Goal: Task Accomplishment & Management: Manage account settings

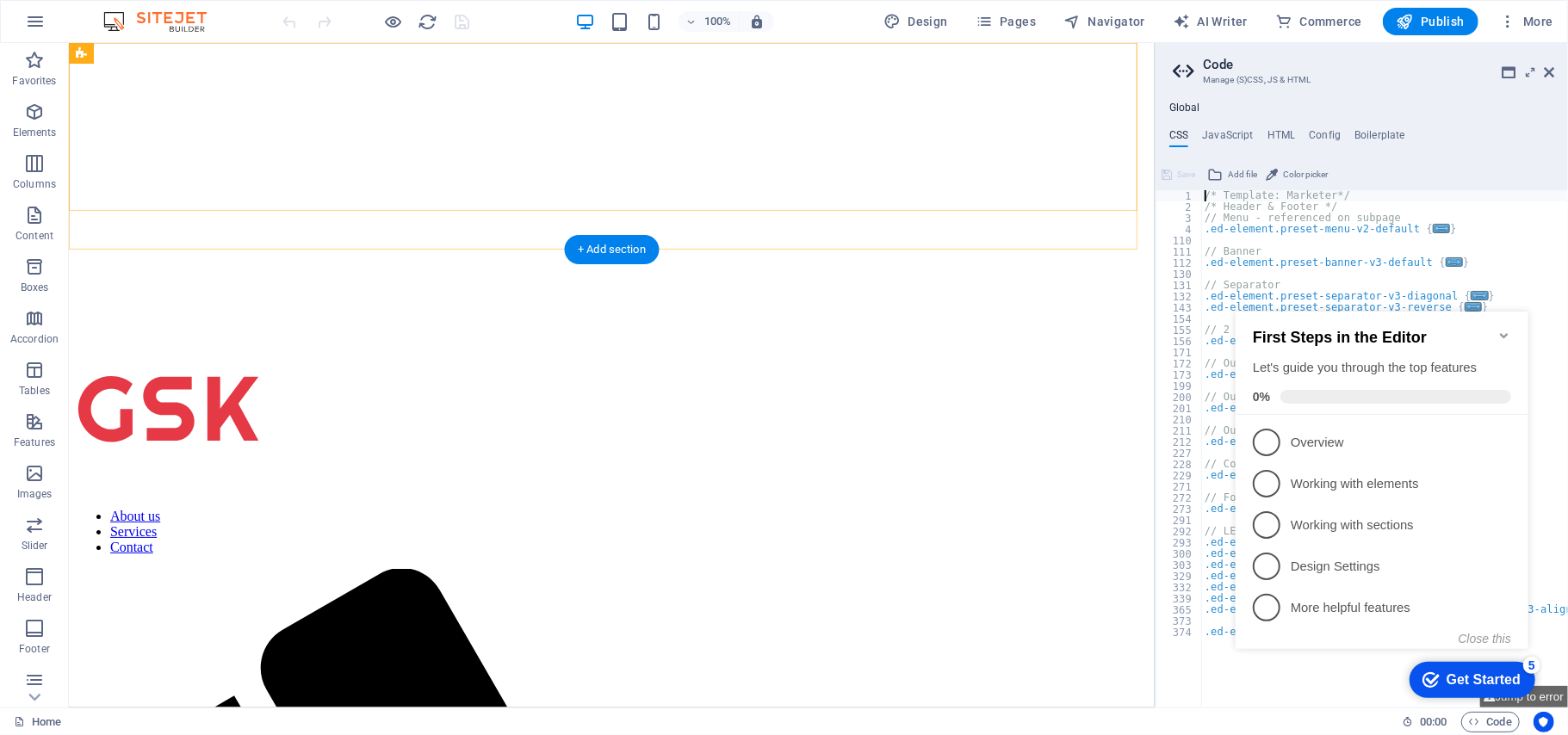
scroll to position [229, 0]
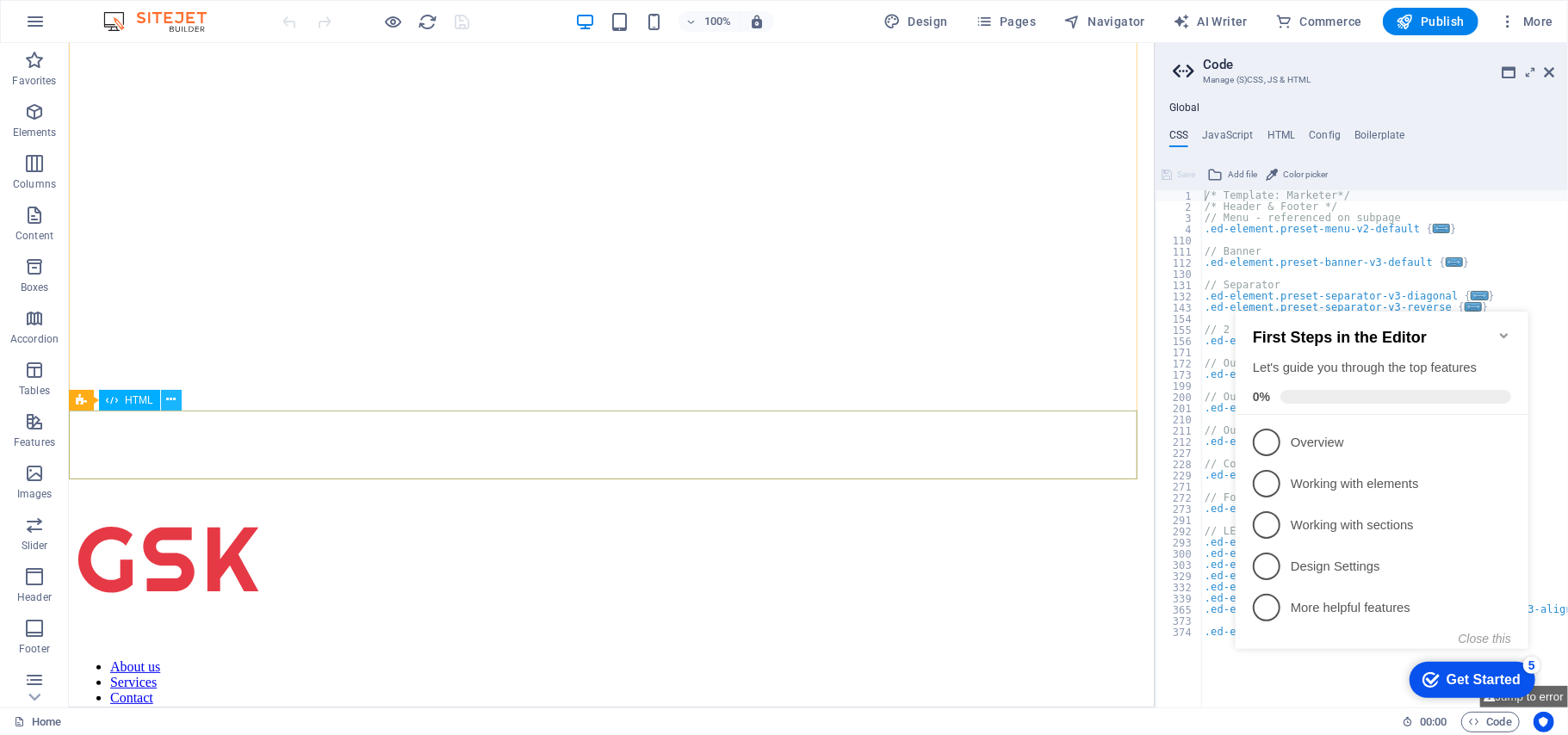
click at [171, 400] on icon at bounding box center [171, 399] width 9 height 18
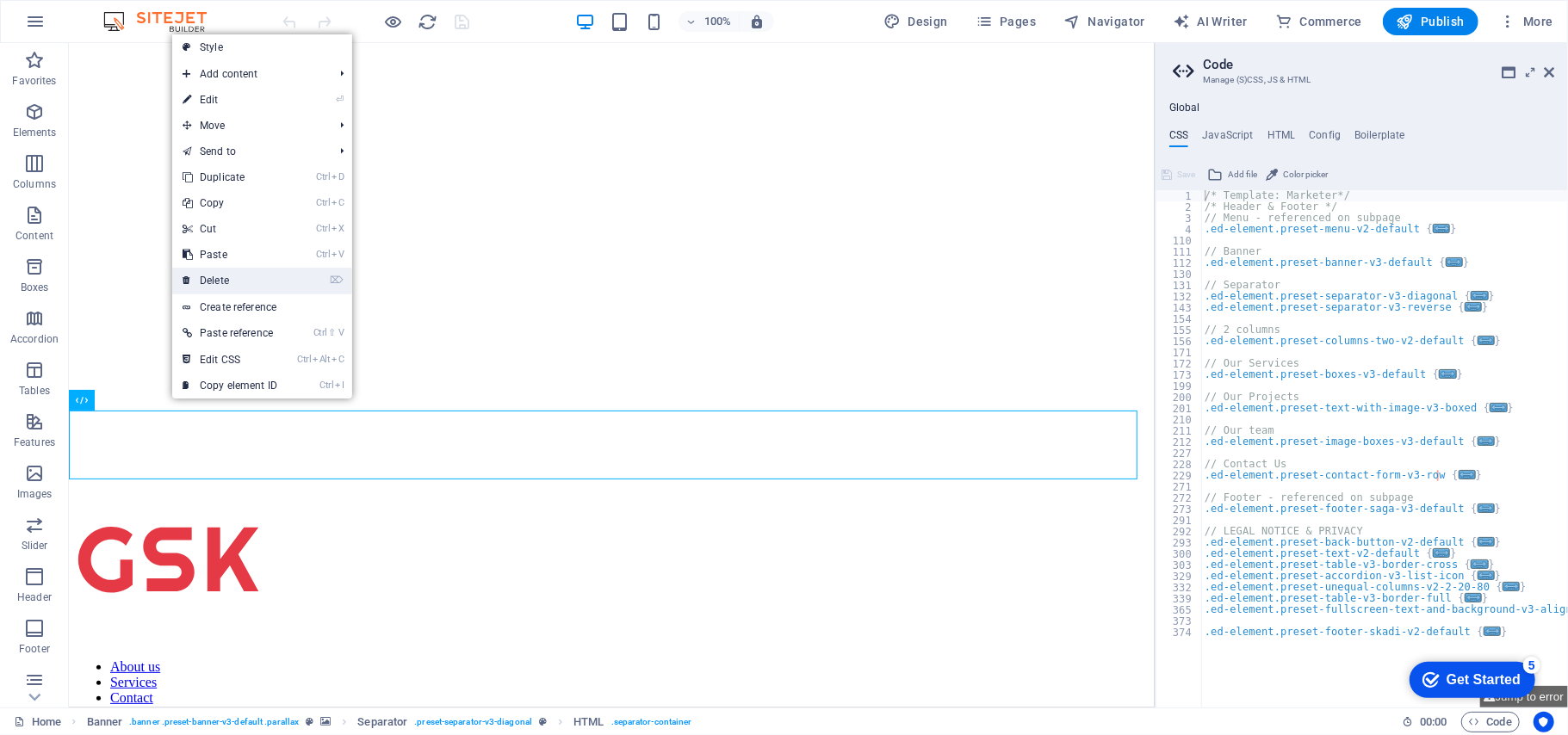
click at [228, 278] on link "⌦ Delete" at bounding box center [230, 281] width 115 height 26
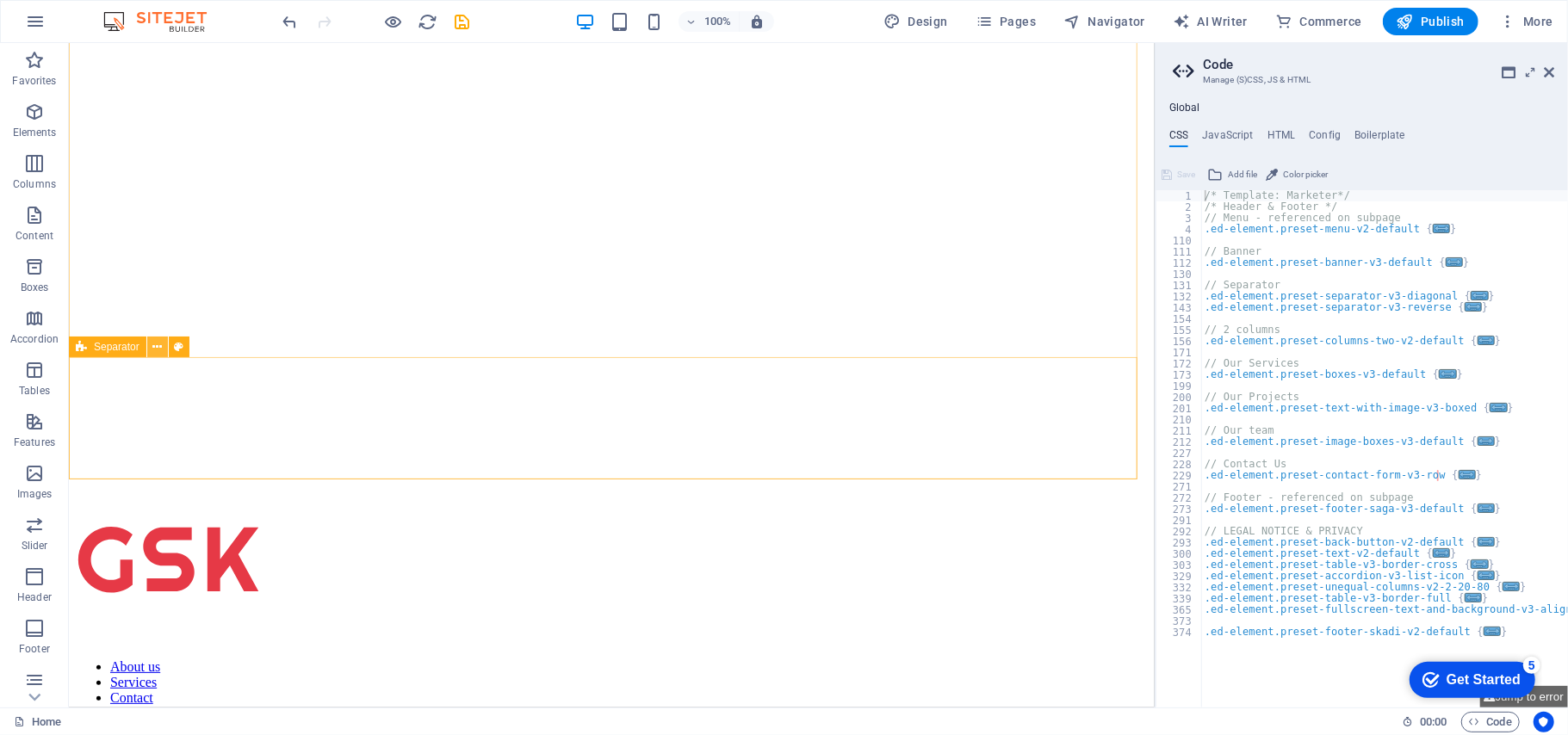
click at [156, 348] on icon at bounding box center [158, 347] width 9 height 18
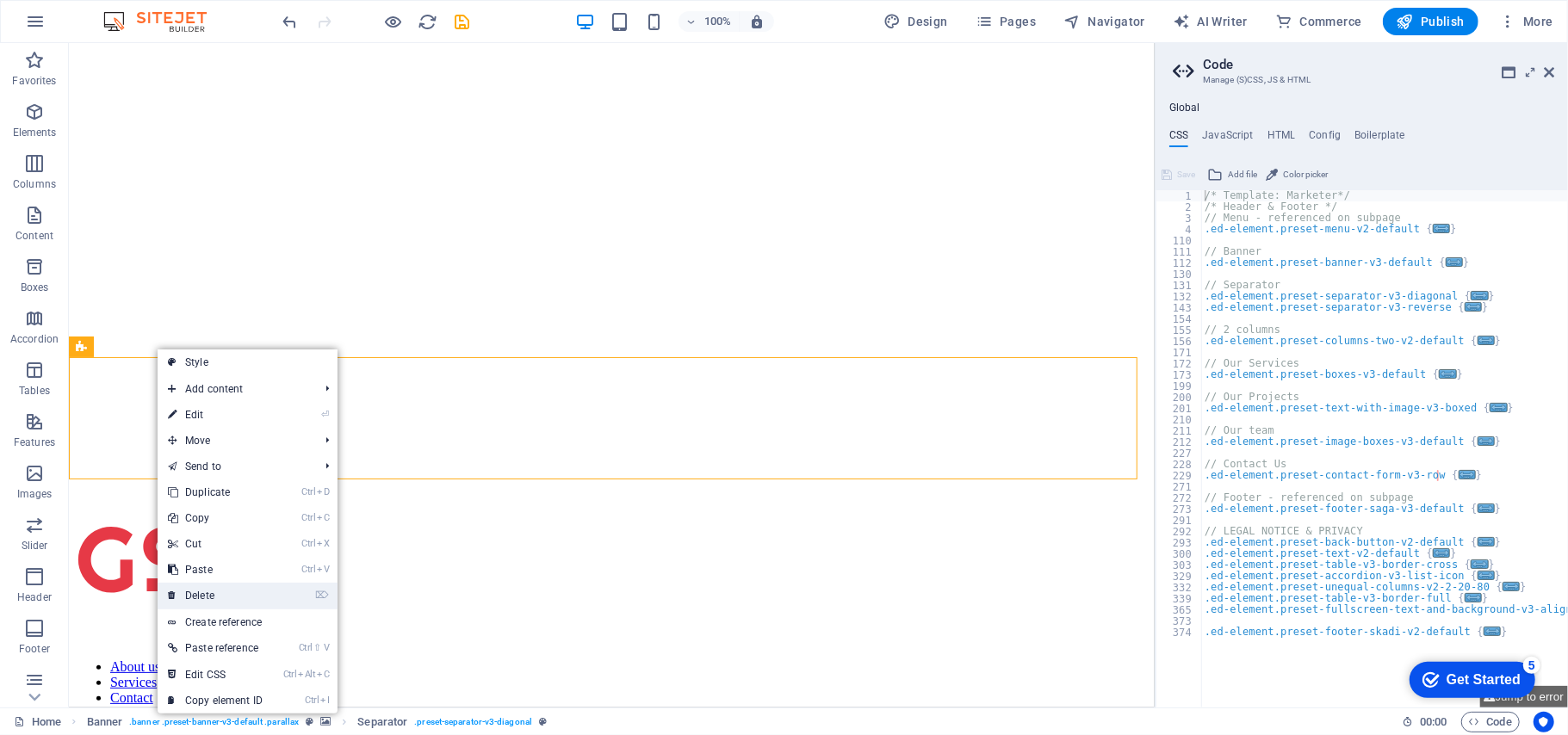
click at [239, 597] on link "⌦ Delete" at bounding box center [215, 596] width 115 height 26
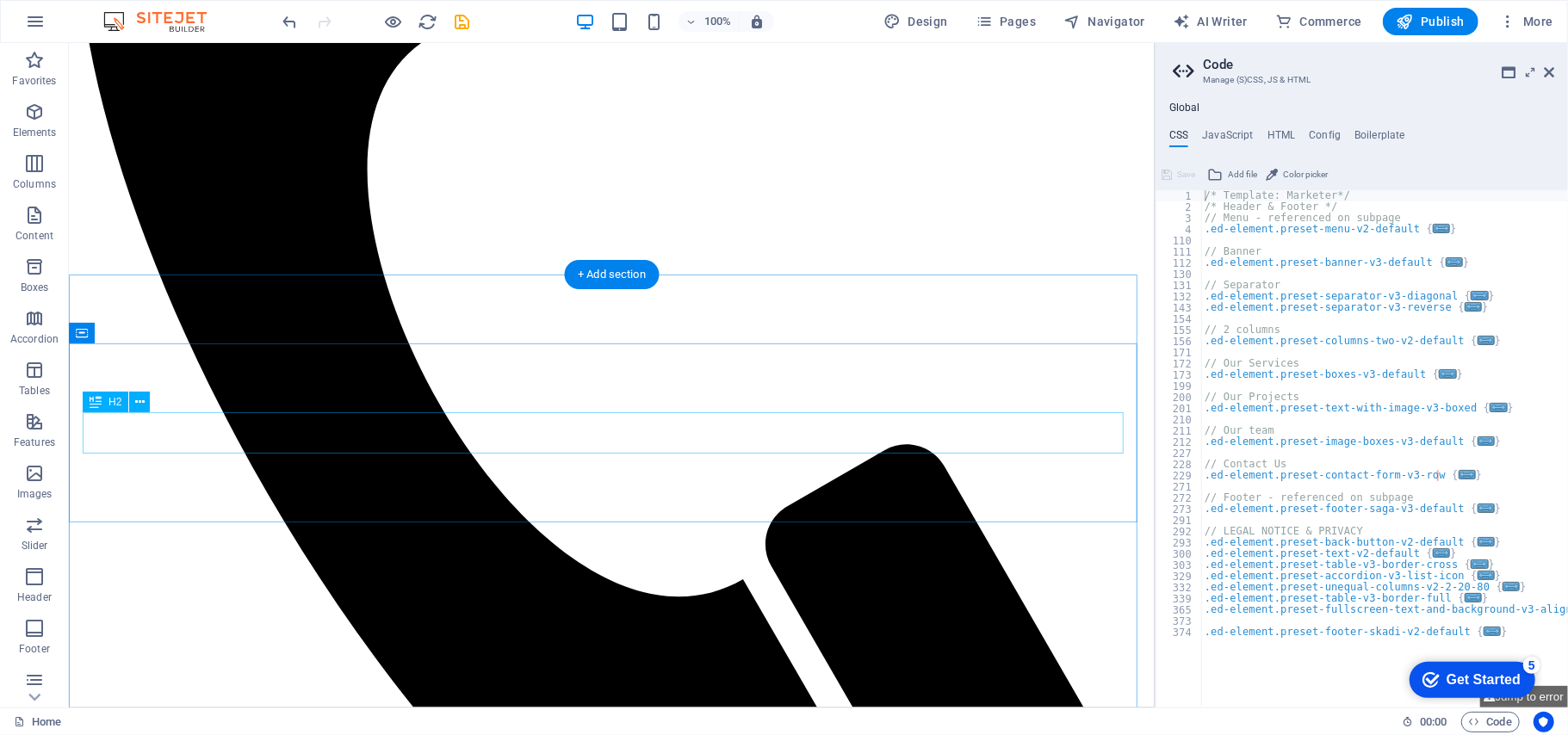
scroll to position [1262, 0]
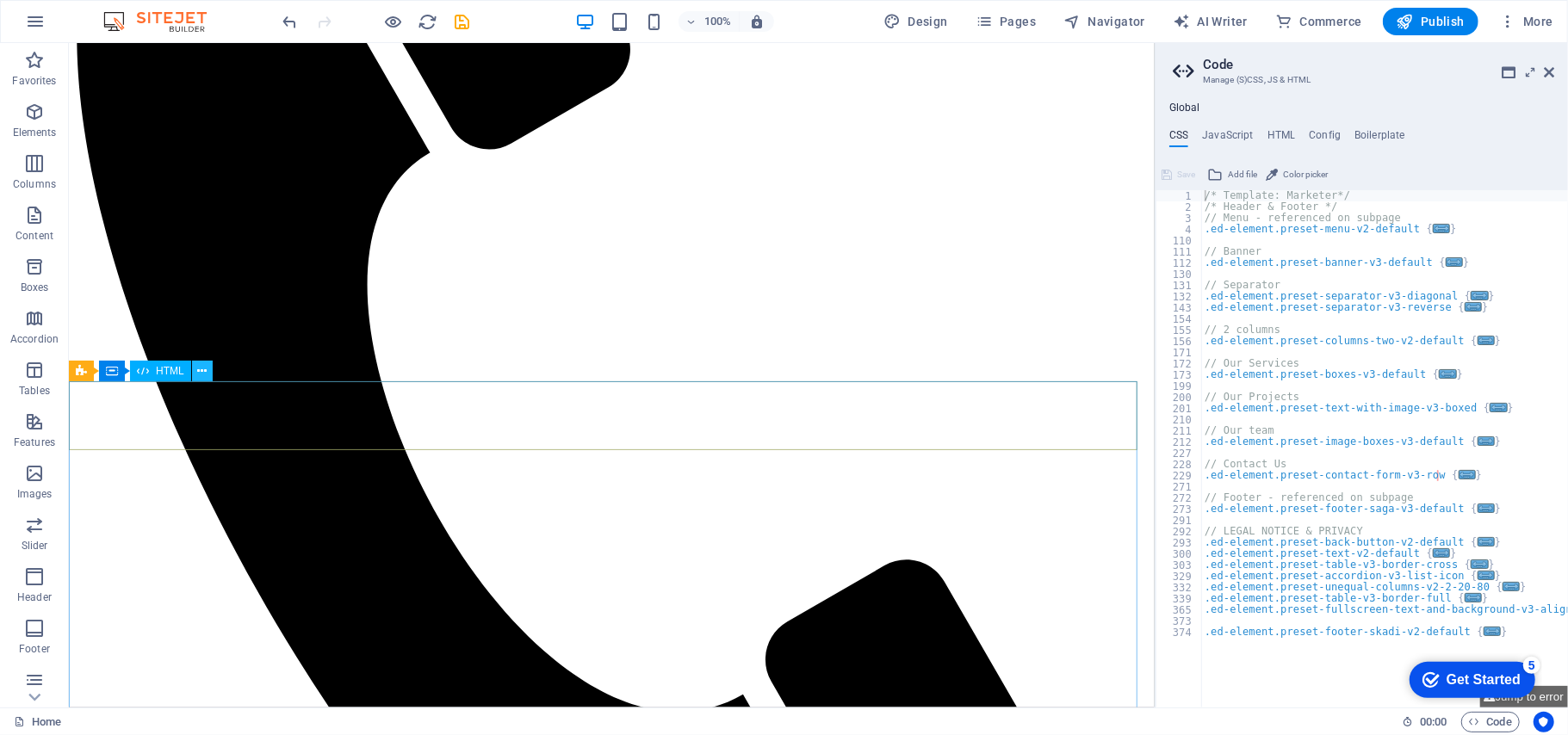
click at [201, 373] on icon at bounding box center [202, 371] width 9 height 18
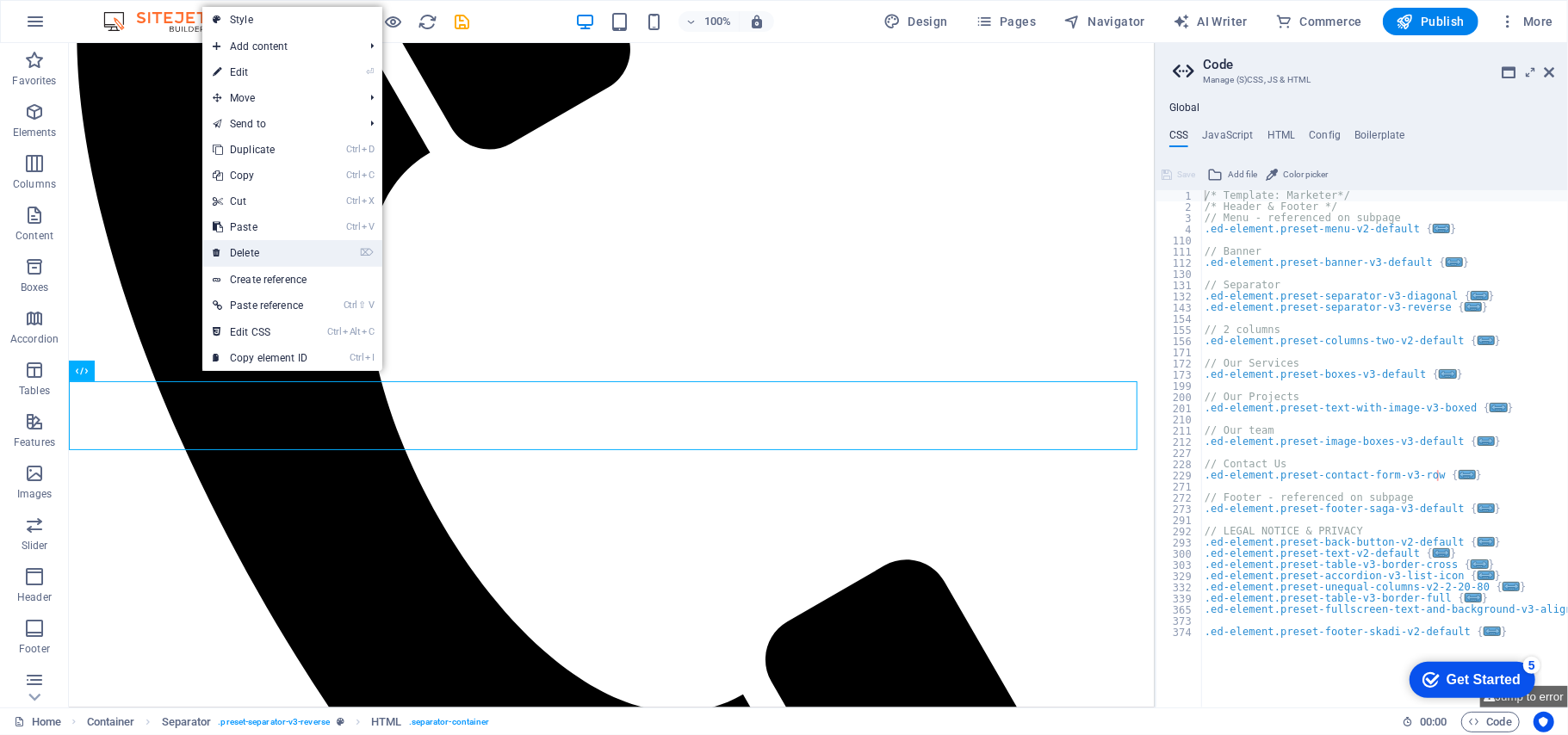
click at [296, 252] on link "⌦ Delete" at bounding box center [260, 253] width 115 height 26
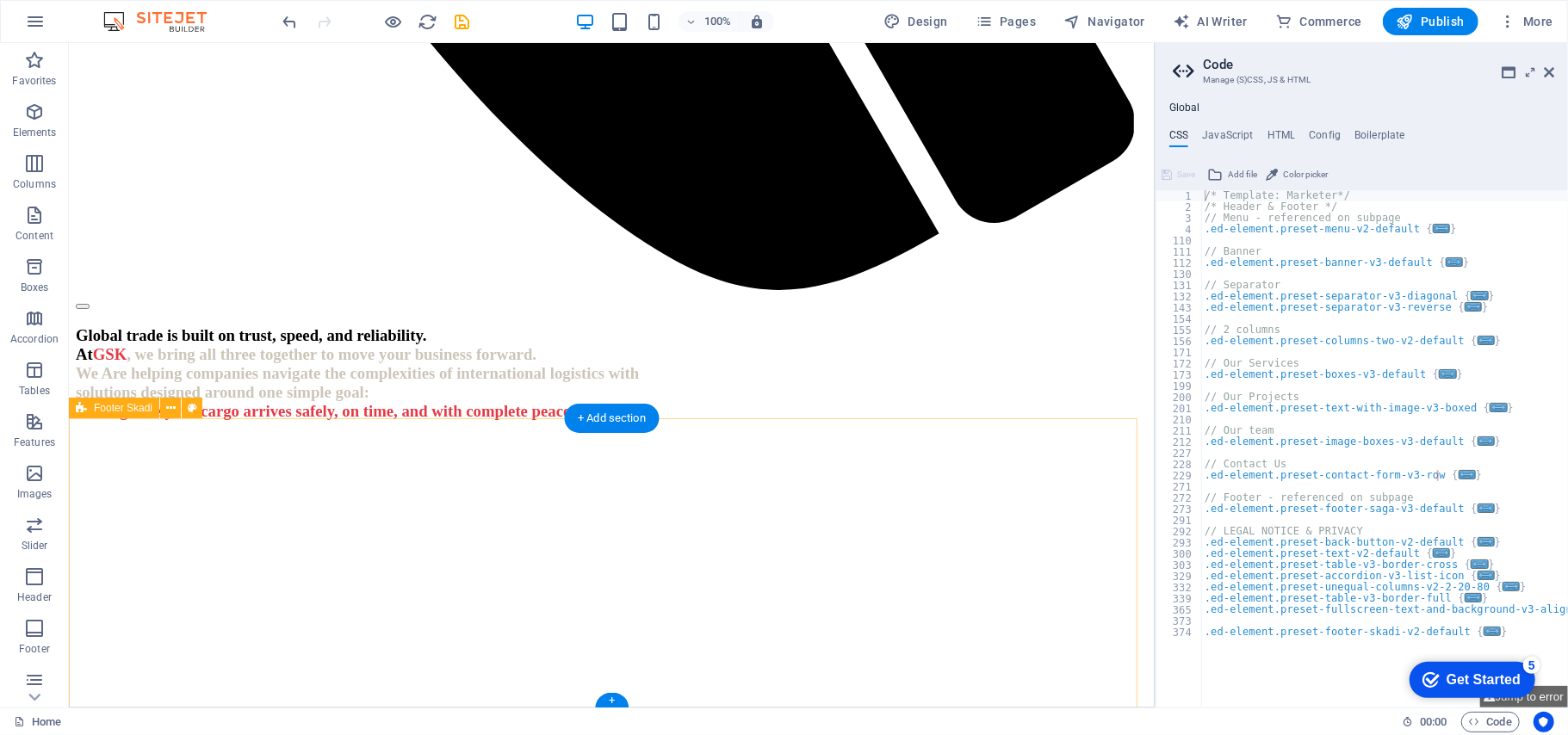
scroll to position [2139, 0]
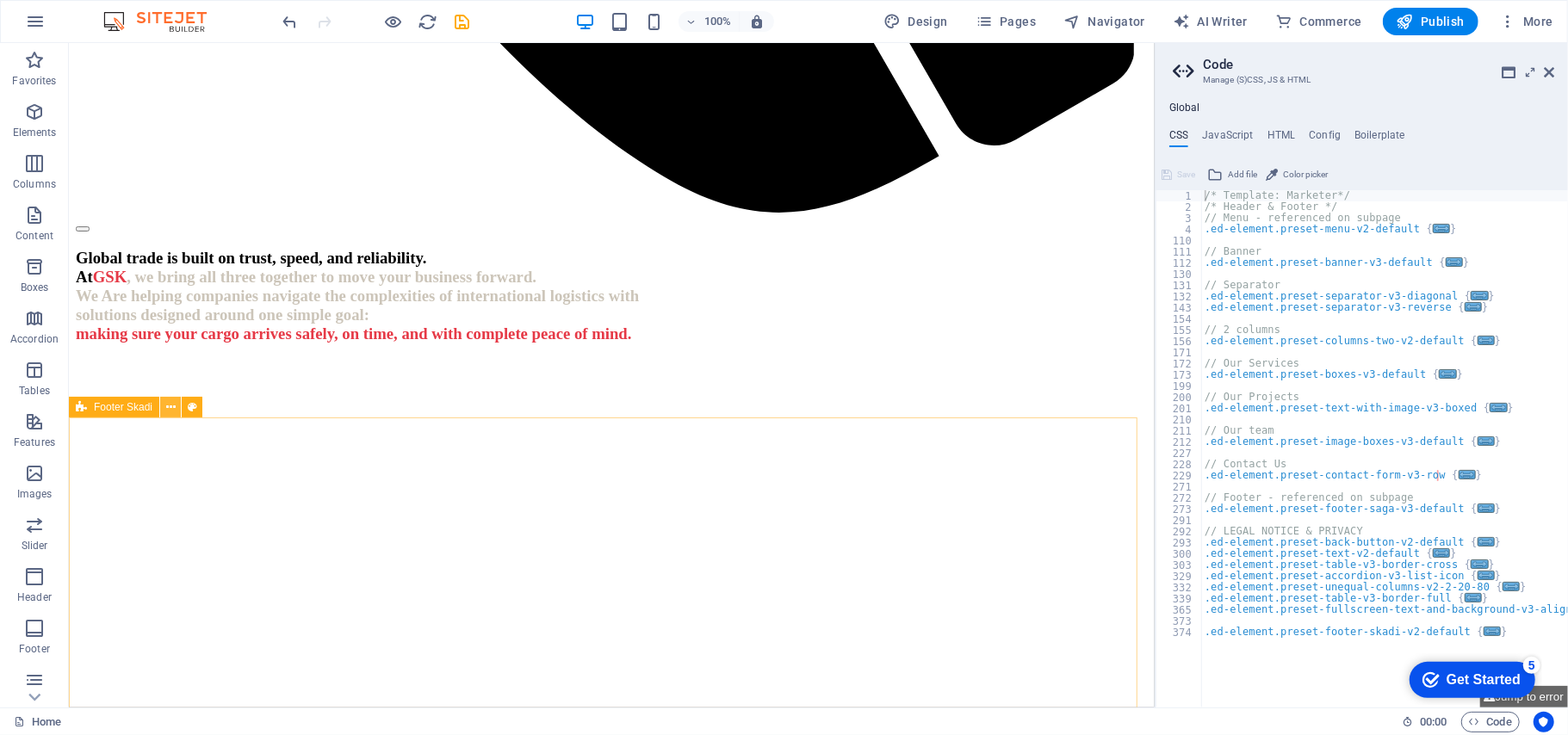
click at [167, 412] on icon at bounding box center [171, 407] width 9 height 18
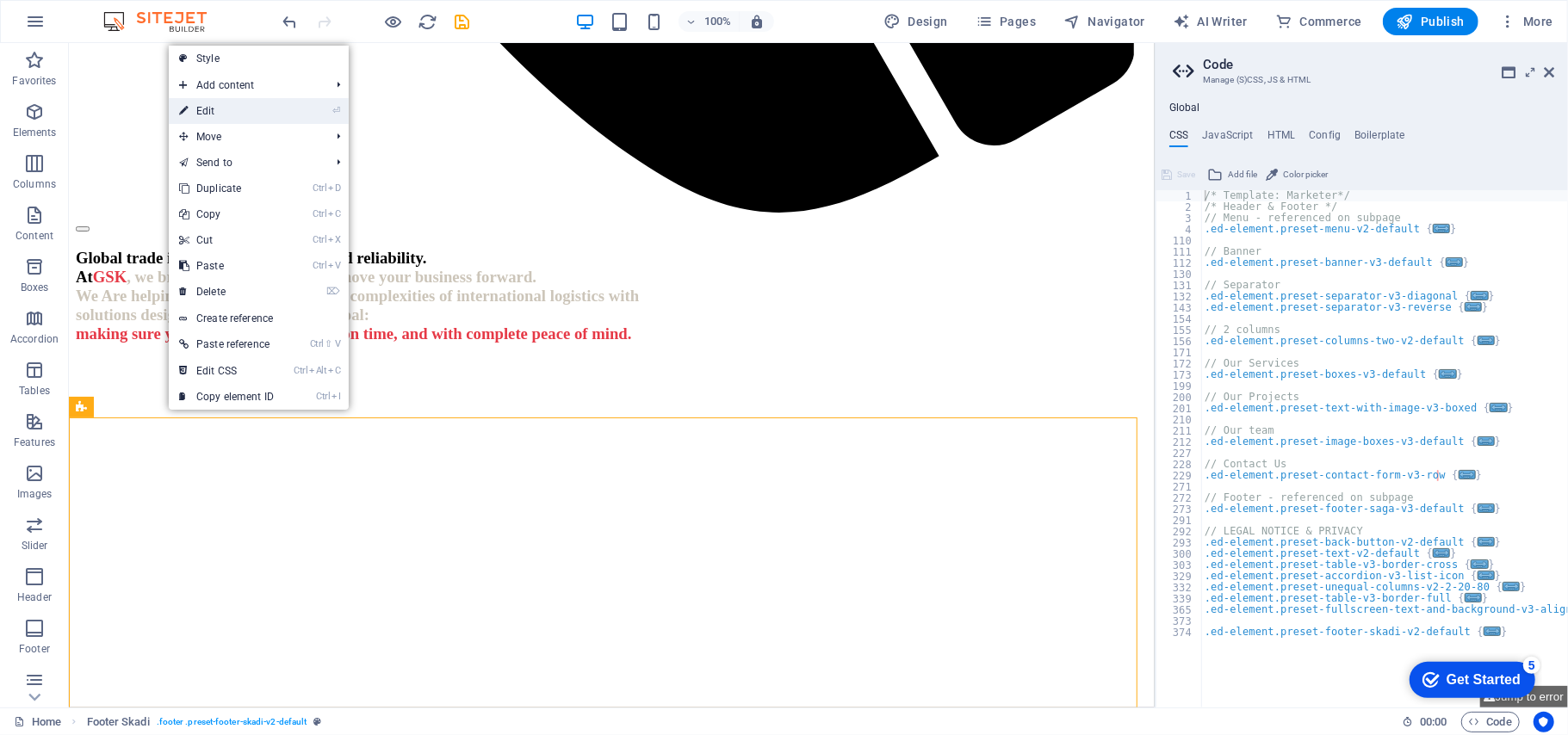
drag, startPoint x: 272, startPoint y: 113, endPoint x: 198, endPoint y: 261, distance: 165.5
click at [272, 113] on link "⏎ Edit" at bounding box center [226, 112] width 115 height 26
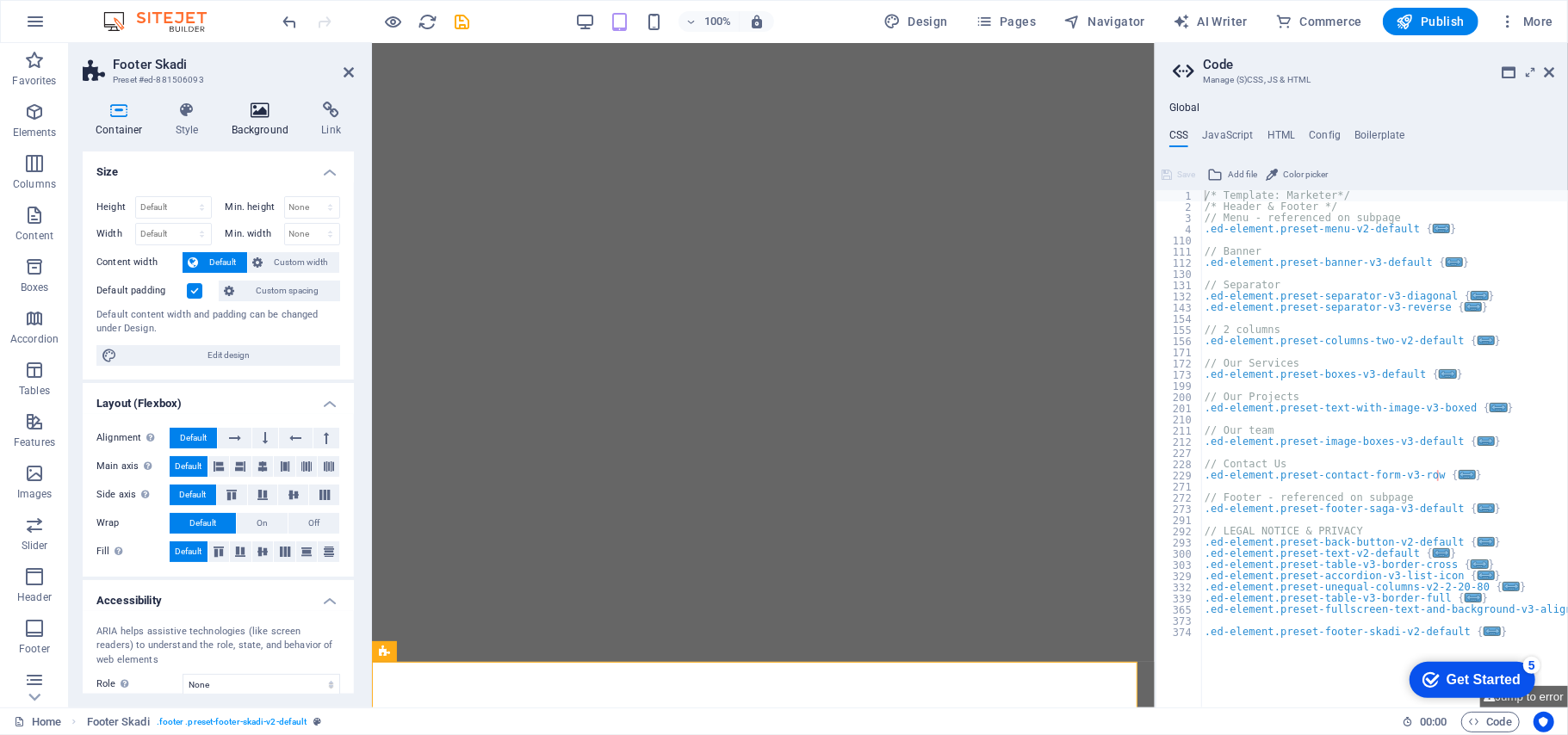
click at [267, 114] on icon at bounding box center [260, 110] width 83 height 17
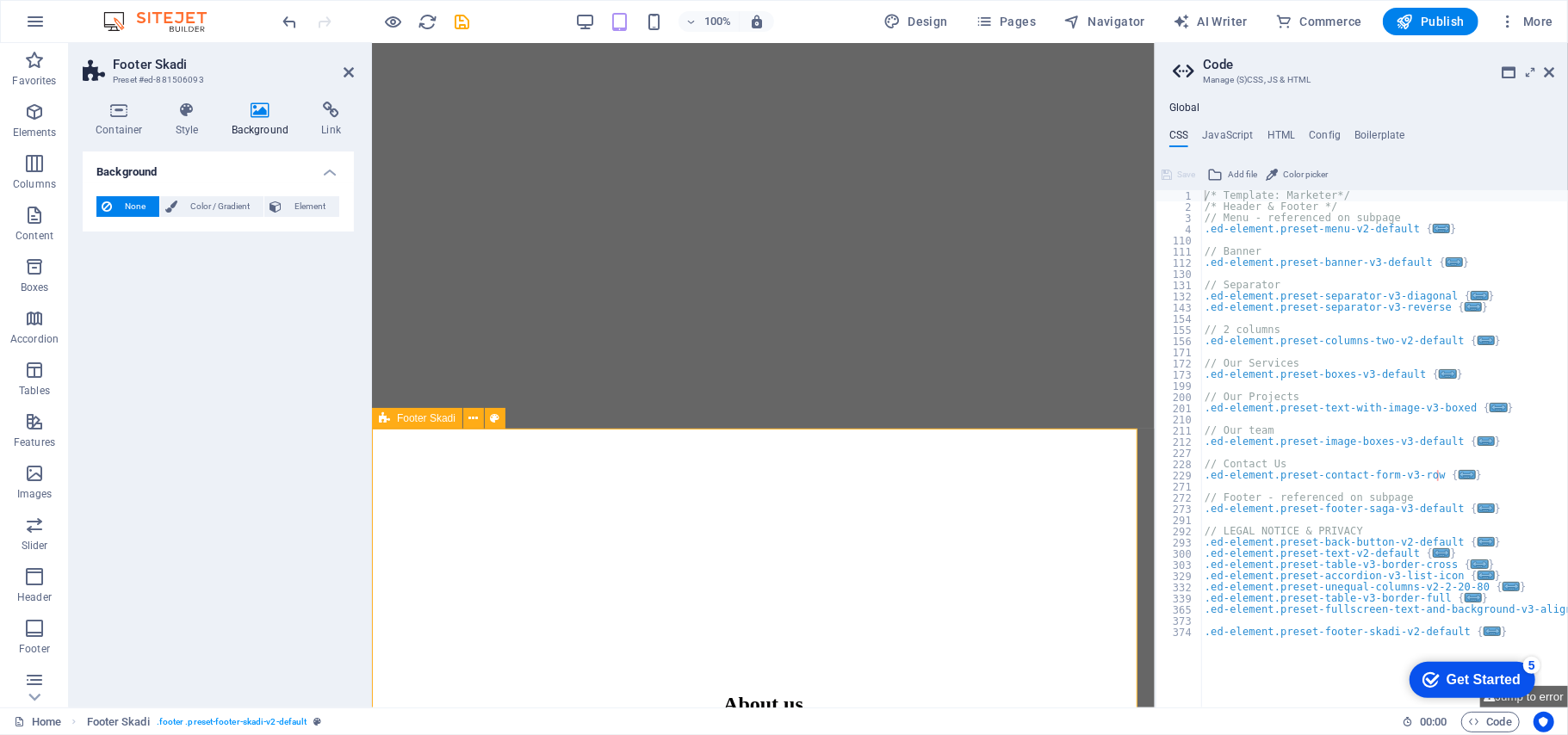
scroll to position [2391, 0]
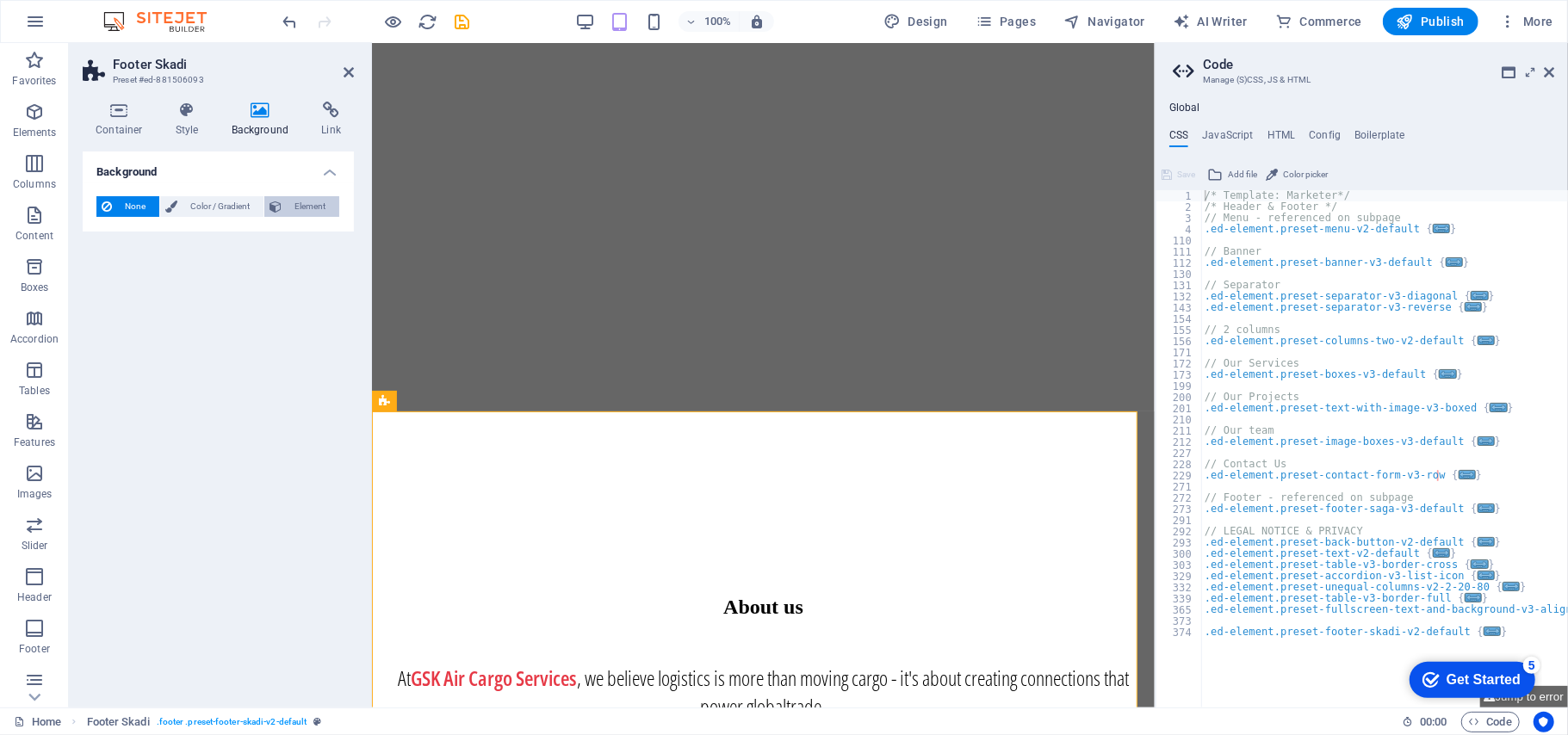
click at [287, 212] on span "Element" at bounding box center [310, 206] width 47 height 21
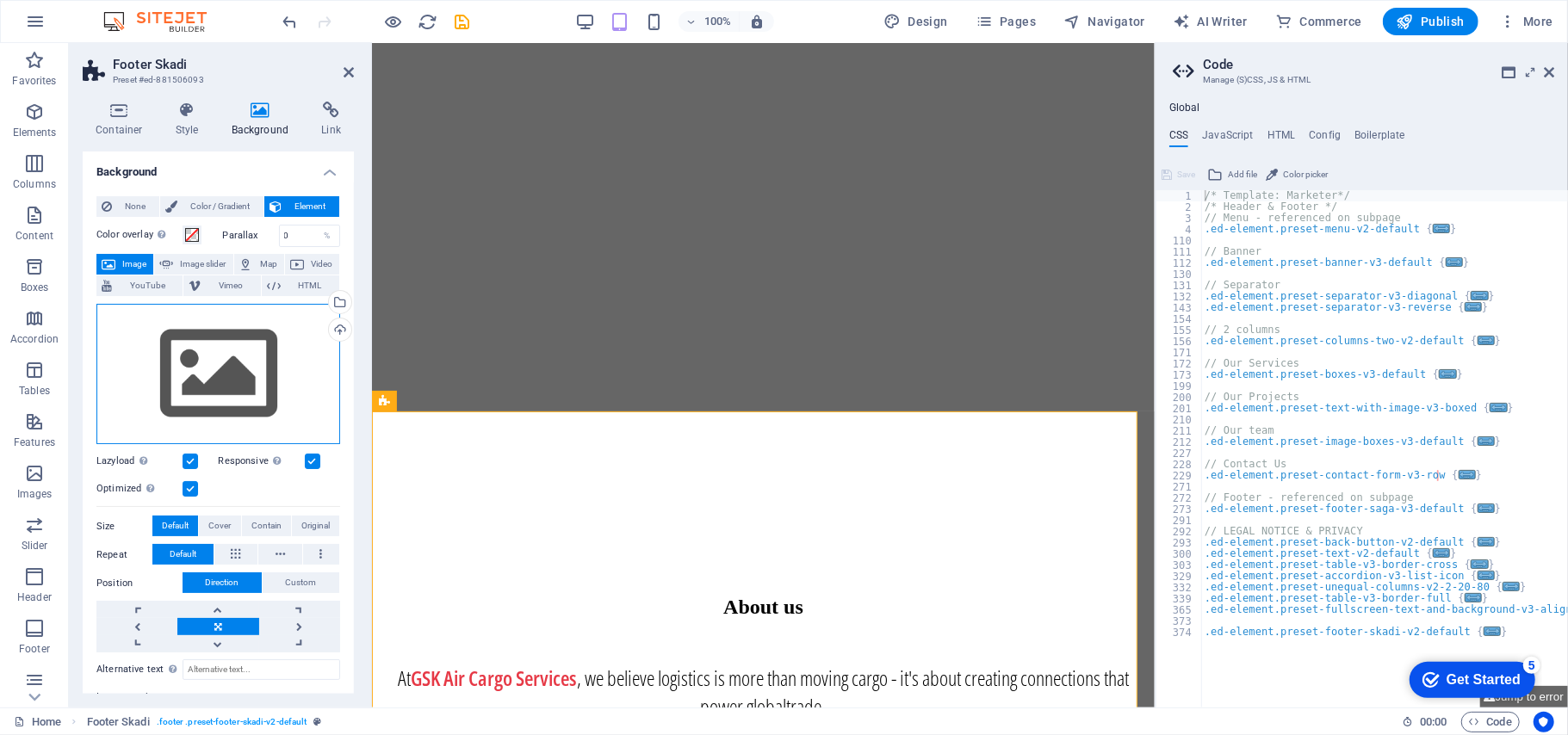
click at [291, 363] on div "Drag files here, click to choose files or select files from Files or our free s…" at bounding box center [219, 374] width 244 height 142
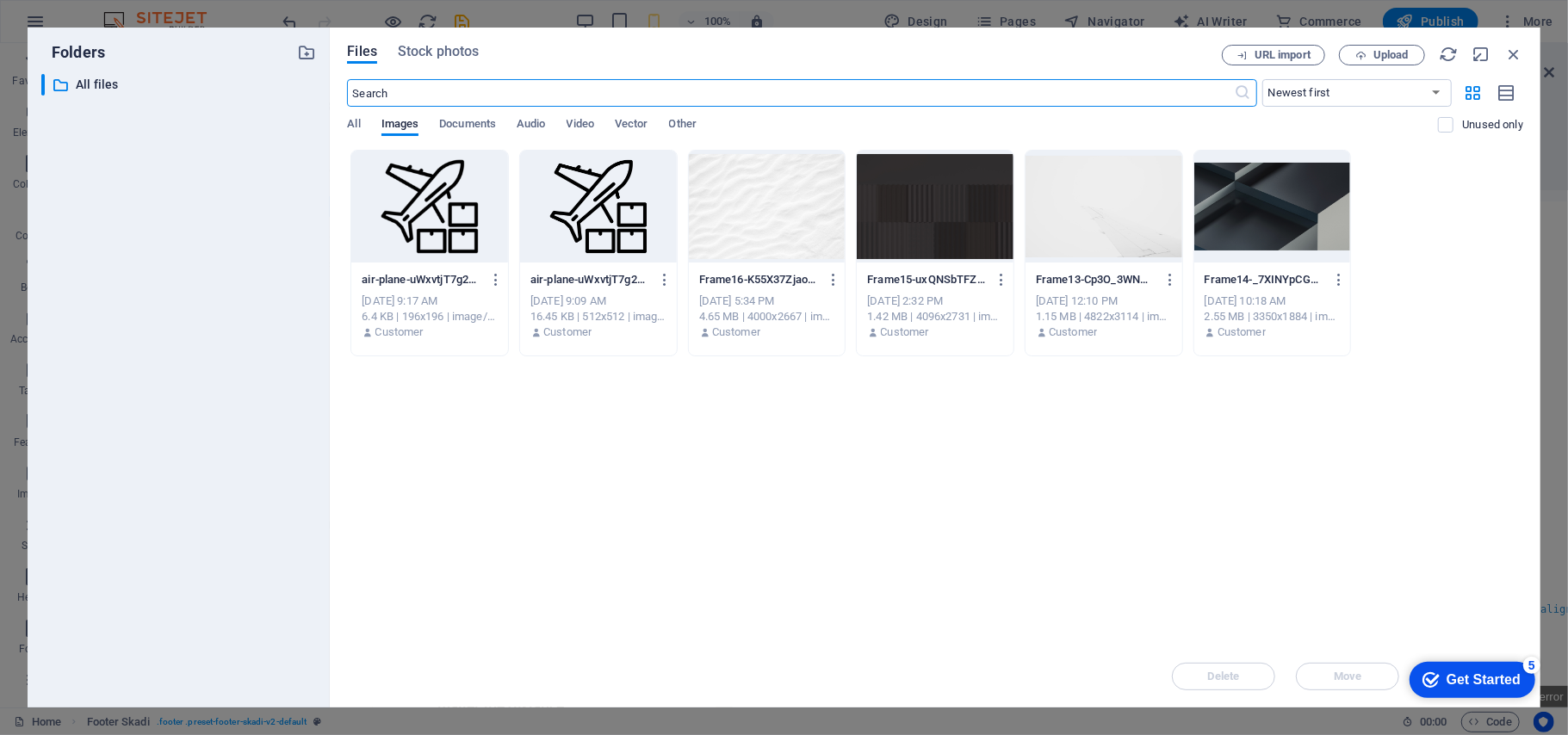
scroll to position [2818, 0]
click at [791, 187] on div at bounding box center [766, 206] width 157 height 112
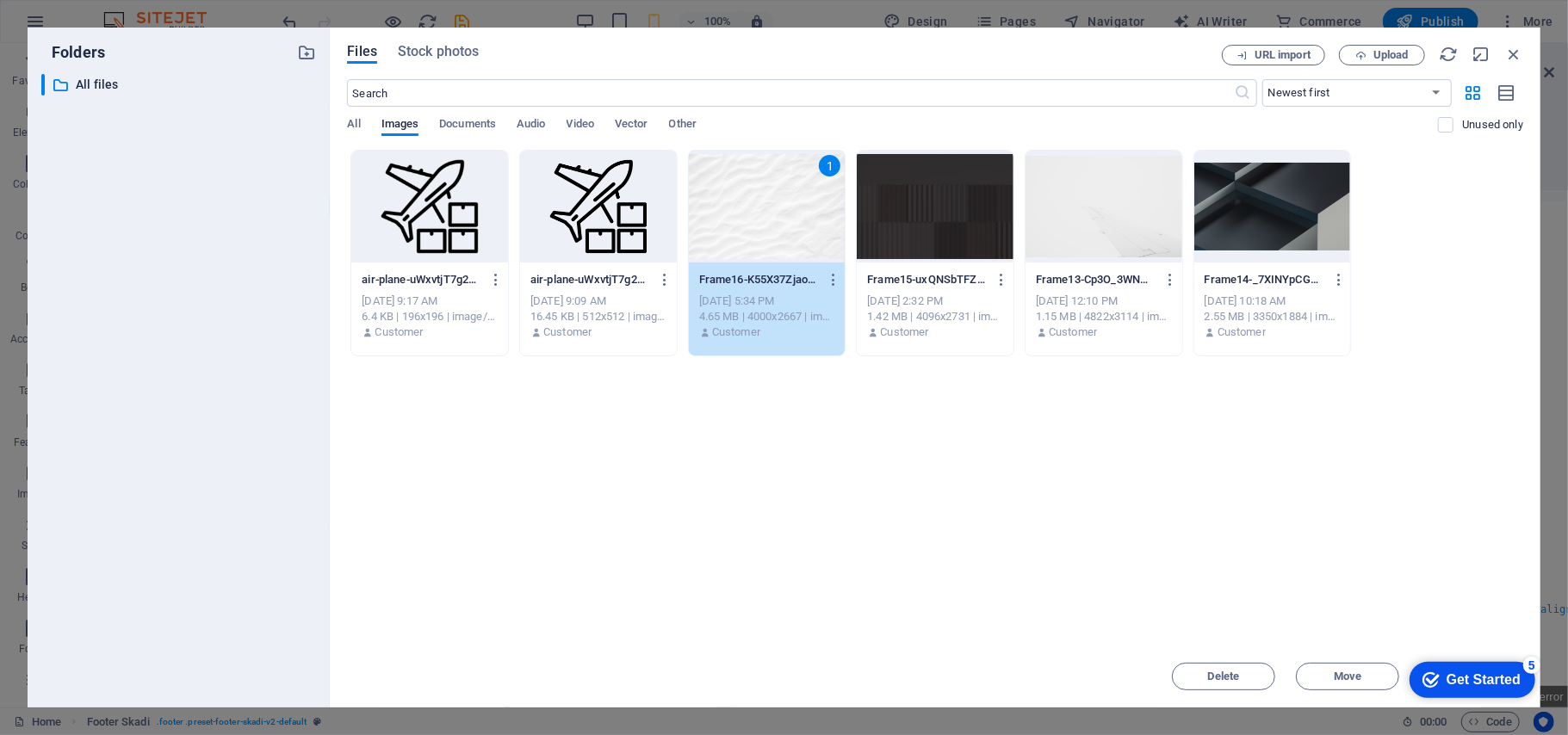
click at [805, 206] on div "1" at bounding box center [766, 206] width 157 height 112
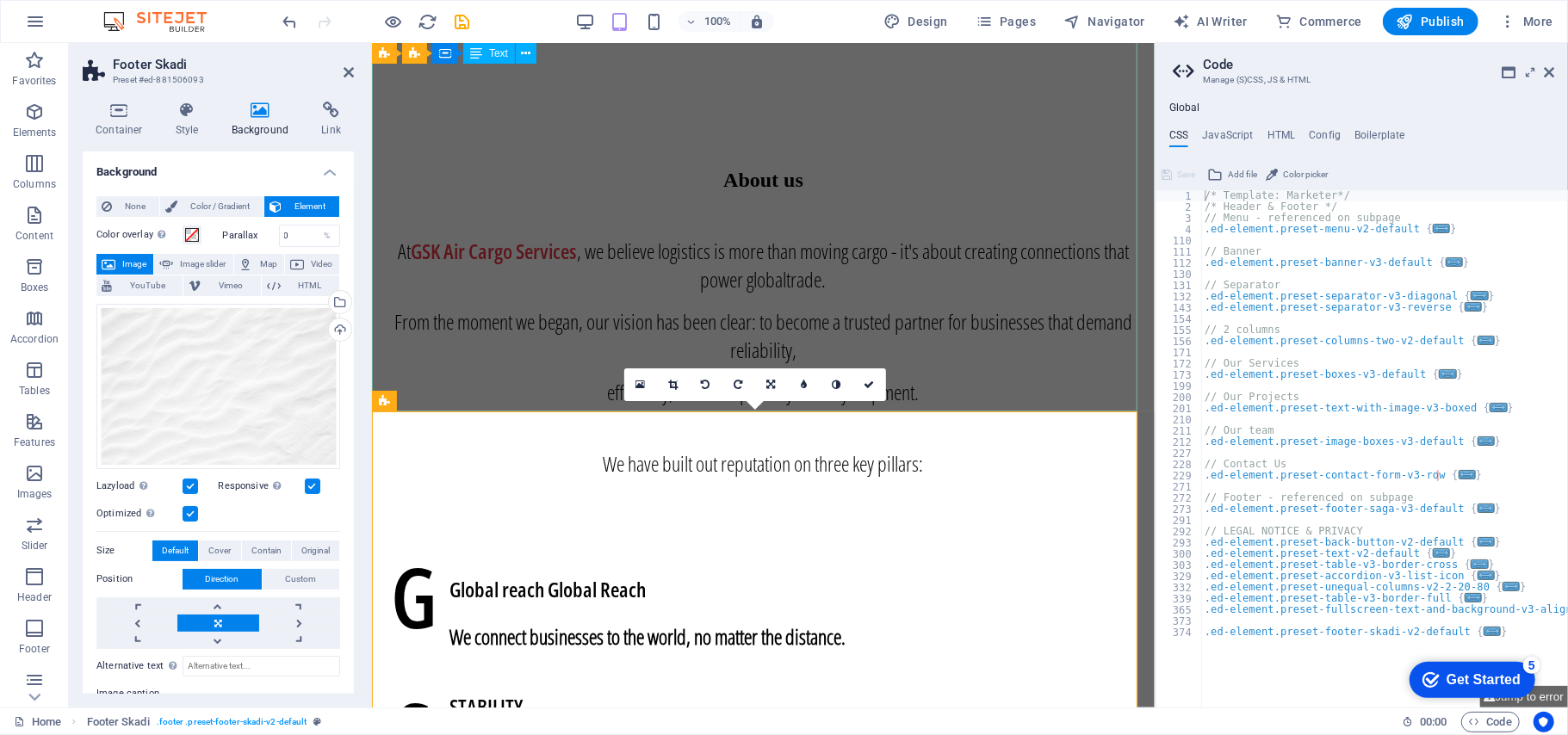
scroll to position [2391, 0]
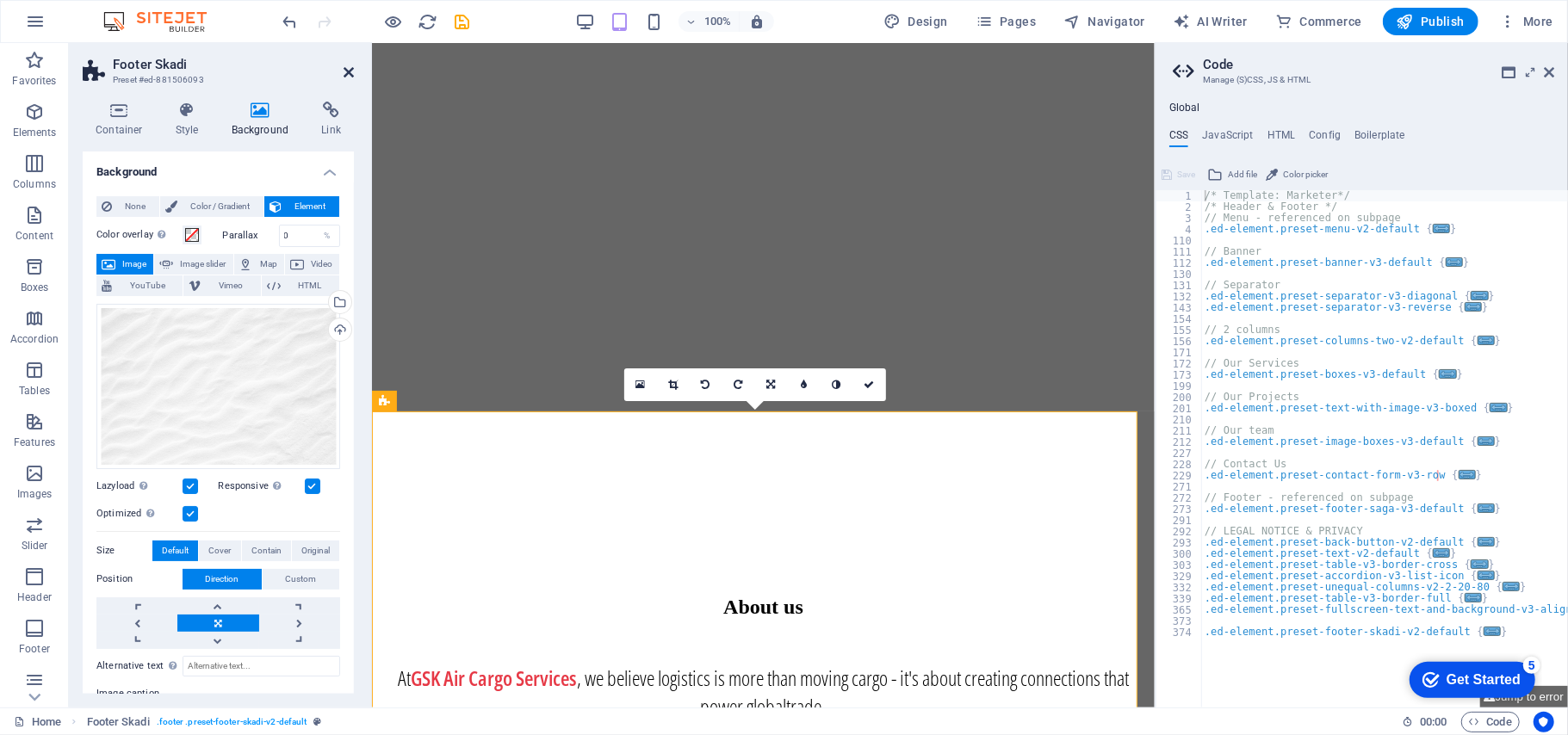
click at [343, 72] on icon at bounding box center [348, 72] width 10 height 14
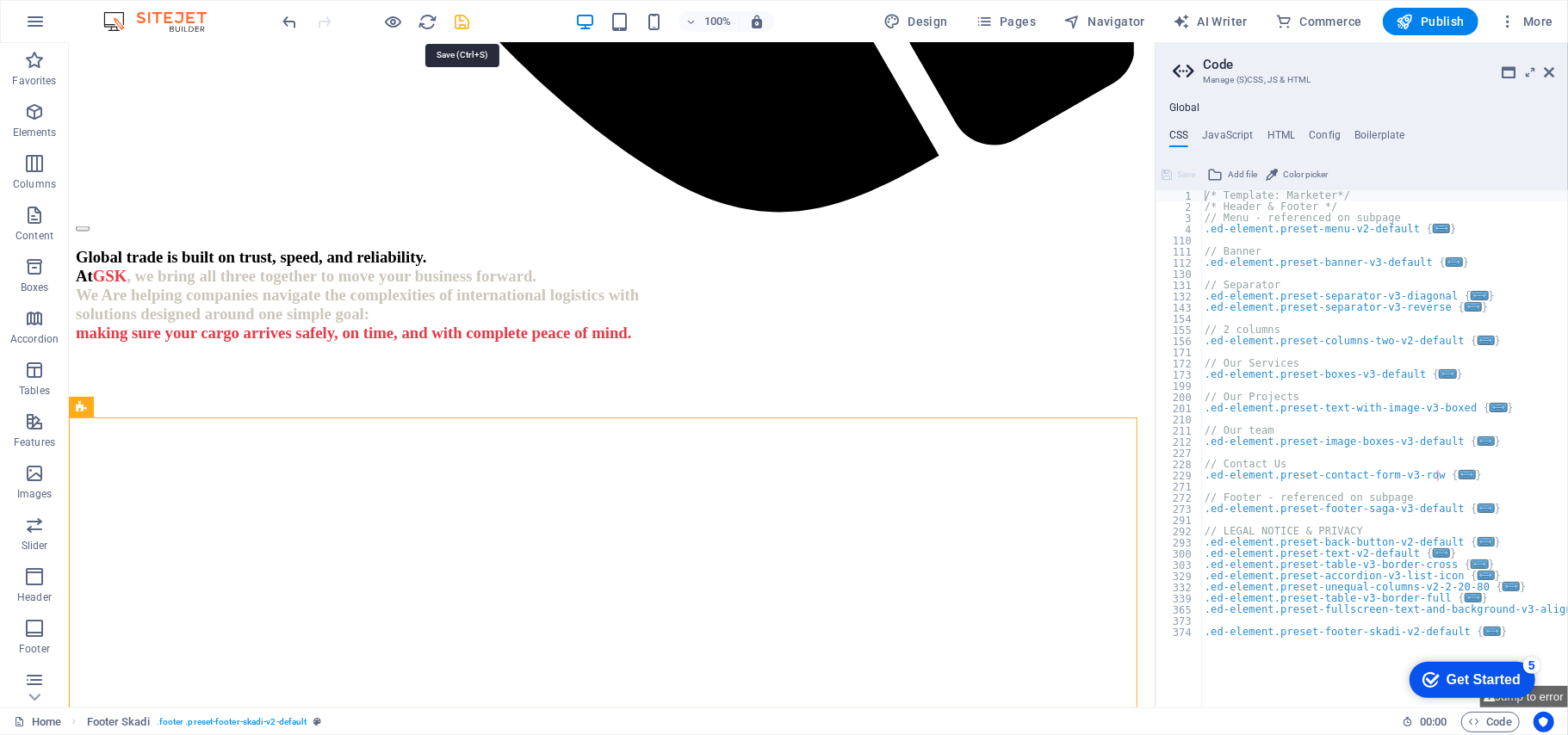
click at [457, 25] on icon "save" at bounding box center [462, 22] width 20 height 20
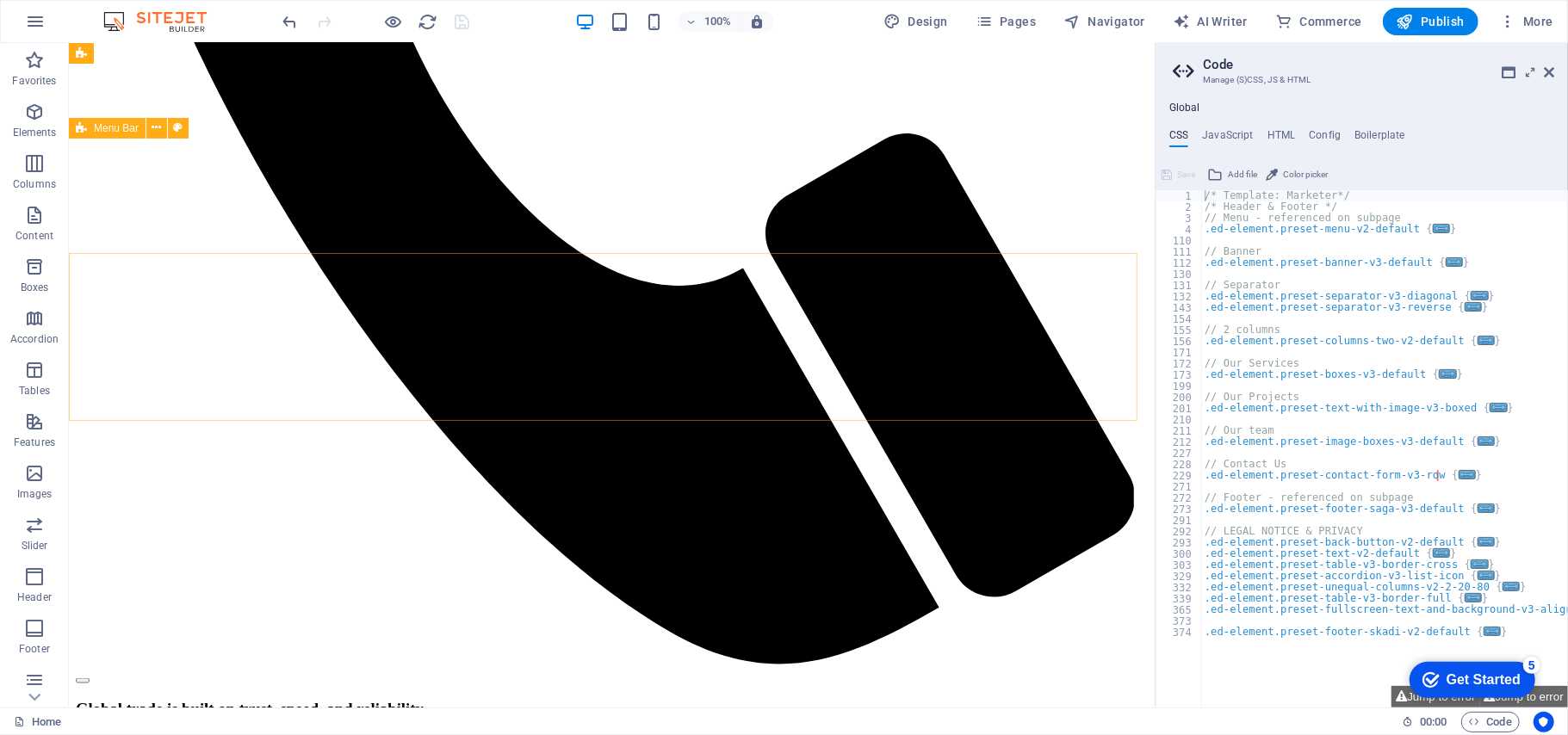
scroll to position [1681, 0]
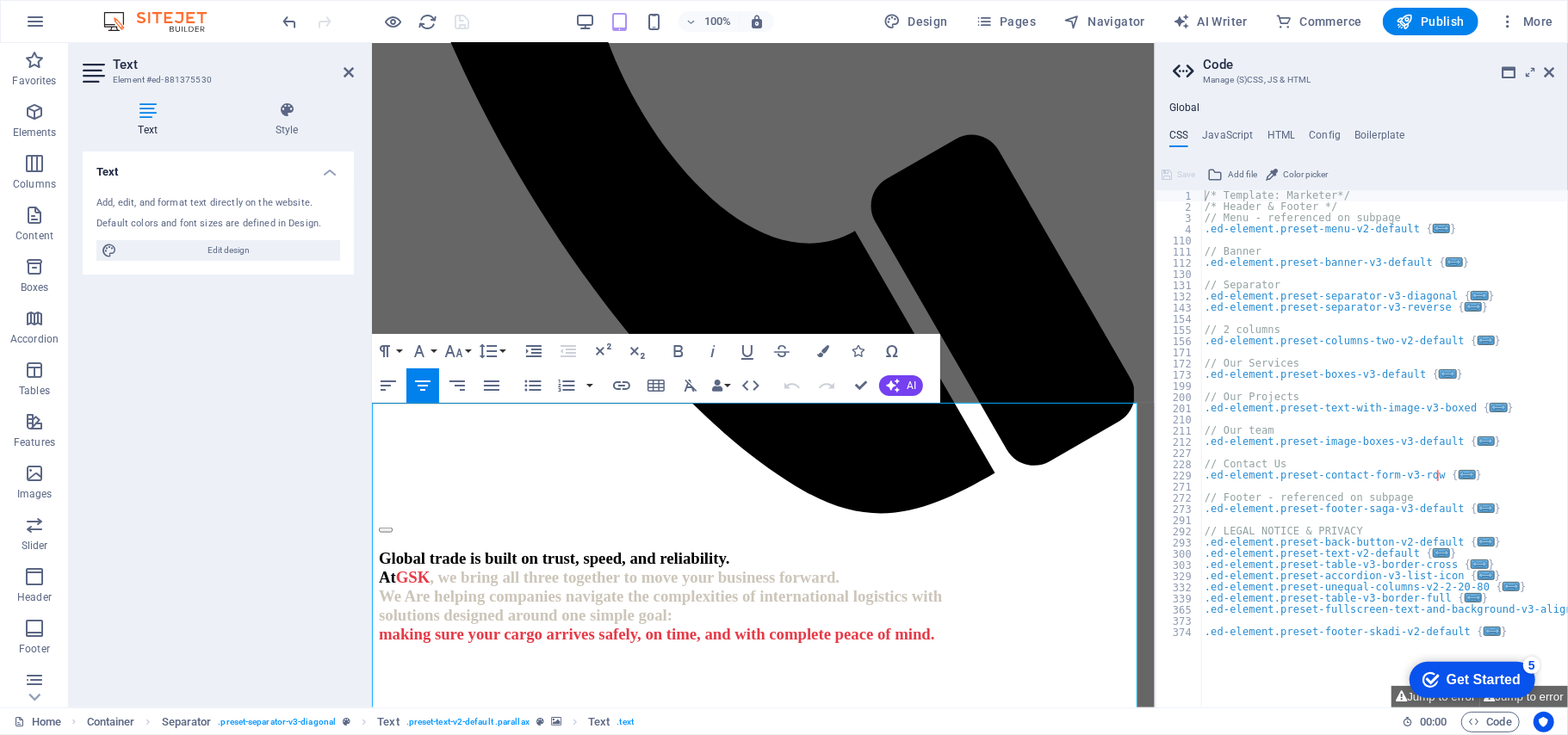
scroll to position [1877, 0]
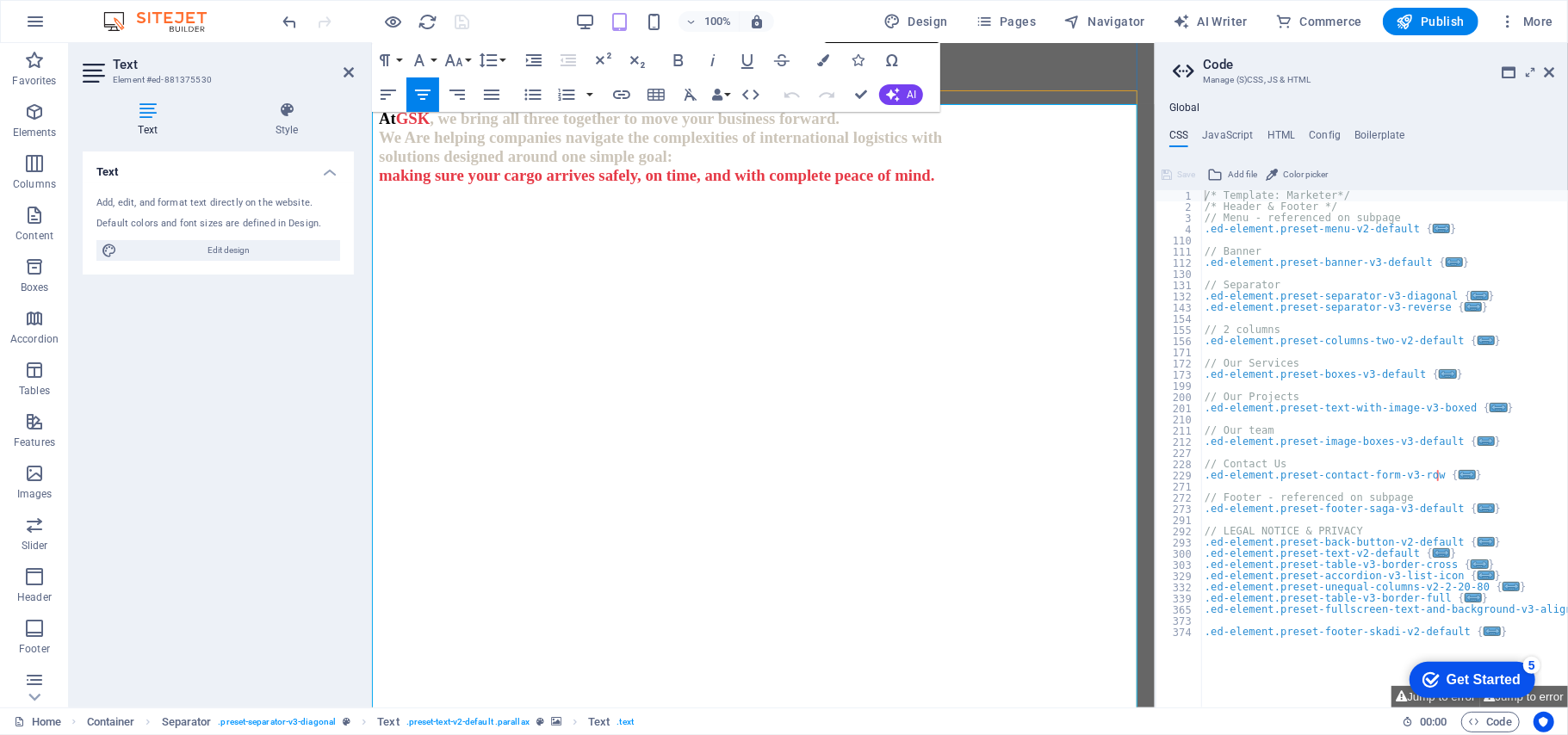
drag, startPoint x: 430, startPoint y: 413, endPoint x: 712, endPoint y: 434, distance: 282.8
drag, startPoint x: 713, startPoint y: 462, endPoint x: 428, endPoint y: 411, distance: 289.5
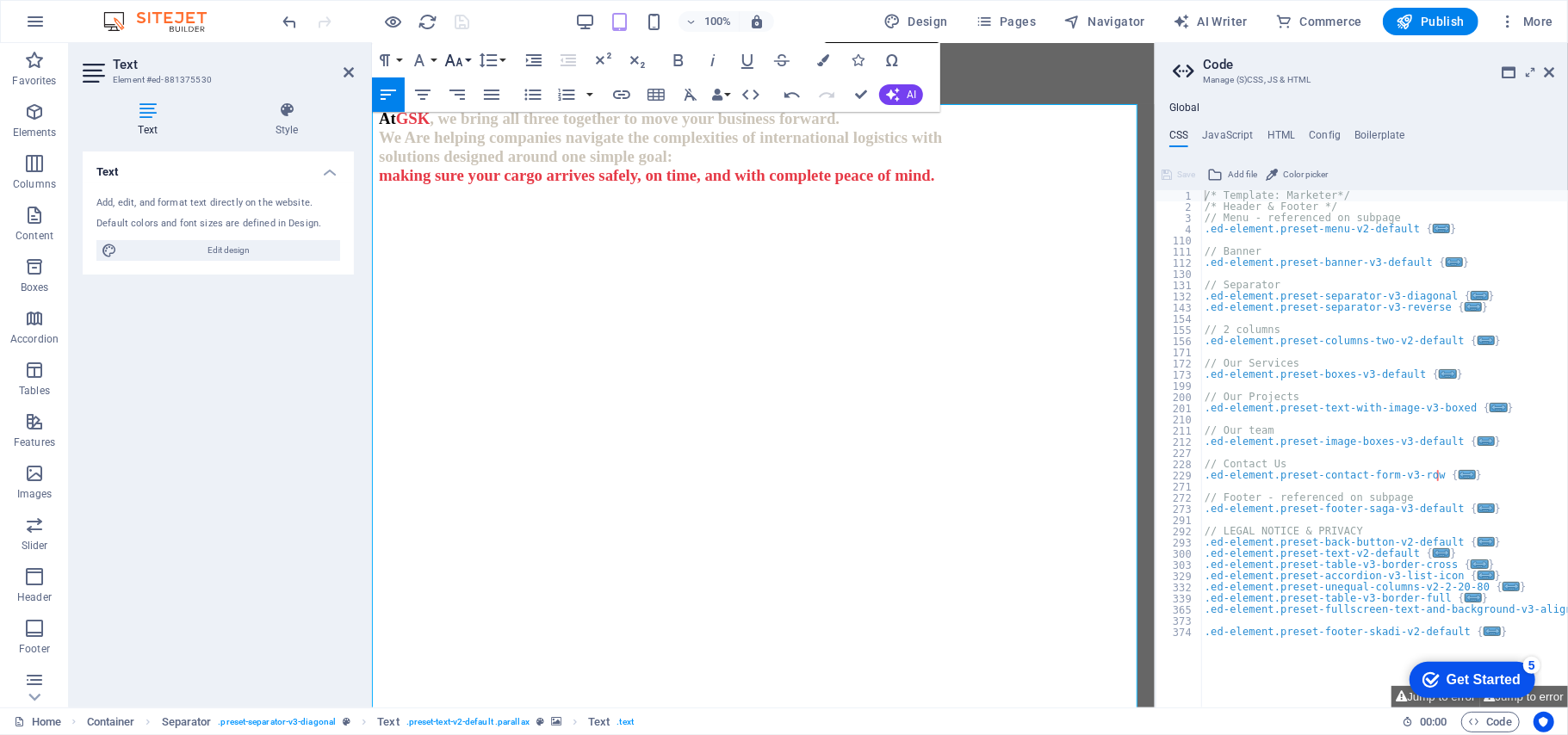
click at [459, 55] on icon "button" at bounding box center [454, 60] width 21 height 21
click at [427, 64] on icon "button" at bounding box center [419, 60] width 21 height 21
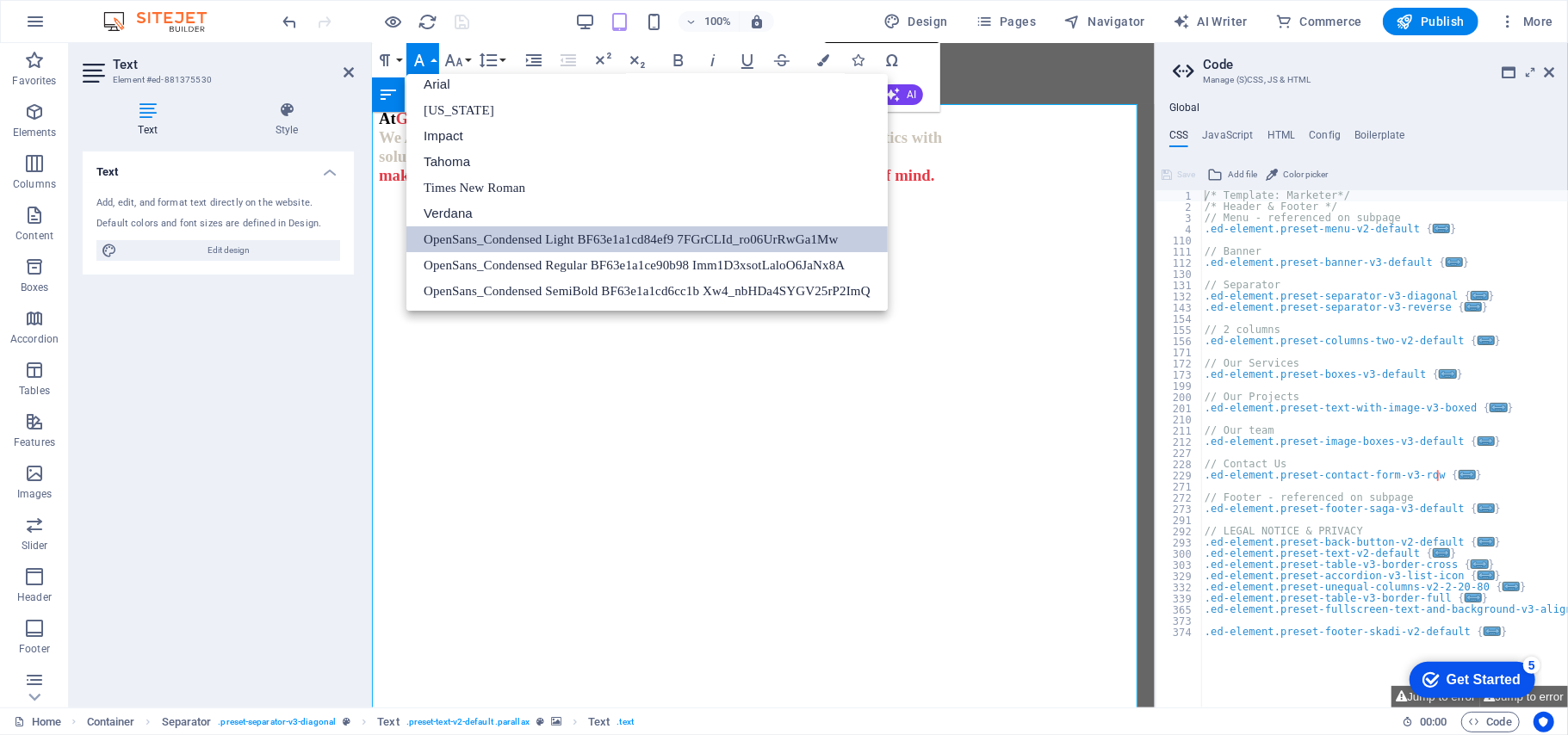
scroll to position [10, 0]
click at [524, 236] on link "OpenSans_Condensed Light BF63e1a1cd84ef9 7FGrCLId_ro06UrRwGa1Mw" at bounding box center [646, 239] width 481 height 26
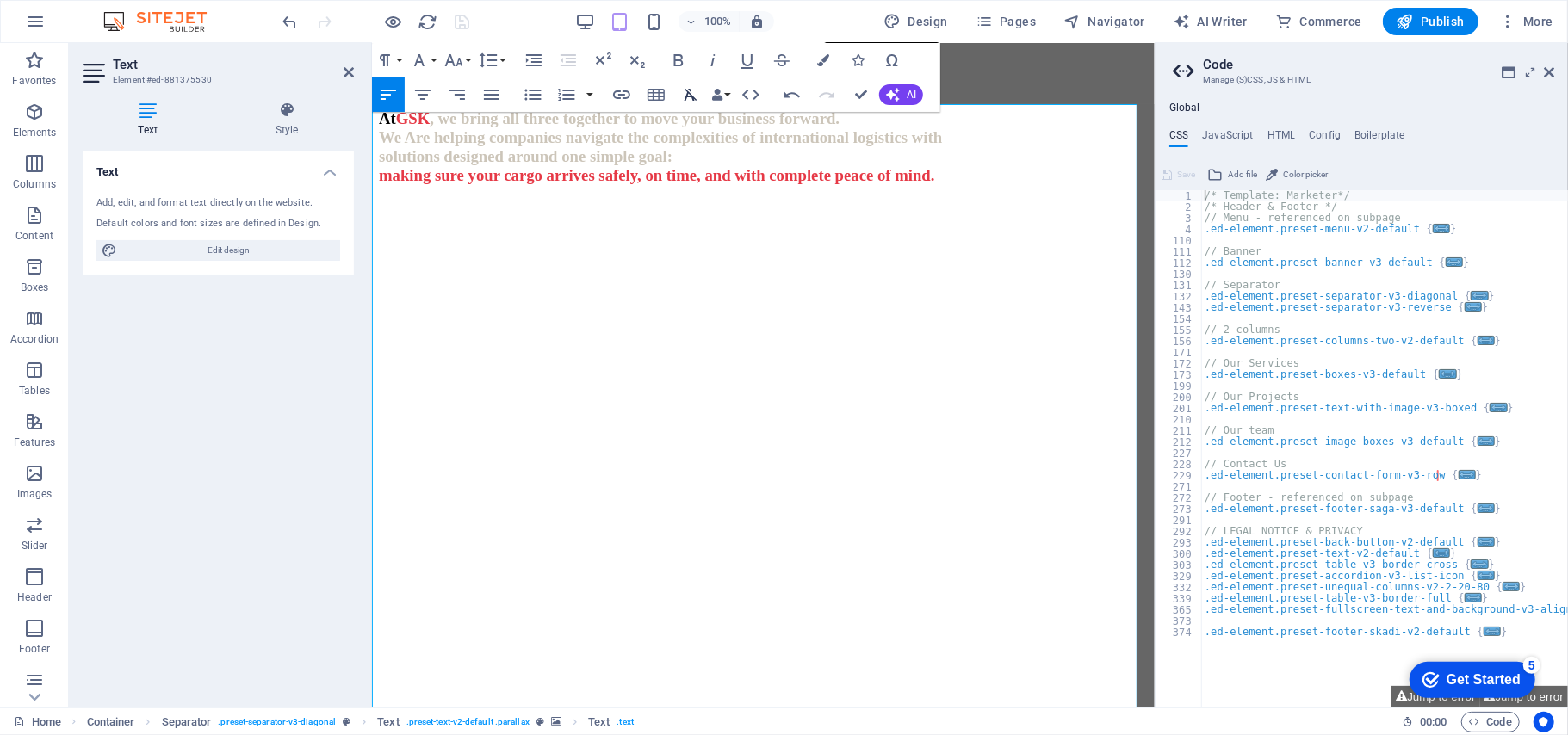
click at [688, 91] on icon "button" at bounding box center [691, 95] width 13 height 12
drag, startPoint x: 1053, startPoint y: 438, endPoint x: 1022, endPoint y: 442, distance: 31.3
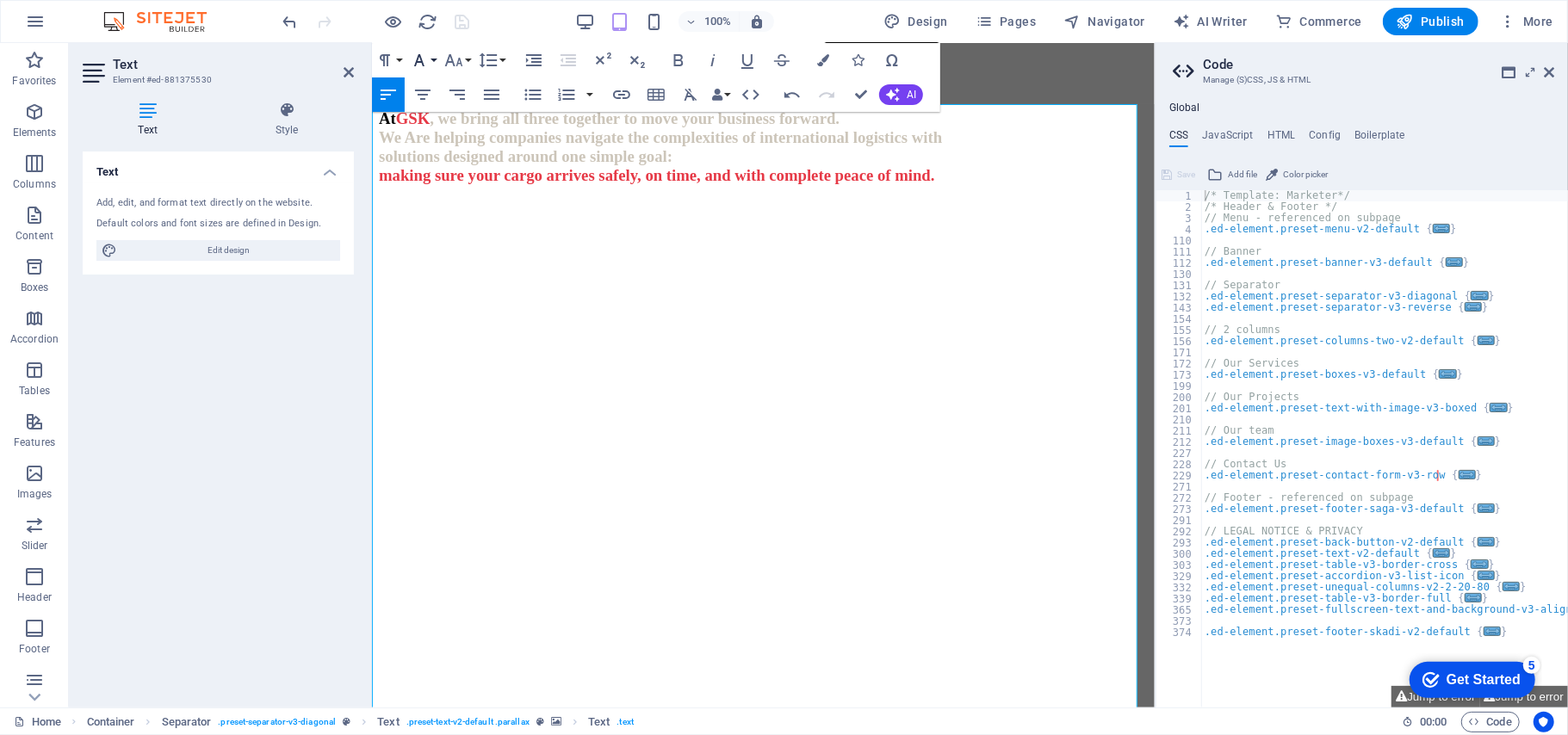
click at [431, 60] on button "Font Family" at bounding box center [422, 60] width 33 height 35
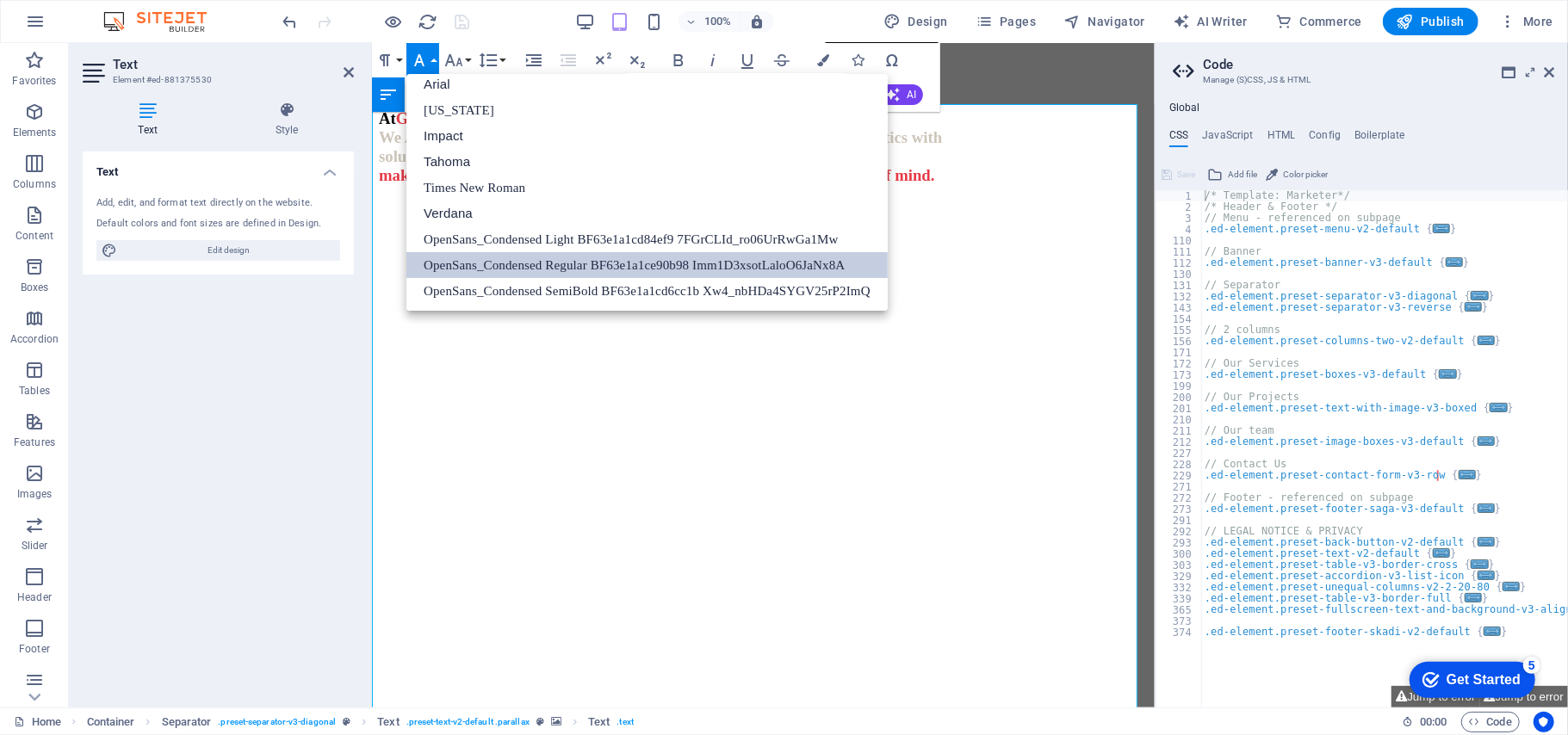
scroll to position [10, 0]
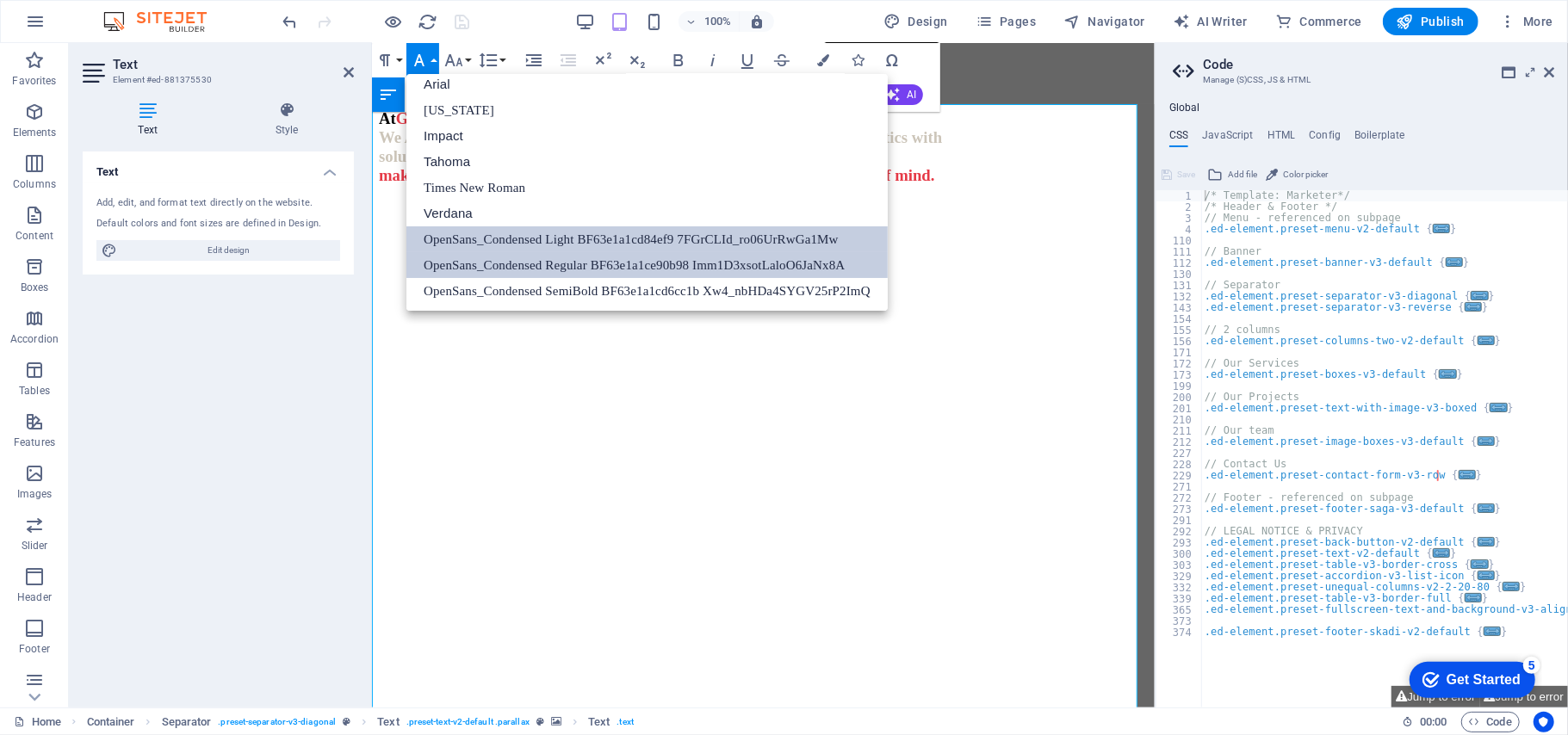
click at [508, 236] on link "OpenSans_Condensed Light BF63e1a1cd84ef9 7FGrCLId_ro06UrRwGa1Mw" at bounding box center [646, 239] width 481 height 26
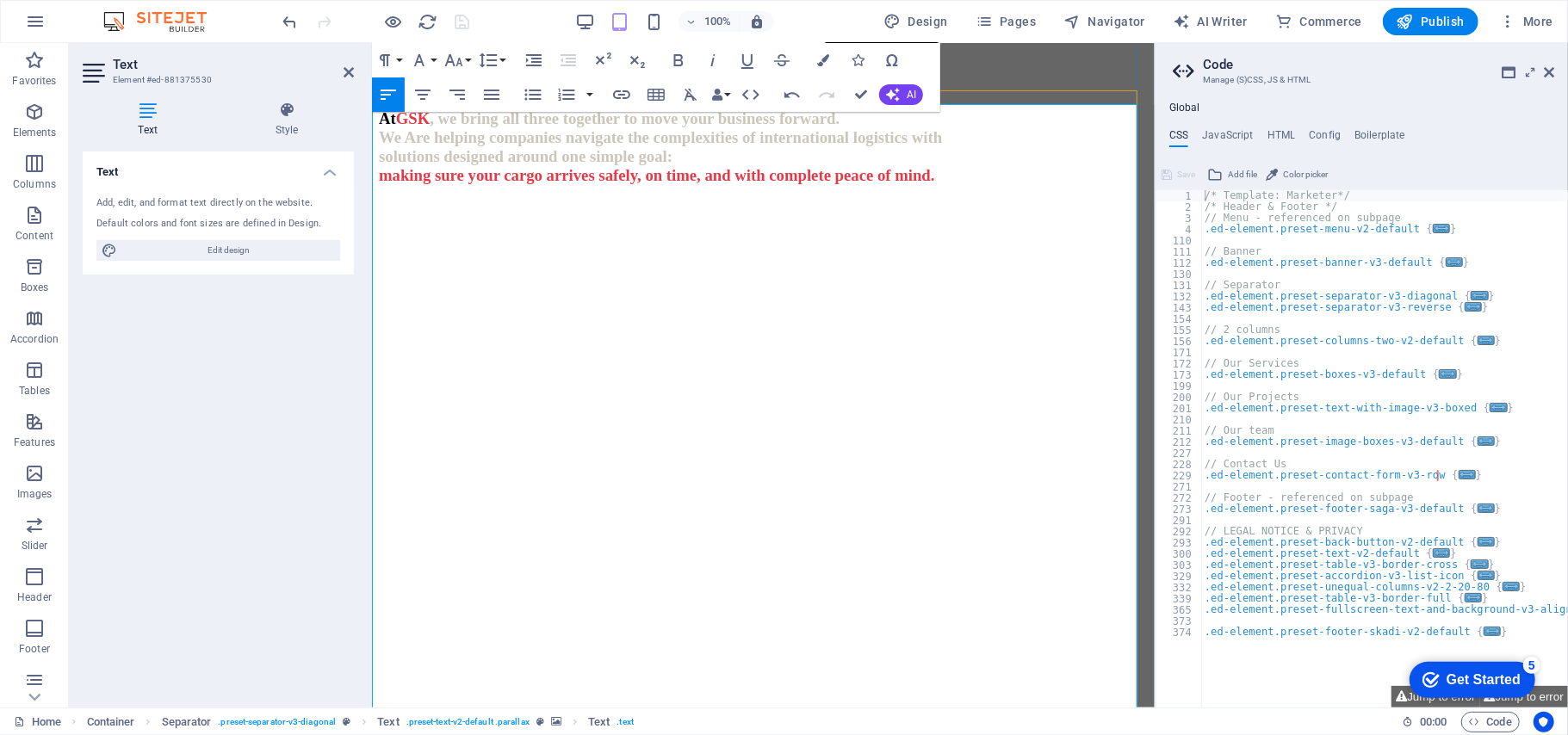
drag, startPoint x: 761, startPoint y: 286, endPoint x: 599, endPoint y: 237, distance: 169.2
click at [431, 62] on button "Font Family" at bounding box center [422, 60] width 33 height 35
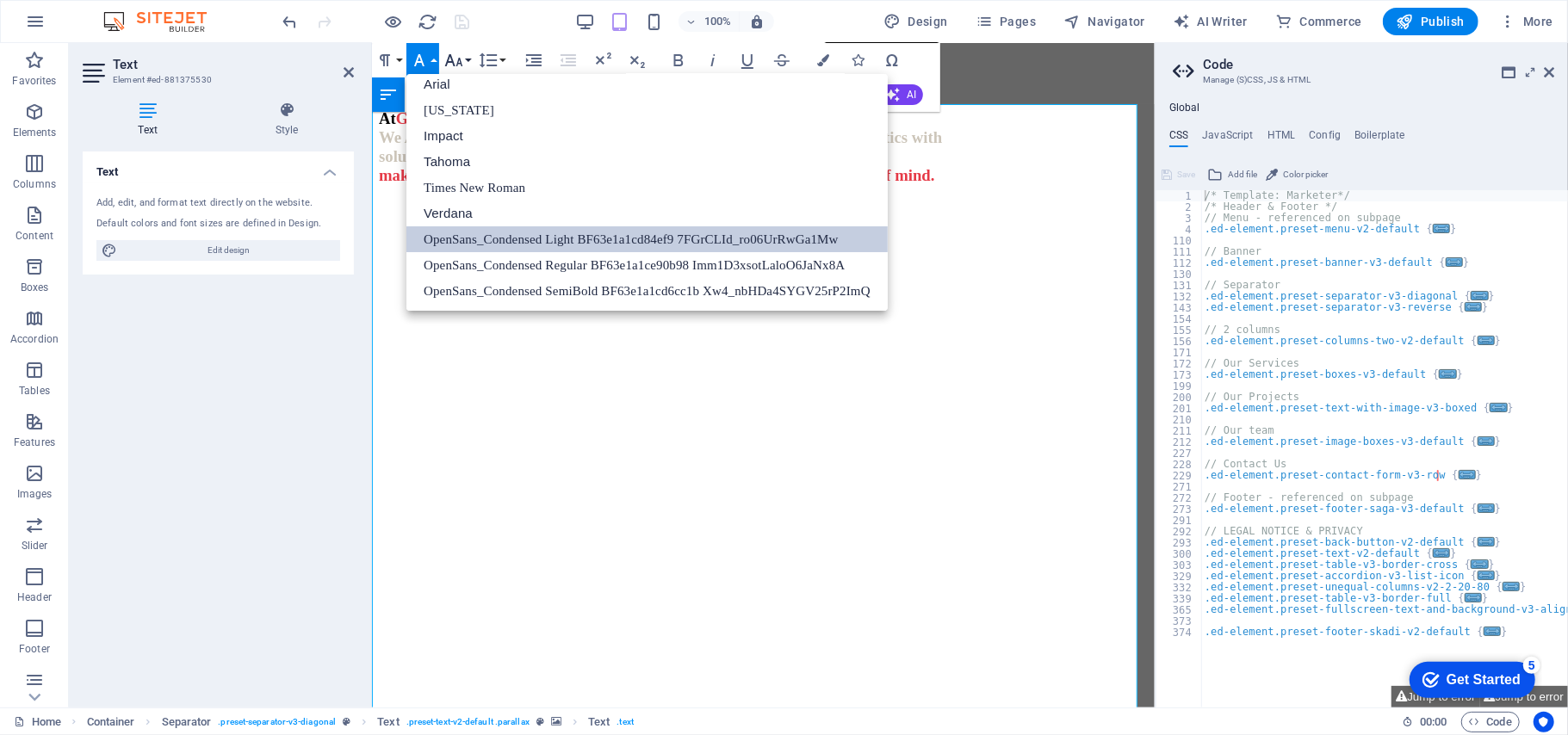
click at [473, 56] on button "Font Size" at bounding box center [457, 60] width 33 height 35
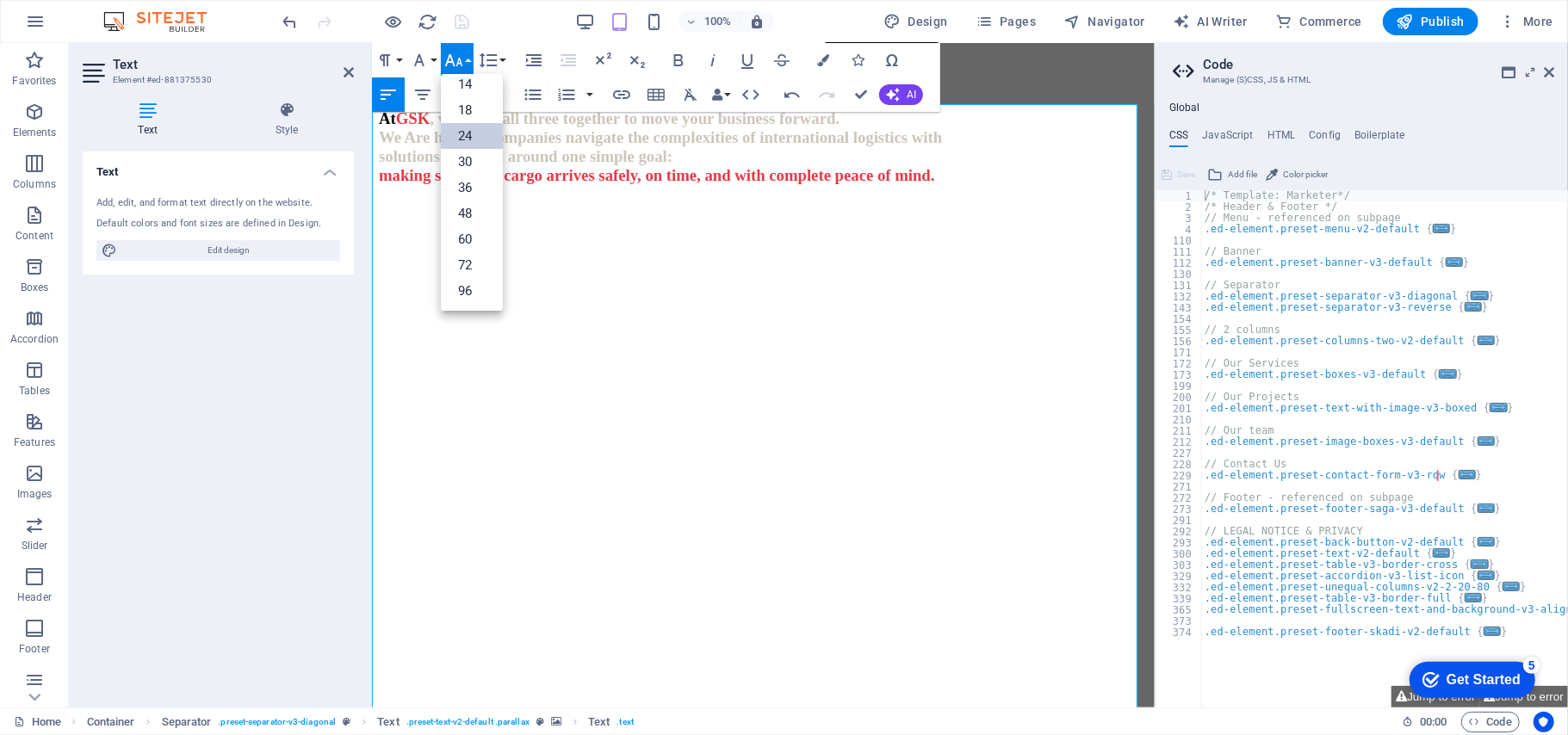
scroll to position [139, 0]
drag, startPoint x: 651, startPoint y: 400, endPoint x: 707, endPoint y: 412, distance: 57.3
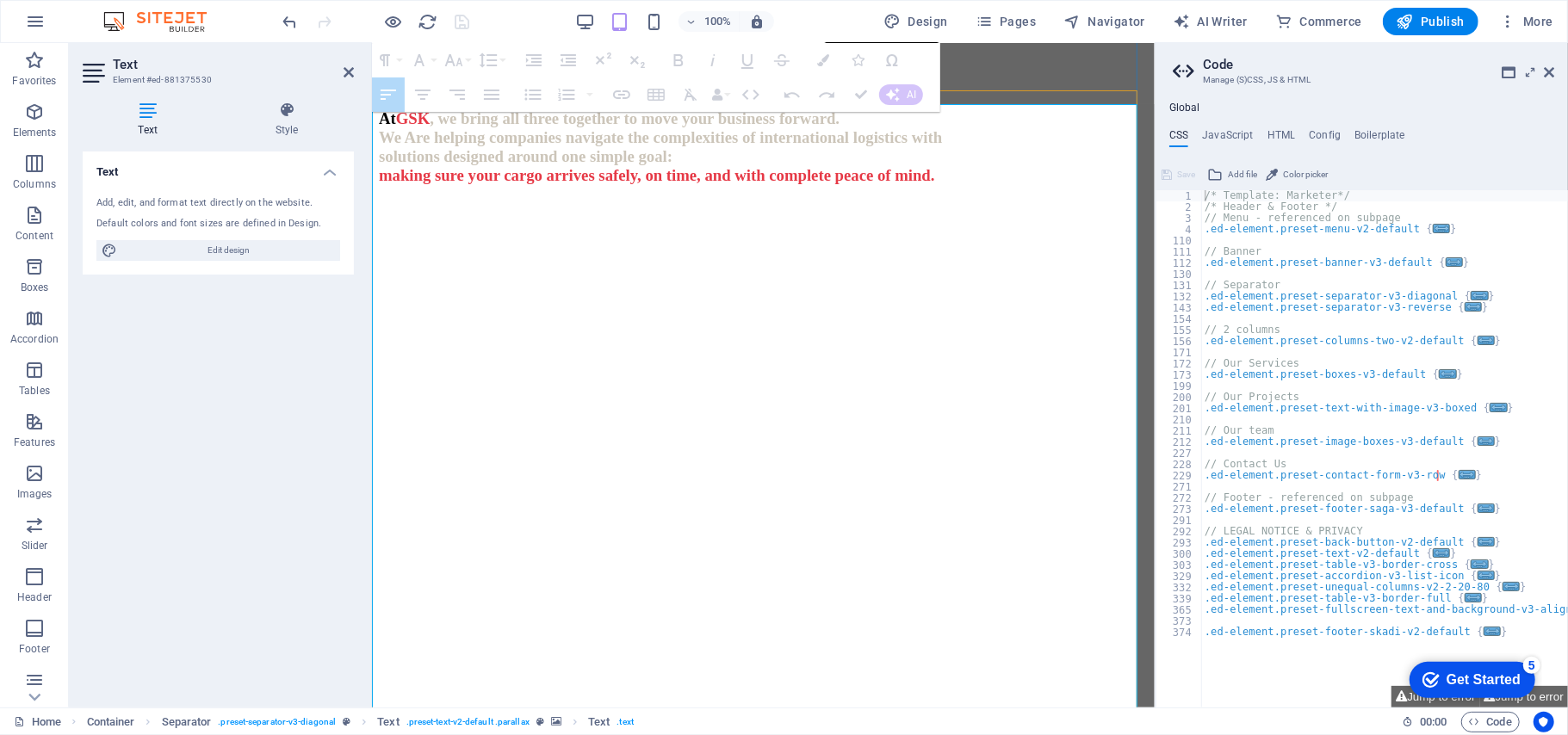
drag, startPoint x: 961, startPoint y: 427, endPoint x: 444, endPoint y: 410, distance: 517.3
drag, startPoint x: 955, startPoint y: 431, endPoint x: 441, endPoint y: 402, distance: 514.8
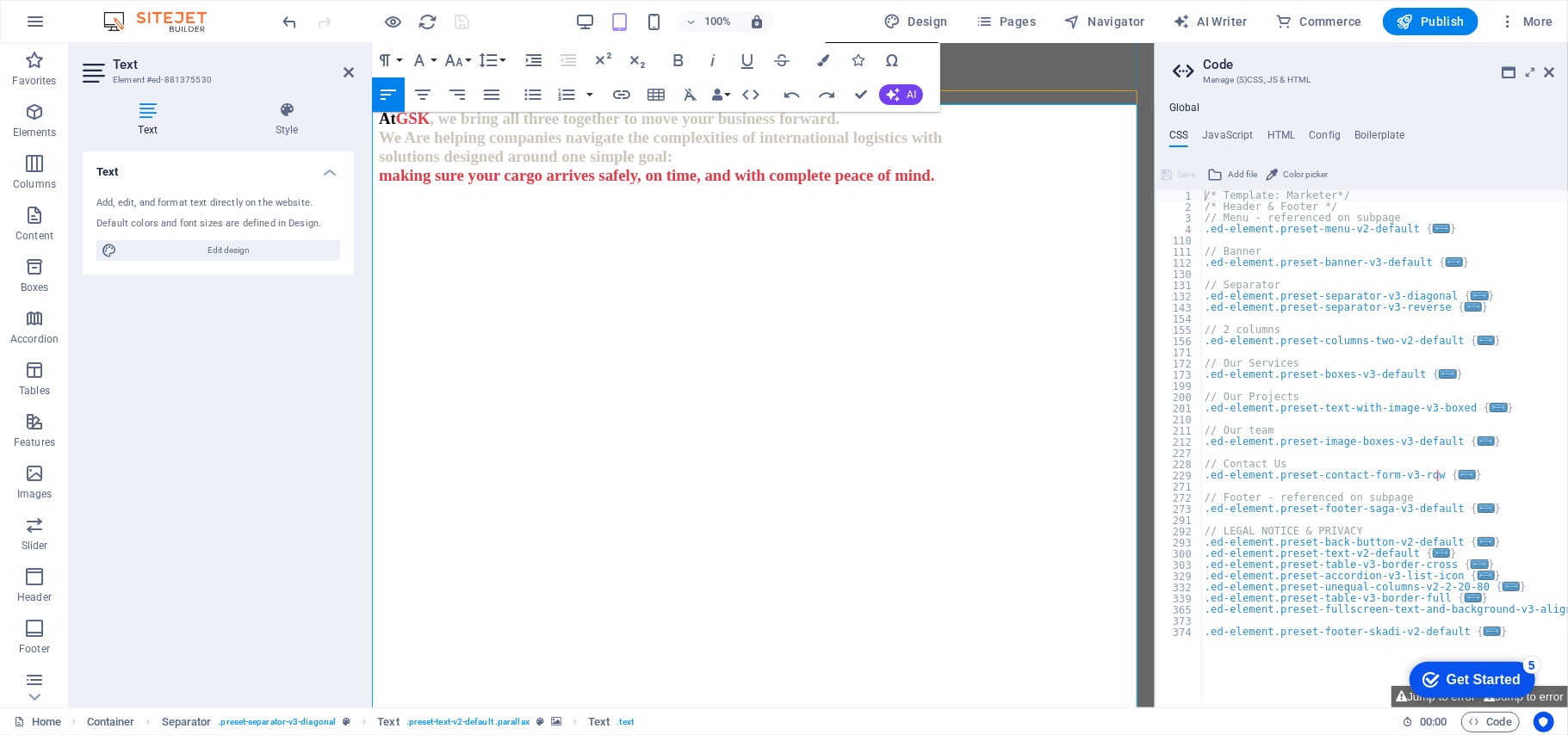
scroll to position [2565, 0]
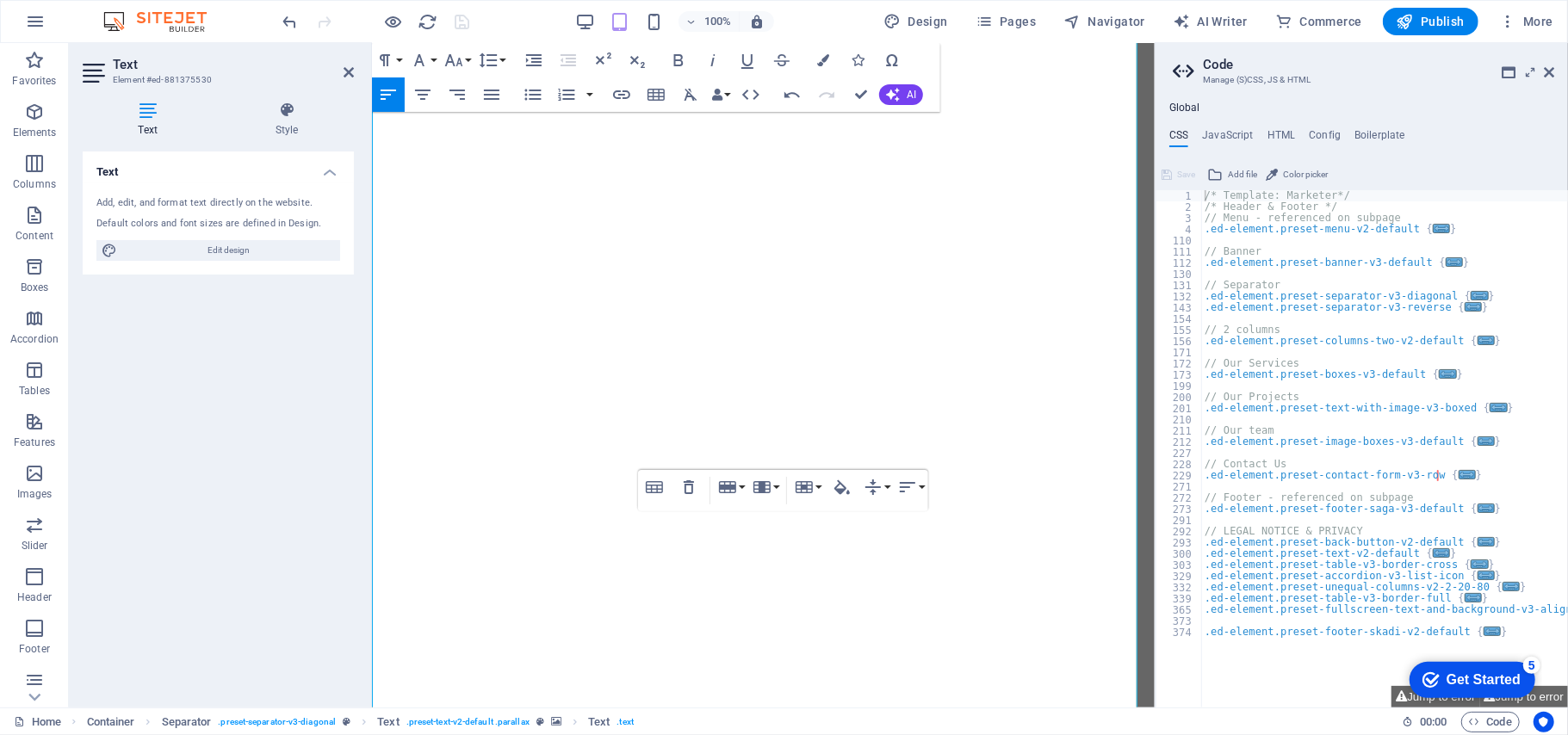
scroll to position [2036, 0]
drag, startPoint x: 1000, startPoint y: 320, endPoint x: 436, endPoint y: 262, distance: 567.0
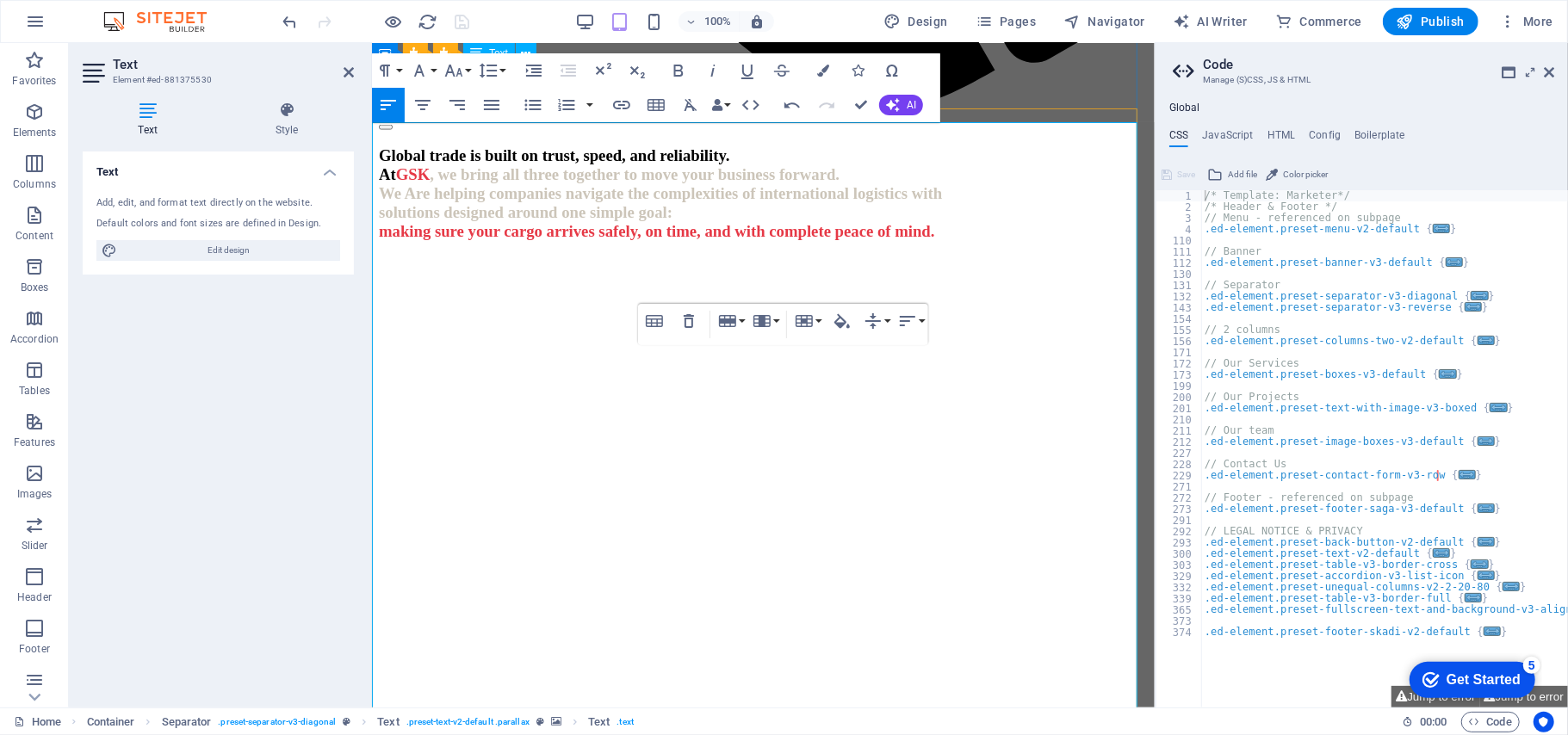
scroll to position [1808, 0]
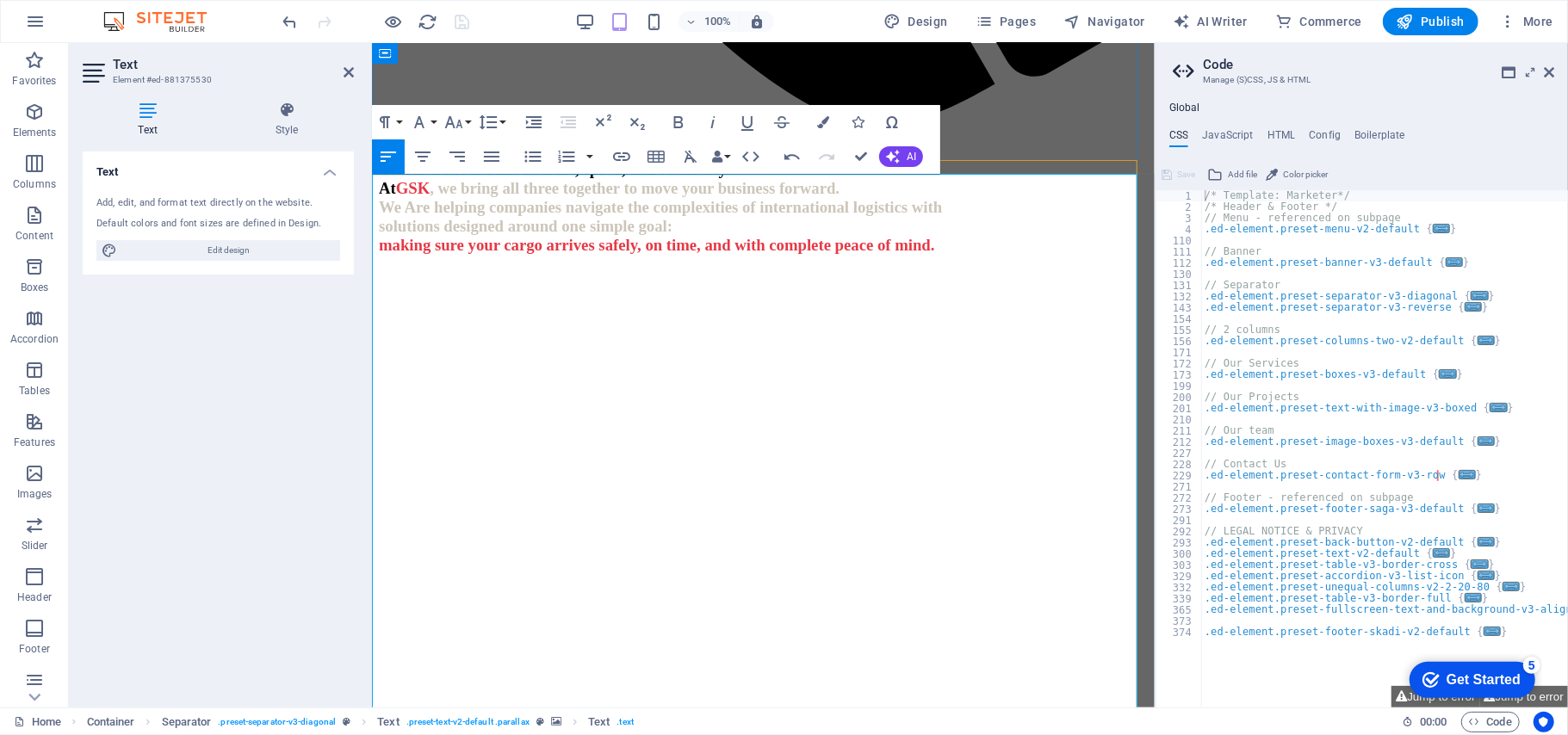
click at [492, 155] on icon "button" at bounding box center [491, 157] width 21 height 21
click at [489, 153] on icon "button" at bounding box center [491, 157] width 21 height 21
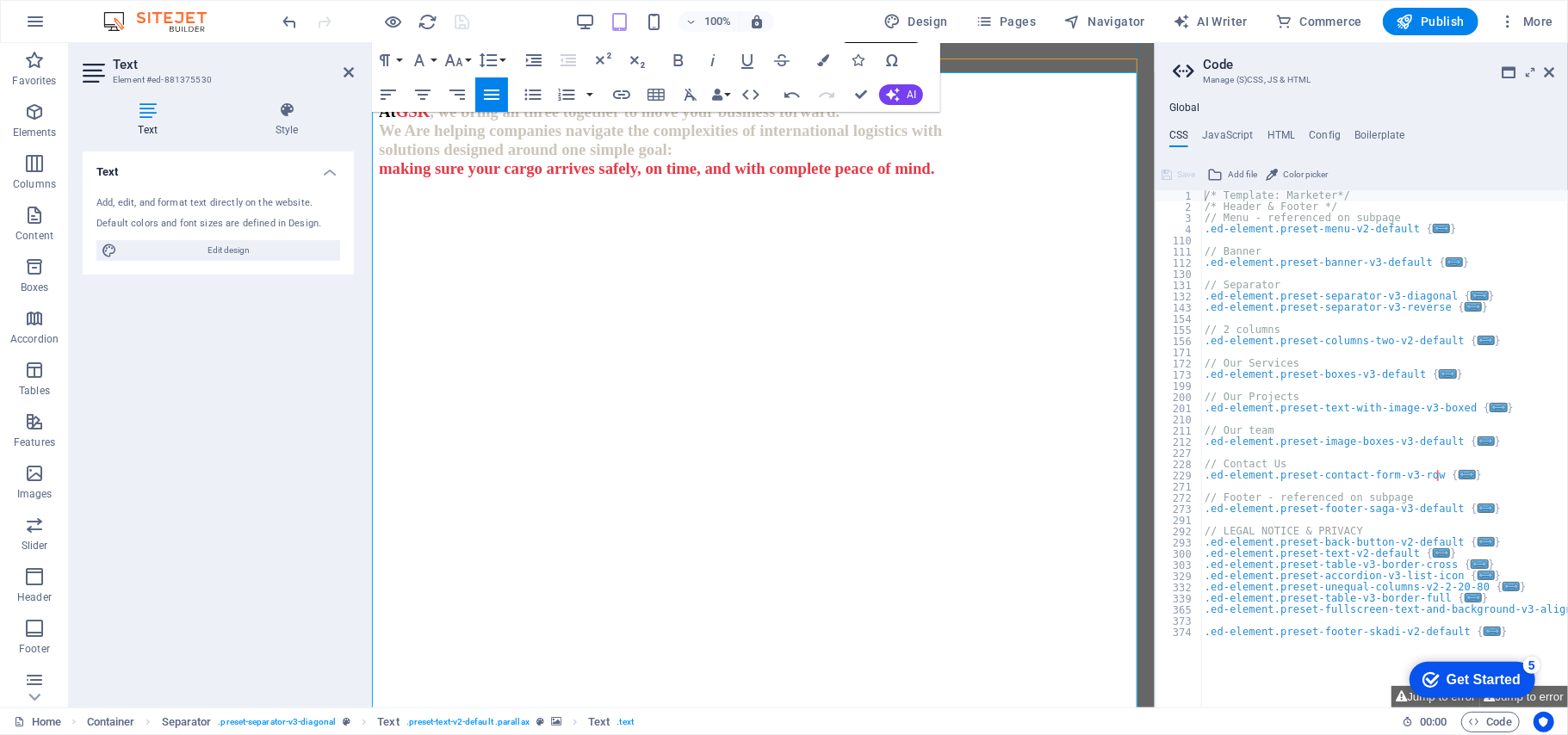
scroll to position [1922, 0]
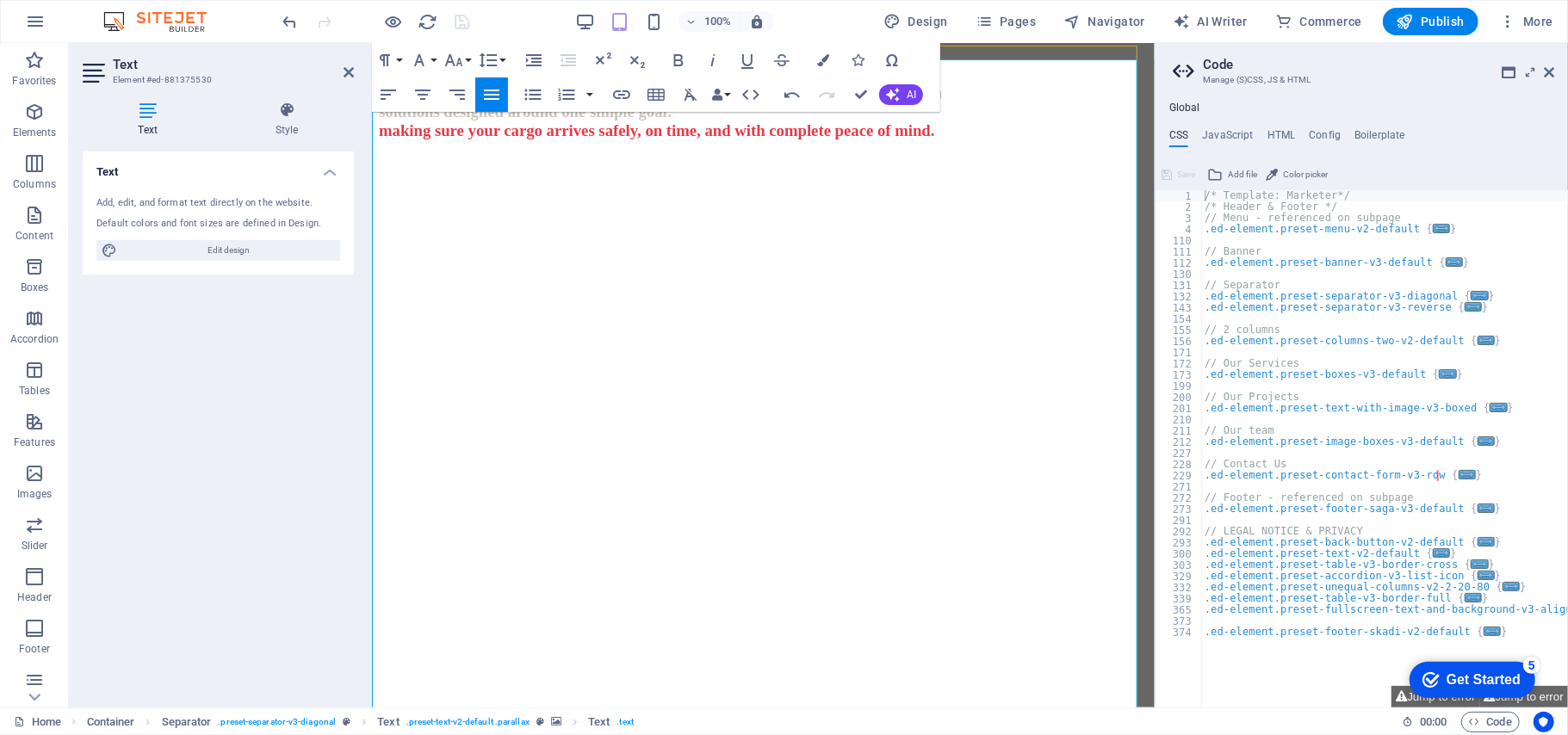
click at [498, 98] on icon "button" at bounding box center [491, 95] width 21 height 21
drag, startPoint x: 840, startPoint y: 579, endPoint x: 857, endPoint y: 592, distance: 21.4
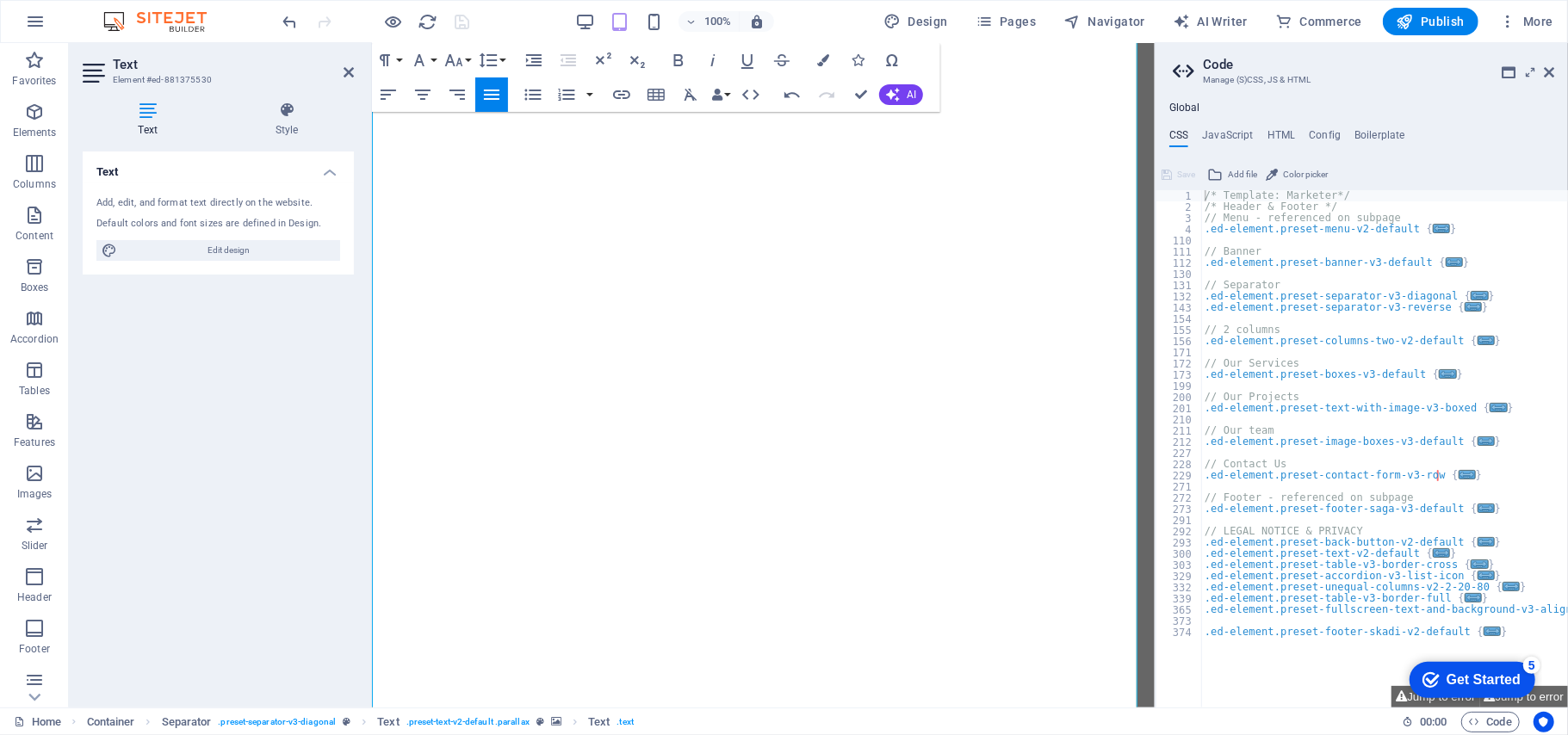
scroll to position [1808, 0]
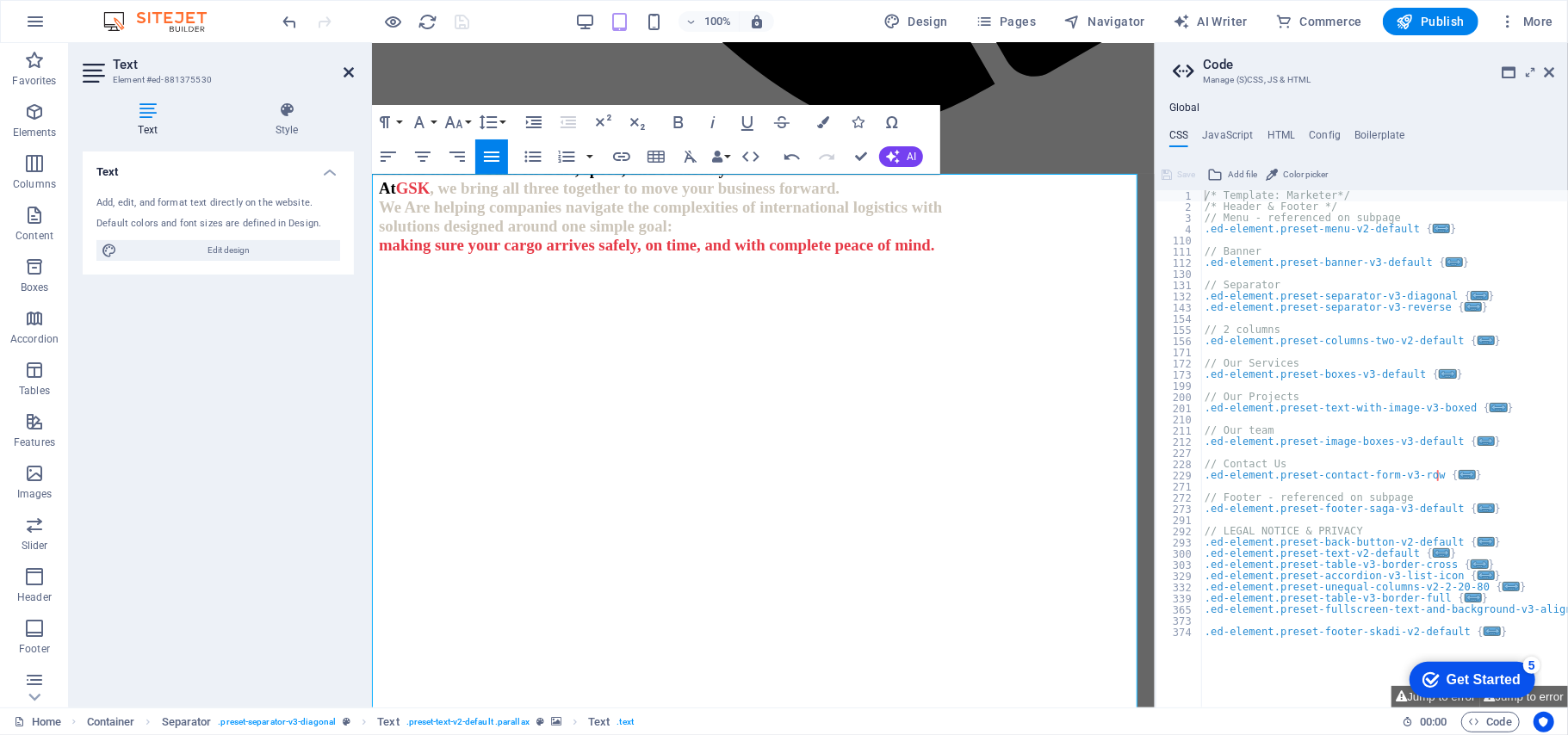
drag, startPoint x: 349, startPoint y: 68, endPoint x: 283, endPoint y: 24, distance: 79.3
click at [349, 68] on icon at bounding box center [348, 72] width 10 height 14
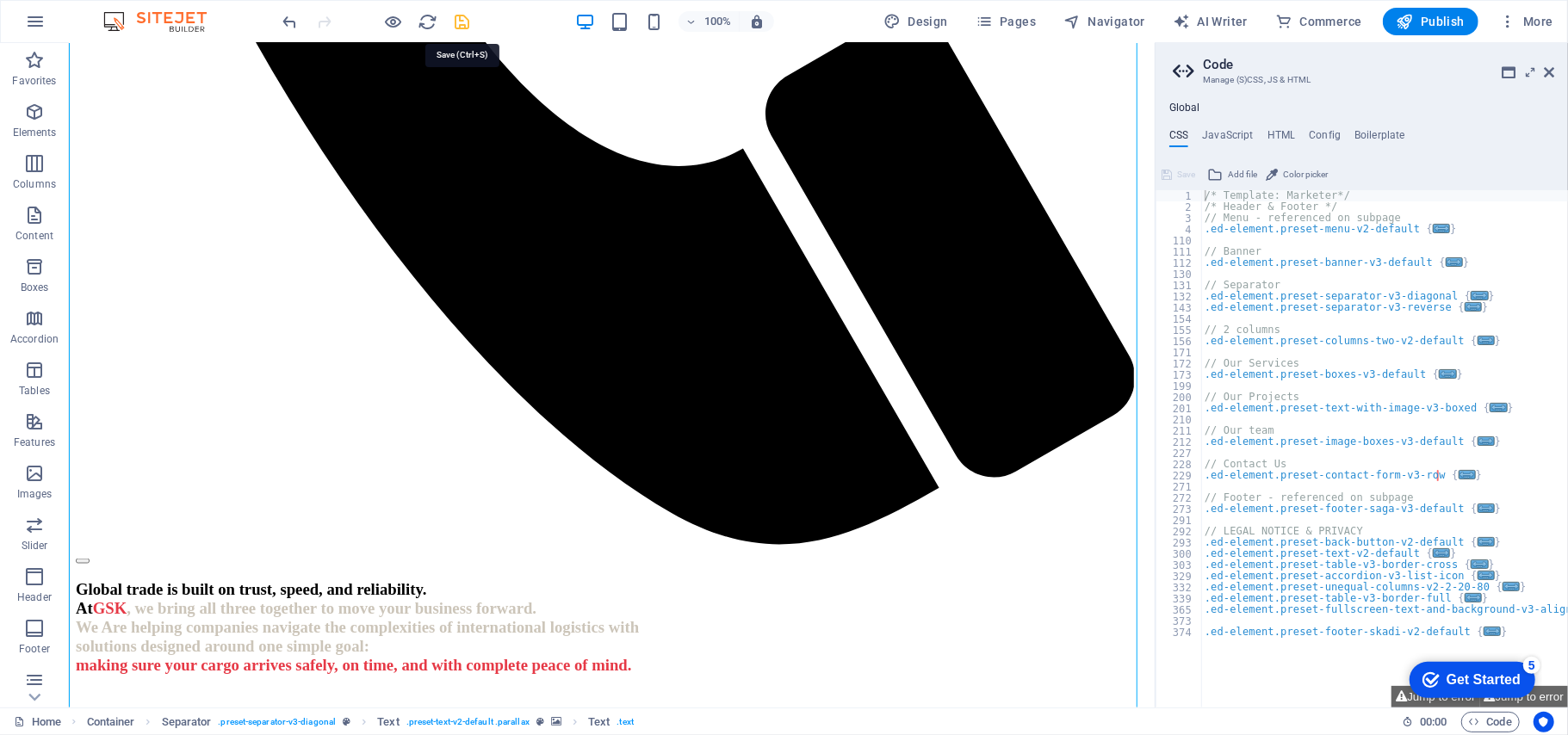
click at [469, 16] on icon "save" at bounding box center [462, 22] width 20 height 20
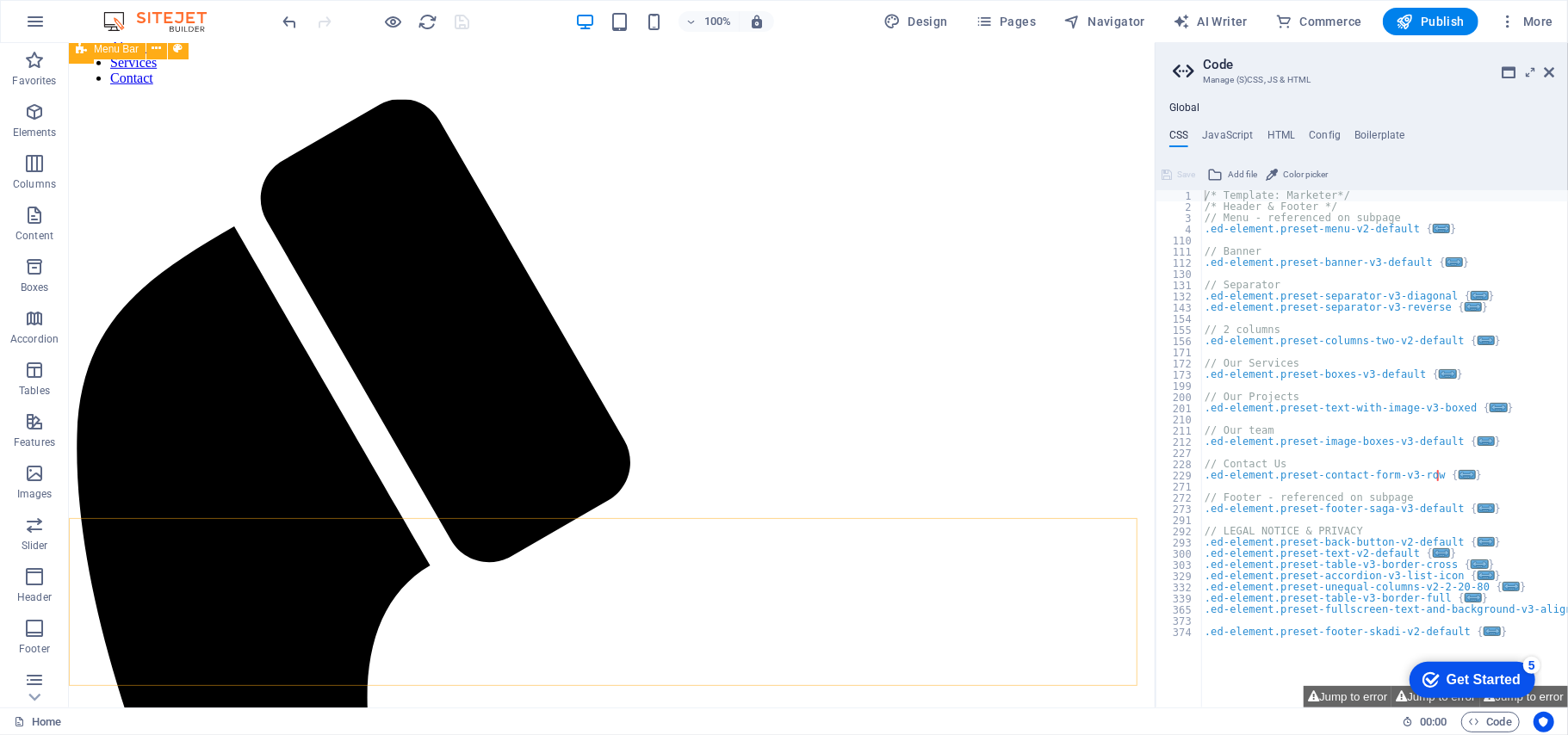
scroll to position [734, 0]
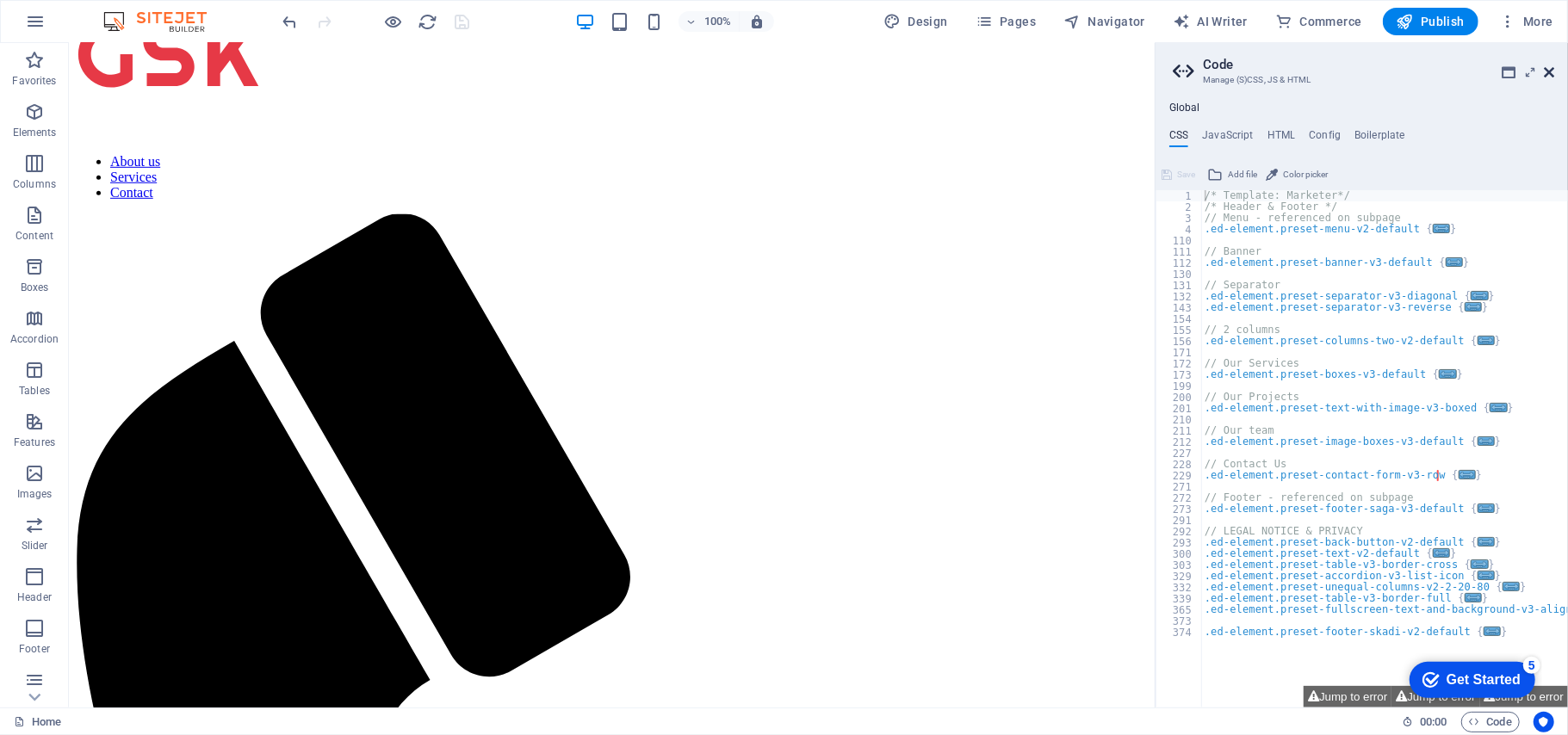
click at [1551, 76] on icon at bounding box center [1548, 72] width 10 height 14
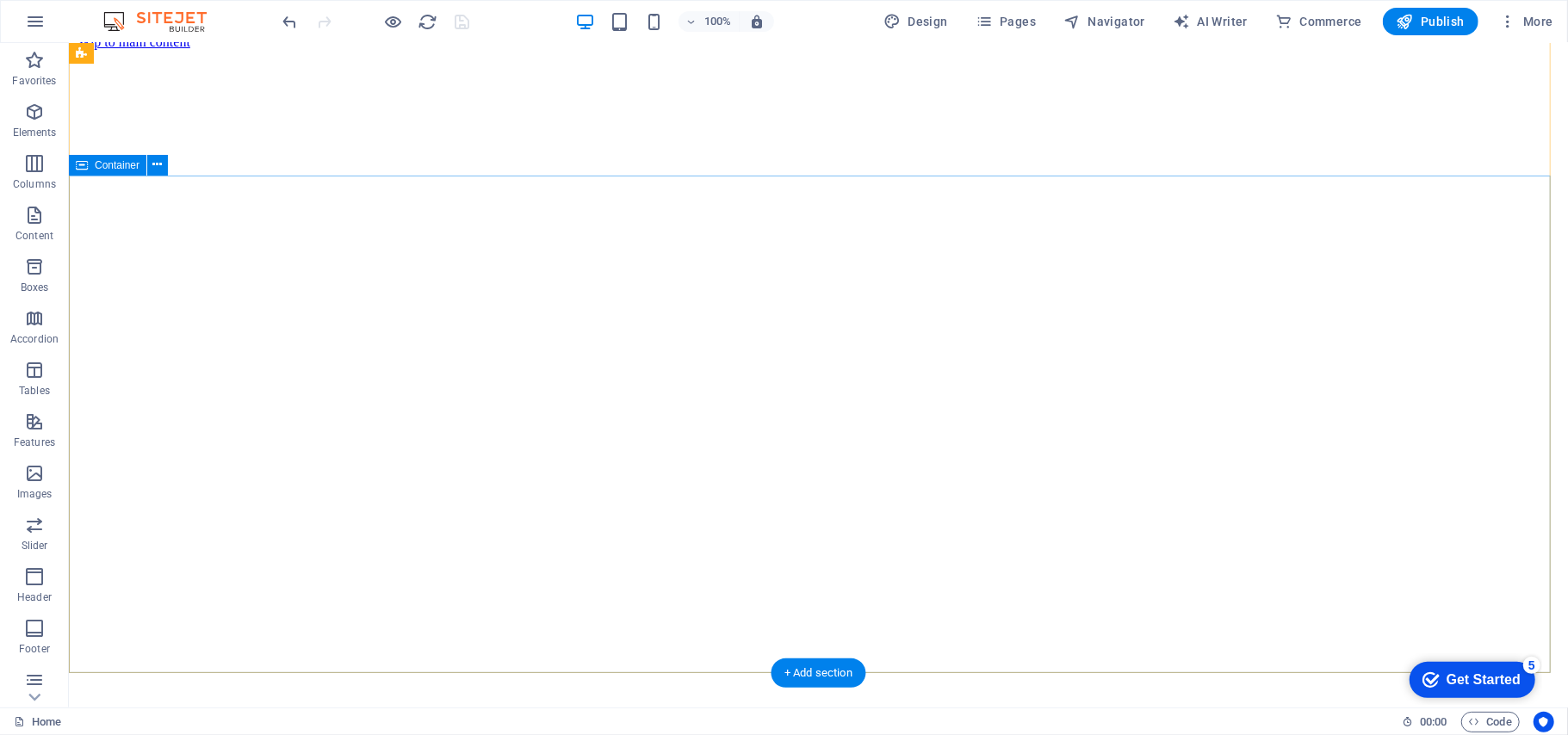
scroll to position [0, 0]
click at [1506, 21] on icon "button" at bounding box center [1507, 22] width 17 height 17
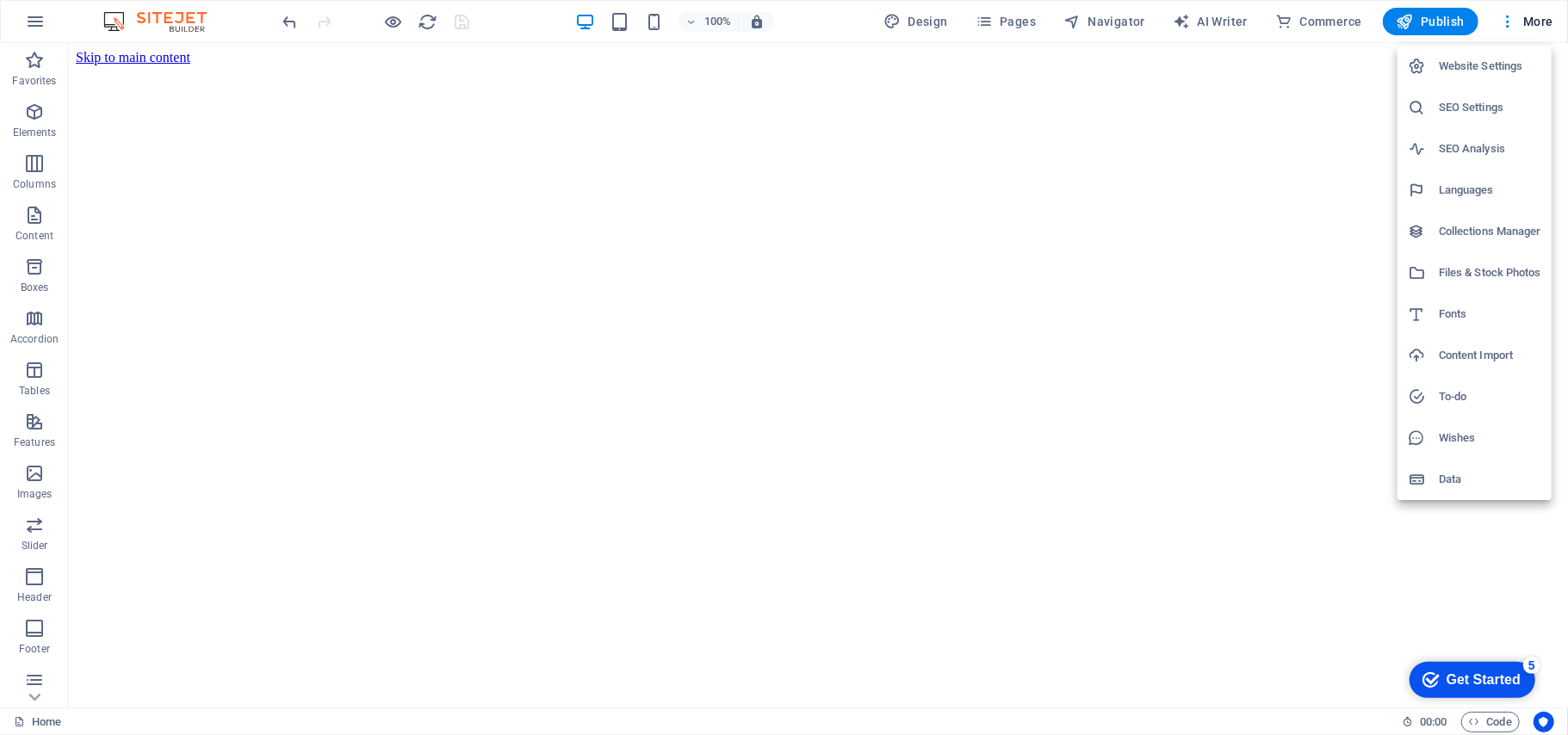
drag, startPoint x: 1471, startPoint y: 107, endPoint x: 1482, endPoint y: 77, distance: 32.0
click at [1482, 77] on ul "Website Settings SEO Settings SEO Analysis Languages Collections Manager Files …" at bounding box center [1474, 273] width 154 height 455
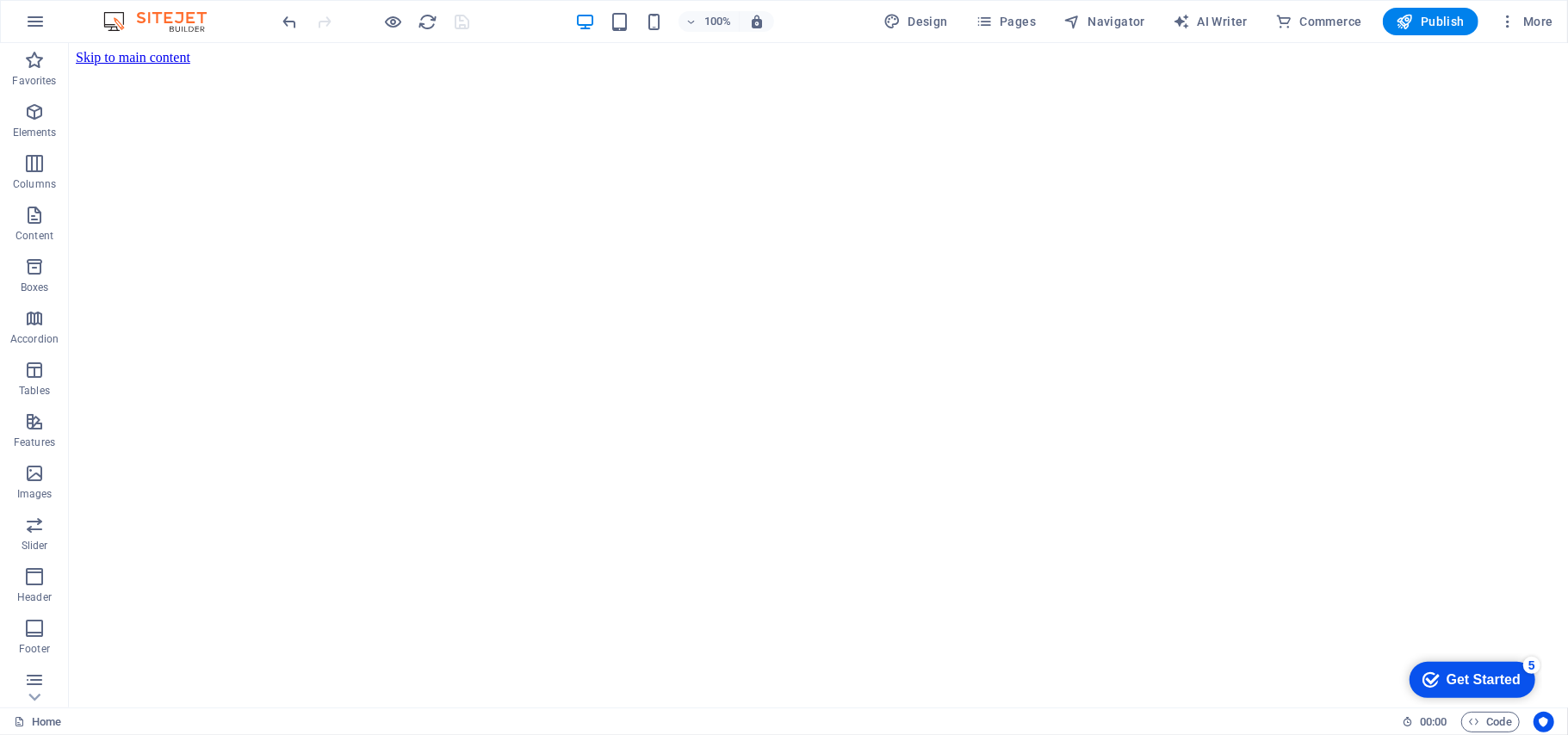
click at [1482, 74] on ul "Website Settings SEO Settings SEO Analysis Languages Collections Manager Files …" at bounding box center [1486, 173] width 115 height 256
click at [1524, 17] on span "More" at bounding box center [1526, 22] width 54 height 17
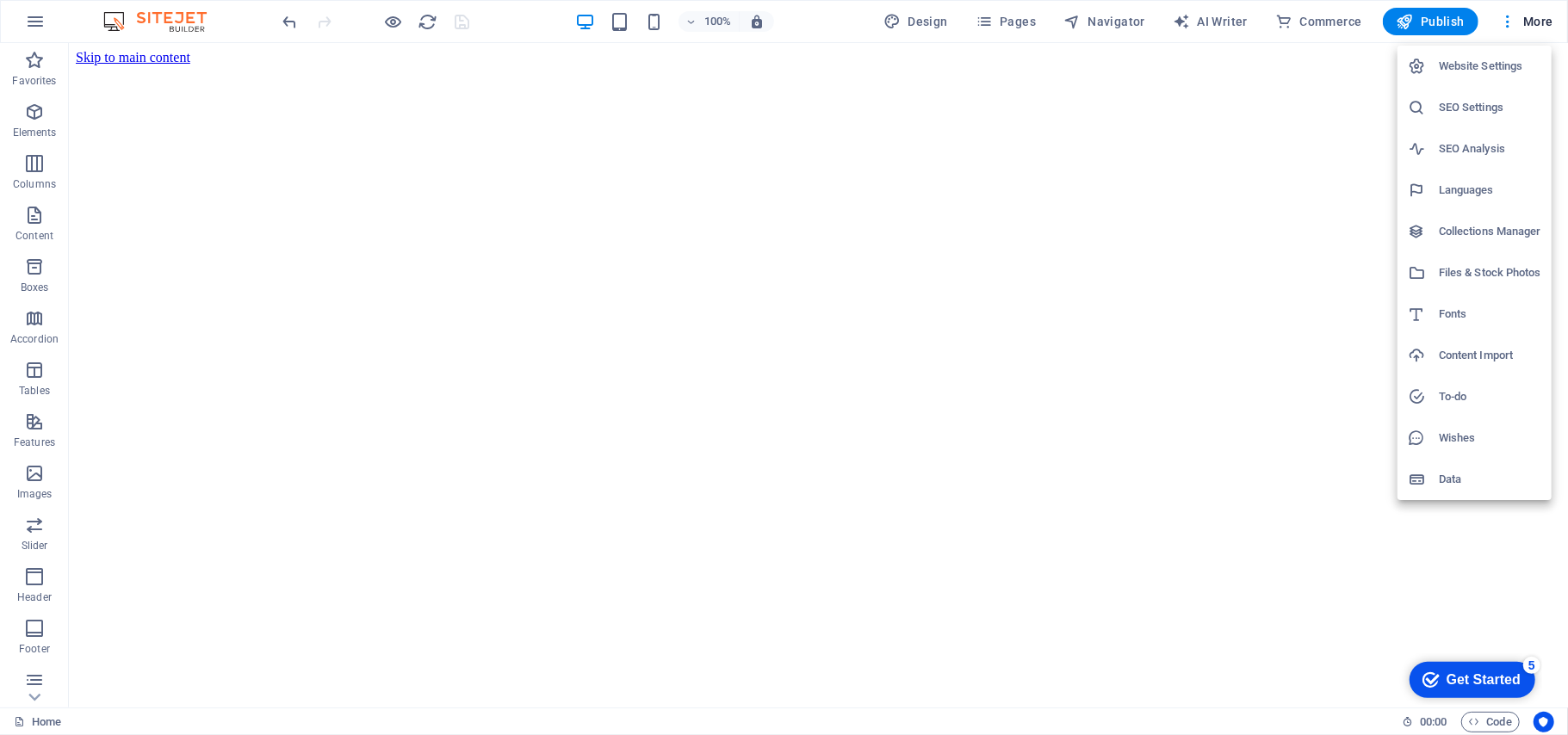
click at [1476, 68] on h6 "Website Settings" at bounding box center [1489, 67] width 102 height 21
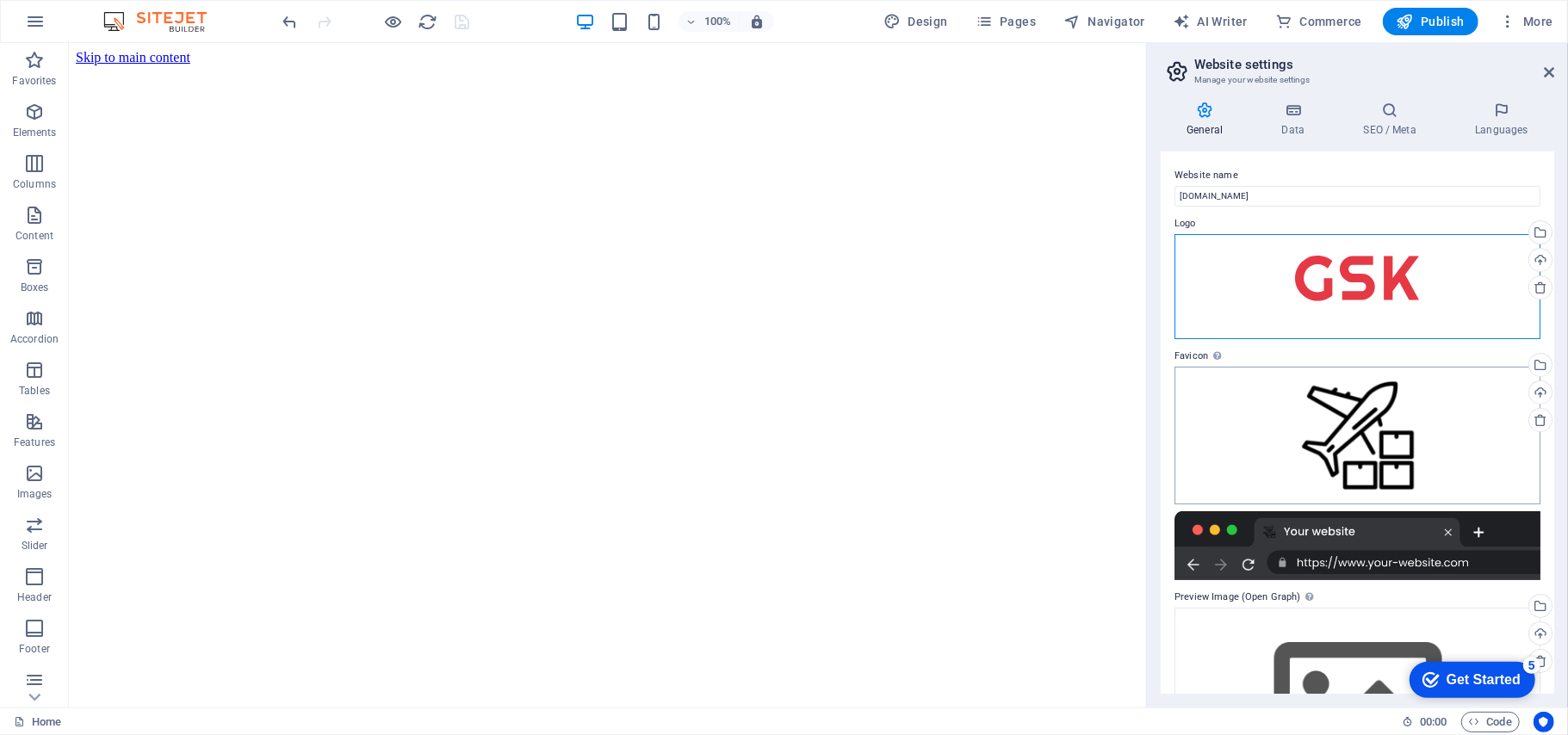
drag, startPoint x: 1407, startPoint y: 283, endPoint x: 1455, endPoint y: 463, distance: 186.3
click at [1455, 463] on div "Website name gskair.ae Logo Drag files here, click to choose files or select fi…" at bounding box center [1358, 423] width 394 height 542
click at [1426, 457] on div "Drag files here, click to choose files or select files from Files or our free s…" at bounding box center [1357, 435] width 366 height 138
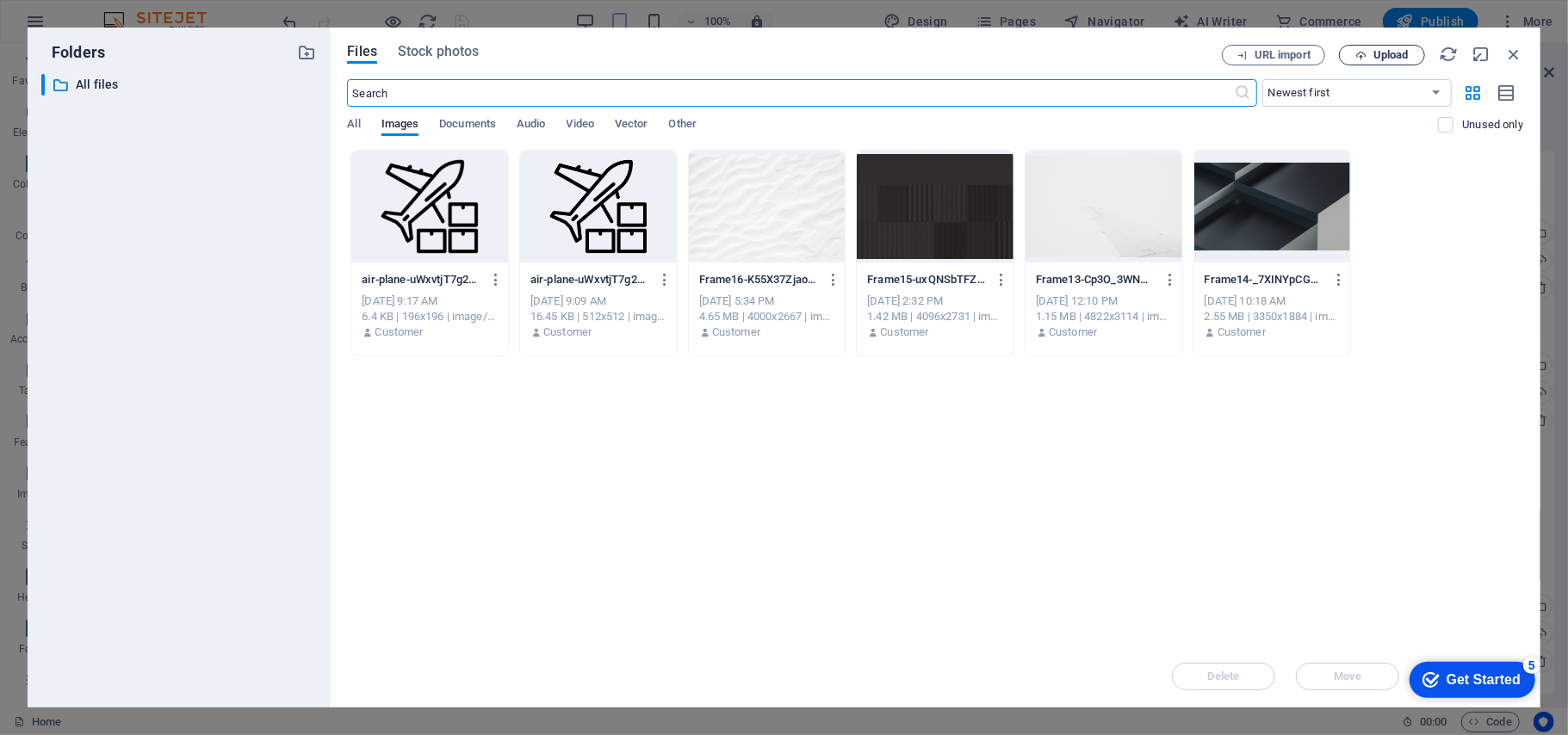
click at [1382, 60] on span "Upload" at bounding box center [1391, 54] width 36 height 10
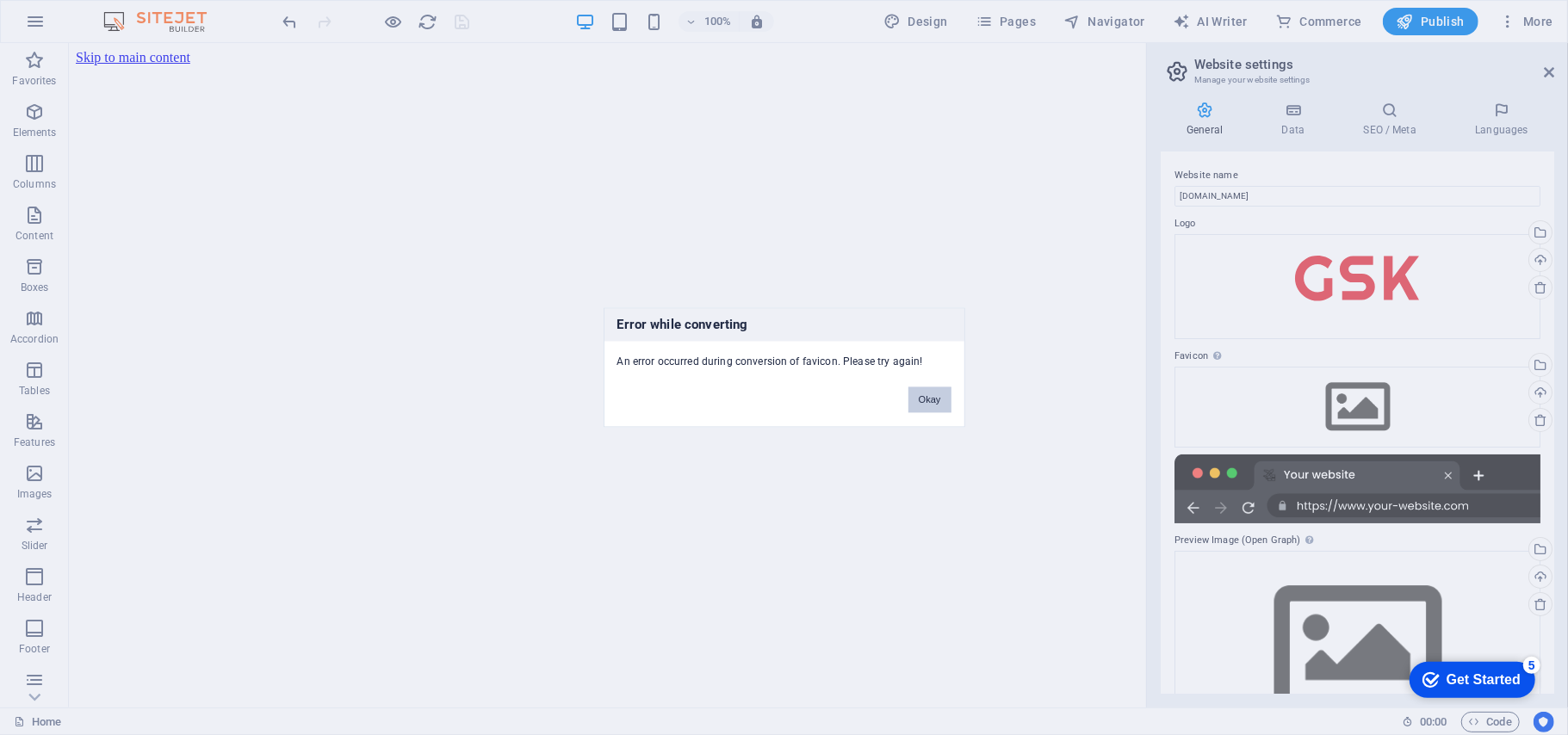
drag, startPoint x: 949, startPoint y: 403, endPoint x: 885, endPoint y: 358, distance: 78.2
click at [949, 403] on button "Okay" at bounding box center [930, 400] width 43 height 26
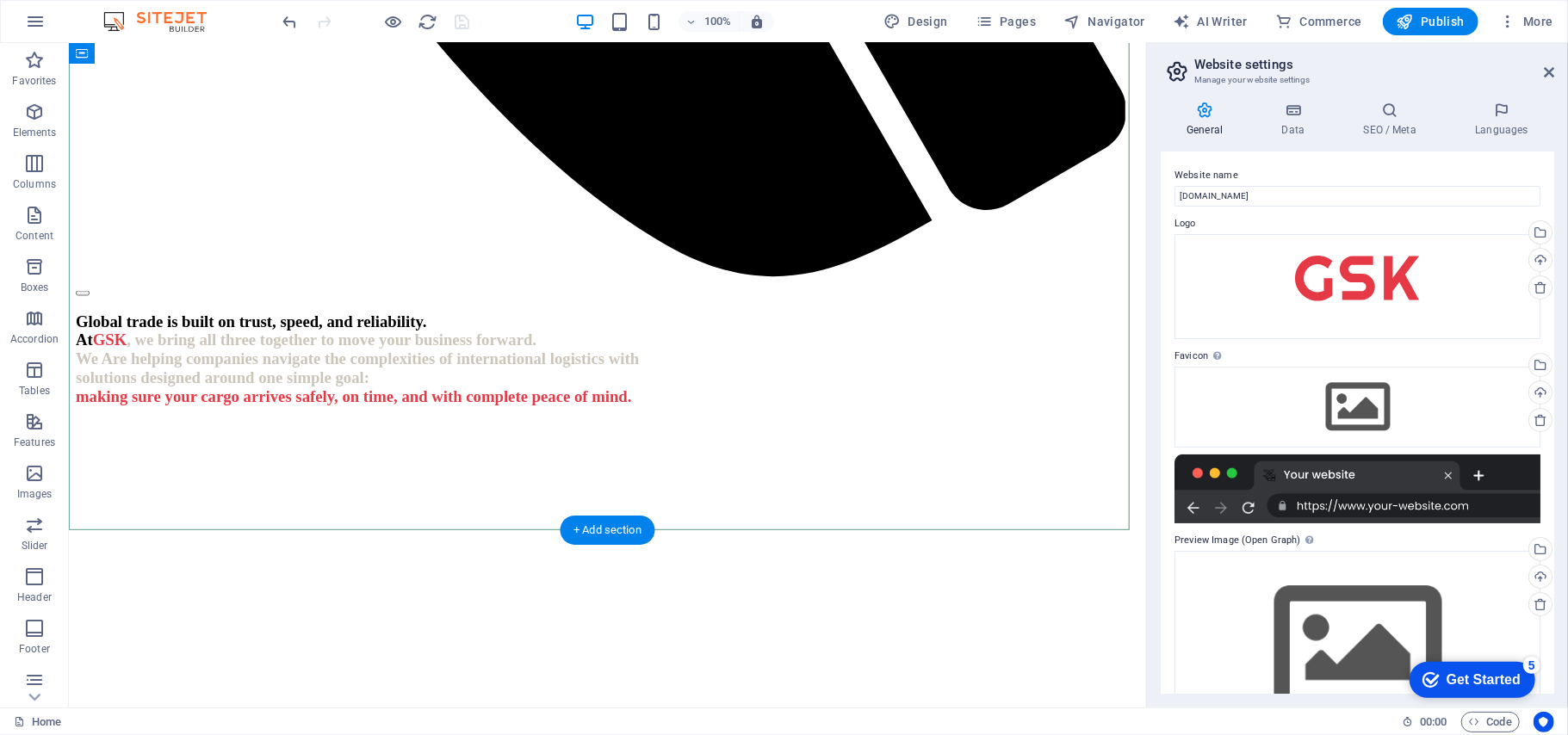
scroll to position [2065, 0]
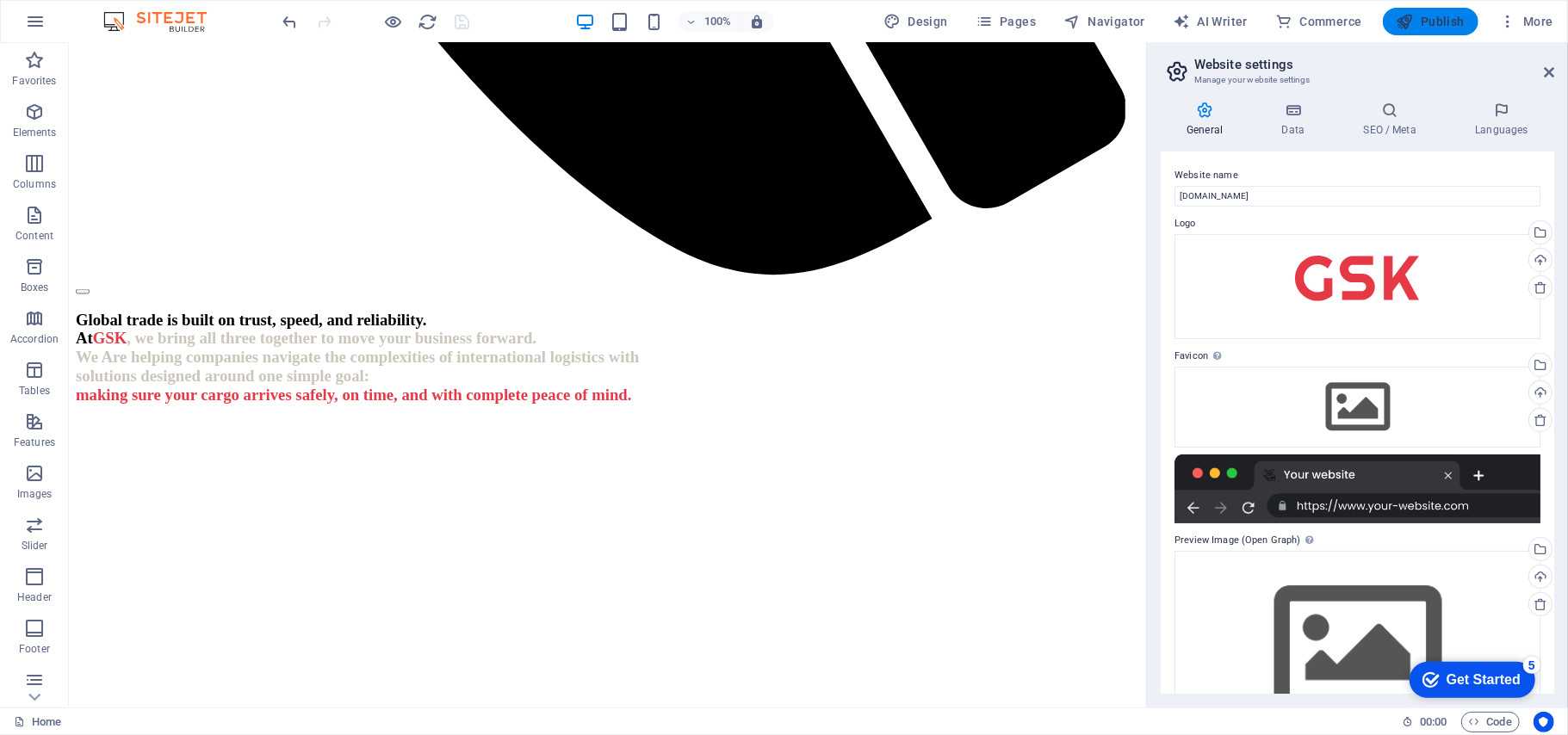
click at [1441, 22] on span "Publish" at bounding box center [1430, 22] width 68 height 17
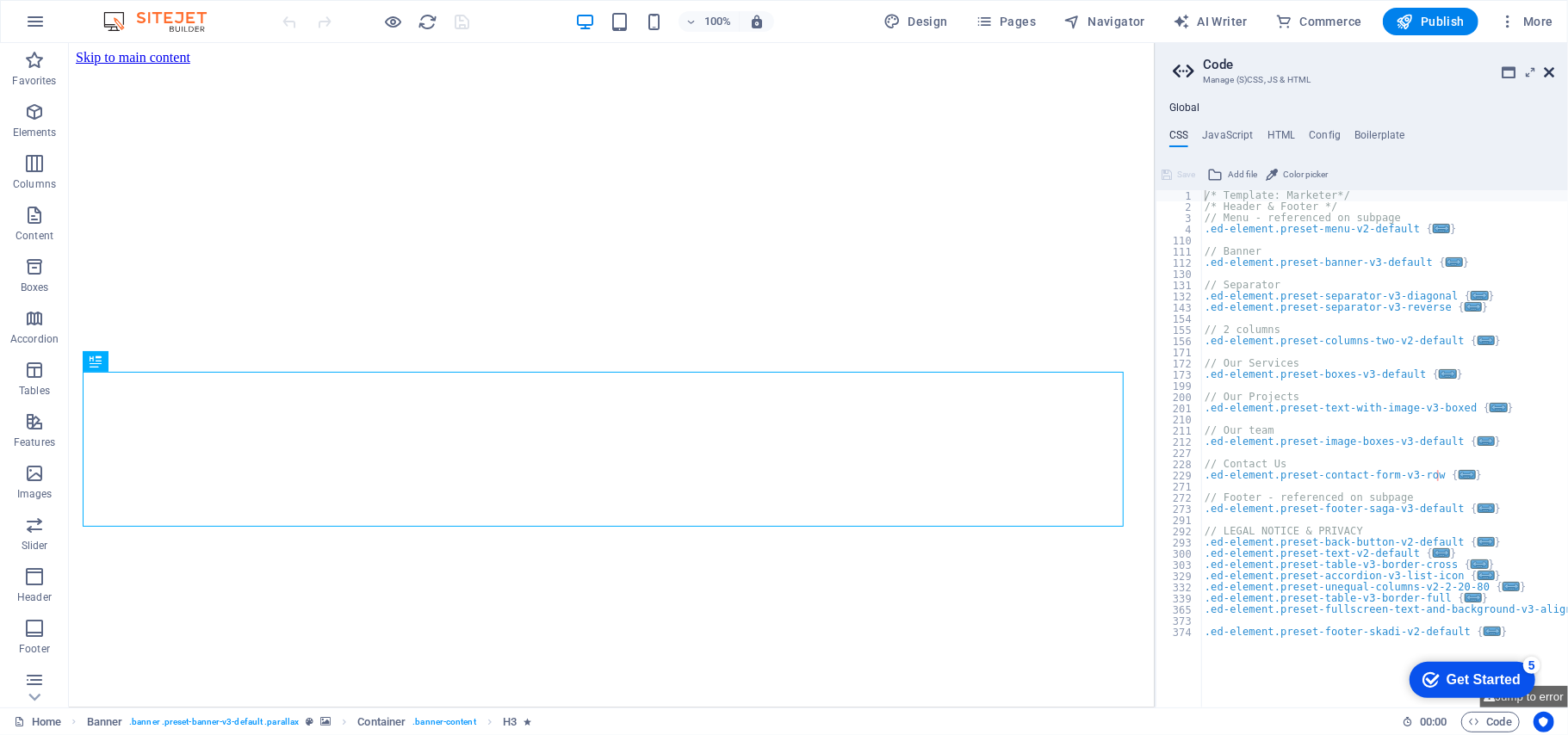
click at [1553, 73] on icon at bounding box center [1548, 72] width 10 height 14
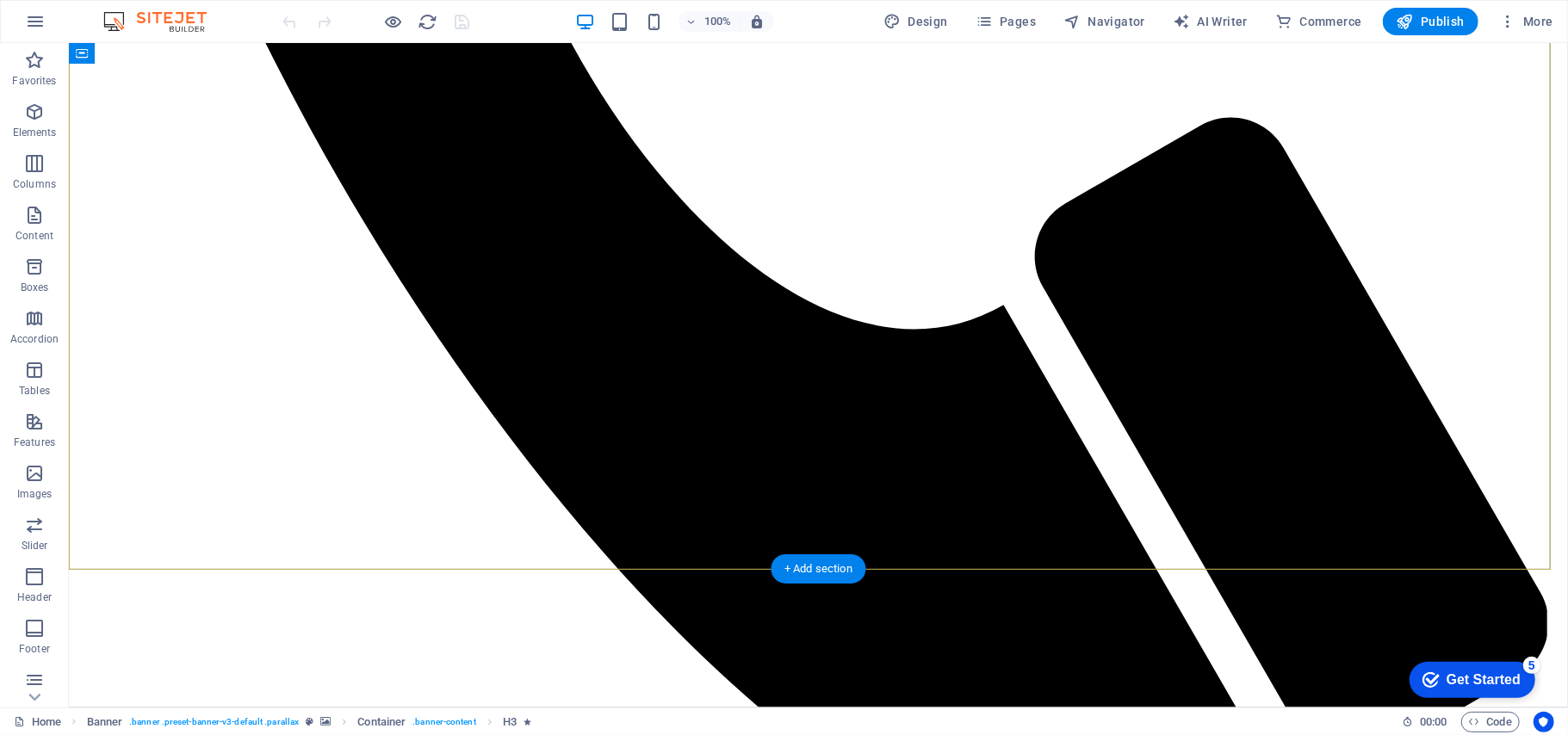
scroll to position [2111, 0]
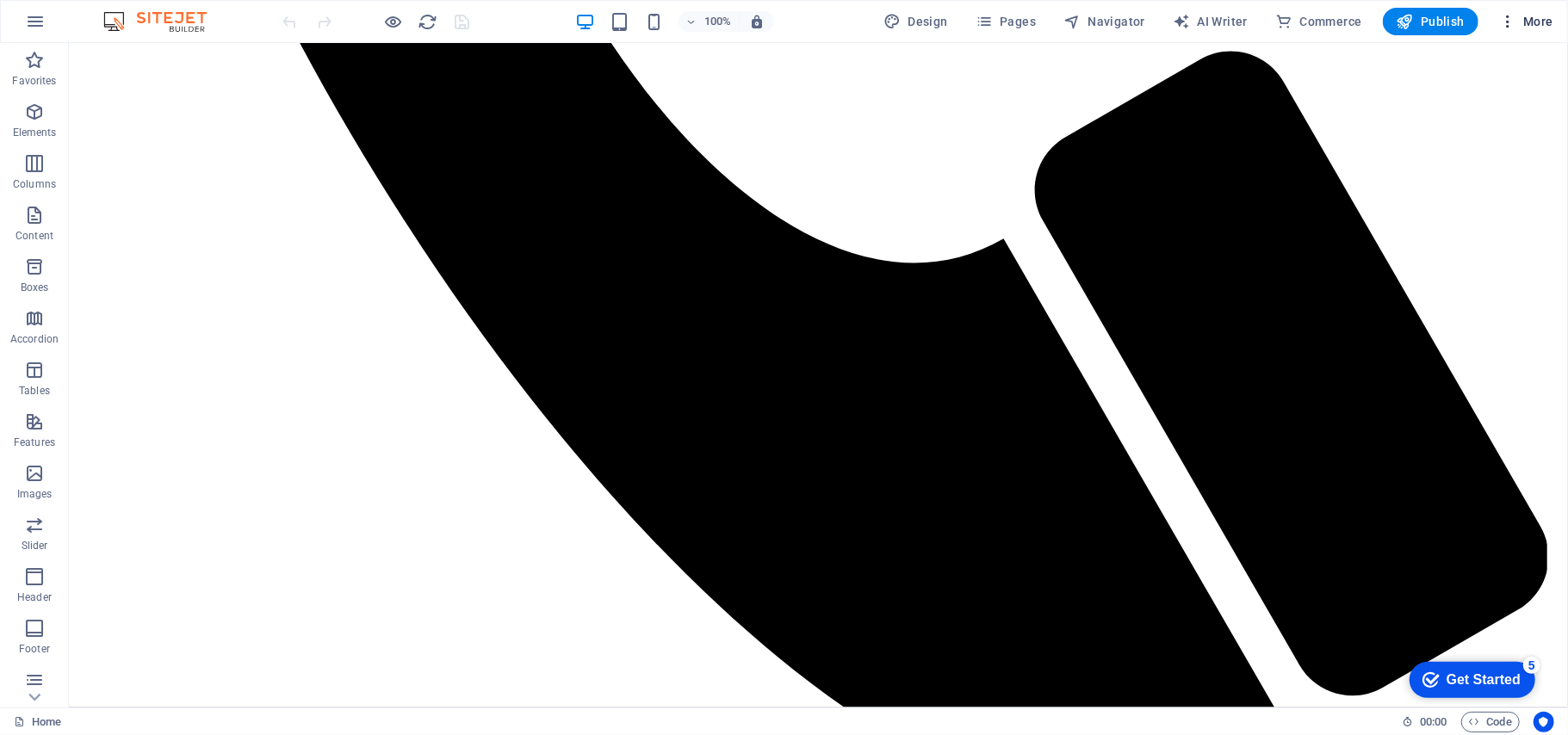
click at [1514, 16] on icon "button" at bounding box center [1507, 22] width 17 height 17
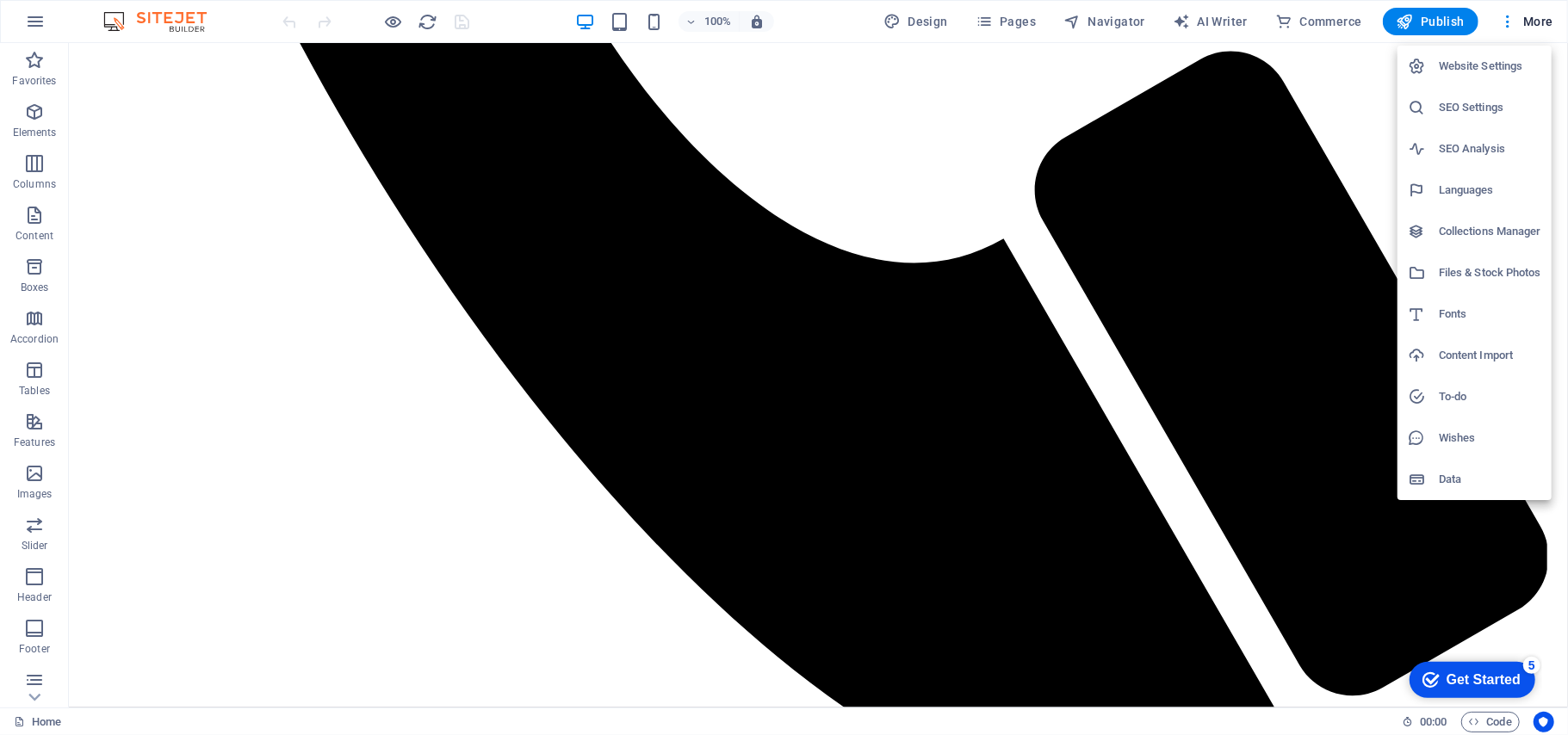
click at [1479, 69] on h6 "Website Settings" at bounding box center [1489, 67] width 102 height 21
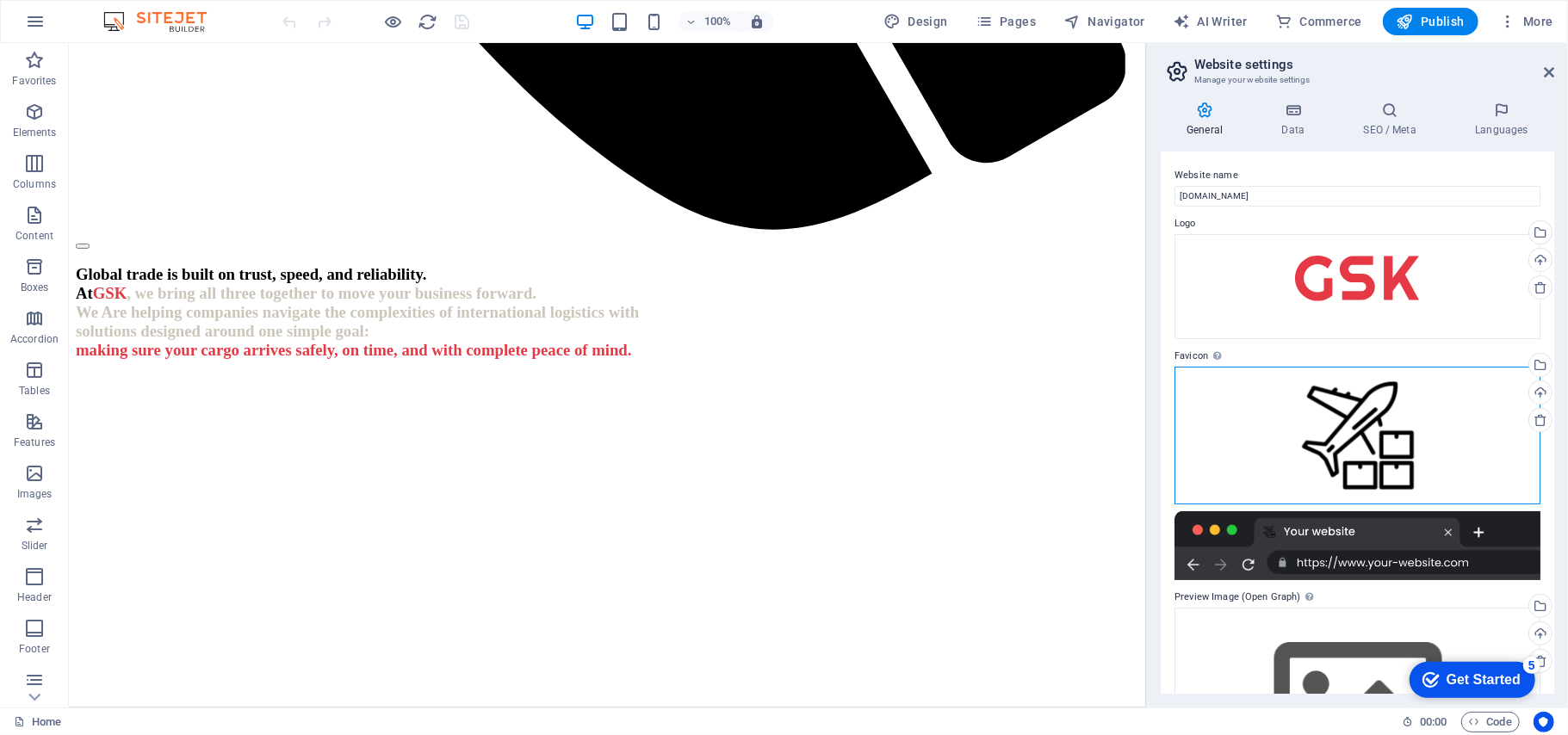
click at [1338, 420] on div "Drag files here, click to choose files or select files from Files or our free s…" at bounding box center [1357, 435] width 366 height 138
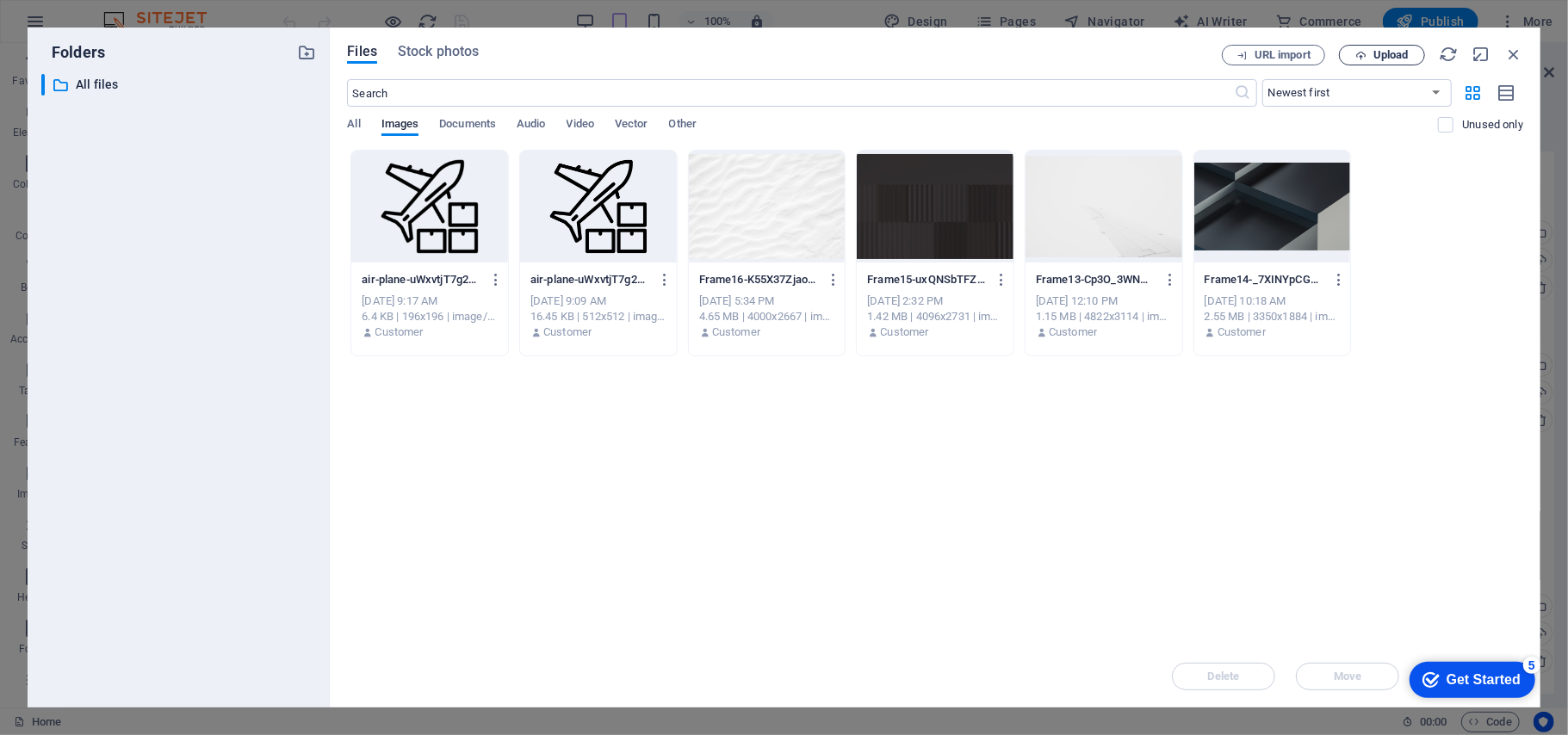
click at [1384, 55] on span "Upload" at bounding box center [1391, 54] width 36 height 10
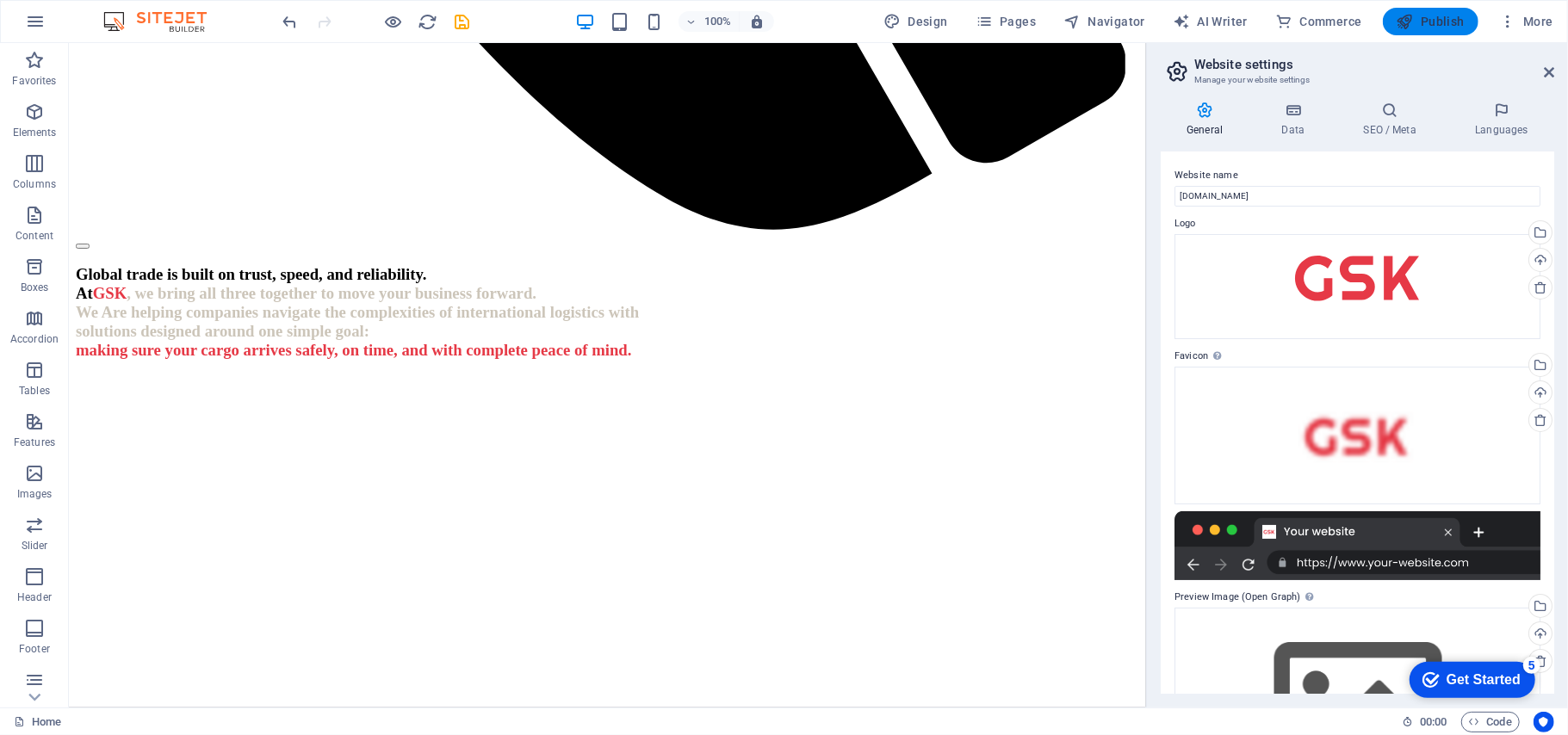
click at [1440, 21] on span "Publish" at bounding box center [1430, 22] width 68 height 17
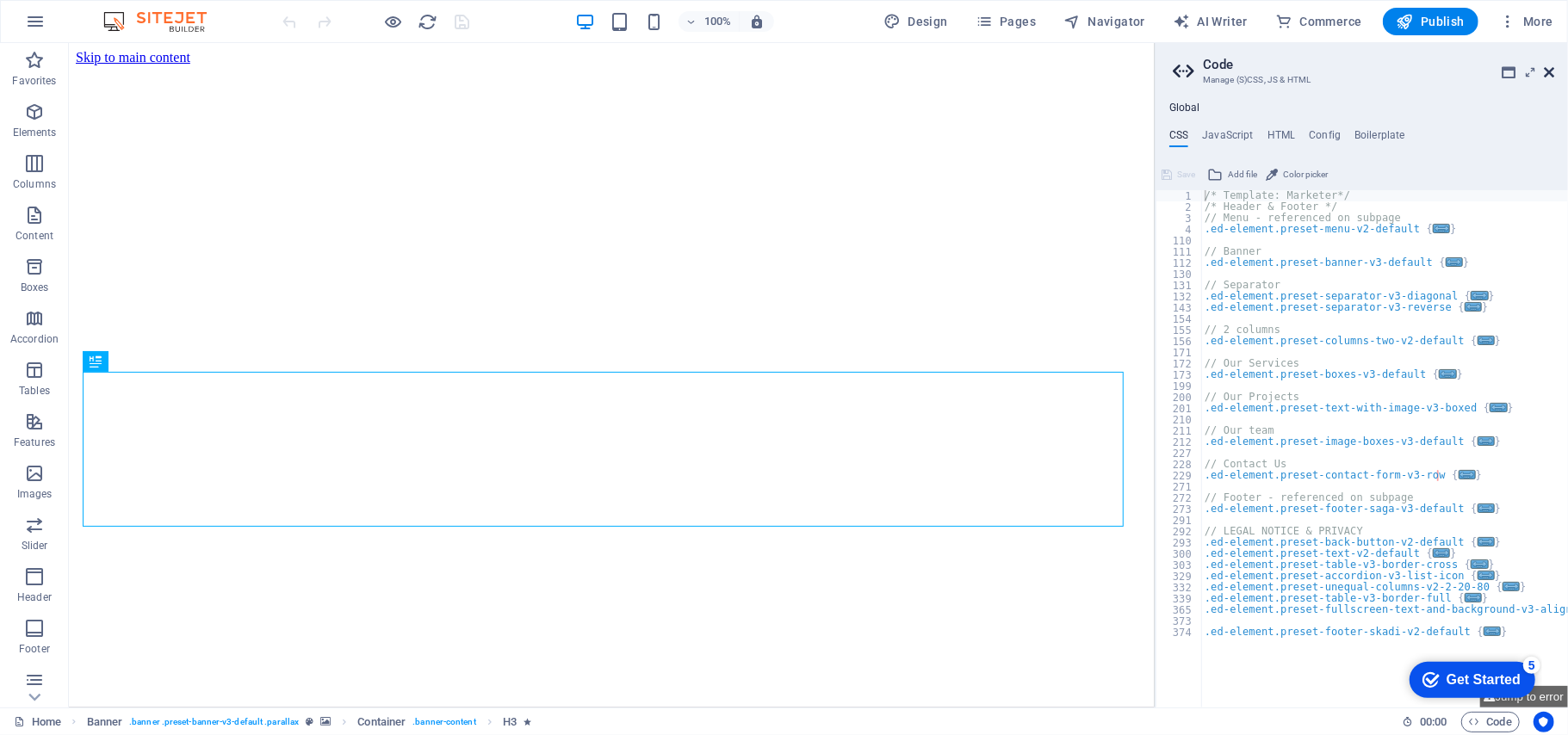
click at [1547, 73] on icon at bounding box center [1548, 72] width 10 height 14
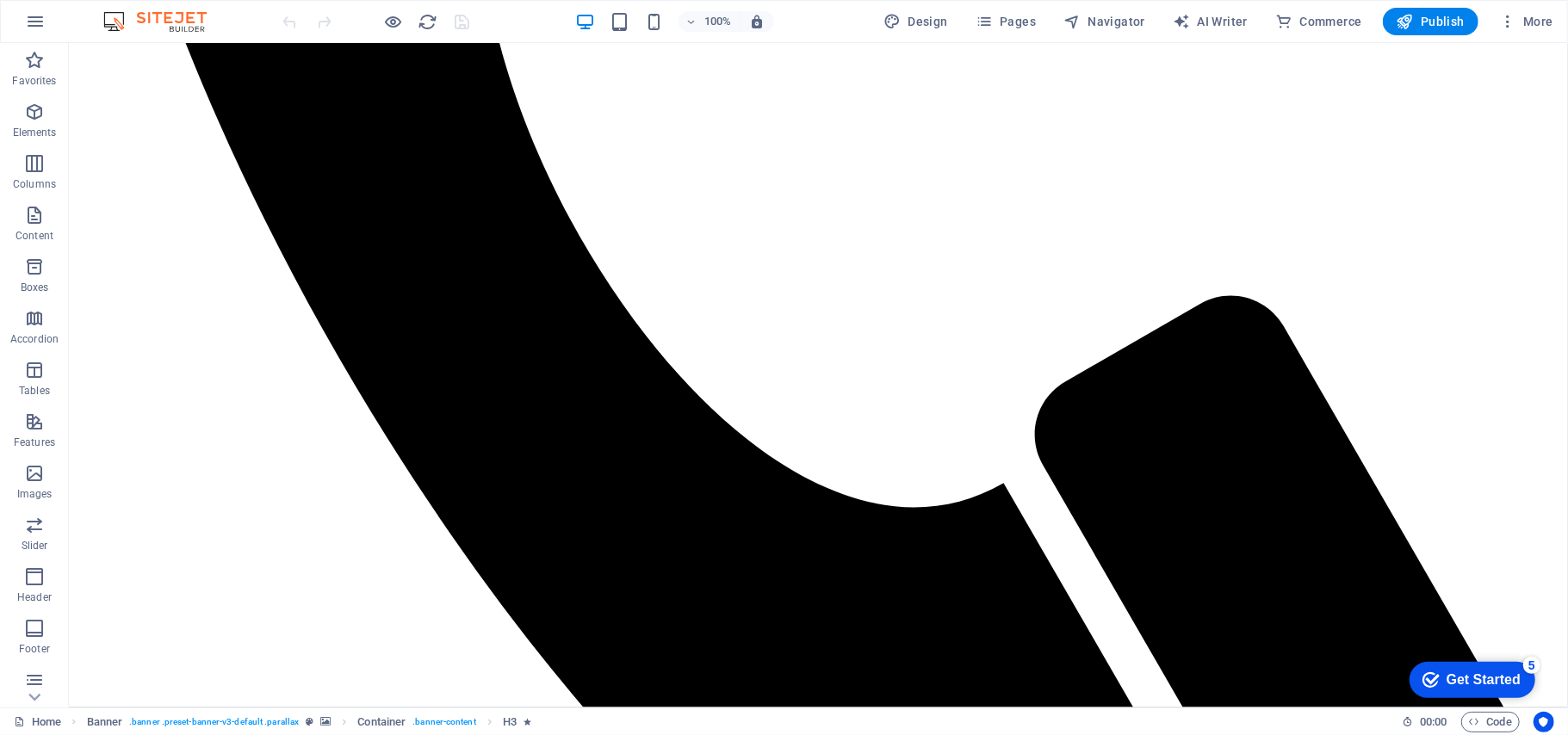
scroll to position [2111, 0]
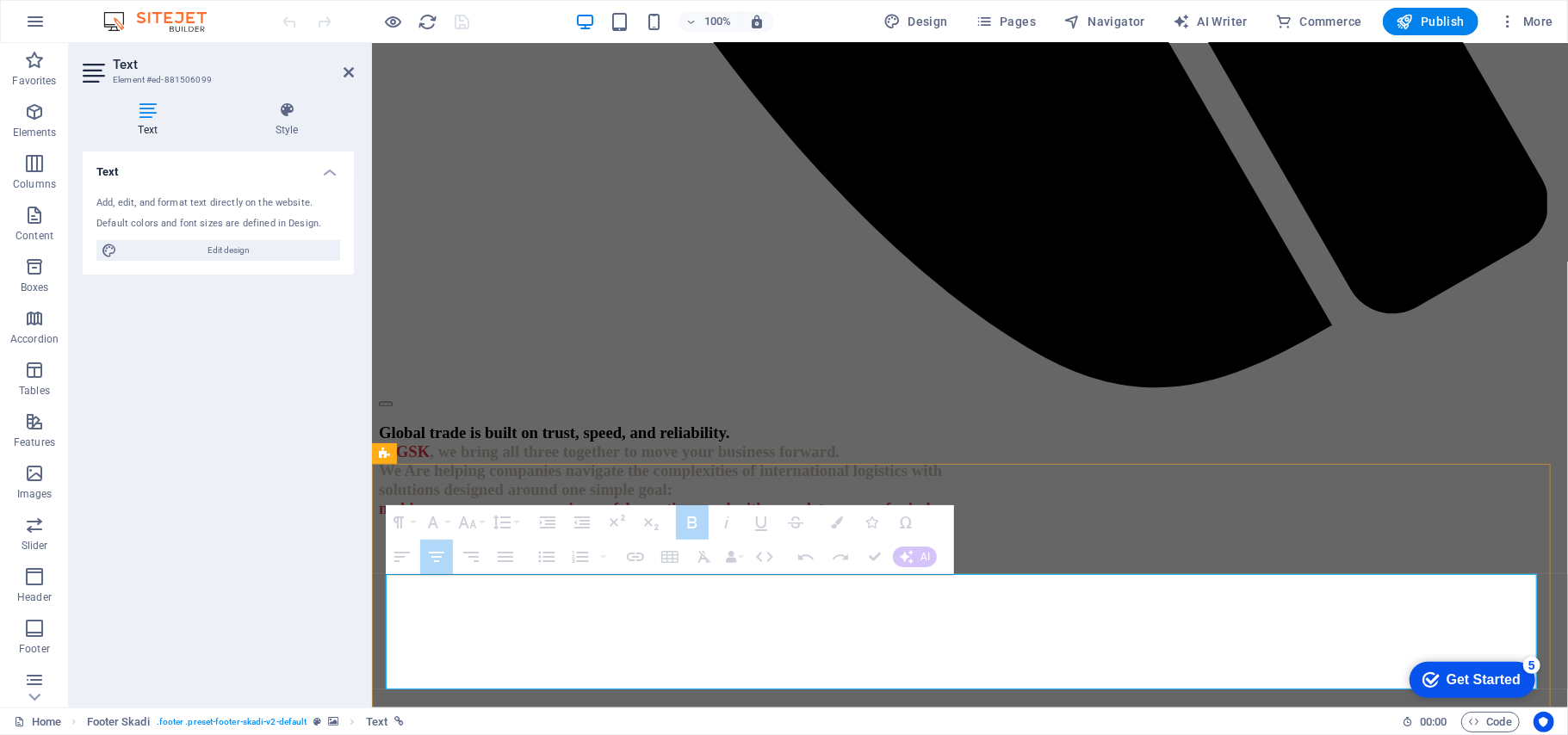
scroll to position [2115, 0]
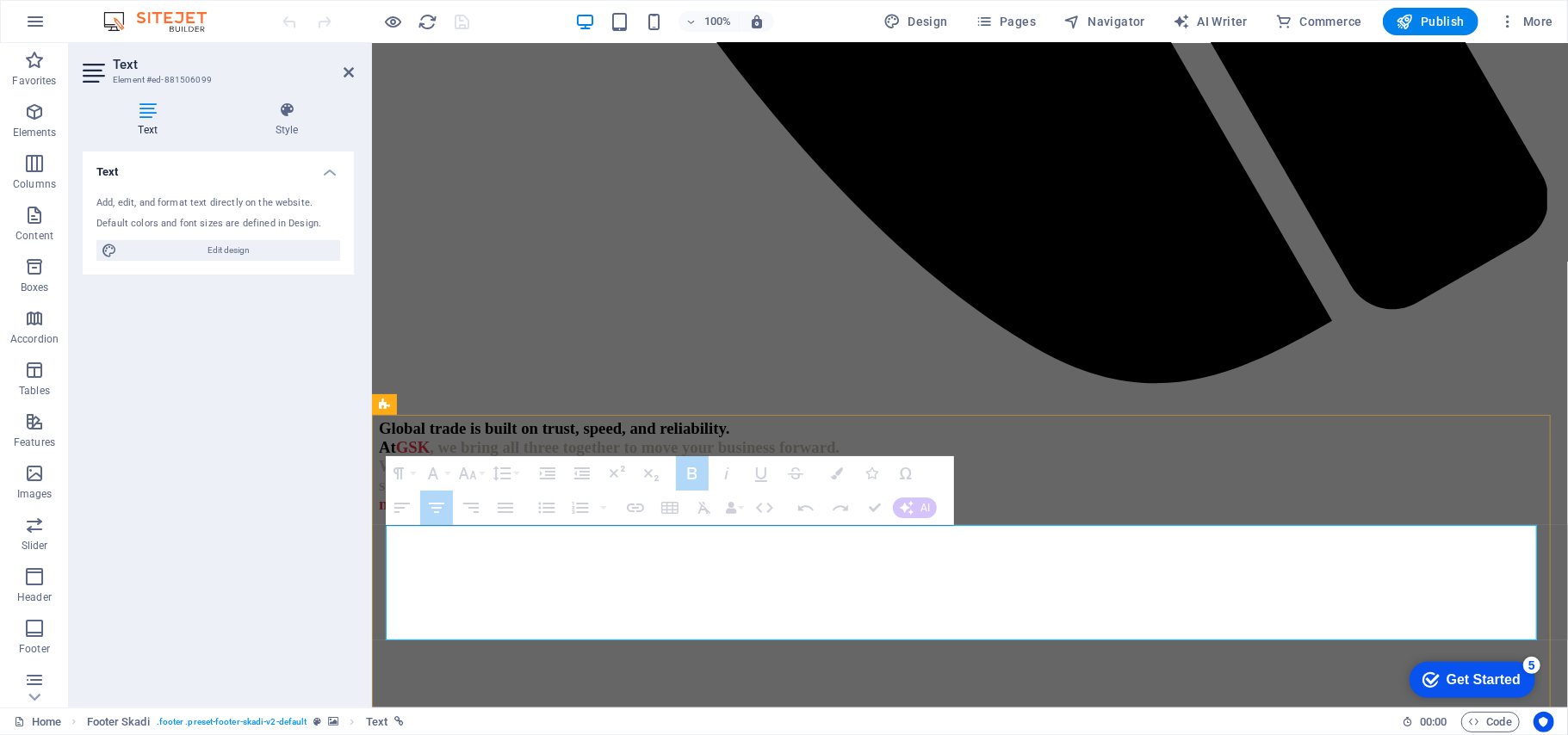
drag, startPoint x: 554, startPoint y: 682, endPoint x: 788, endPoint y: 564, distance: 262.1
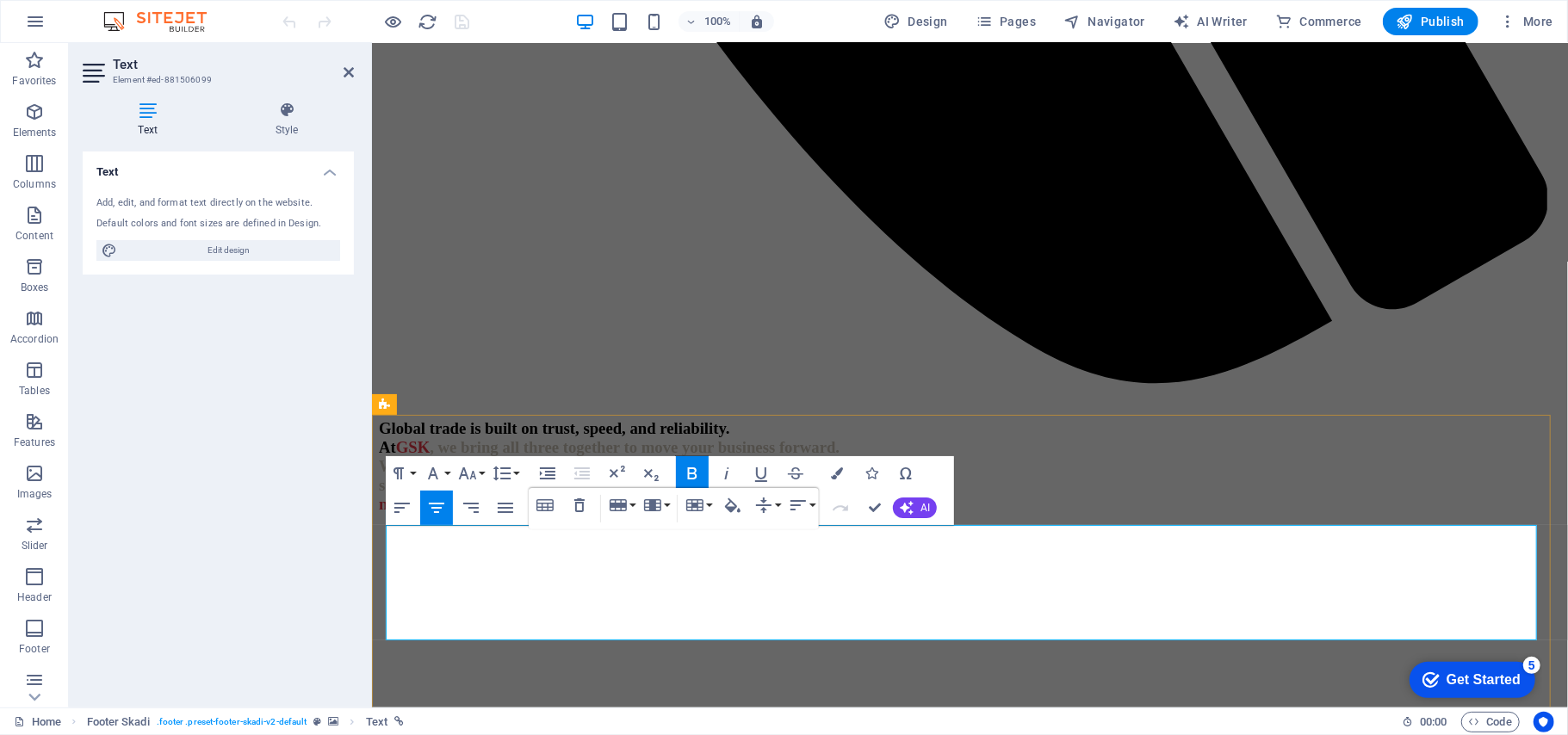
drag, startPoint x: 558, startPoint y: 565, endPoint x: 805, endPoint y: 574, distance: 247.2
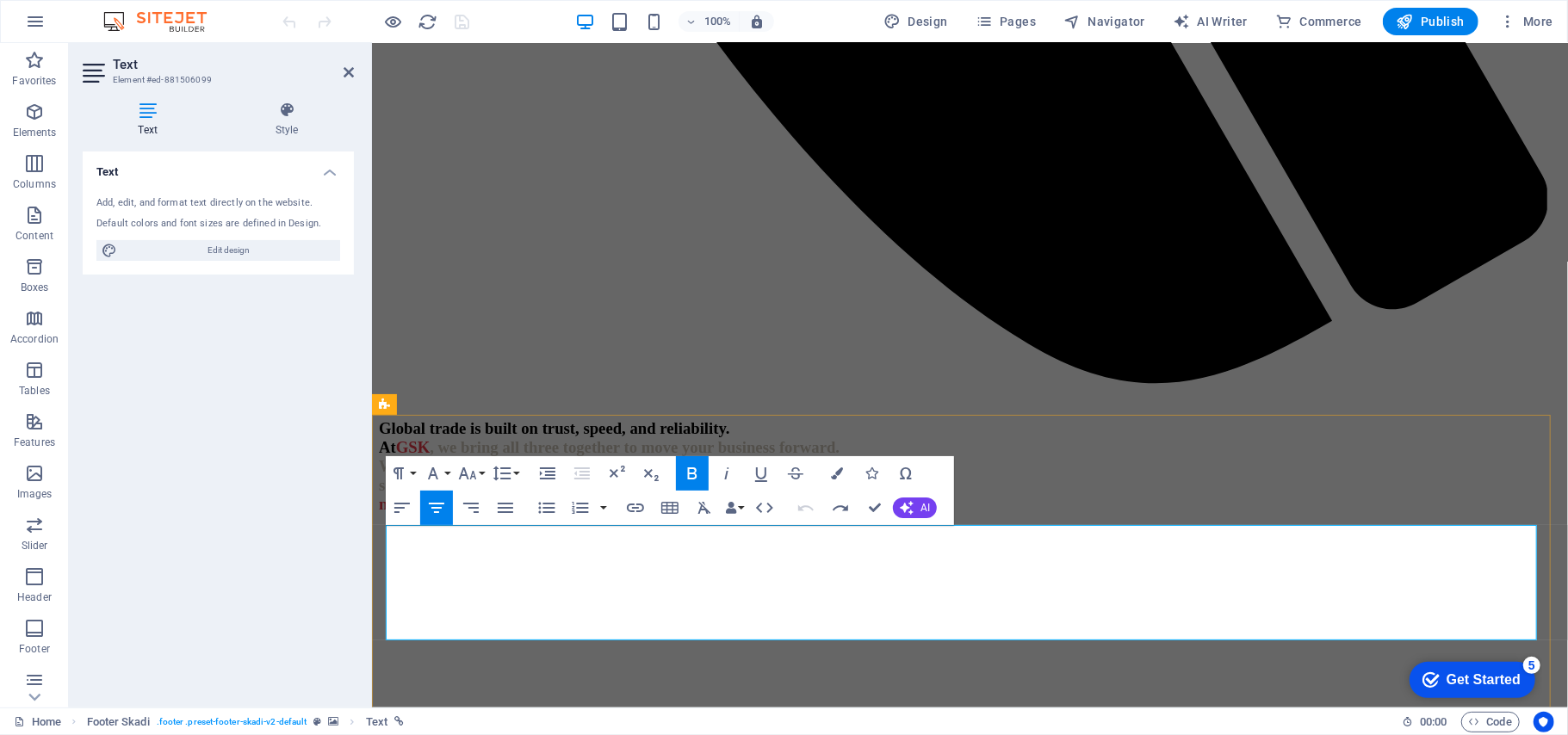
drag, startPoint x: 850, startPoint y: 568, endPoint x: 695, endPoint y: 584, distance: 155.8
drag, startPoint x: 492, startPoint y: 563, endPoint x: 507, endPoint y: 567, distance: 15.5
drag, startPoint x: 550, startPoint y: 565, endPoint x: 817, endPoint y: 576, distance: 267.2
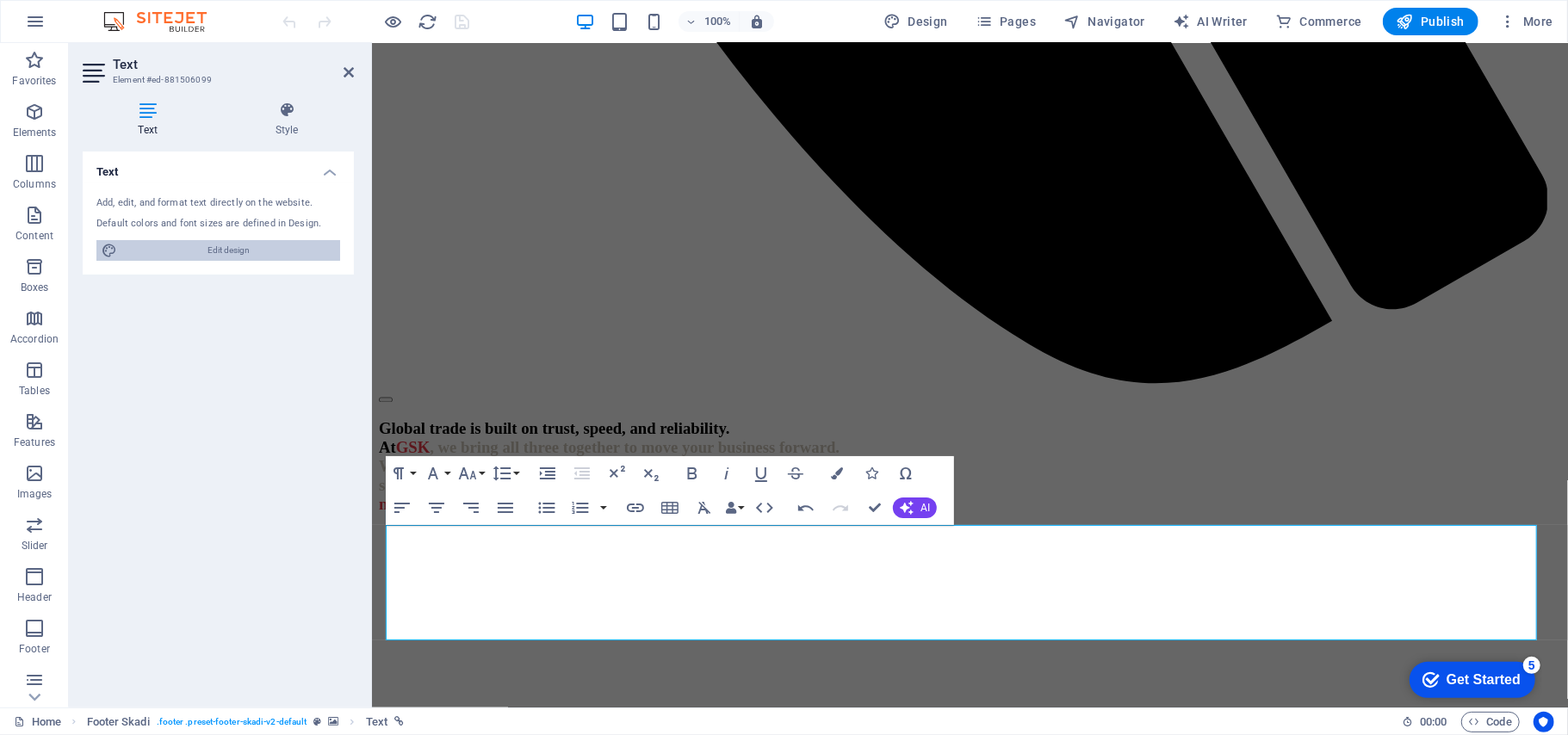
click at [214, 248] on span "Edit design" at bounding box center [228, 250] width 213 height 21
select select "rem"
select select "600"
select select "px"
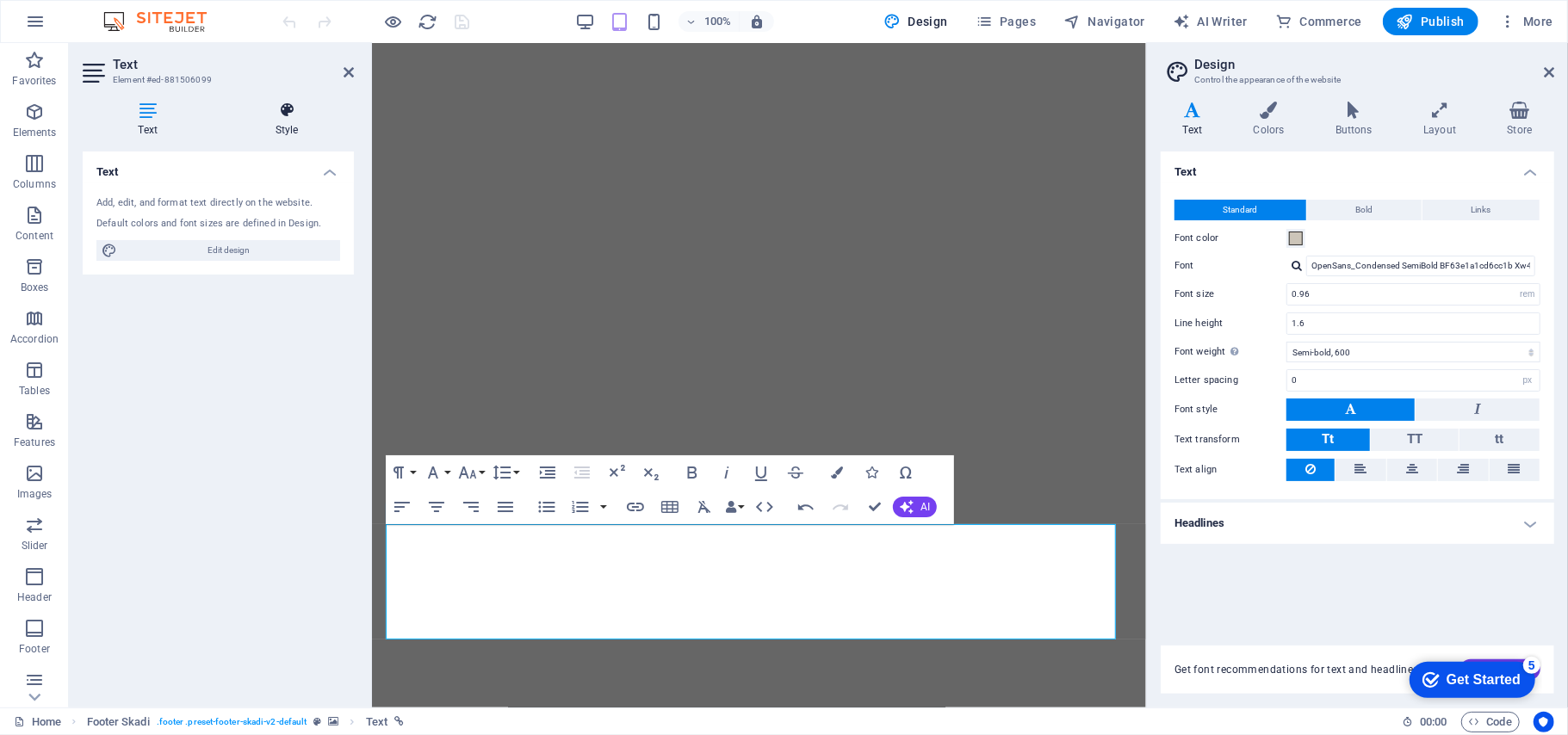
click at [291, 109] on icon at bounding box center [286, 110] width 134 height 17
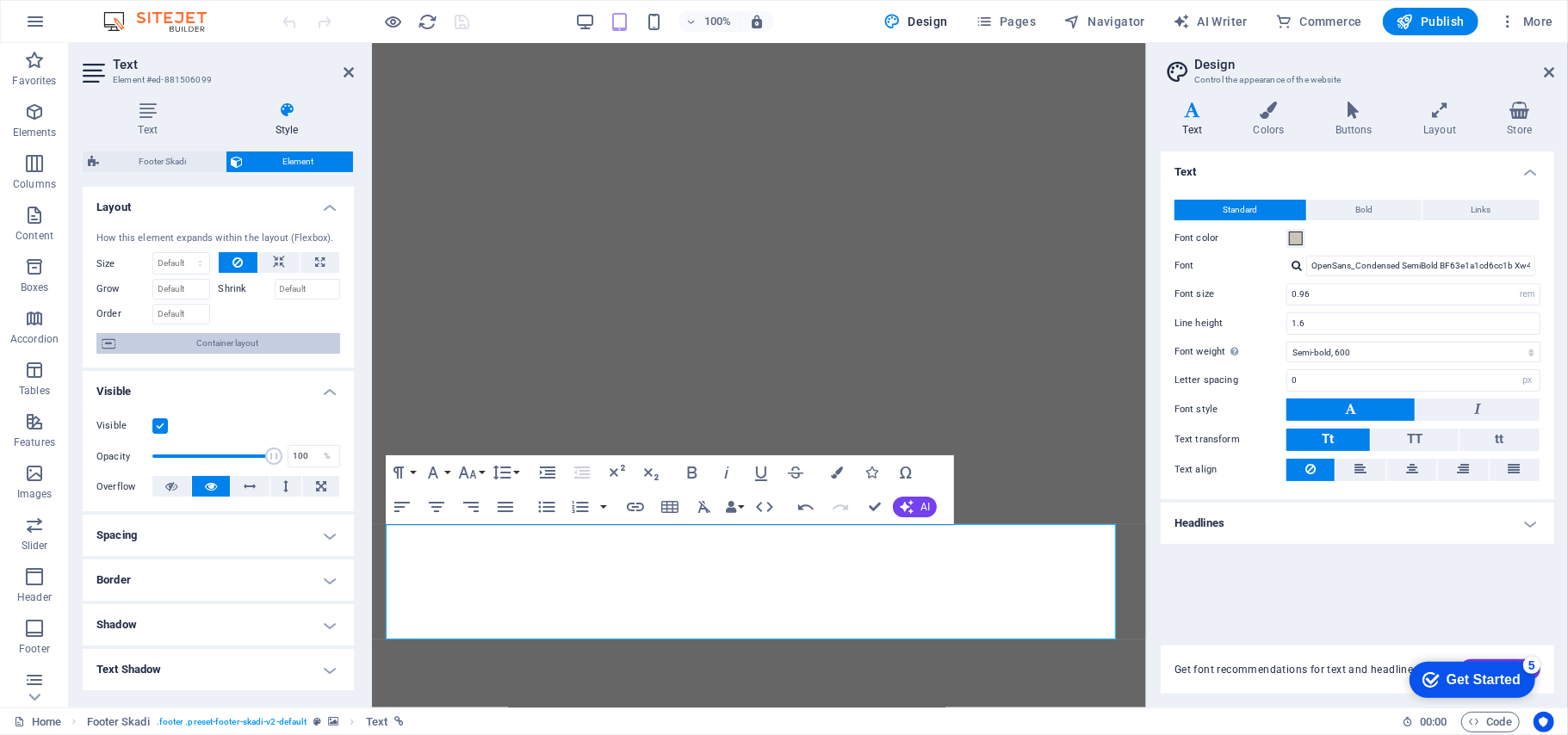
scroll to position [2396, 0]
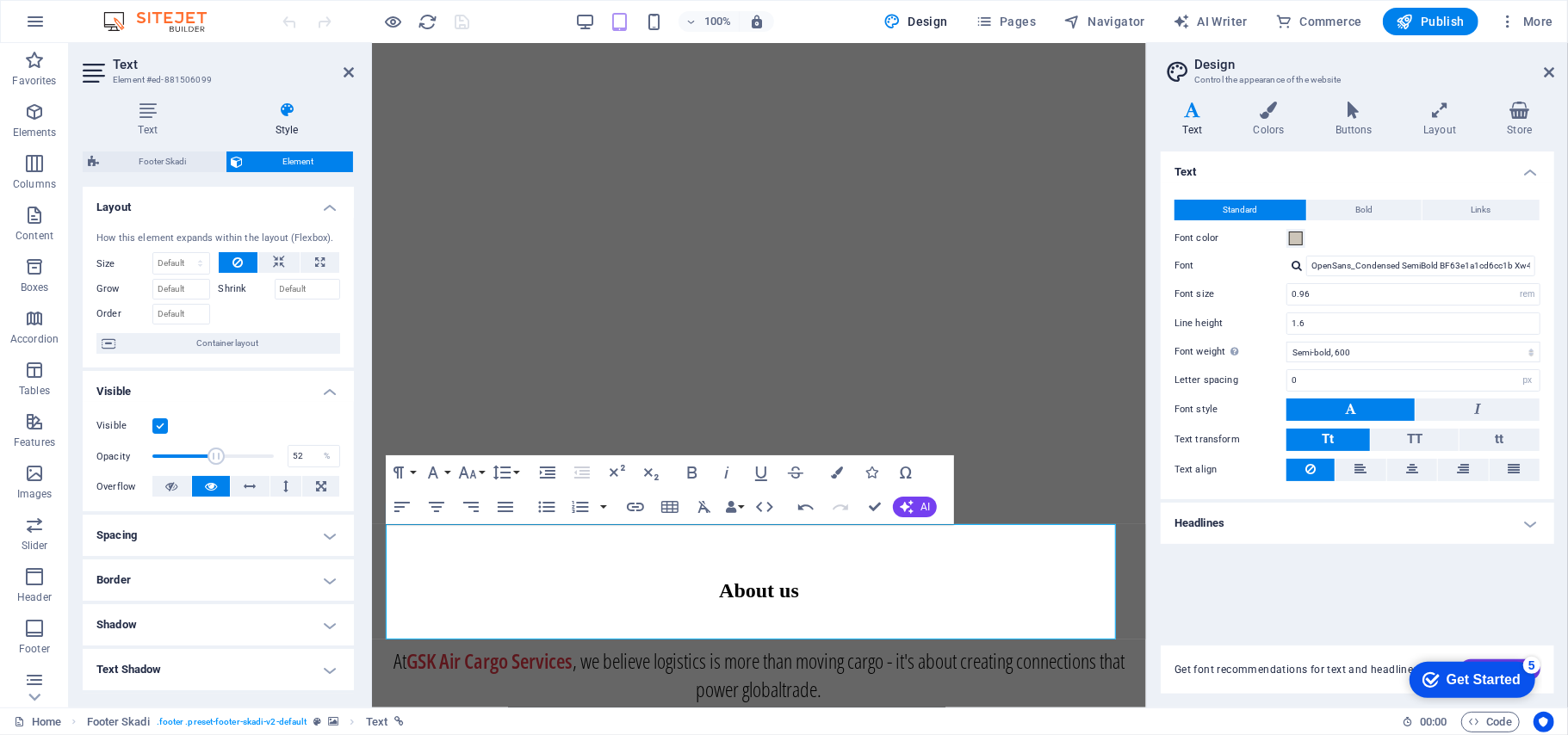
drag, startPoint x: 238, startPoint y: 453, endPoint x: 214, endPoint y: 453, distance: 24.0
click at [214, 453] on span at bounding box center [213, 457] width 121 height 26
type input "100"
drag, startPoint x: 214, startPoint y: 453, endPoint x: 321, endPoint y: 449, distance: 107.1
click at [321, 449] on div "Opacity 100 %" at bounding box center [219, 457] width 244 height 26
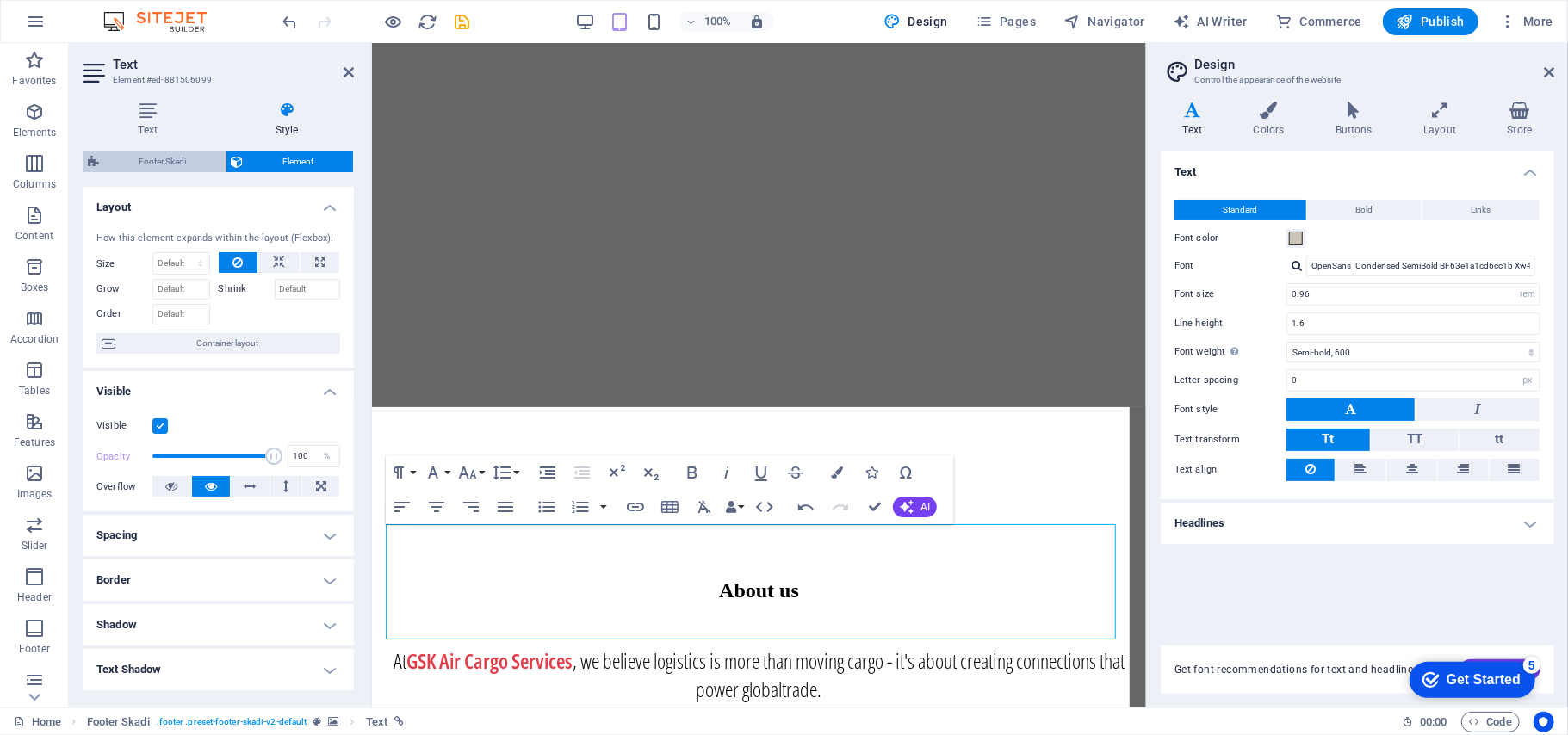
click at [144, 156] on span "Footer Skadi" at bounding box center [162, 162] width 116 height 21
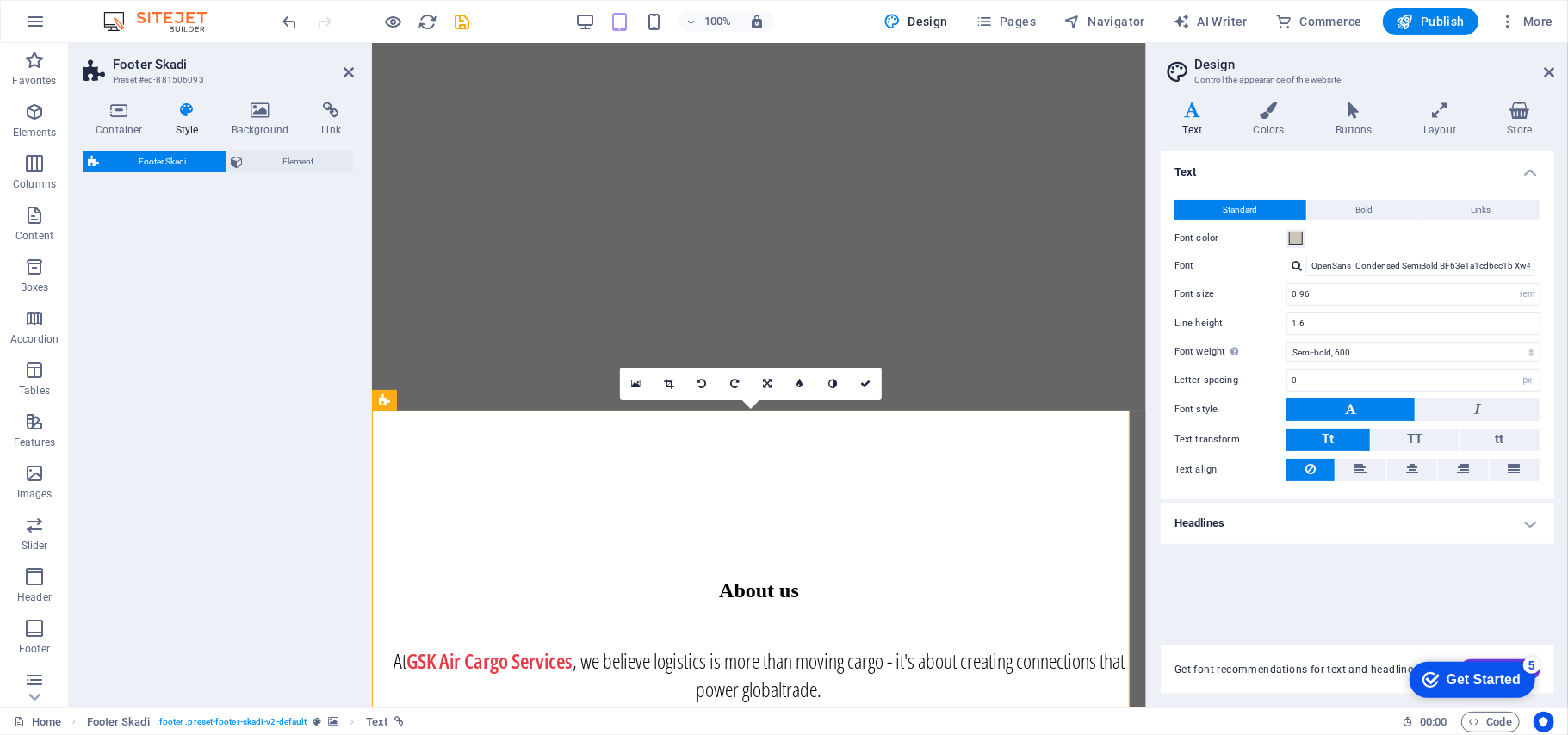
select select "rem"
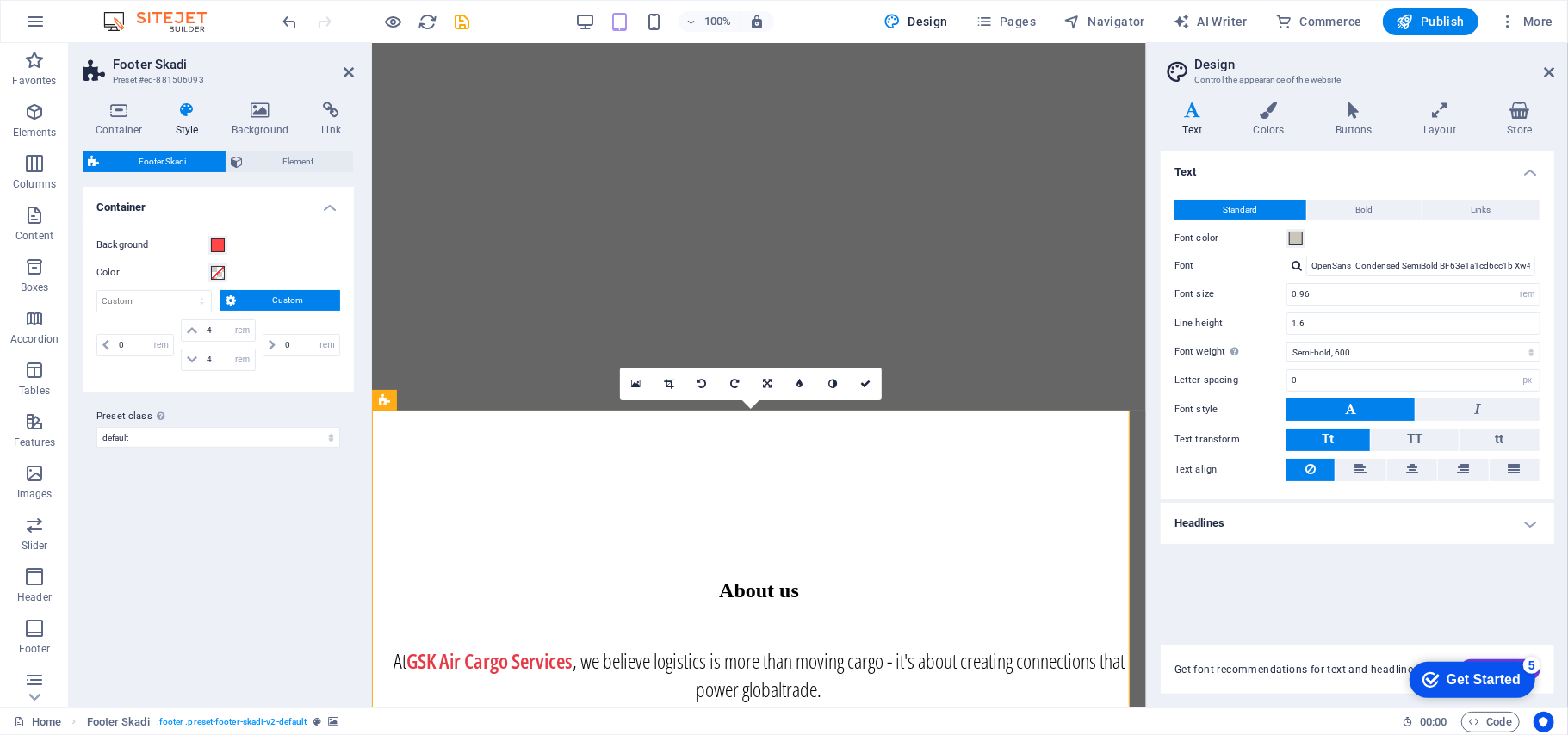
scroll to position [2392, 0]
click at [277, 114] on icon at bounding box center [260, 110] width 83 height 17
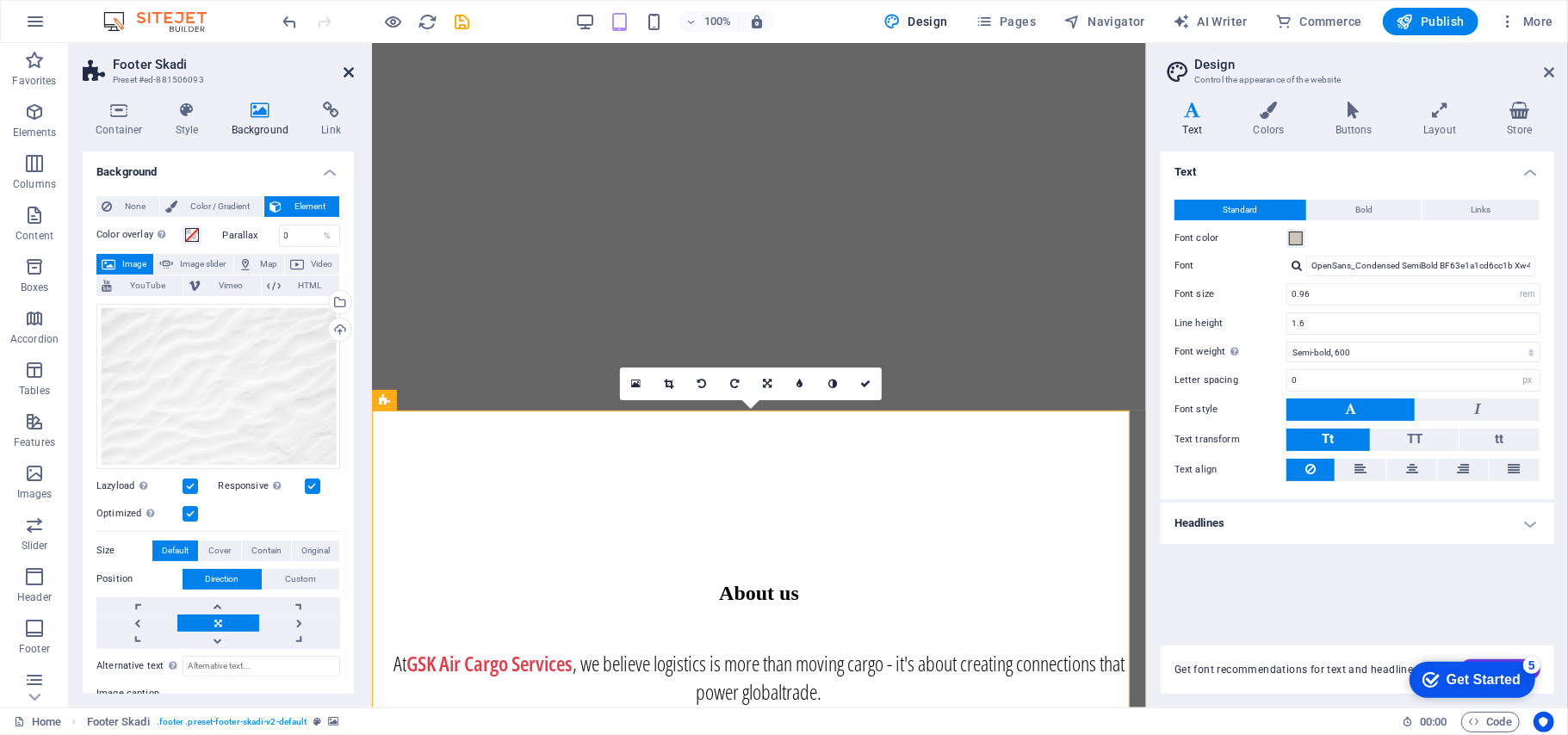
click at [345, 66] on icon at bounding box center [348, 72] width 10 height 14
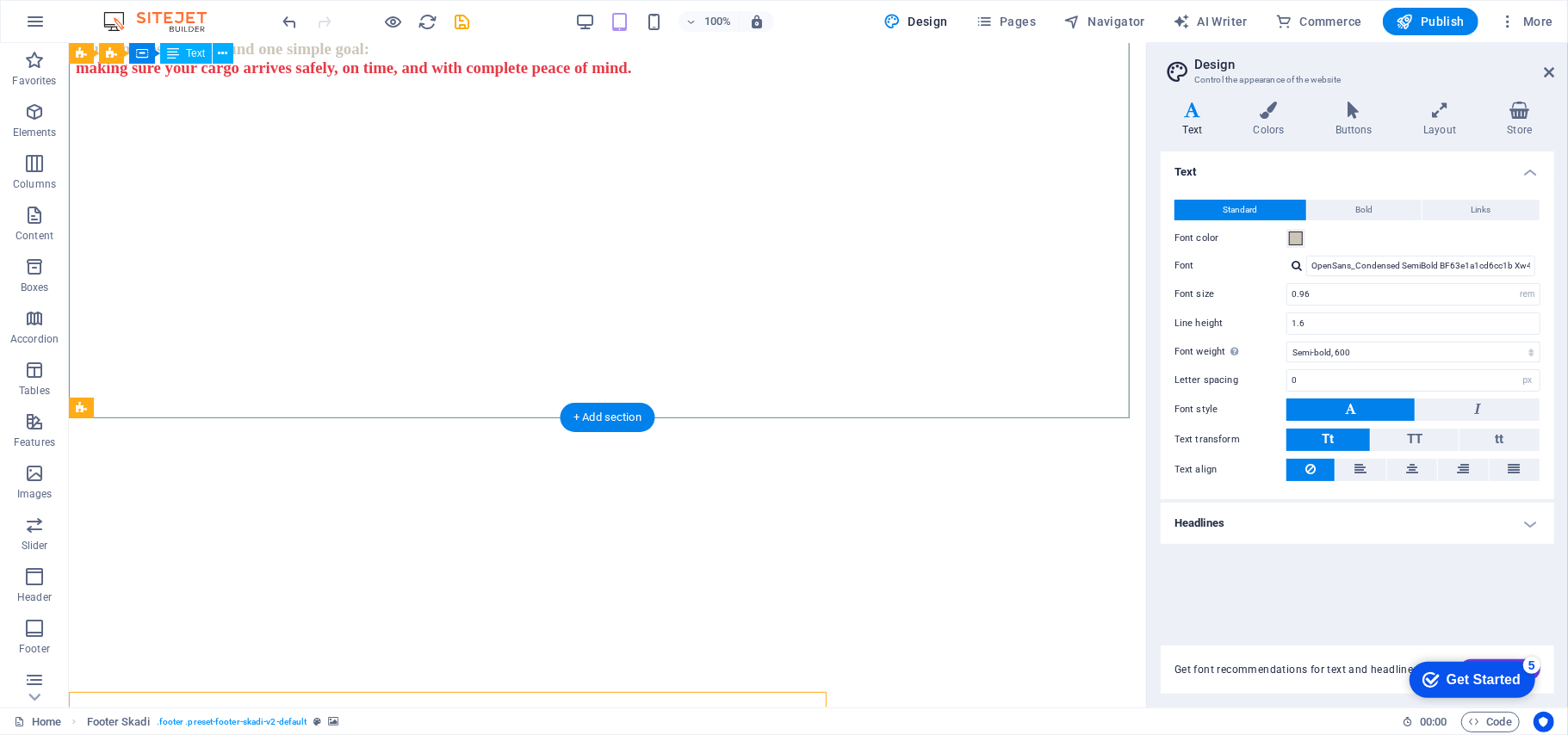
scroll to position [2111, 0]
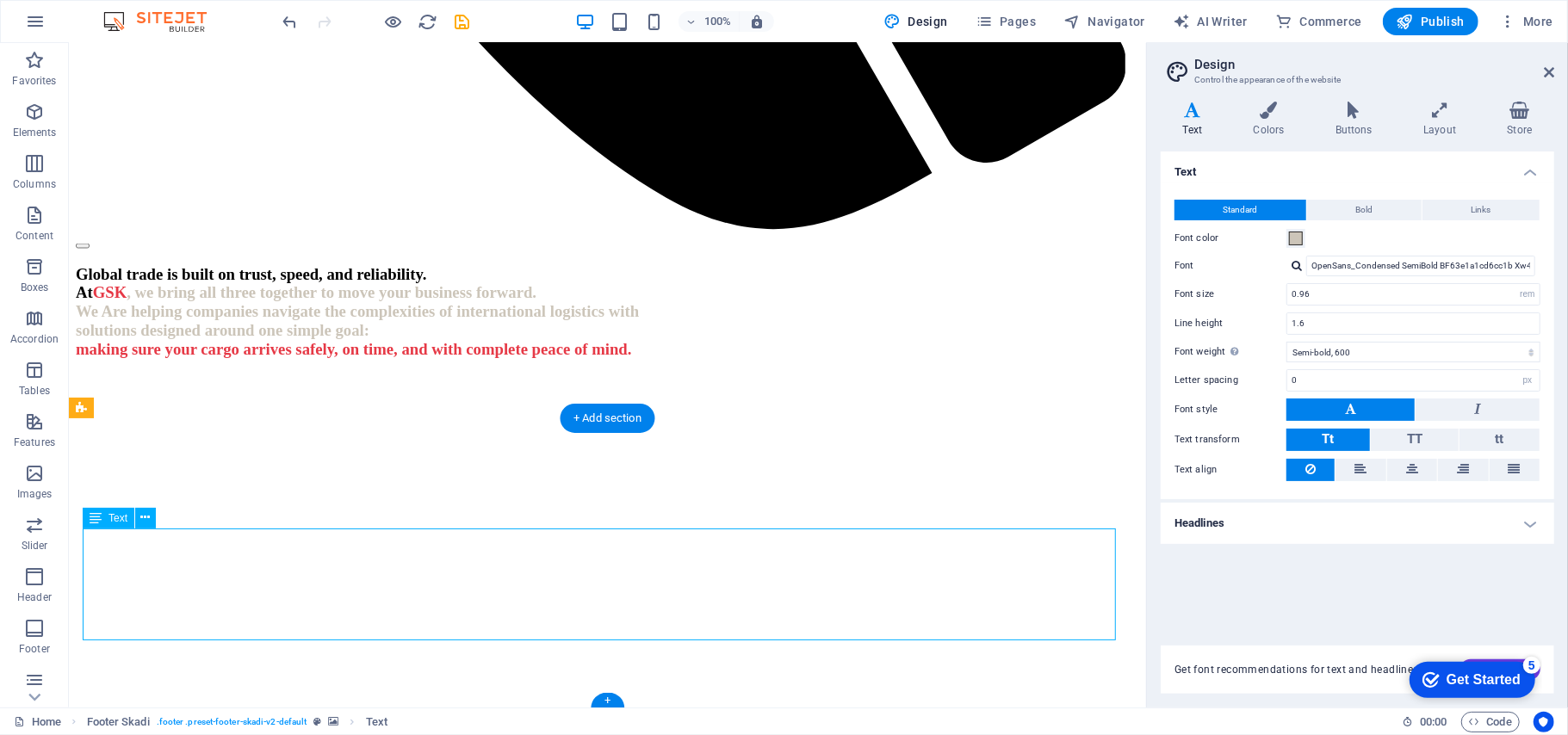
click at [136, 508] on button at bounding box center [145, 518] width 21 height 21
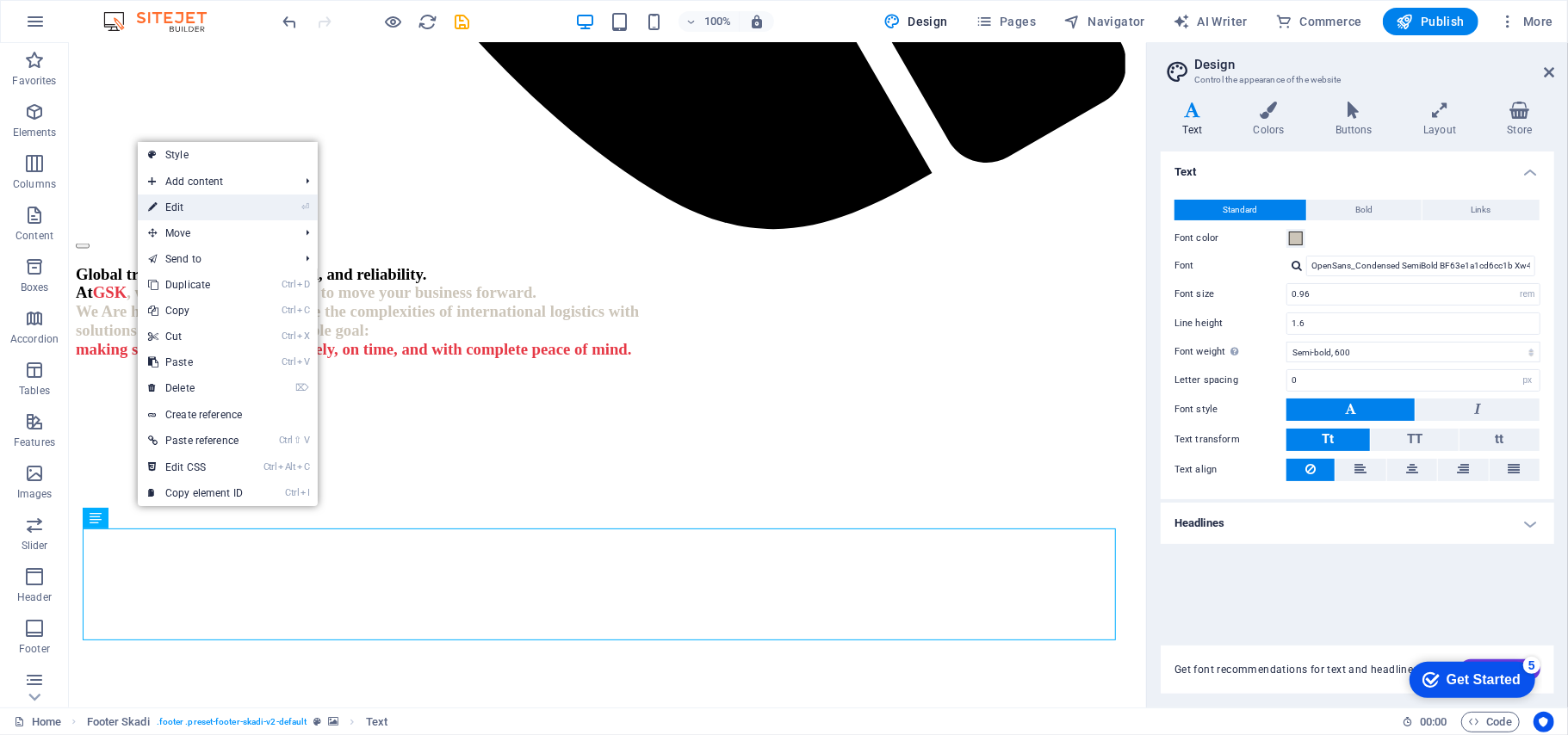
click at [262, 196] on li "⏎ Edit" at bounding box center [228, 207] width 180 height 26
click at [259, 200] on li "⏎ Edit" at bounding box center [228, 207] width 180 height 26
click at [257, 205] on li "⏎ Edit" at bounding box center [228, 207] width 180 height 26
click at [165, 214] on link "⏎ Edit" at bounding box center [195, 207] width 115 height 26
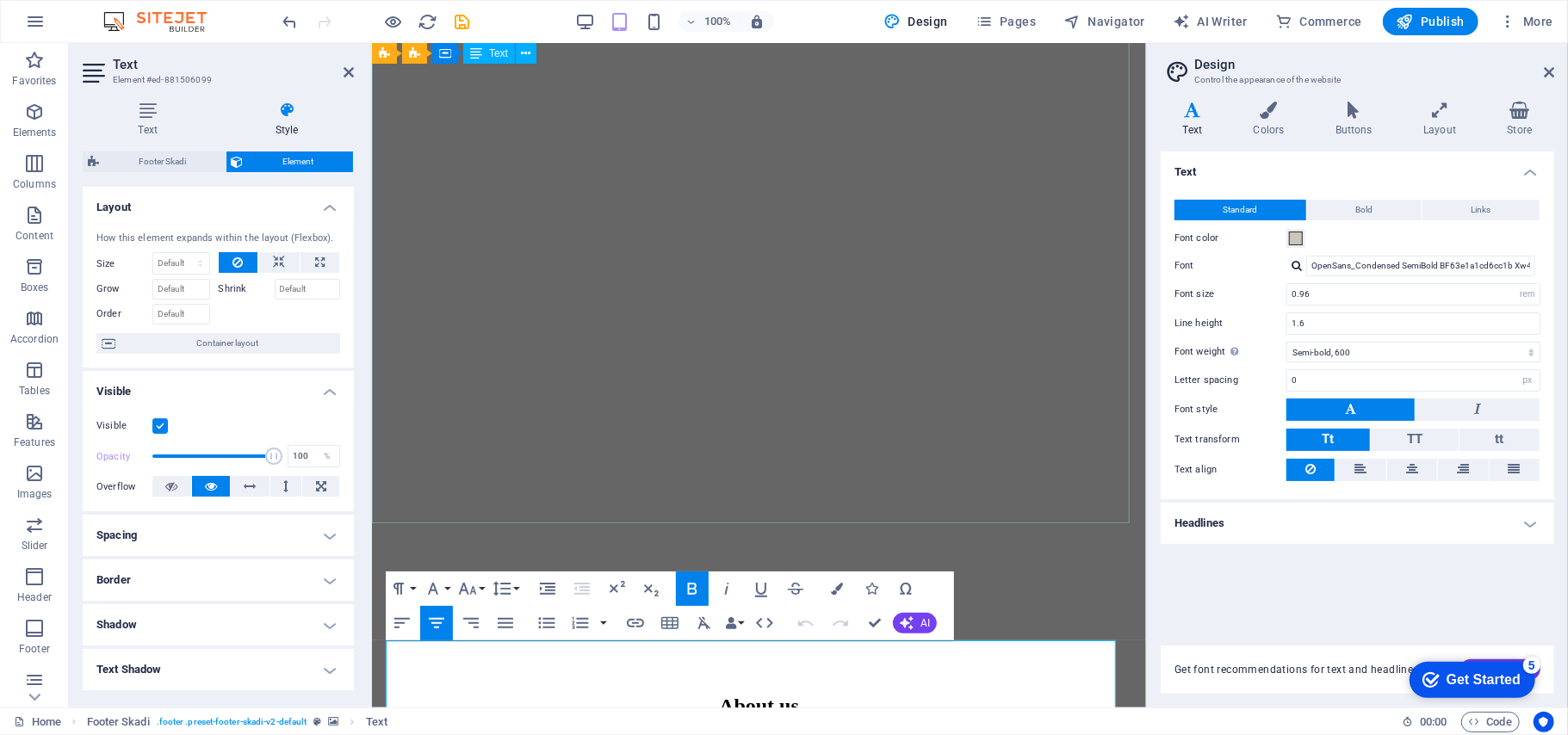
scroll to position [2394, 0]
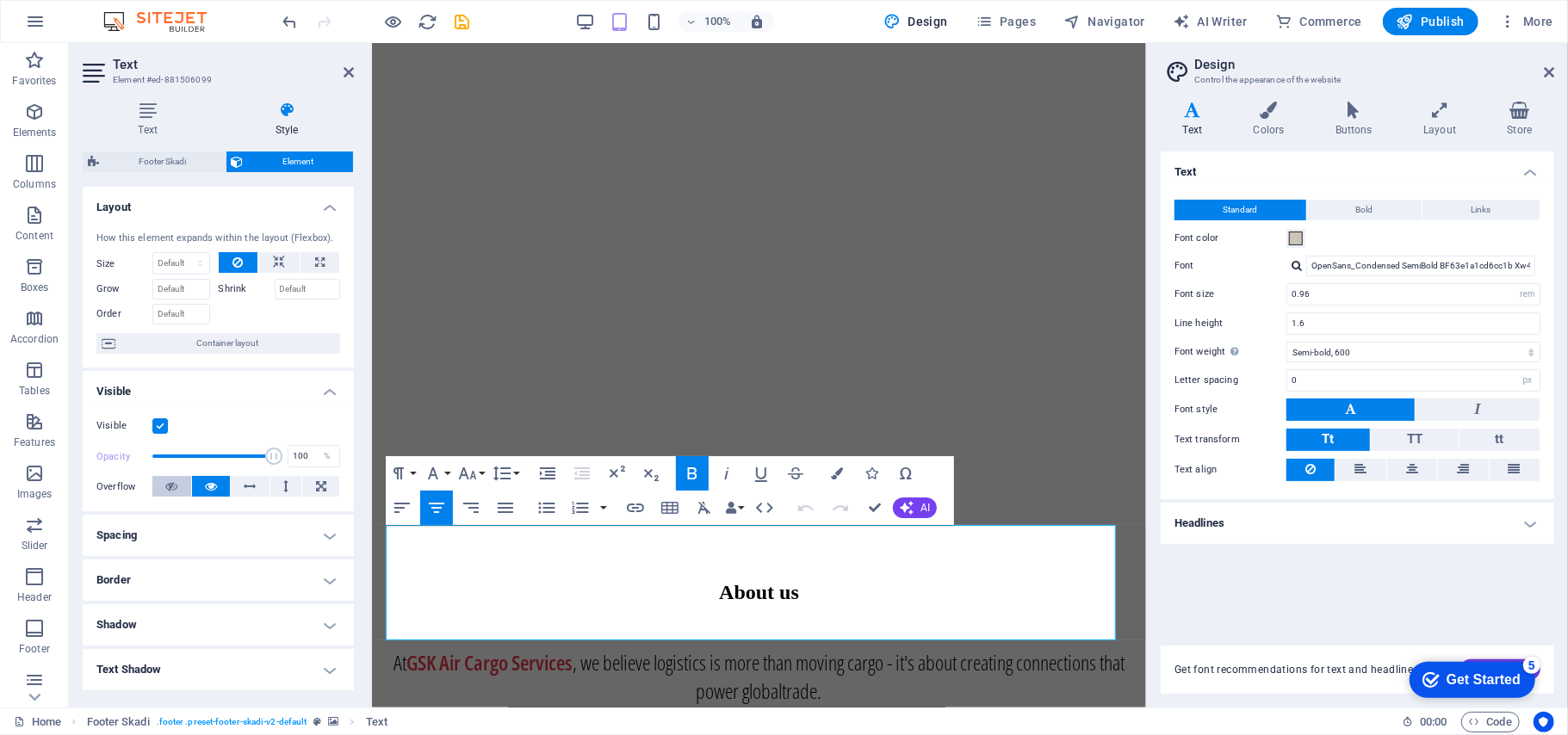
click at [163, 487] on button at bounding box center [172, 487] width 38 height 21
click at [202, 488] on button at bounding box center [211, 487] width 38 height 21
click at [353, 73] on aside "Text Element #ed-881506099 Text Style Text Add, edit, and format text directly …" at bounding box center [219, 375] width 303 height 665
click at [343, 76] on icon at bounding box center [348, 72] width 10 height 14
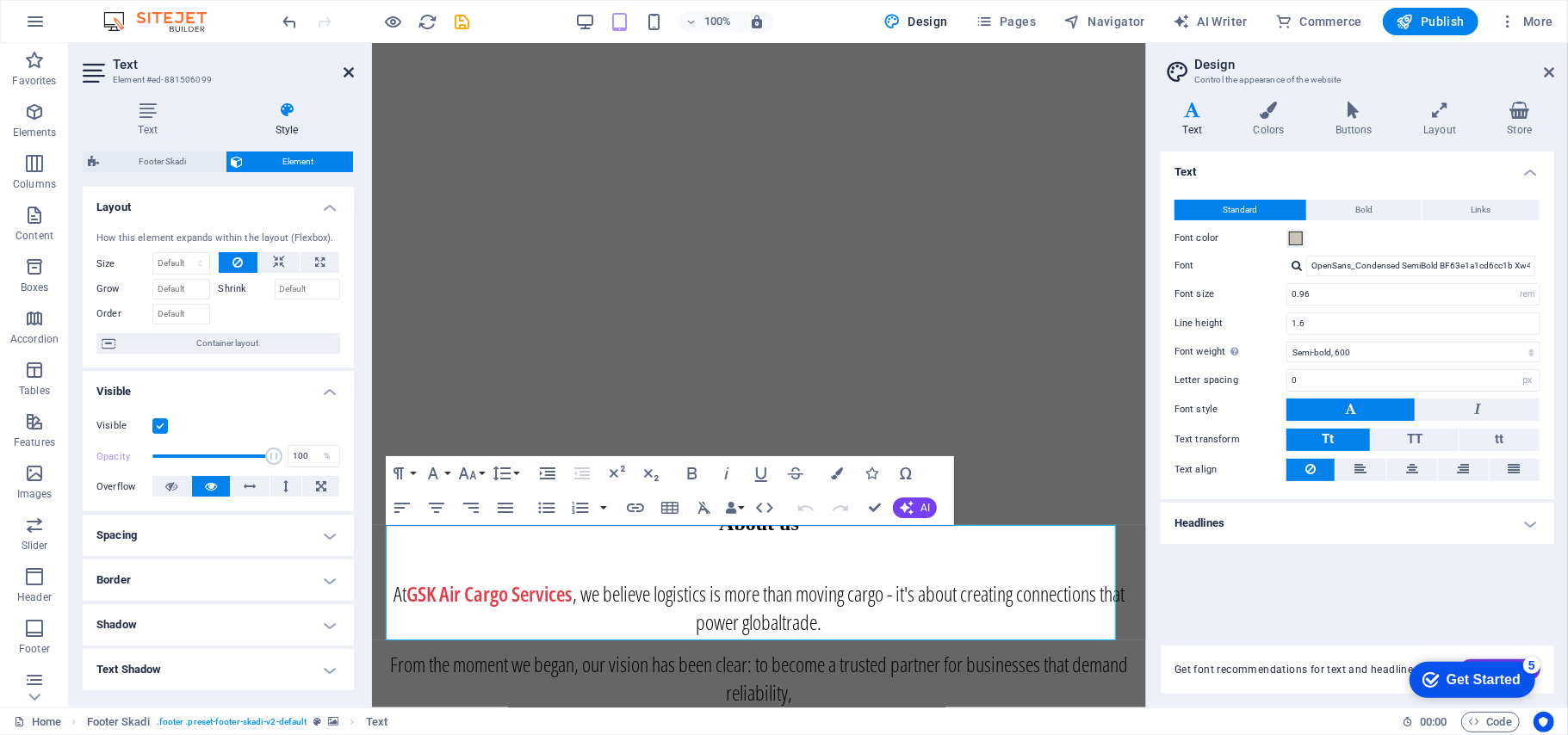
scroll to position [2111, 0]
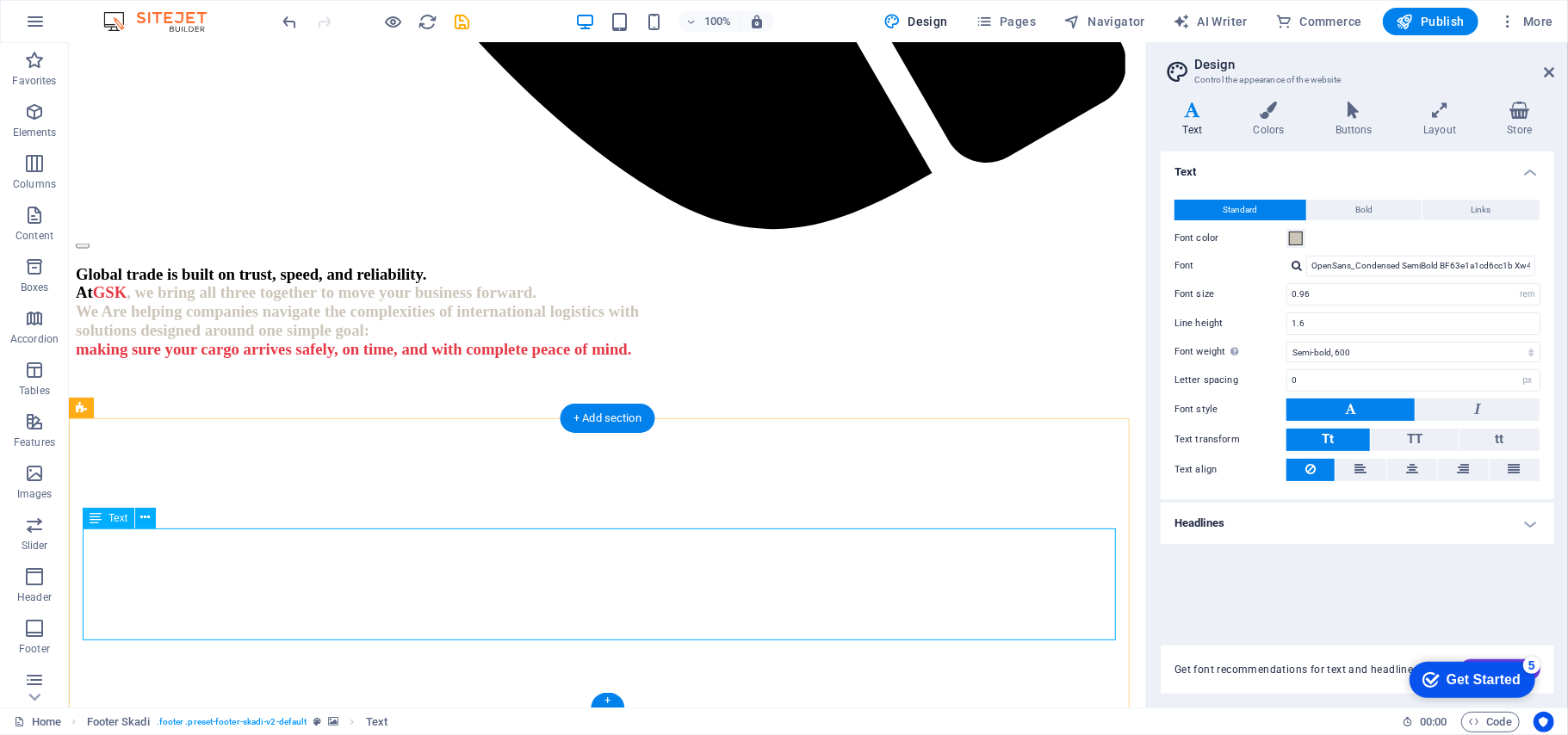
drag, startPoint x: 478, startPoint y: 568, endPoint x: 464, endPoint y: 574, distance: 15.2
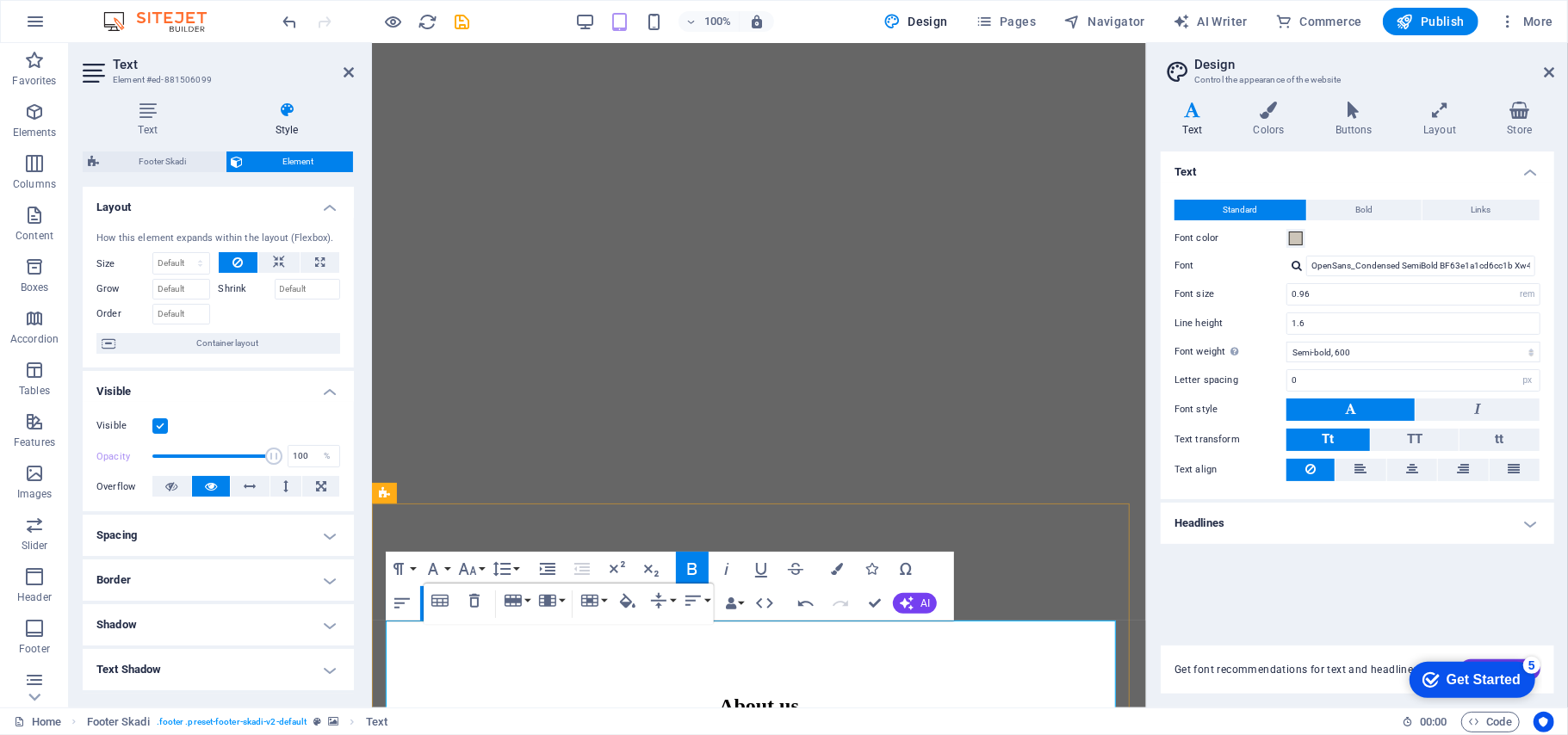
scroll to position [2428, 0]
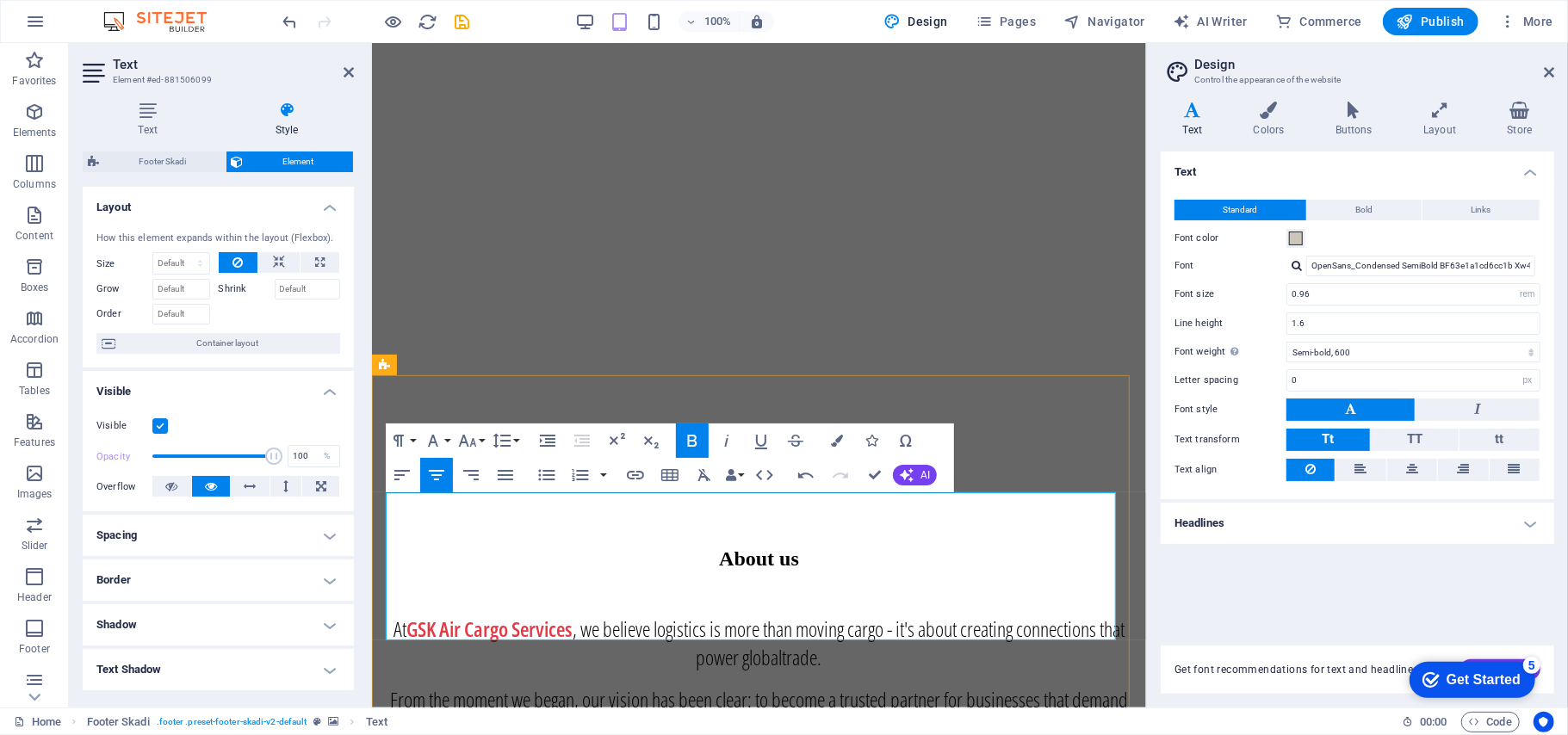
drag, startPoint x: 678, startPoint y: 604, endPoint x: 460, endPoint y: 585, distance: 218.8
copy span "[GEOGRAPHIC_DATA], Logistics District"
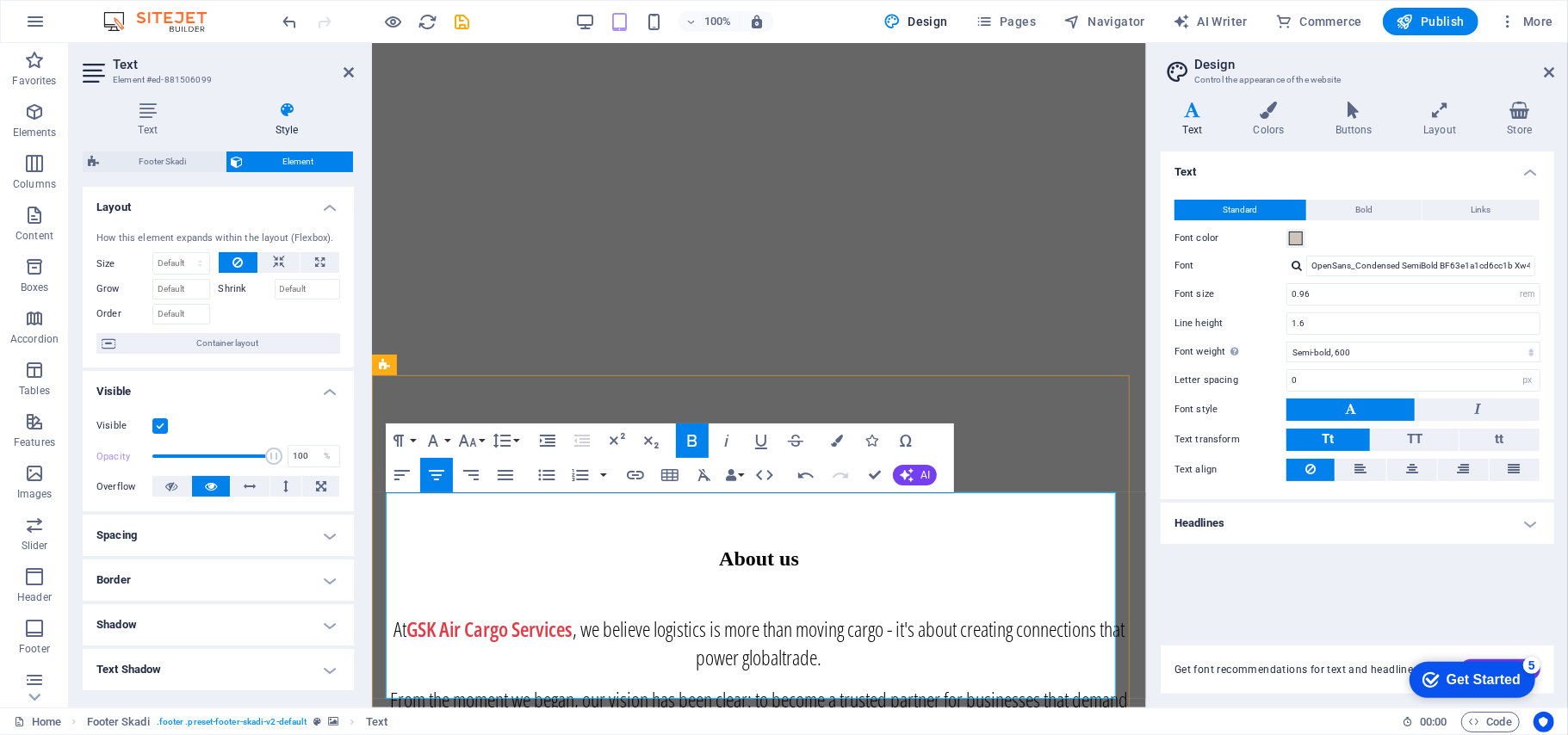
scroll to position [2422, 0]
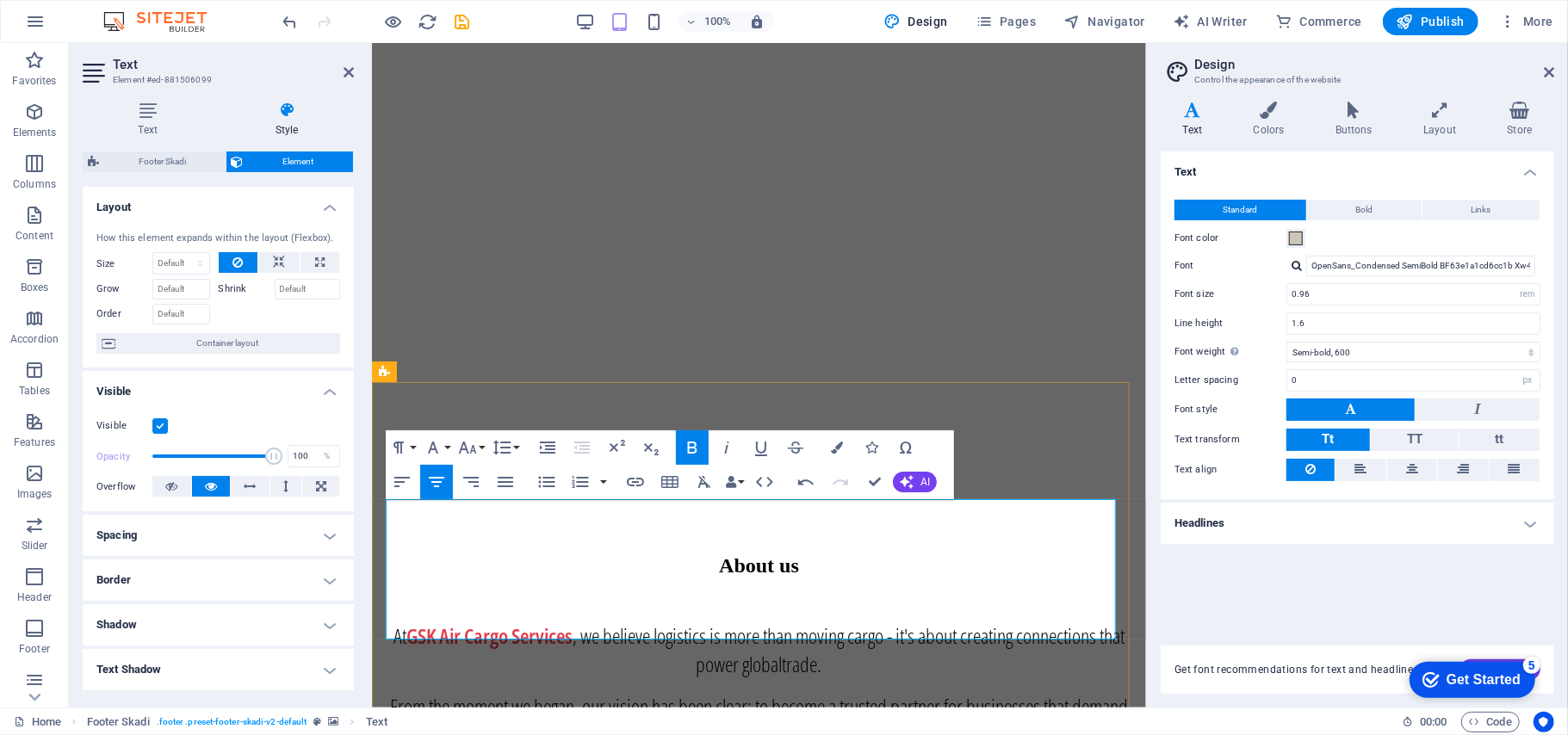
drag, startPoint x: 461, startPoint y: 533, endPoint x: 486, endPoint y: 538, distance: 25.5
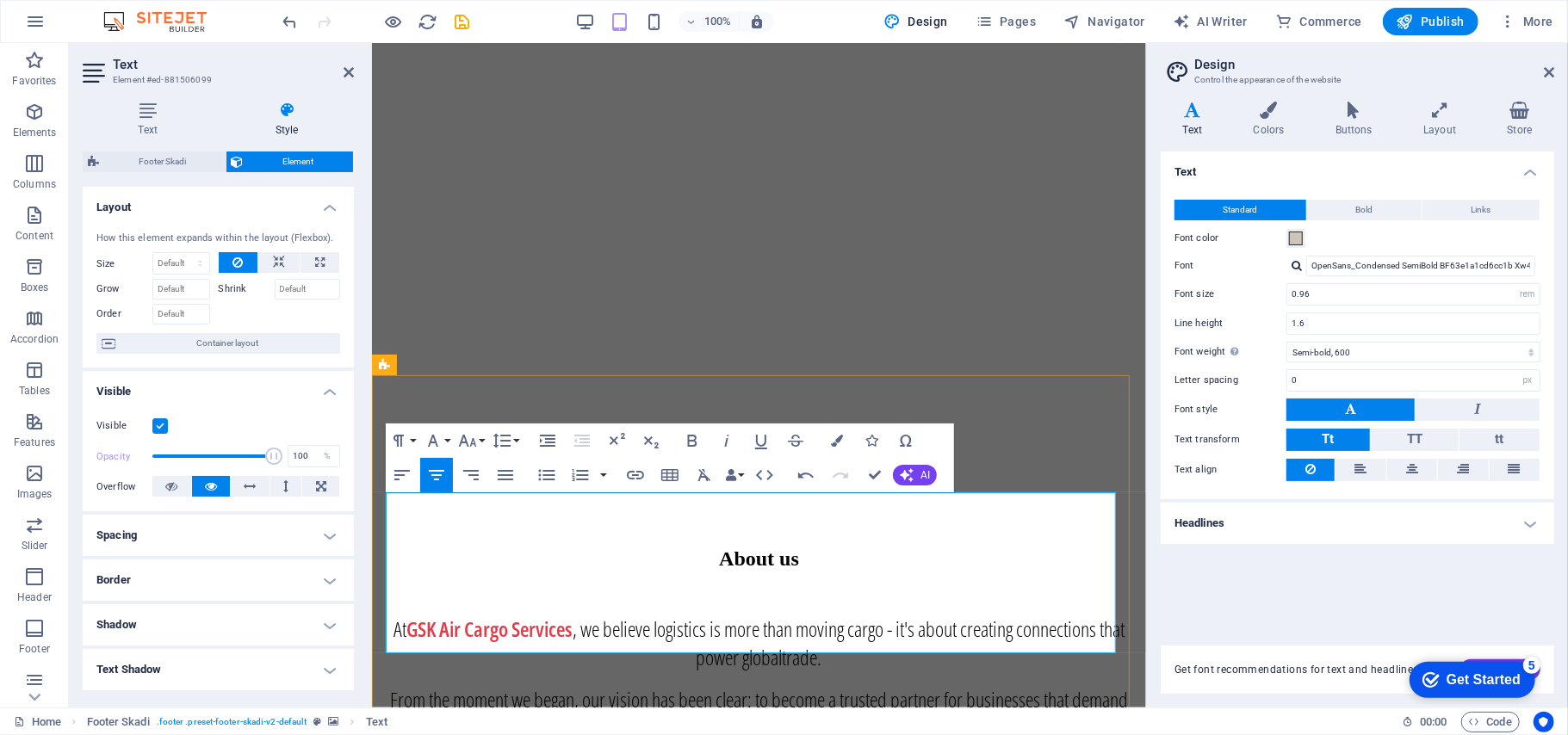
drag, startPoint x: 682, startPoint y: 557, endPoint x: 454, endPoint y: 538, distance: 228.8
click at [838, 438] on icon "button" at bounding box center [837, 441] width 12 height 12
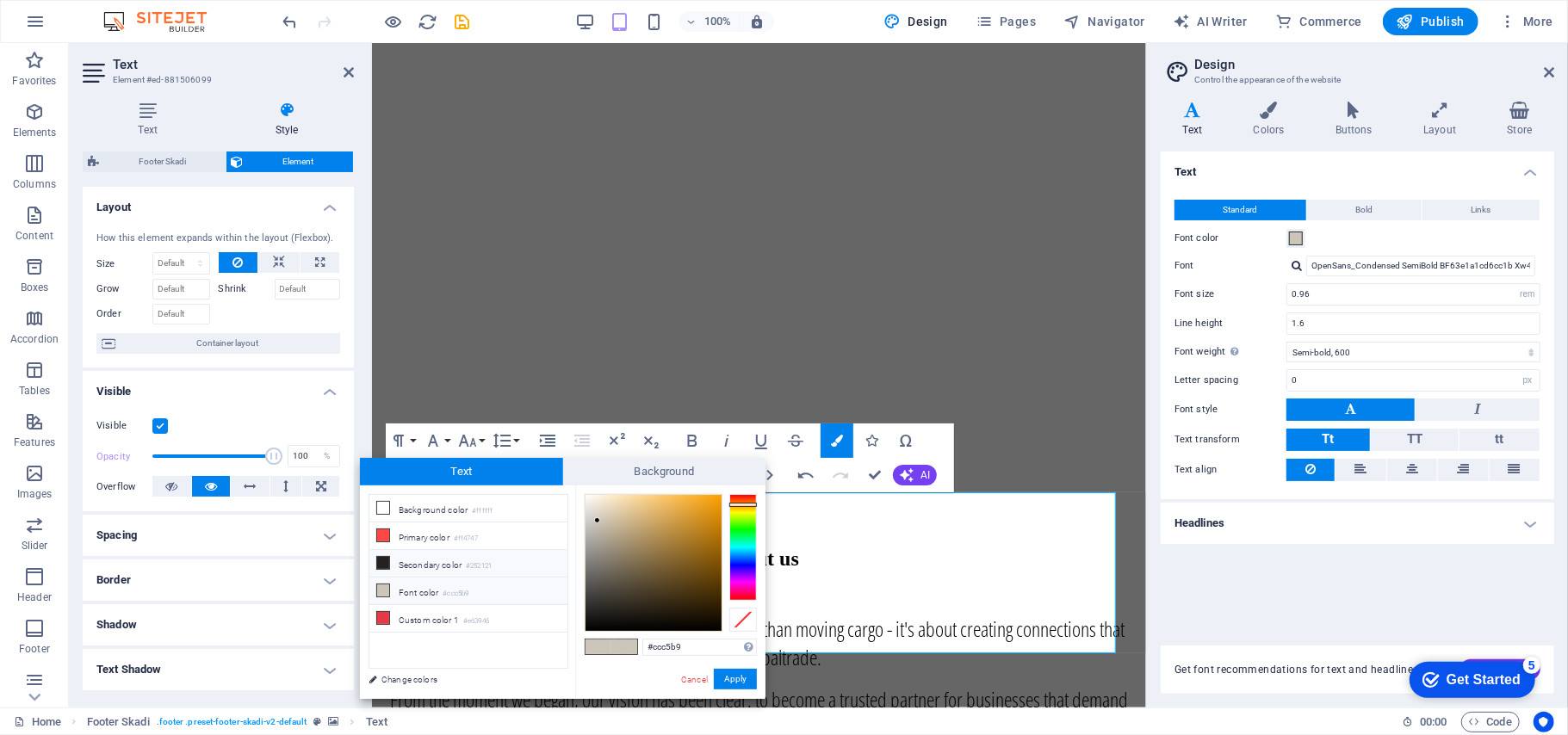
click at [386, 564] on icon at bounding box center [383, 562] width 12 height 12
type input "#252121"
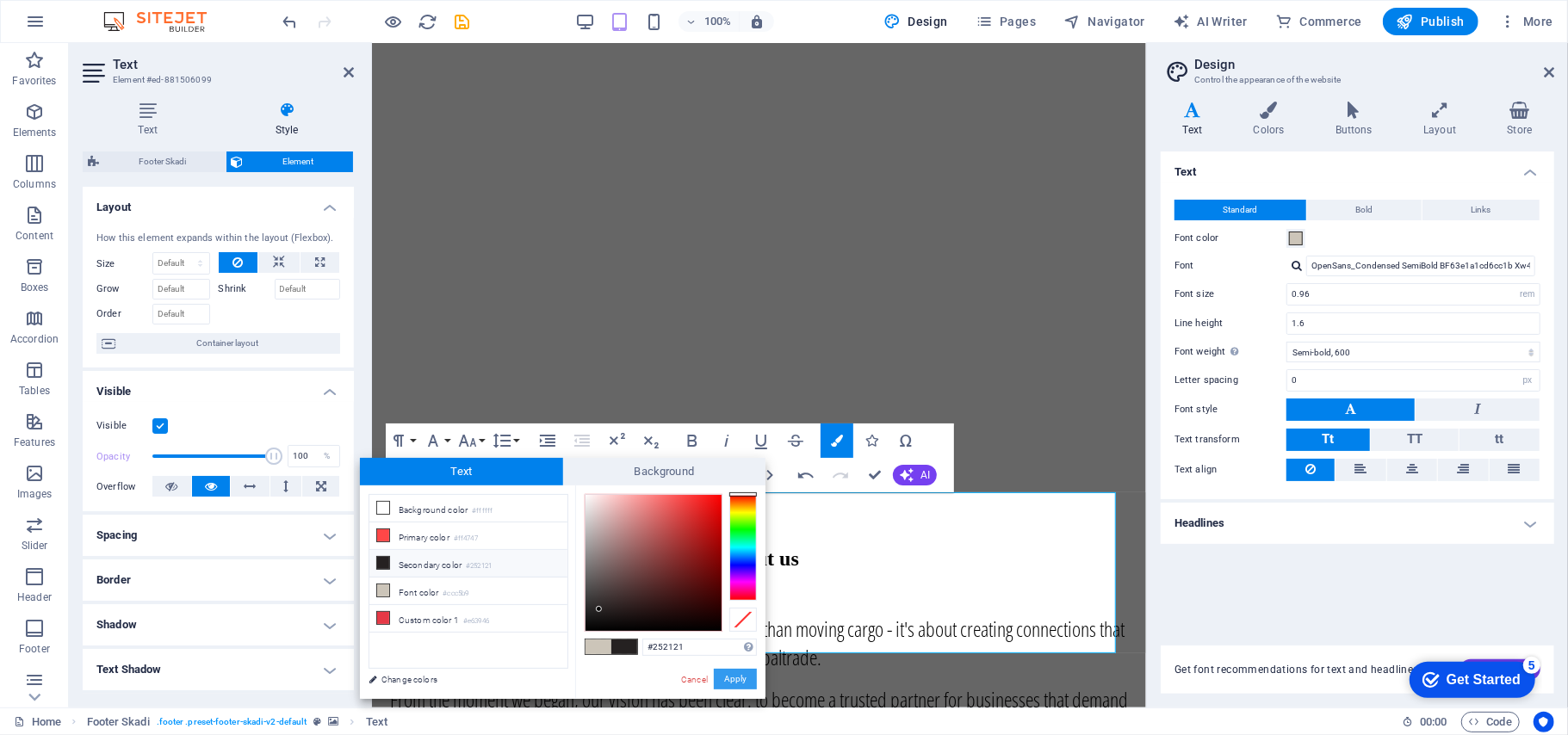
click at [741, 682] on button "Apply" at bounding box center [735, 679] width 43 height 21
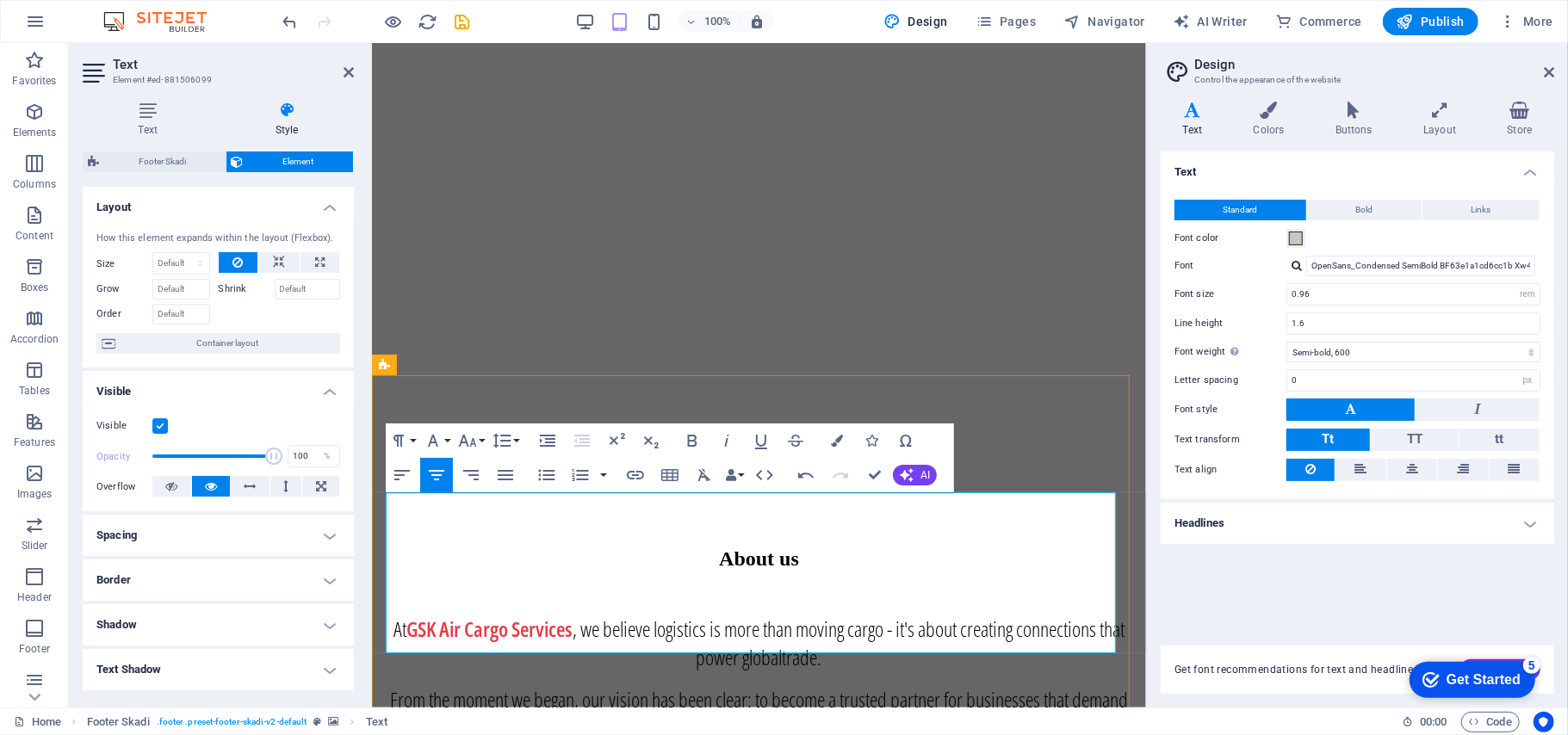
click at [467, 22] on icon "save" at bounding box center [462, 22] width 20 height 20
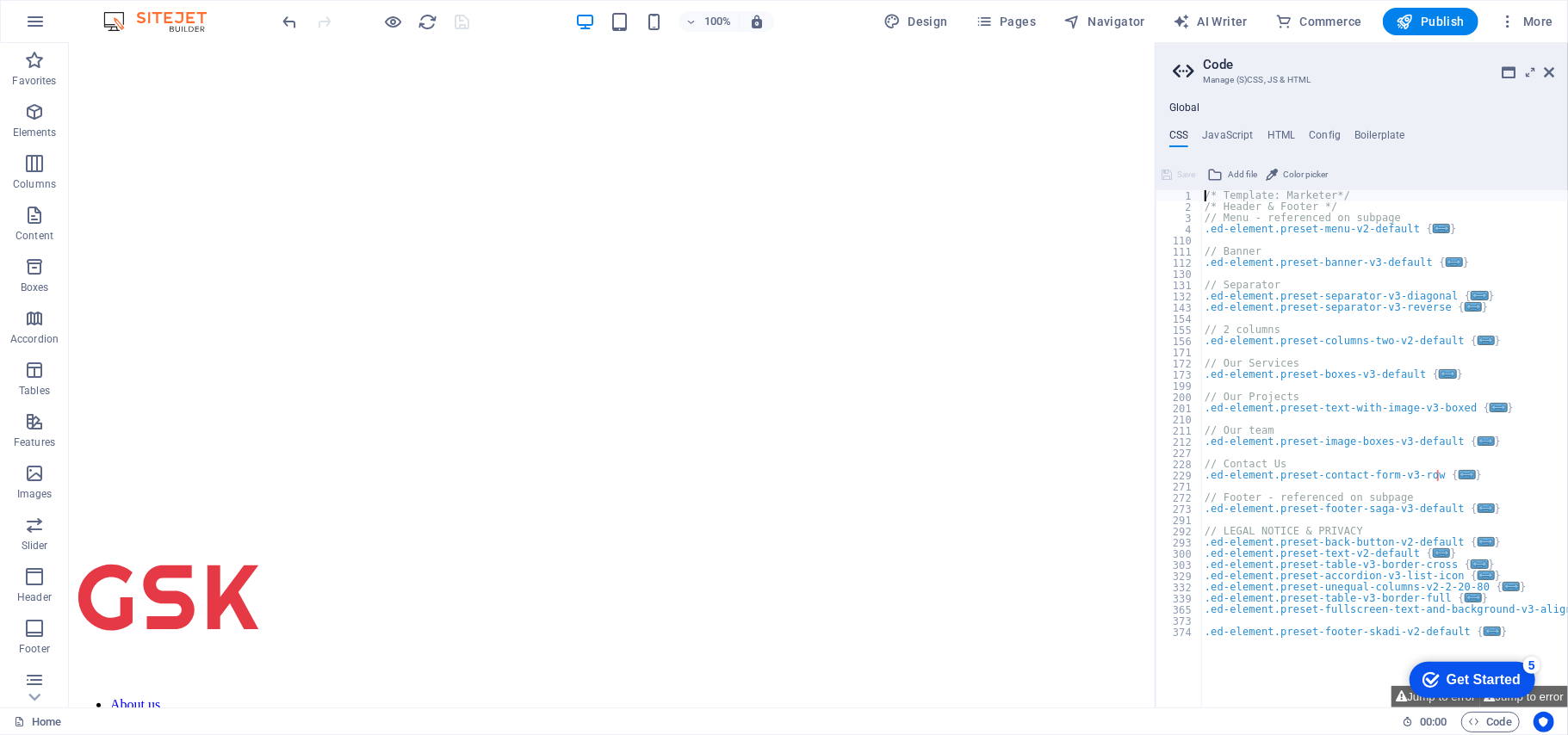
scroll to position [0, 0]
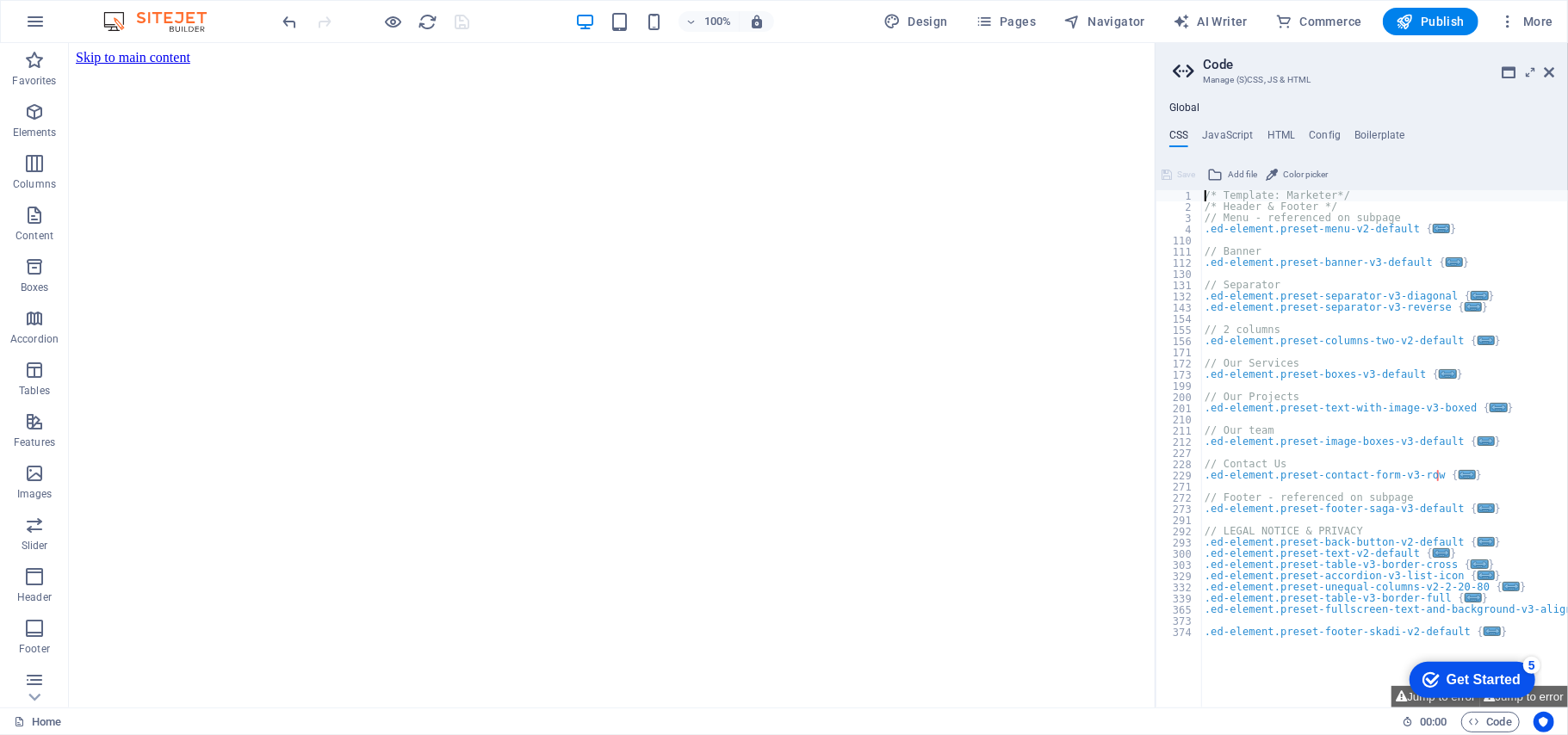
drag, startPoint x: 1141, startPoint y: 584, endPoint x: 1398, endPoint y: 82, distance: 564.0
click at [1551, 72] on icon at bounding box center [1548, 72] width 10 height 14
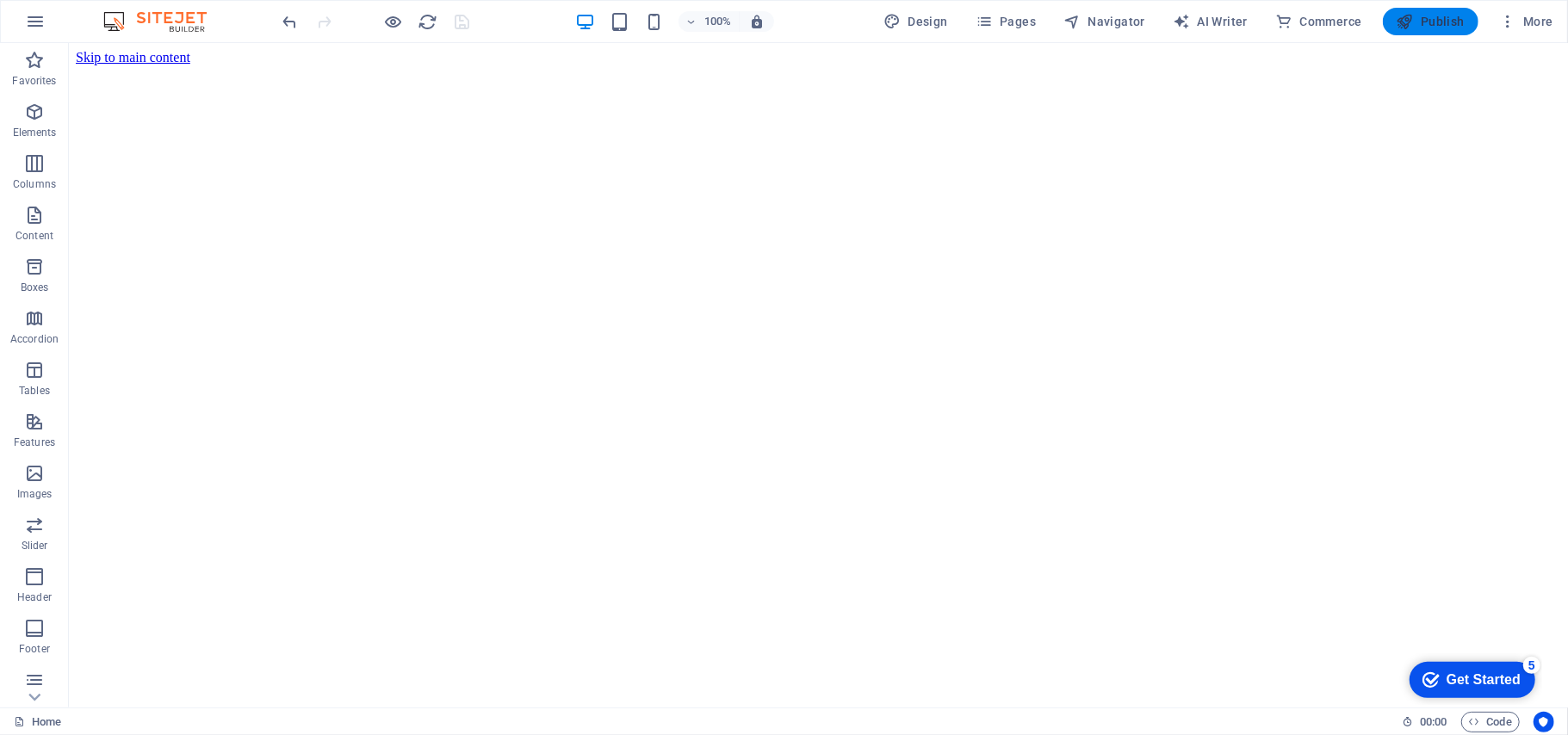
click at [1420, 27] on span "Publish" at bounding box center [1430, 22] width 68 height 17
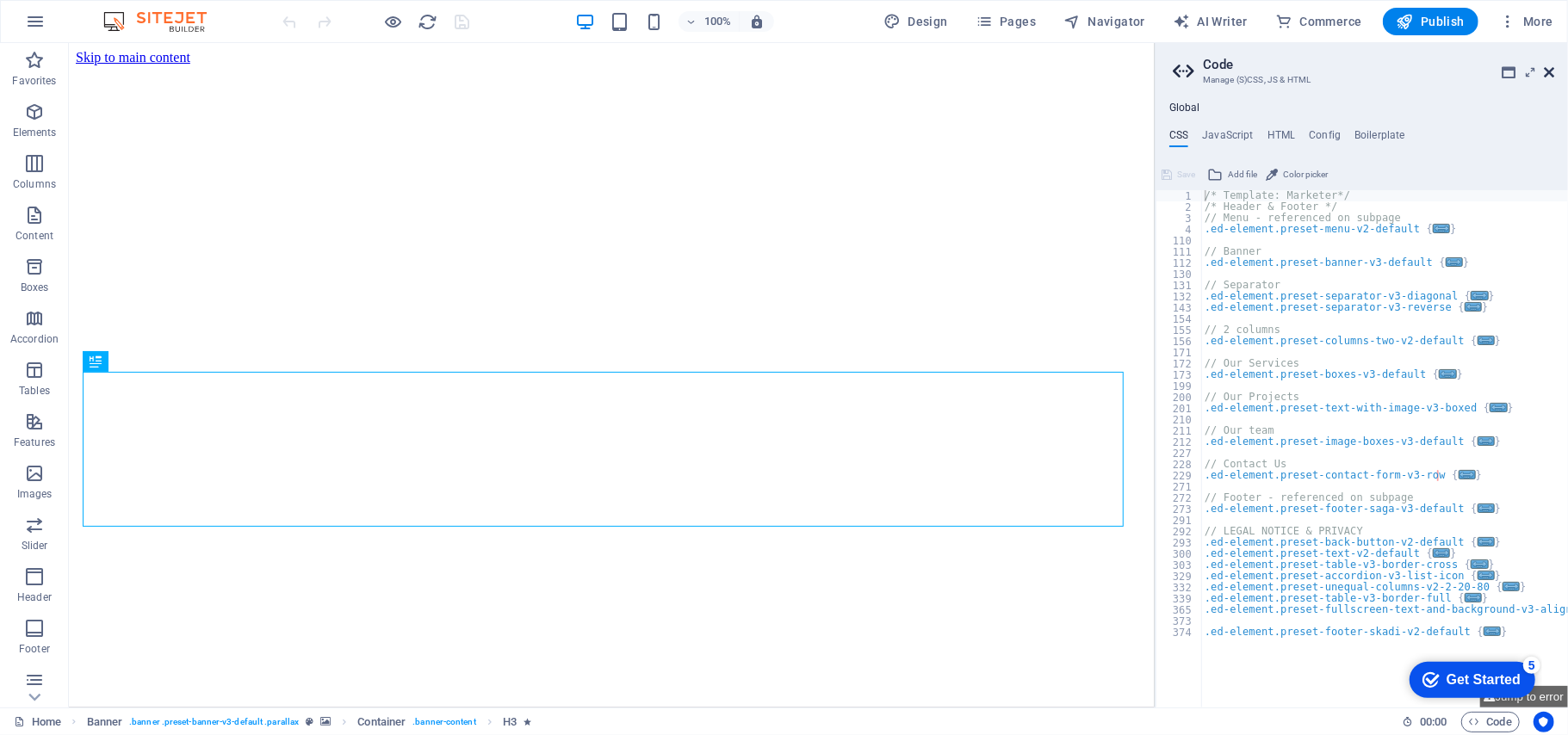
drag, startPoint x: 1550, startPoint y: 69, endPoint x: 1419, endPoint y: 89, distance: 132.5
click at [1550, 69] on icon at bounding box center [1548, 72] width 10 height 14
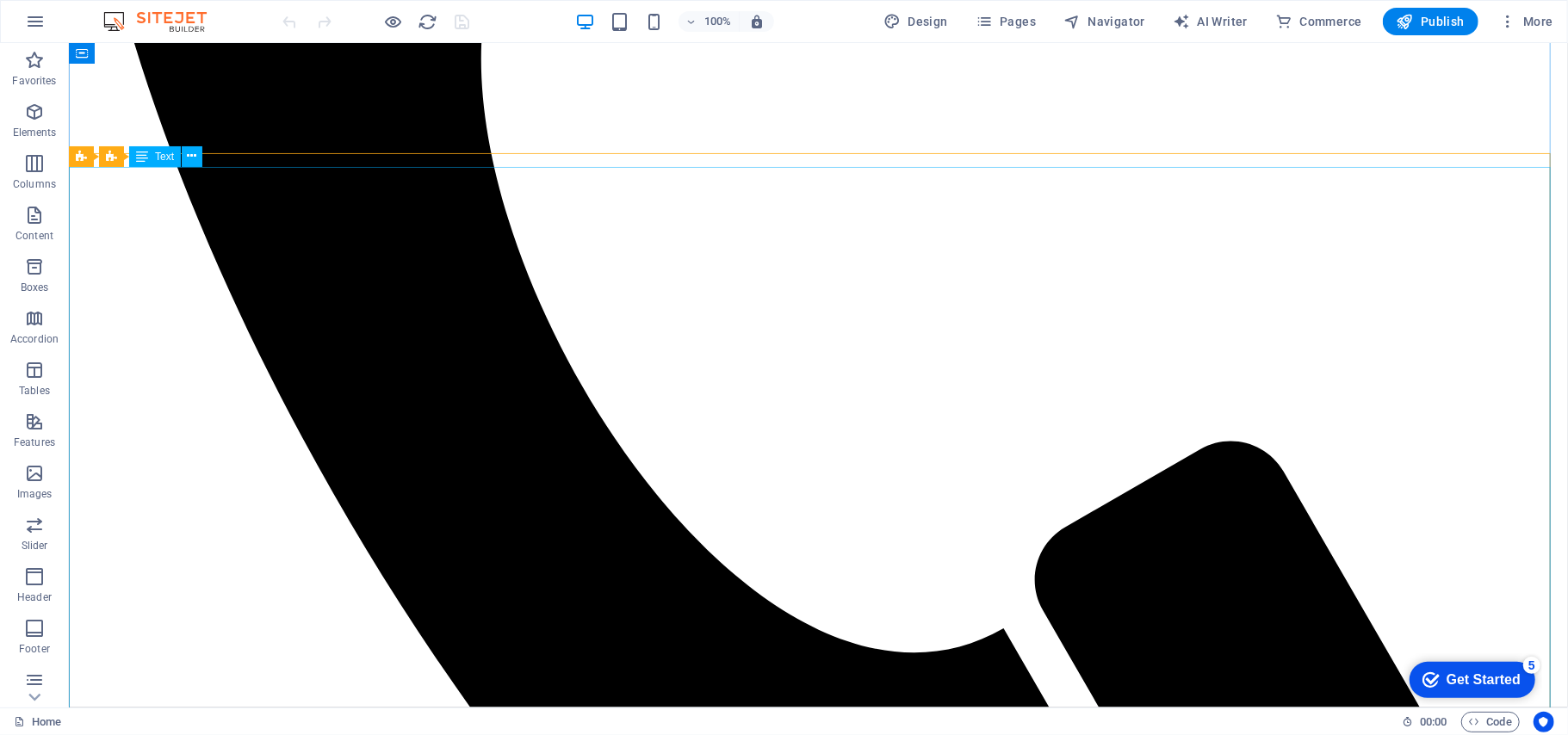
scroll to position [1492, 0]
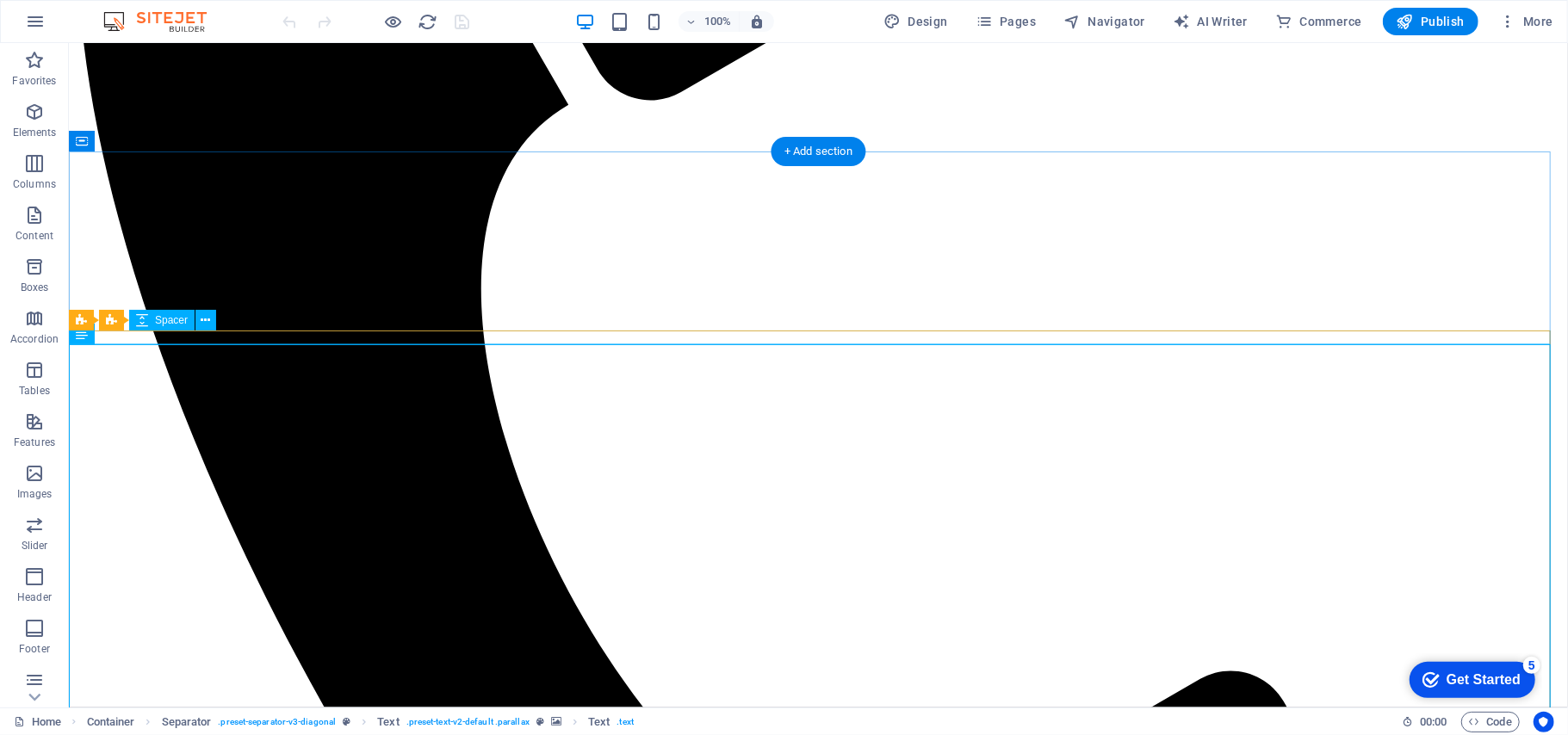
click at [200, 322] on button at bounding box center [205, 321] width 21 height 21
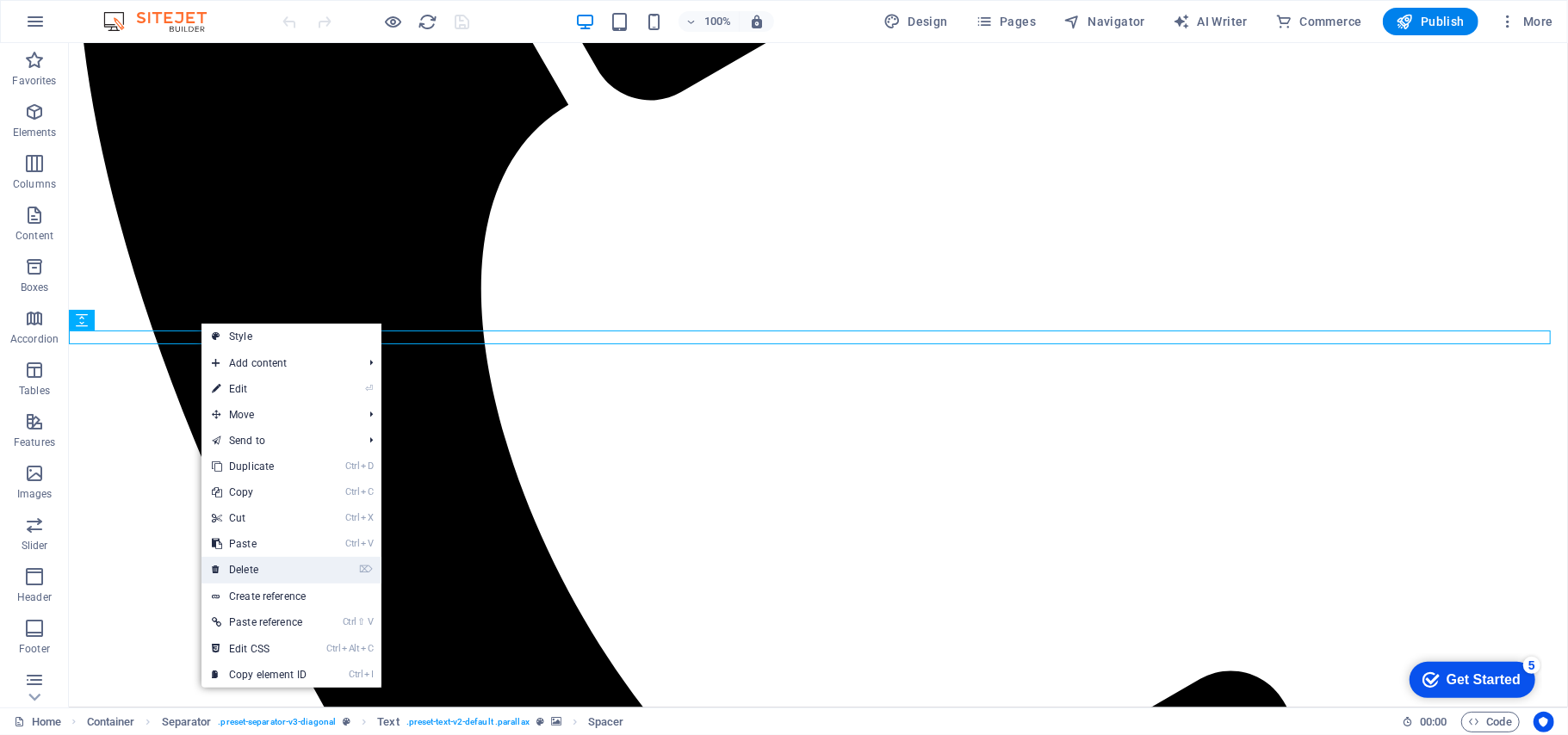
click at [269, 566] on link "⌦ Delete" at bounding box center [259, 570] width 115 height 26
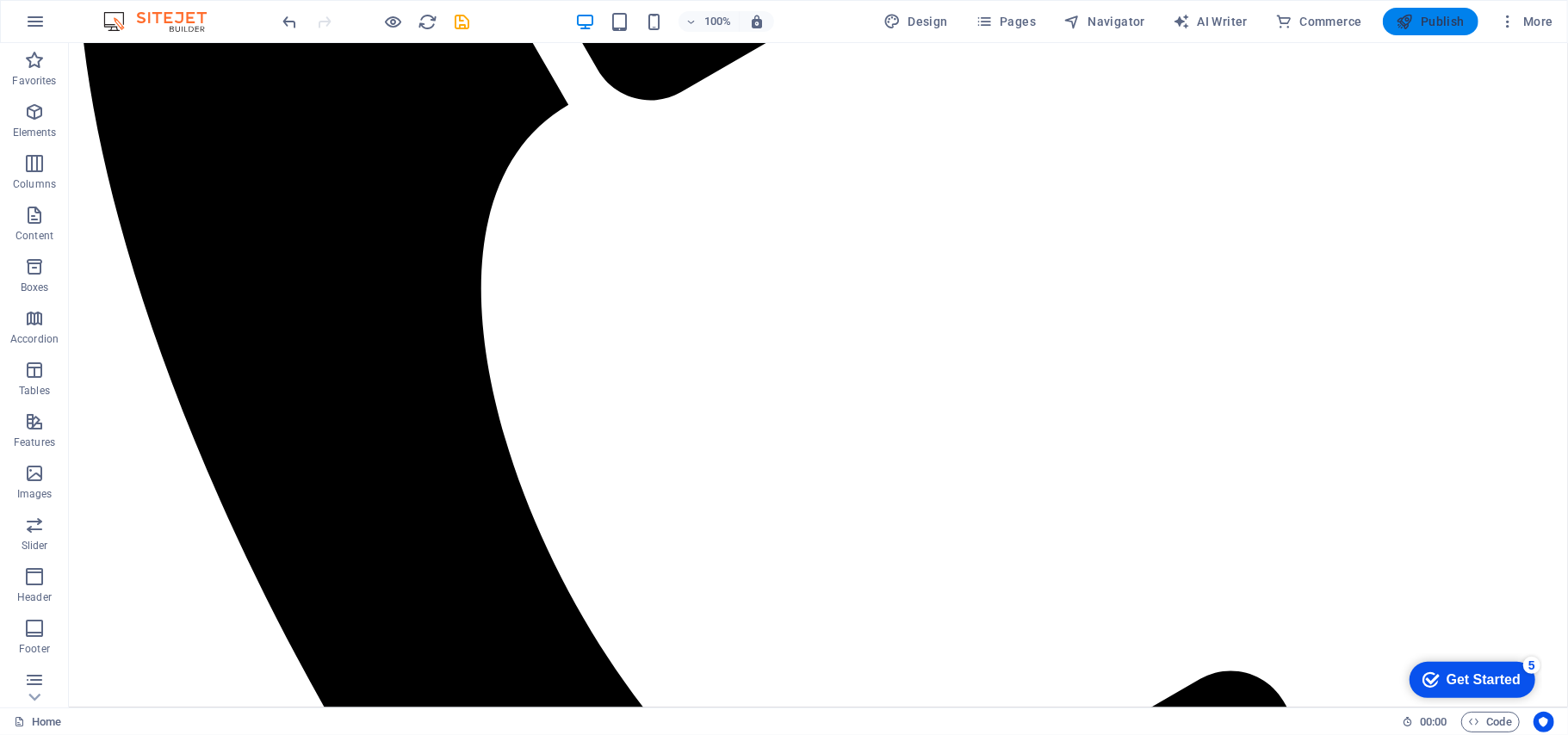
click at [1431, 24] on span "Publish" at bounding box center [1430, 22] width 68 height 17
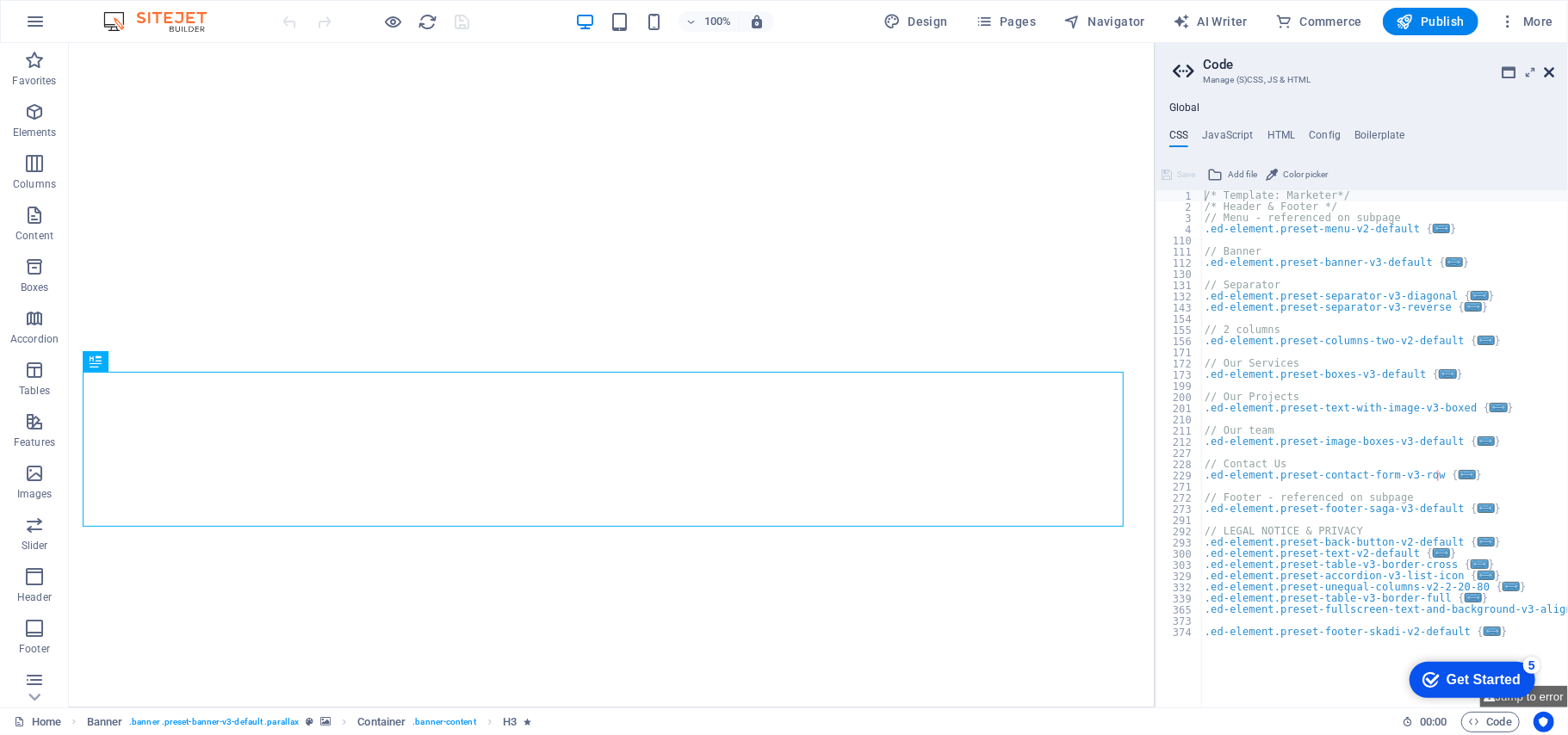
click at [1544, 69] on icon at bounding box center [1548, 72] width 10 height 14
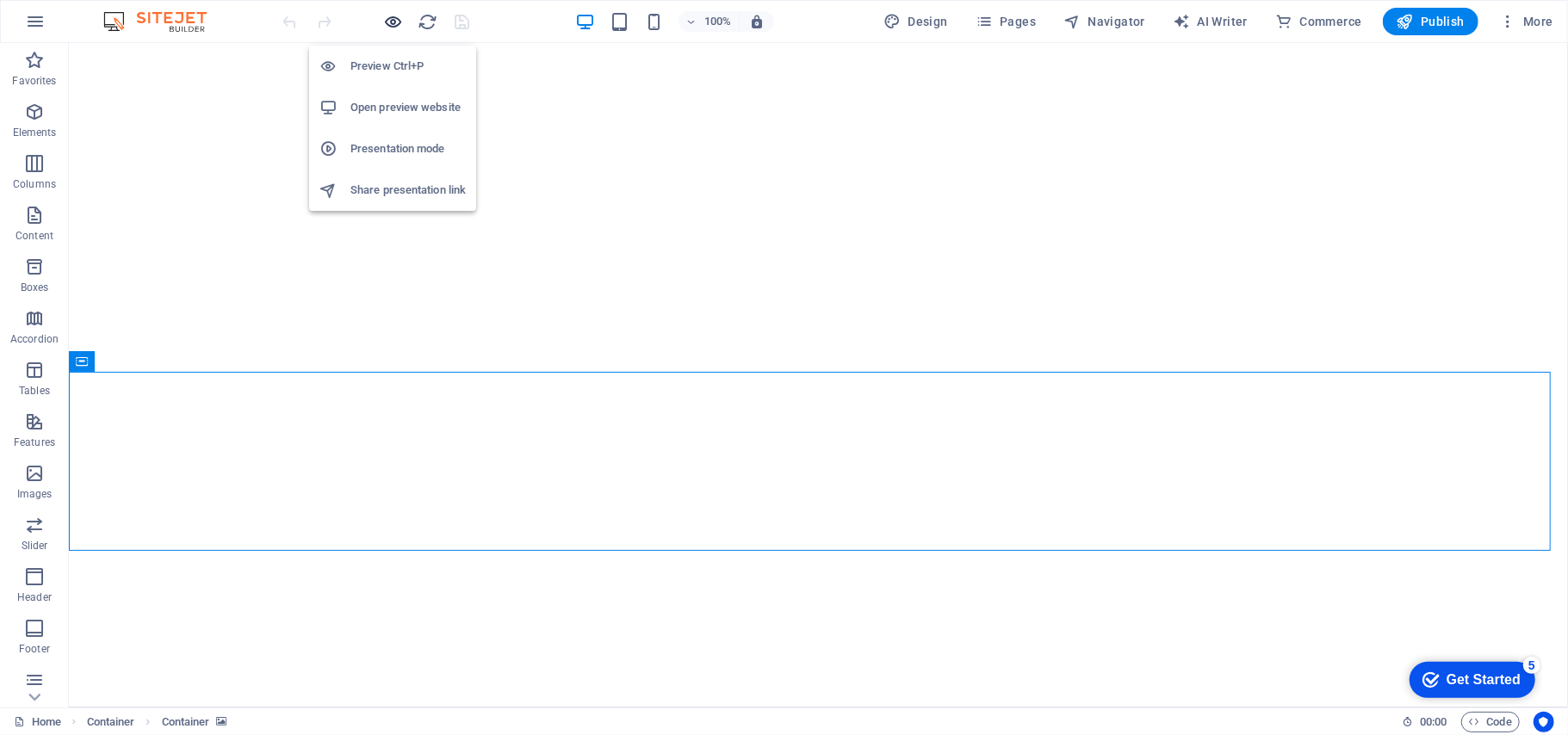
click at [398, 22] on icon "button" at bounding box center [393, 22] width 20 height 20
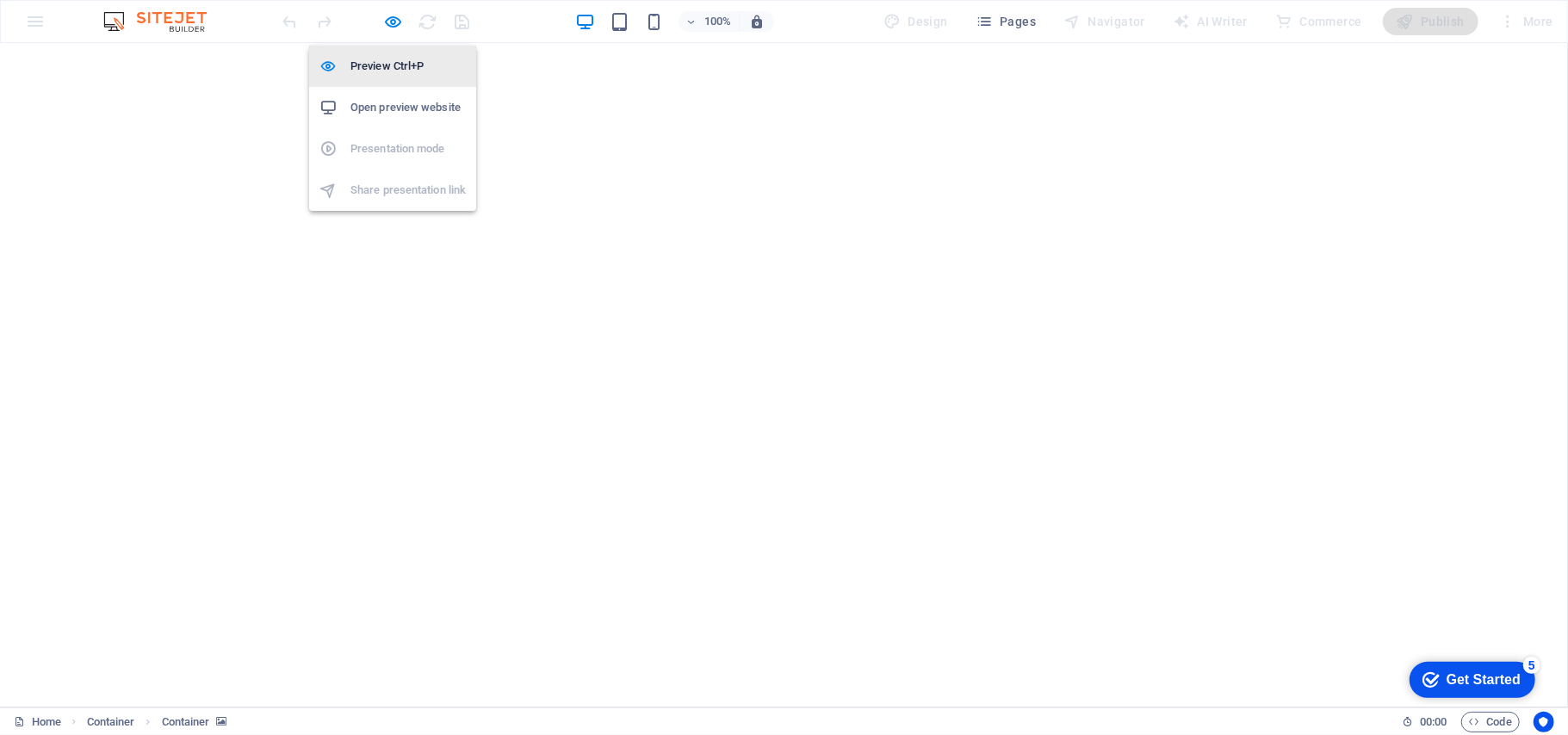
drag, startPoint x: 393, startPoint y: 22, endPoint x: 403, endPoint y: 46, distance: 26.0
click at [391, 22] on icon "button" at bounding box center [393, 22] width 20 height 20
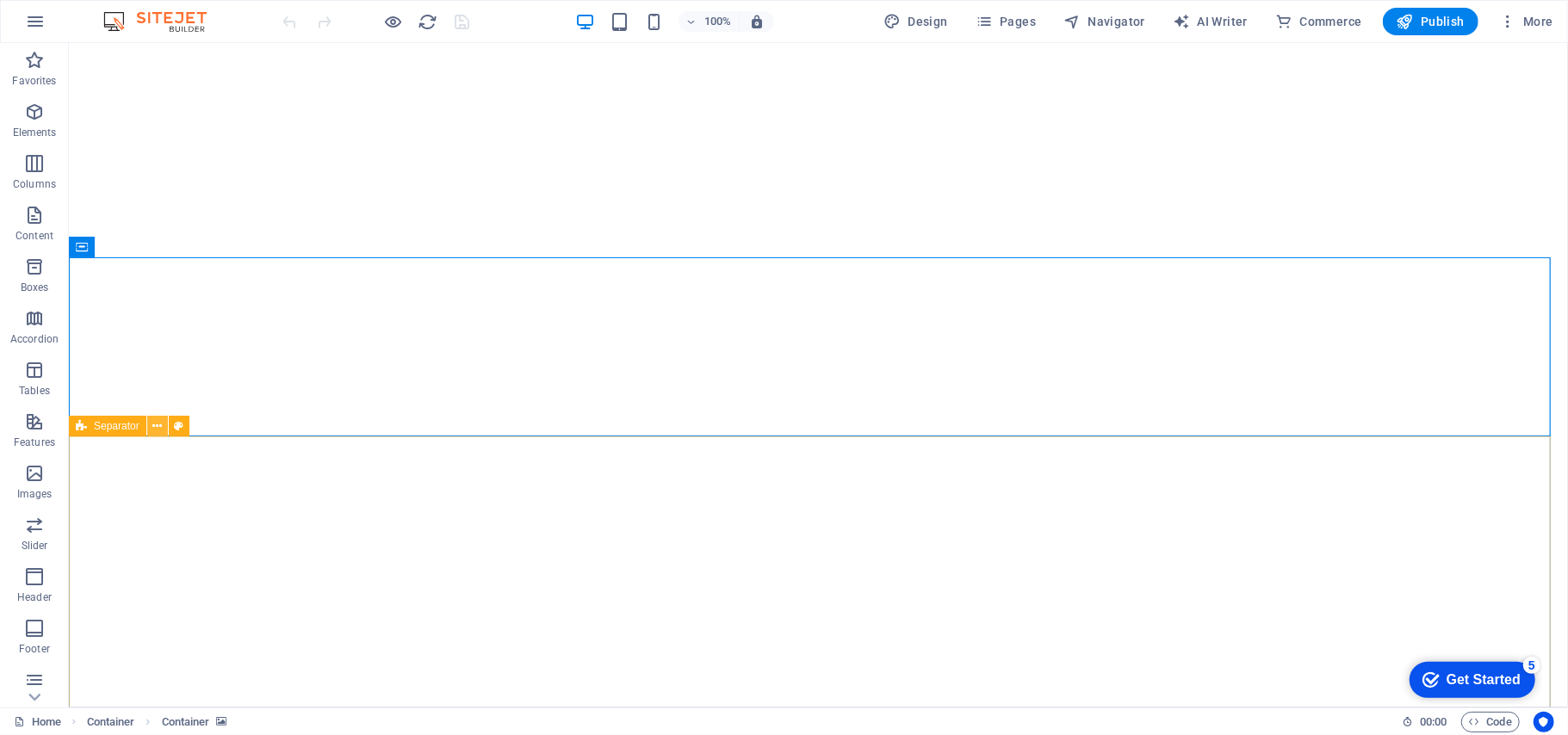
click at [162, 428] on icon at bounding box center [158, 426] width 9 height 18
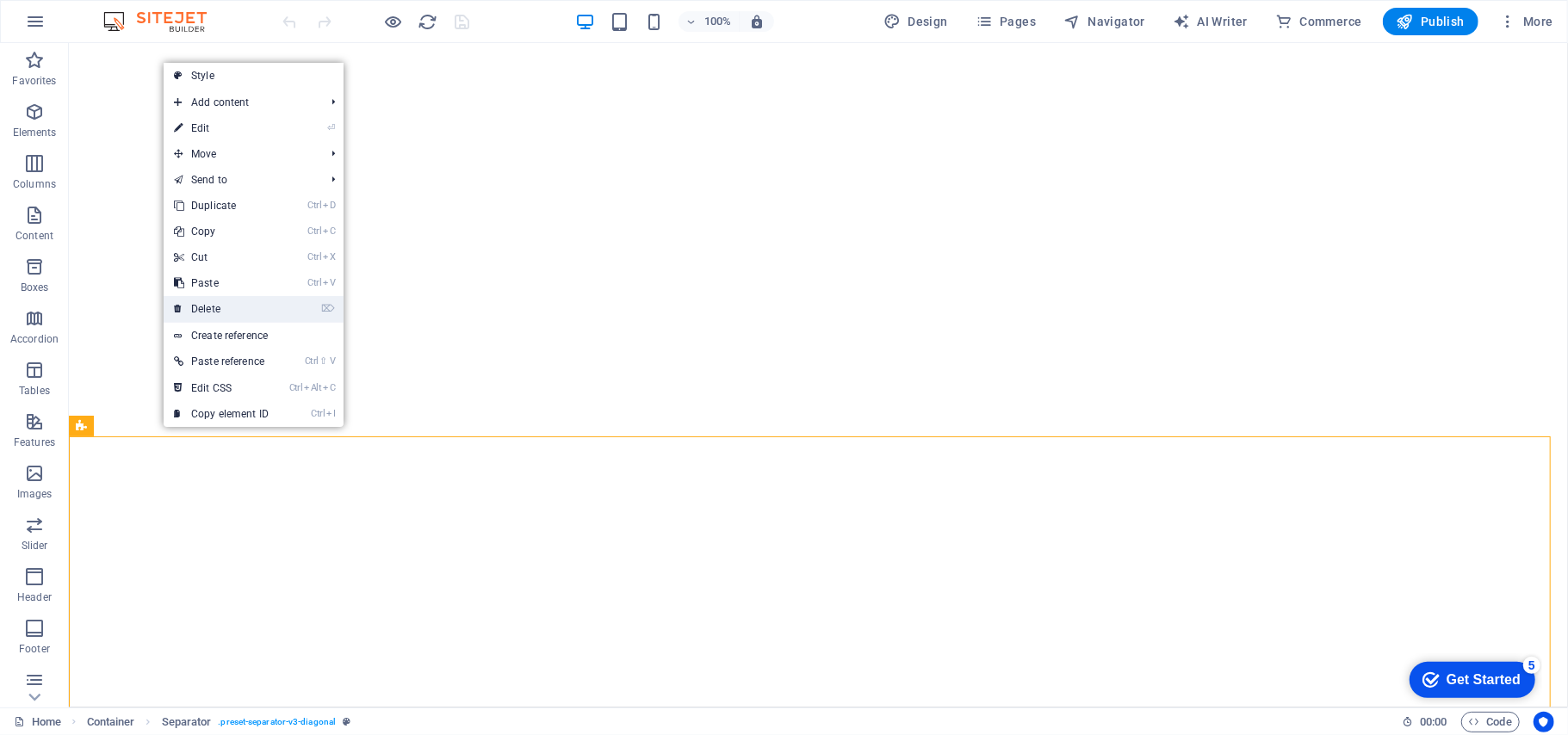
click at [249, 311] on link "⌦ Delete" at bounding box center [220, 309] width 115 height 26
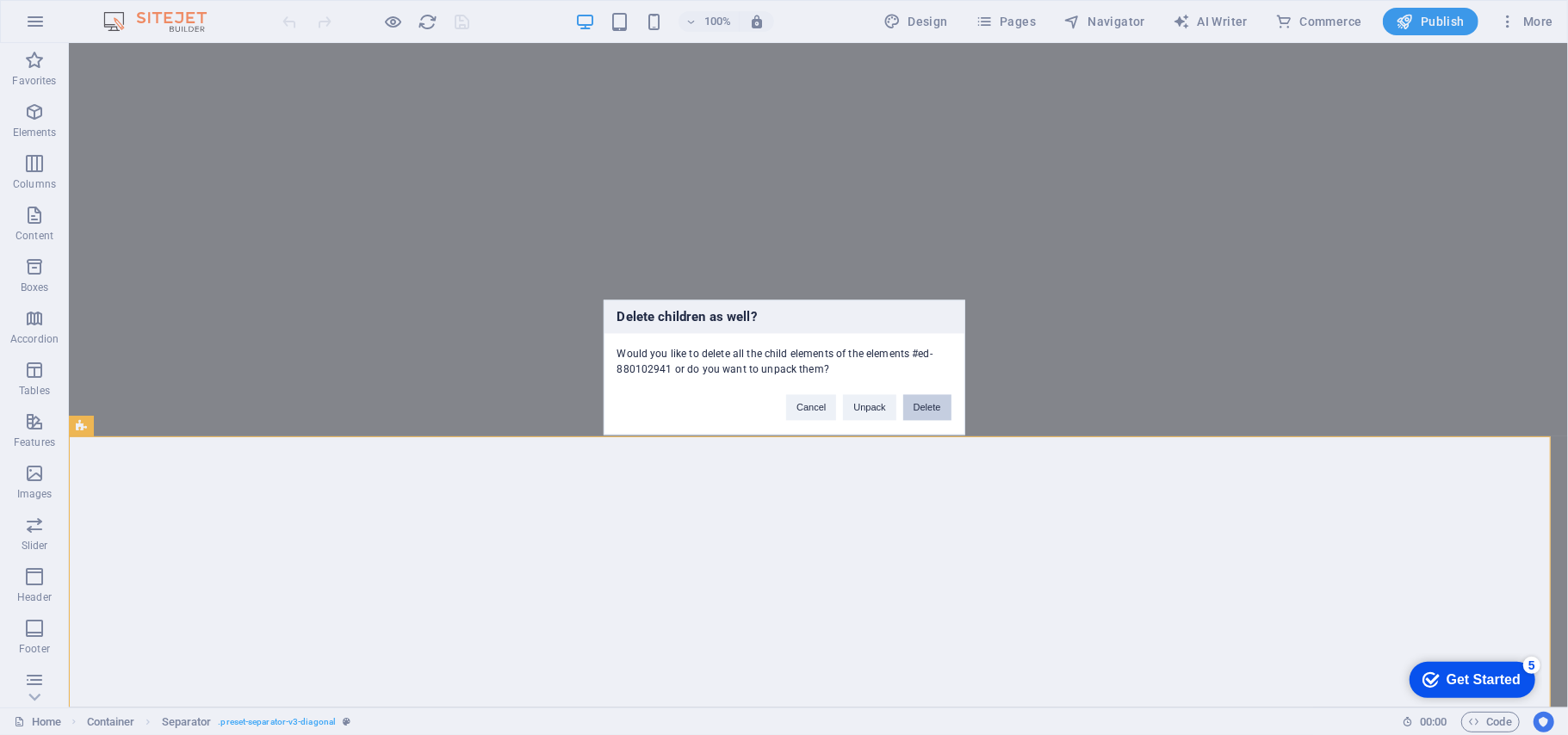
click at [933, 411] on button "Delete" at bounding box center [927, 408] width 48 height 26
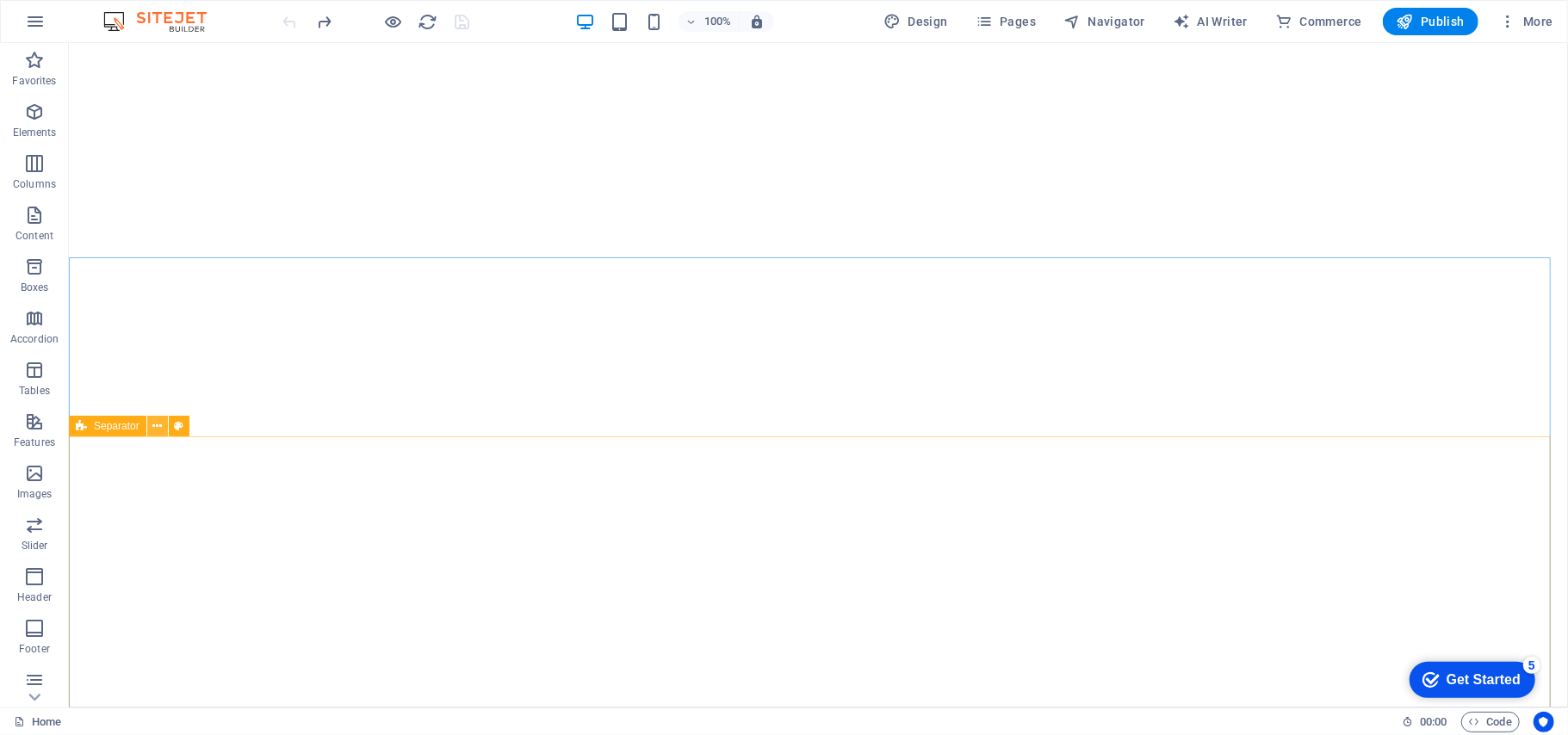
click at [155, 424] on icon at bounding box center [158, 426] width 9 height 18
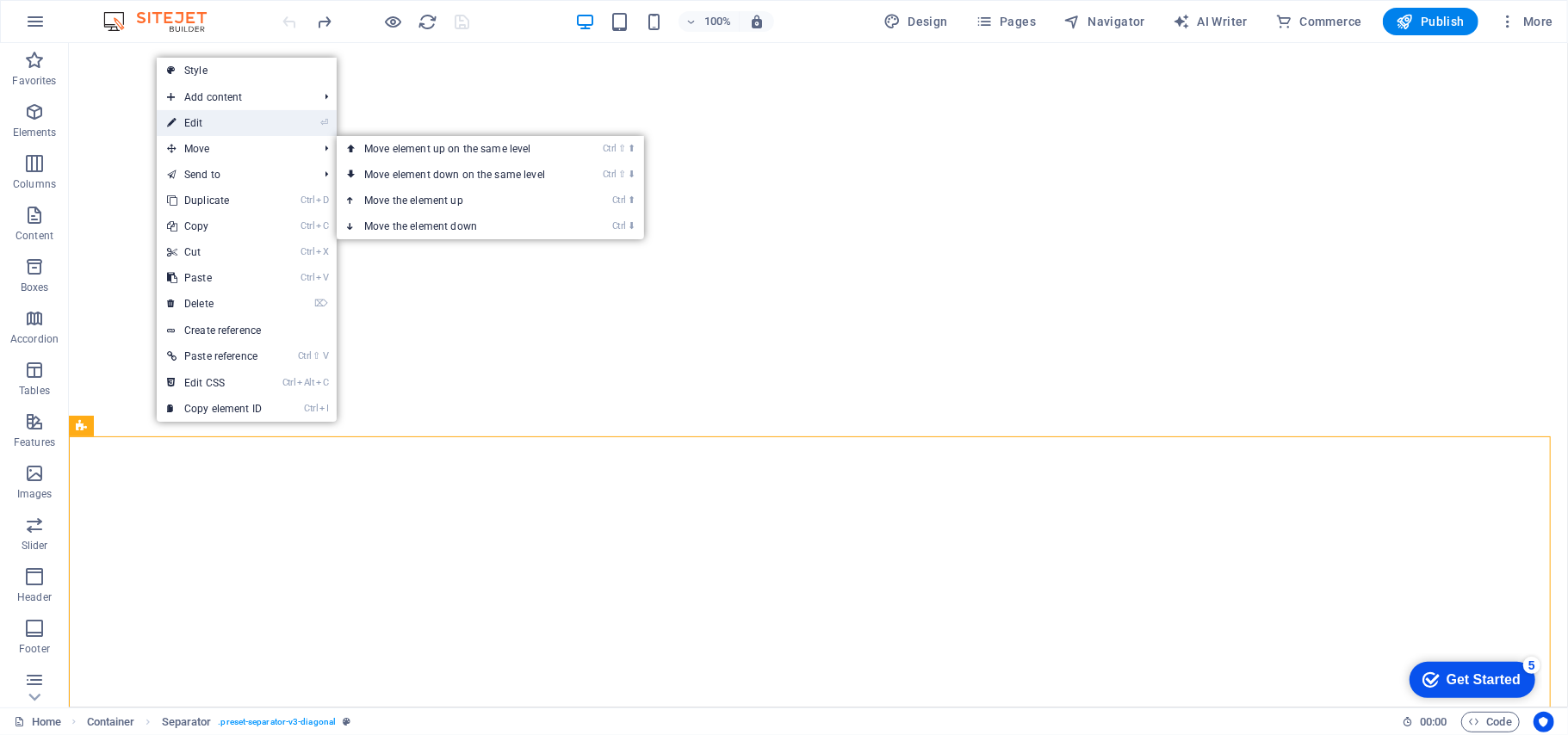
click at [249, 122] on link "⏎ Edit" at bounding box center [214, 124] width 115 height 26
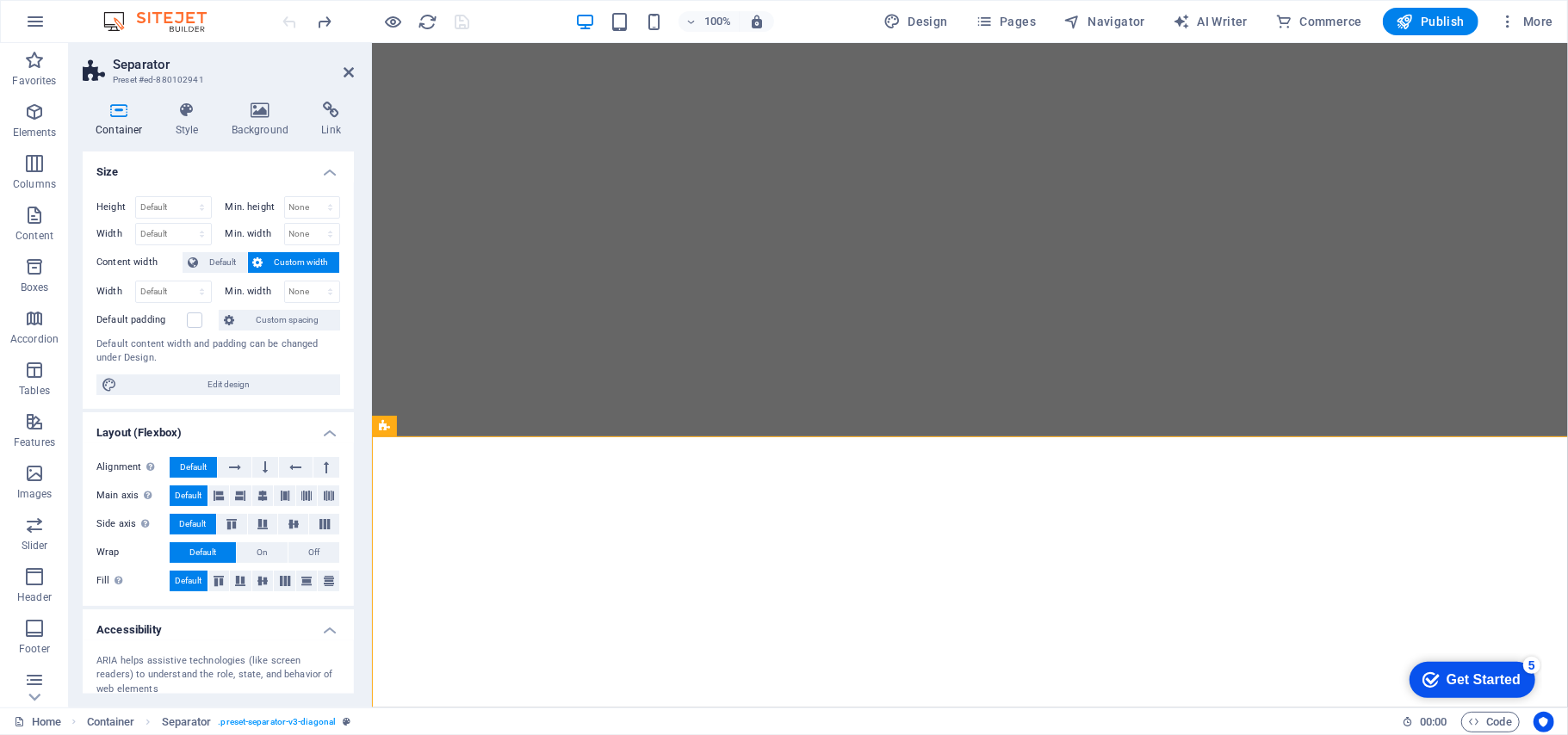
select select "diagonal"
select select "rem"
click at [256, 126] on h4 "Background" at bounding box center [264, 119] width 90 height 37
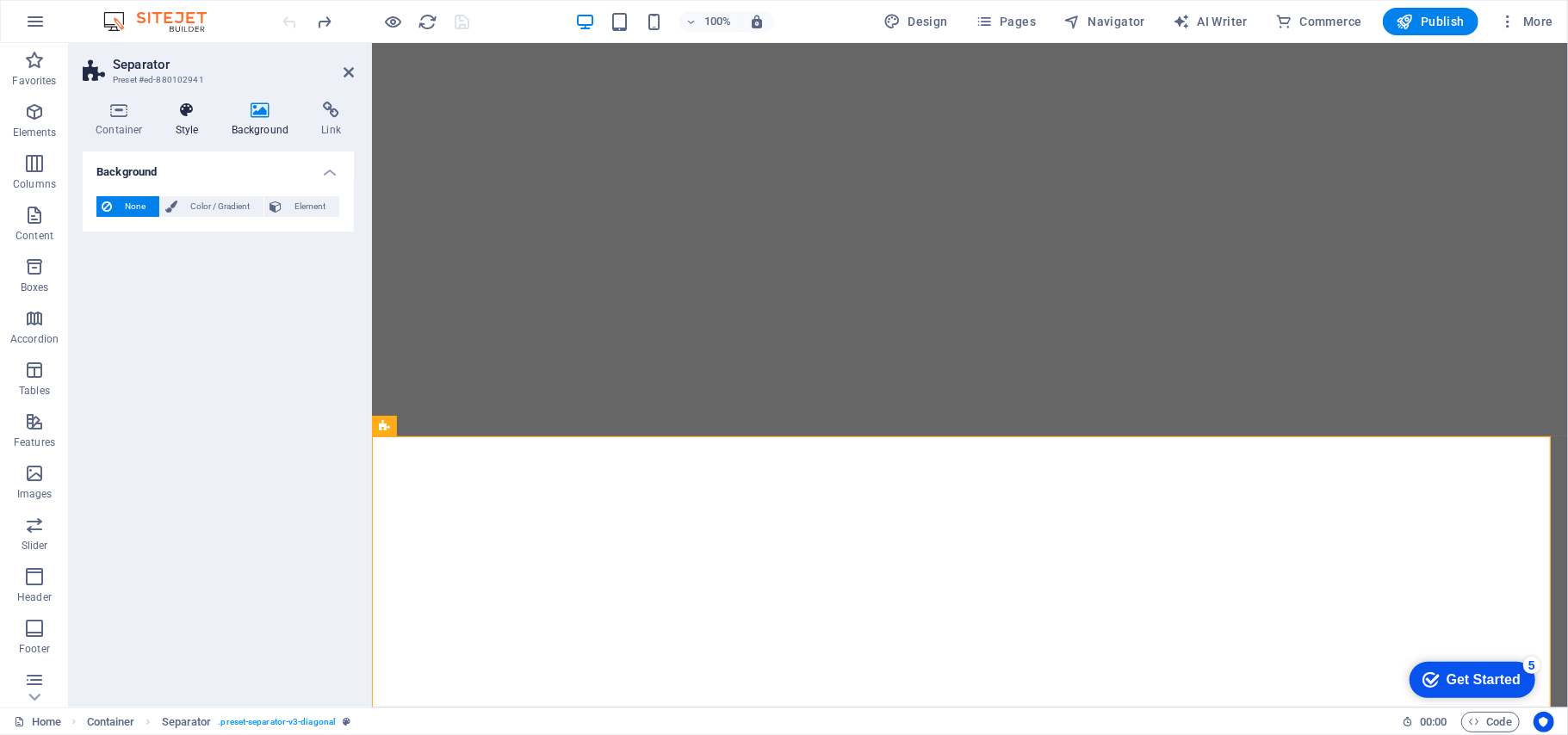
click at [166, 121] on h4 "Style" at bounding box center [191, 119] width 56 height 37
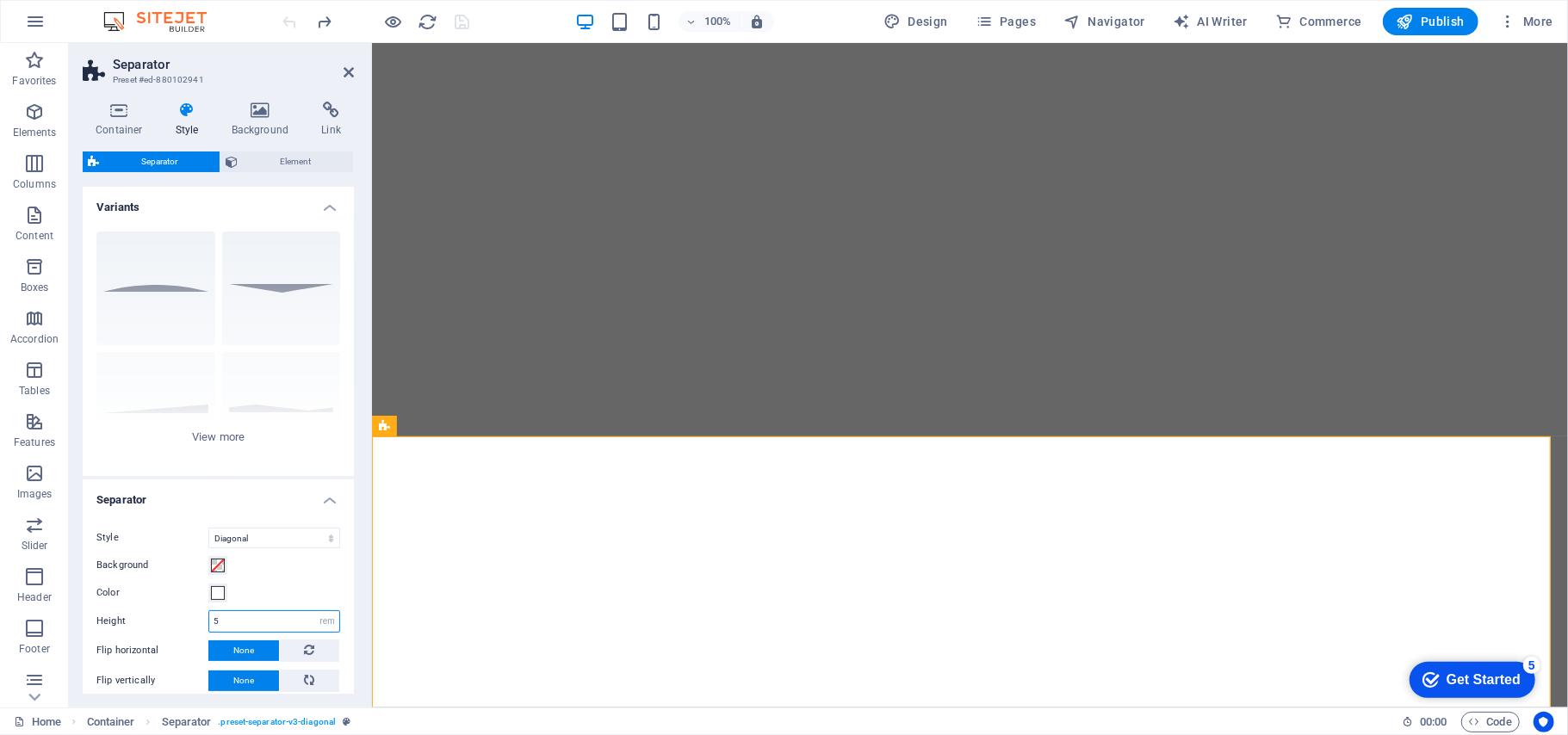
drag, startPoint x: 242, startPoint y: 624, endPoint x: 153, endPoint y: 614, distance: 89.6
click at [153, 614] on div "Height 5 rem px vh vw" at bounding box center [219, 622] width 244 height 22
click at [279, 622] on input "1" at bounding box center [274, 622] width 130 height 21
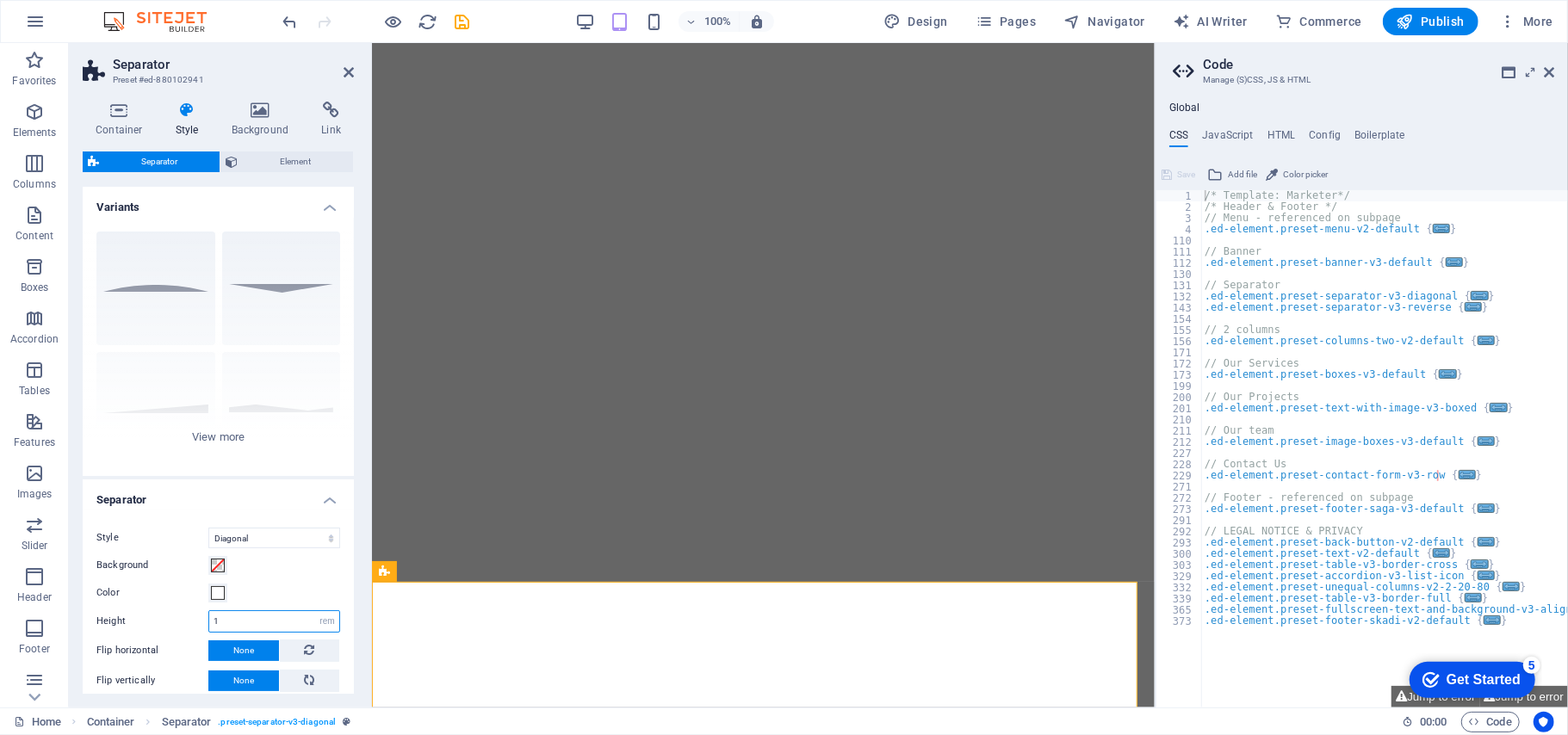
type input "5"
type input "0"
click at [345, 66] on icon at bounding box center [348, 72] width 10 height 14
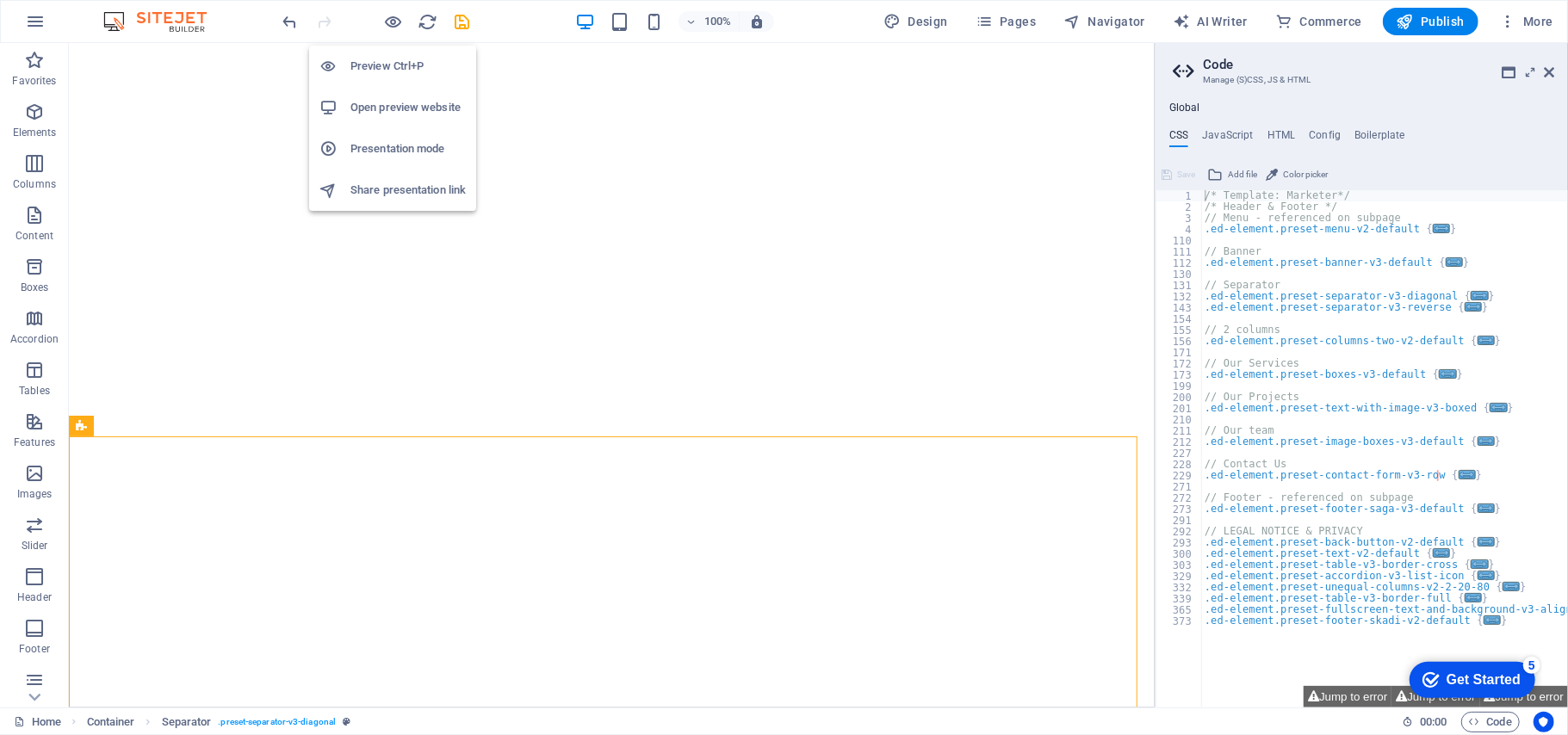
click at [398, 32] on div "Preview Ctrl+P Open preview website Presentation mode Share presentation link" at bounding box center [393, 121] width 167 height 179
click at [370, 81] on li "Preview Ctrl+P" at bounding box center [393, 67] width 167 height 41
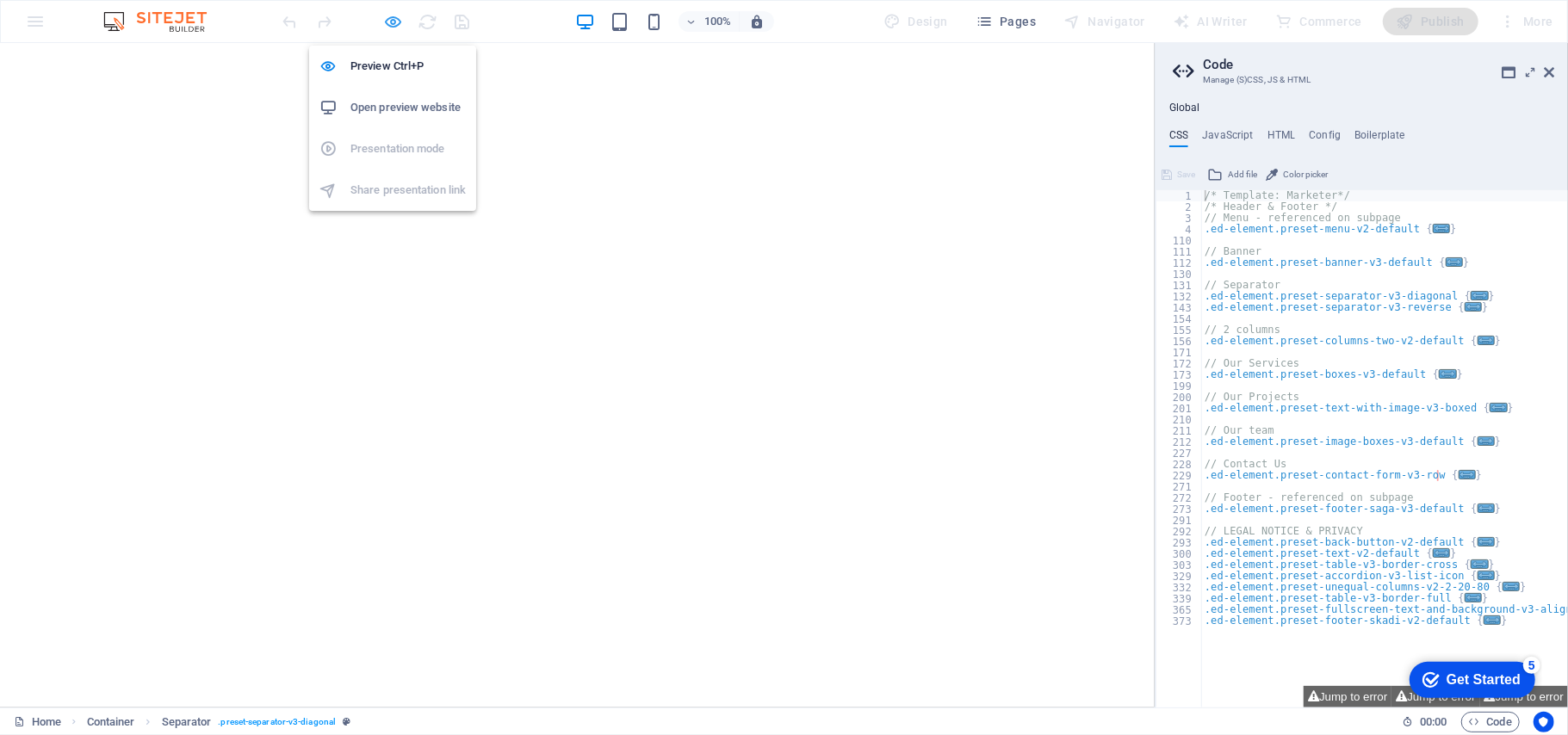
click at [396, 18] on icon "button" at bounding box center [393, 22] width 20 height 20
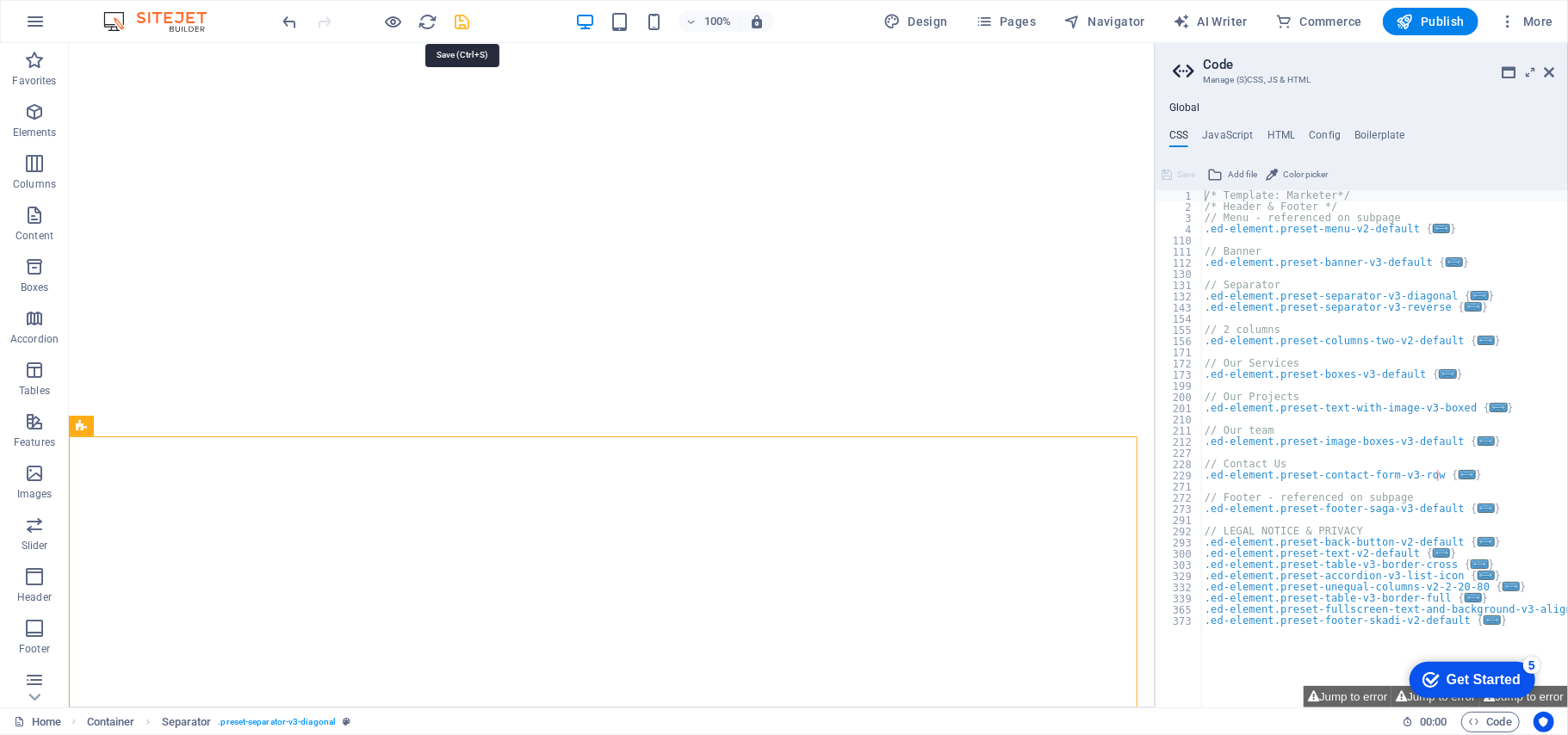
click at [462, 21] on icon "save" at bounding box center [462, 22] width 20 height 20
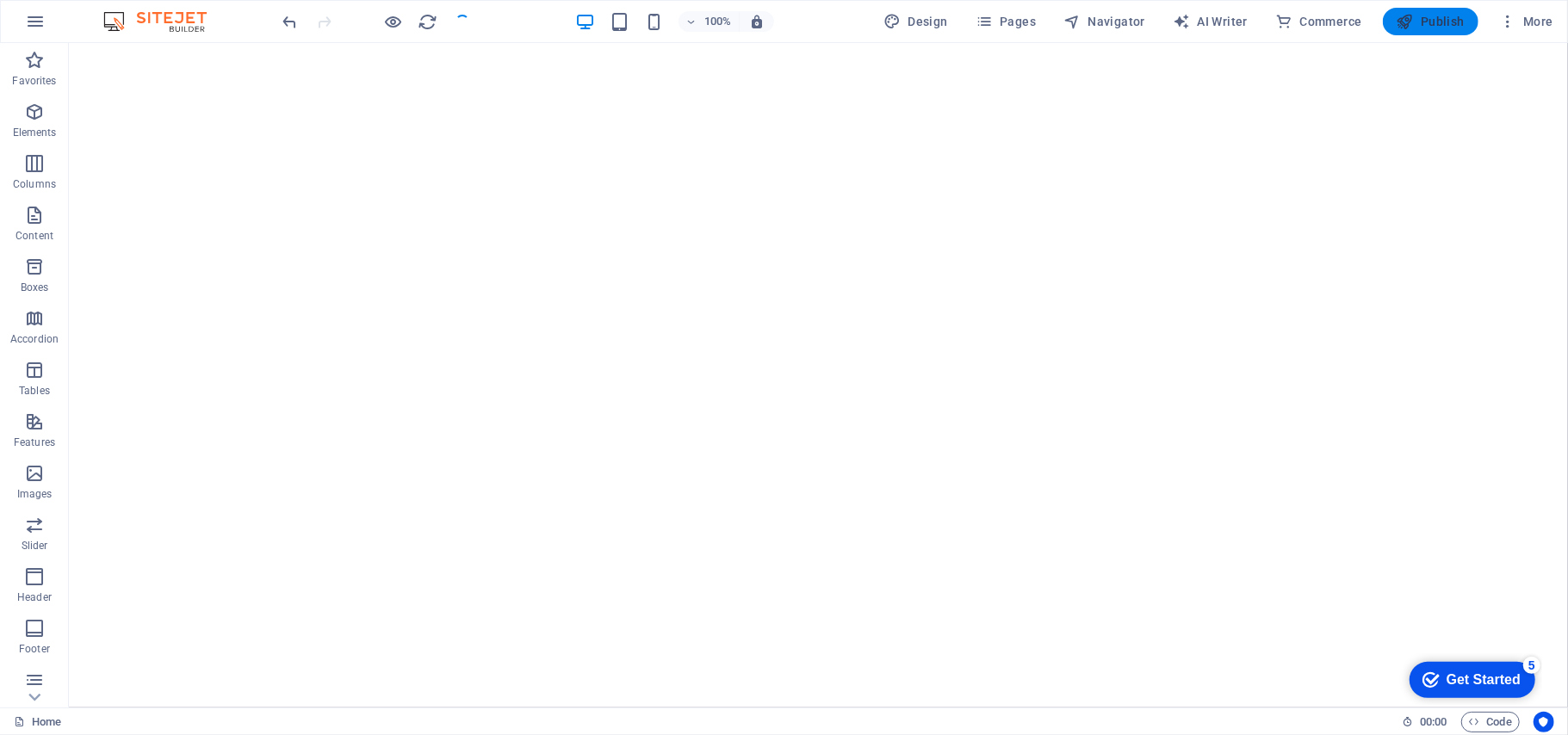
click at [1440, 22] on span "Publish" at bounding box center [1430, 22] width 68 height 17
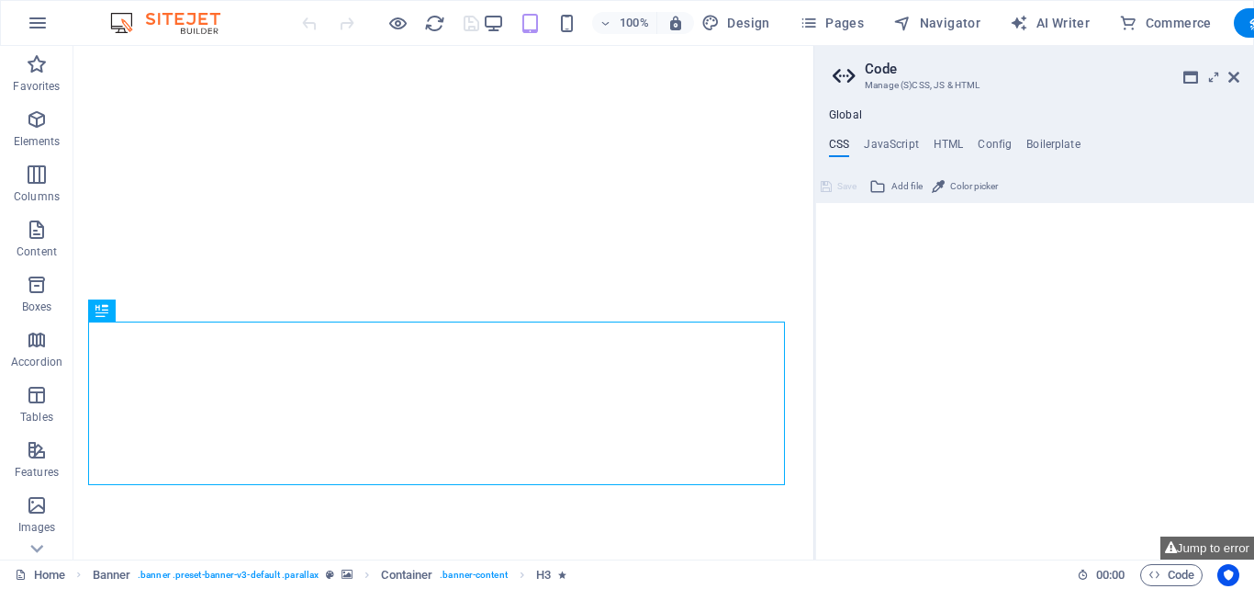
type textarea "/* Template: Marketer*/"
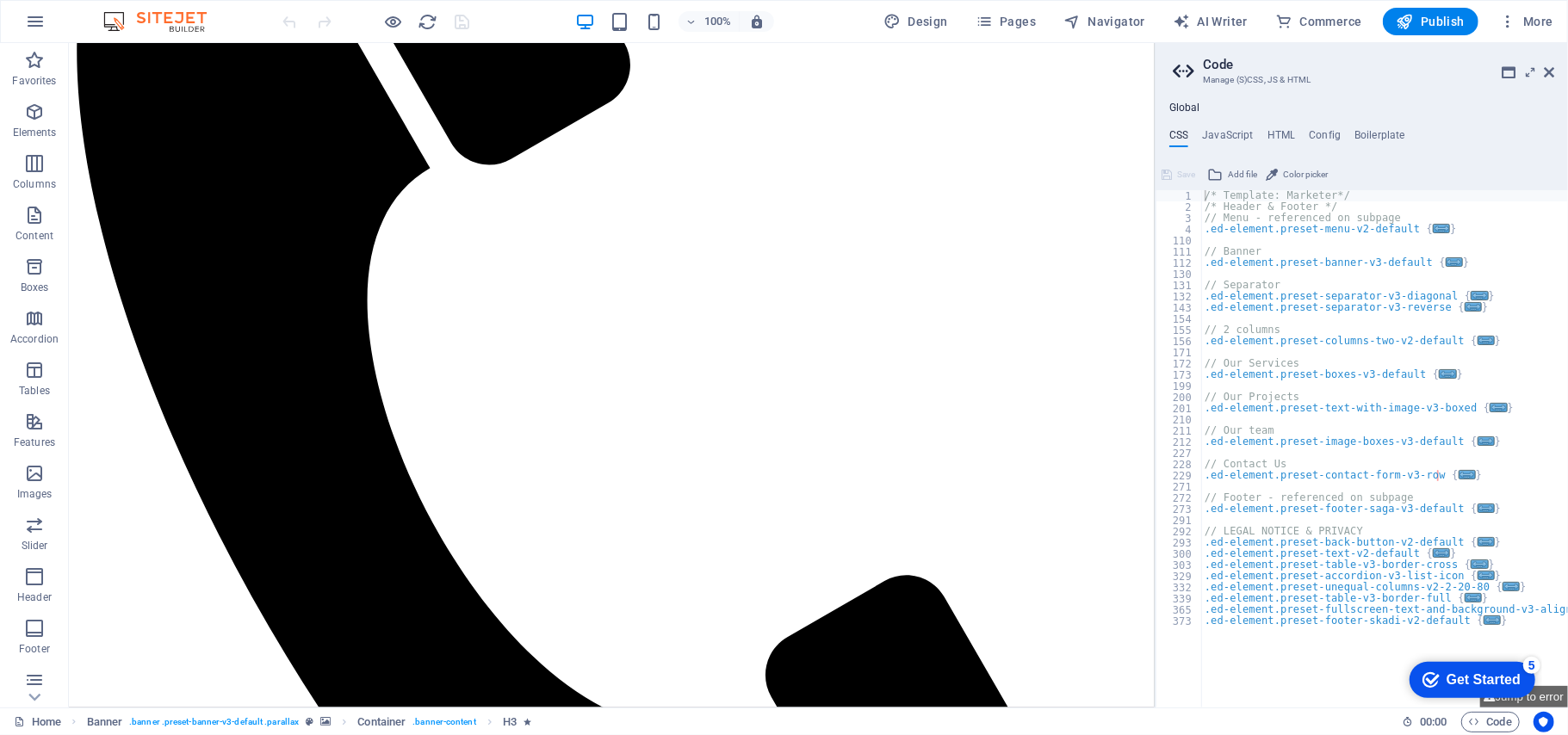
scroll to position [1377, 0]
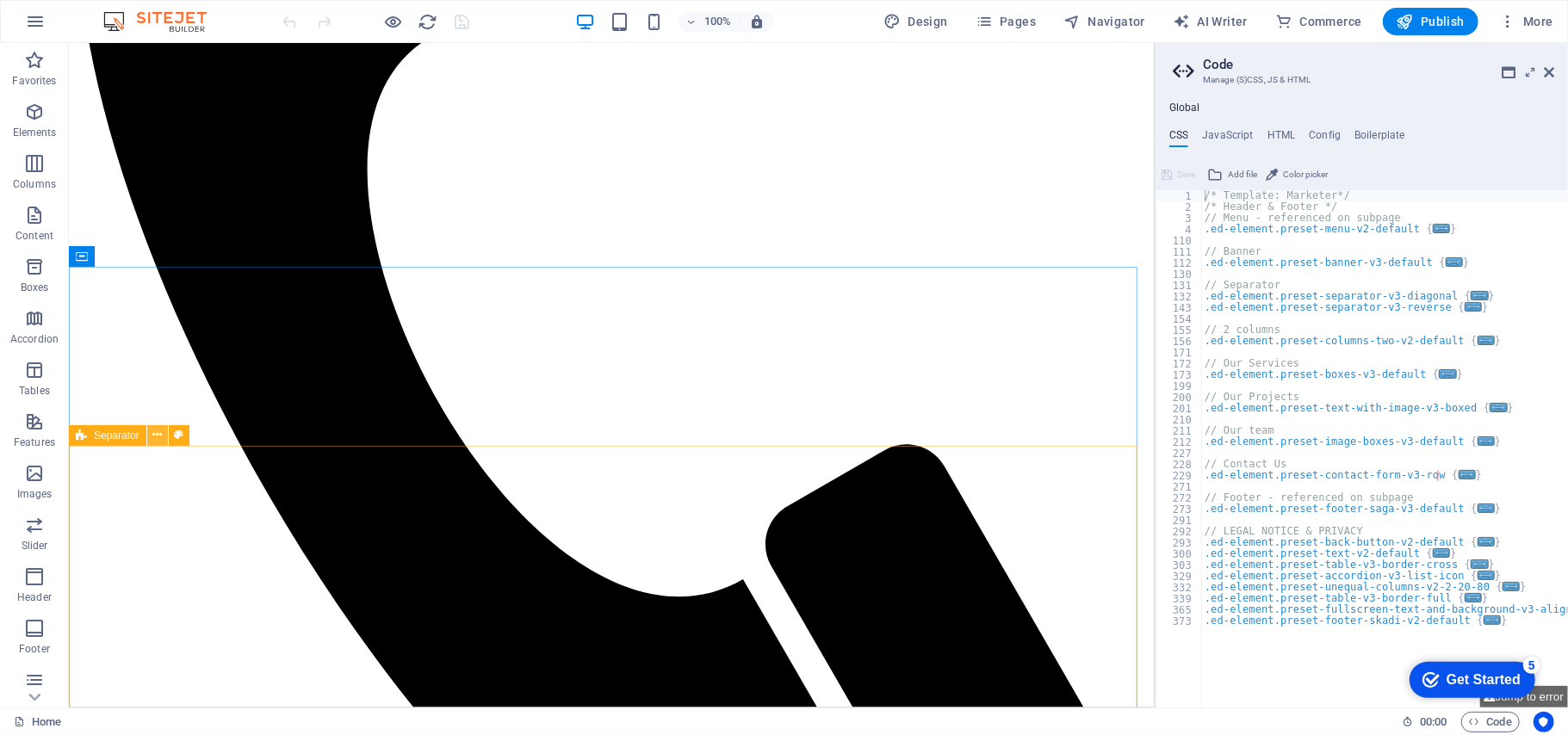
click at [157, 435] on icon at bounding box center [158, 434] width 9 height 18
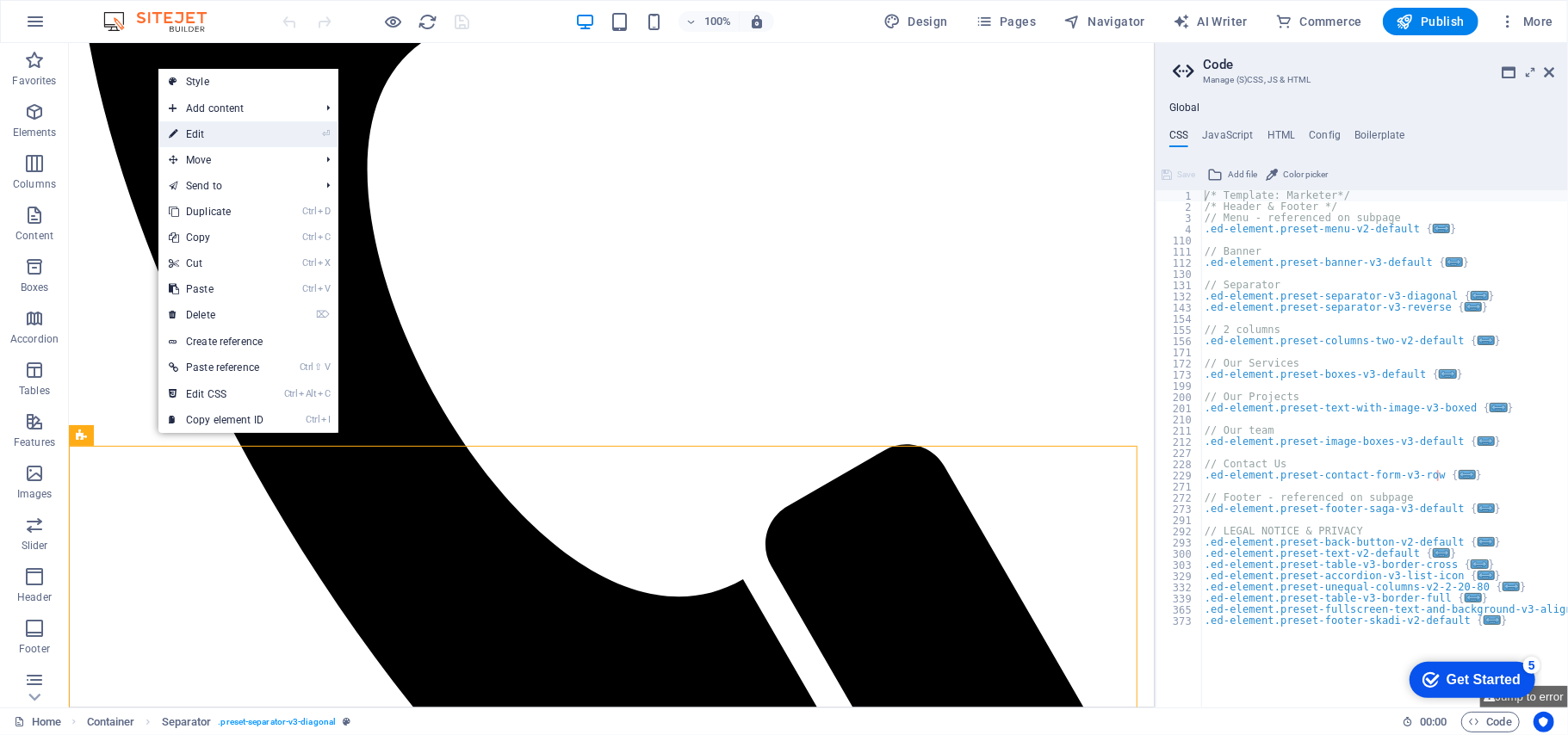
click at [242, 135] on link "⏎ Edit" at bounding box center [216, 134] width 115 height 26
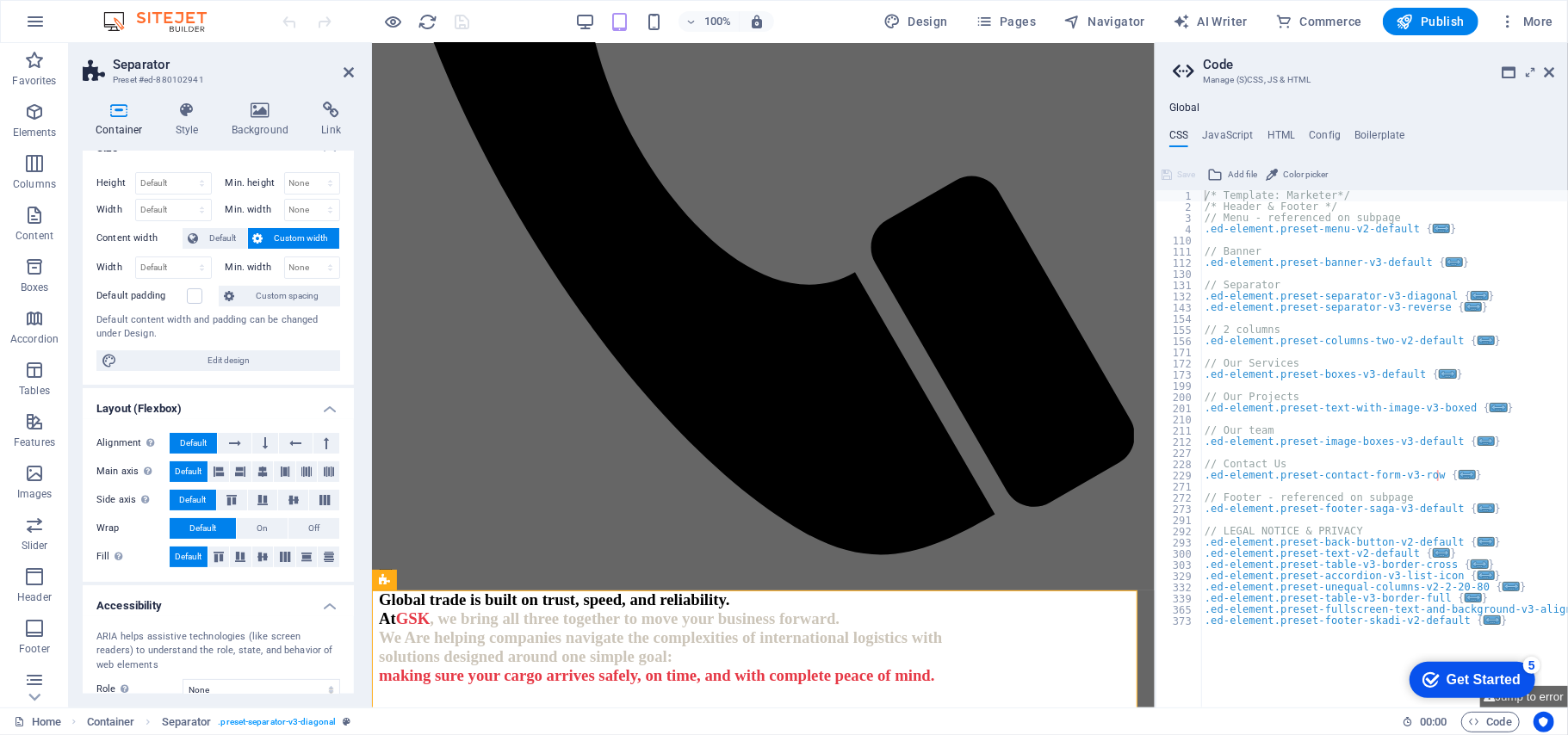
scroll to position [0, 0]
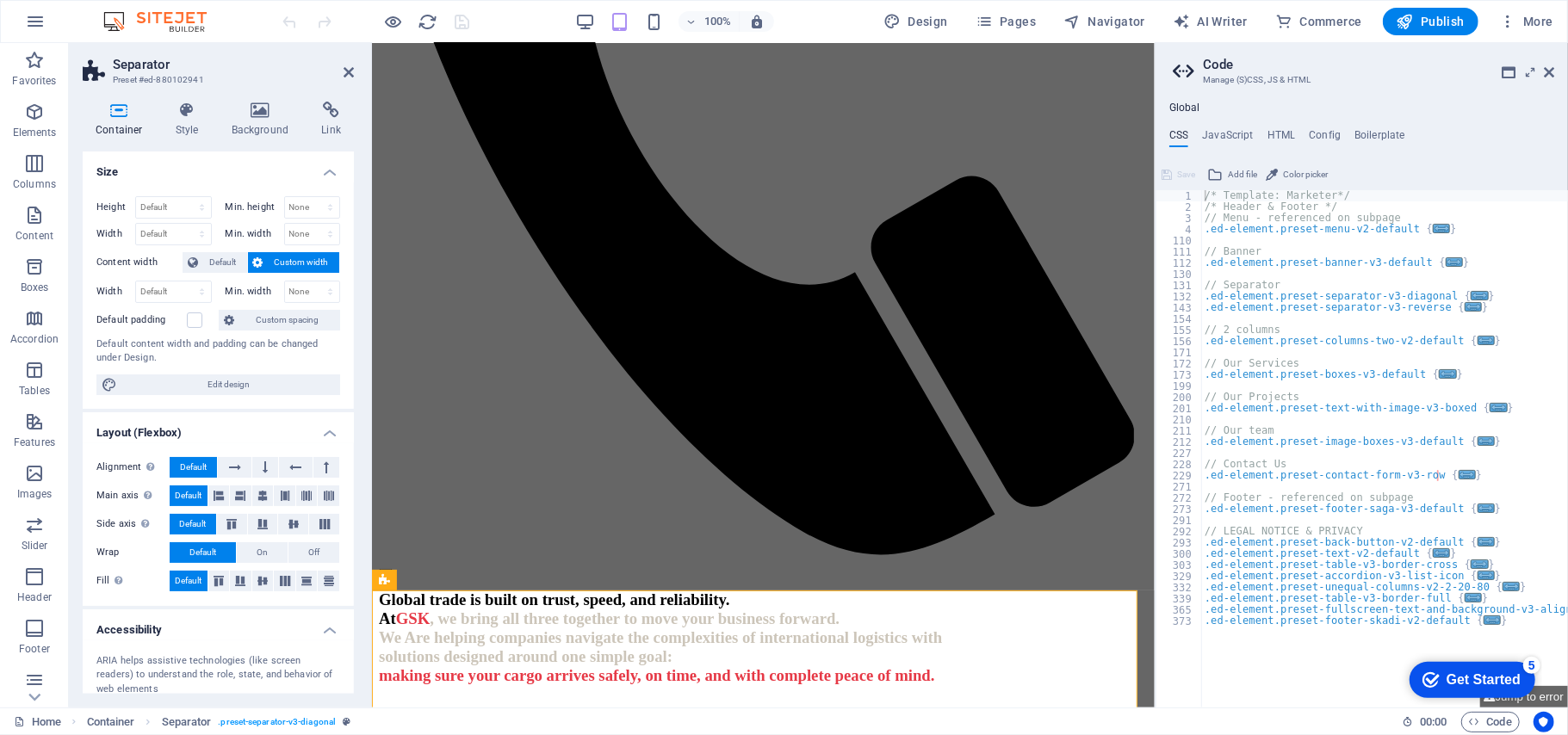
click at [122, 131] on h4 "Container" at bounding box center [122, 119] width 80 height 37
click at [267, 112] on icon at bounding box center [260, 110] width 83 height 17
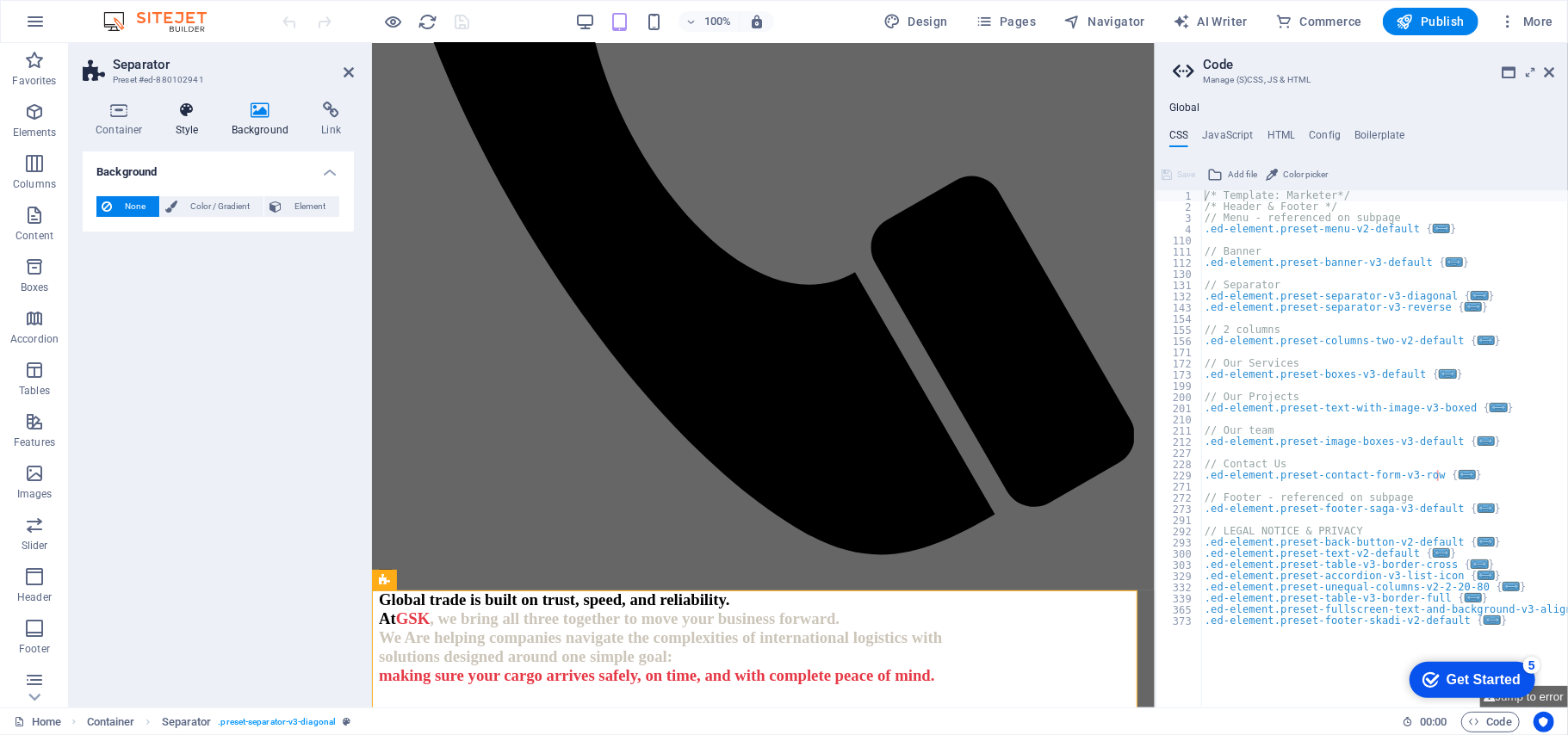
click at [212, 113] on h4 "Style" at bounding box center [191, 119] width 56 height 37
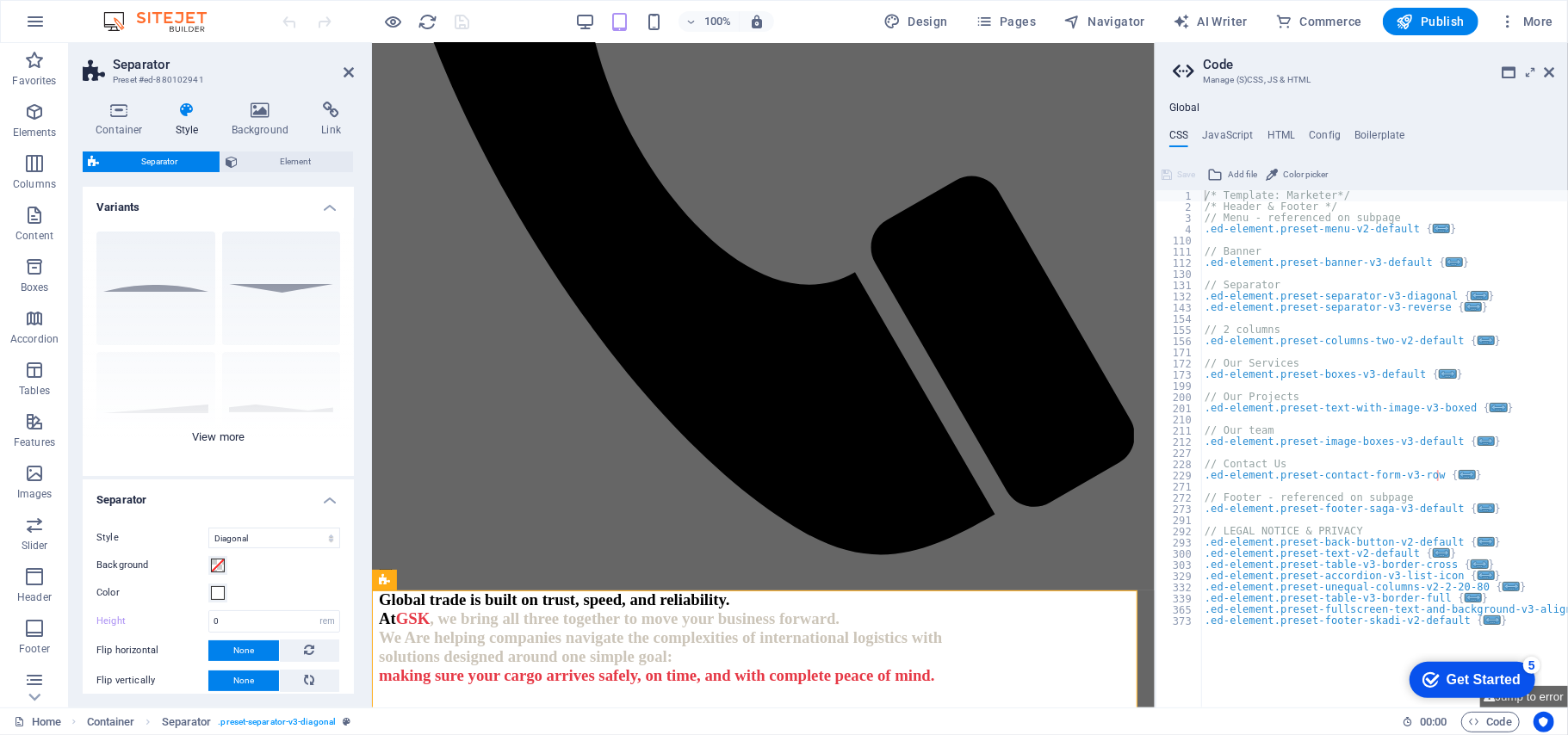
scroll to position [83, 0]
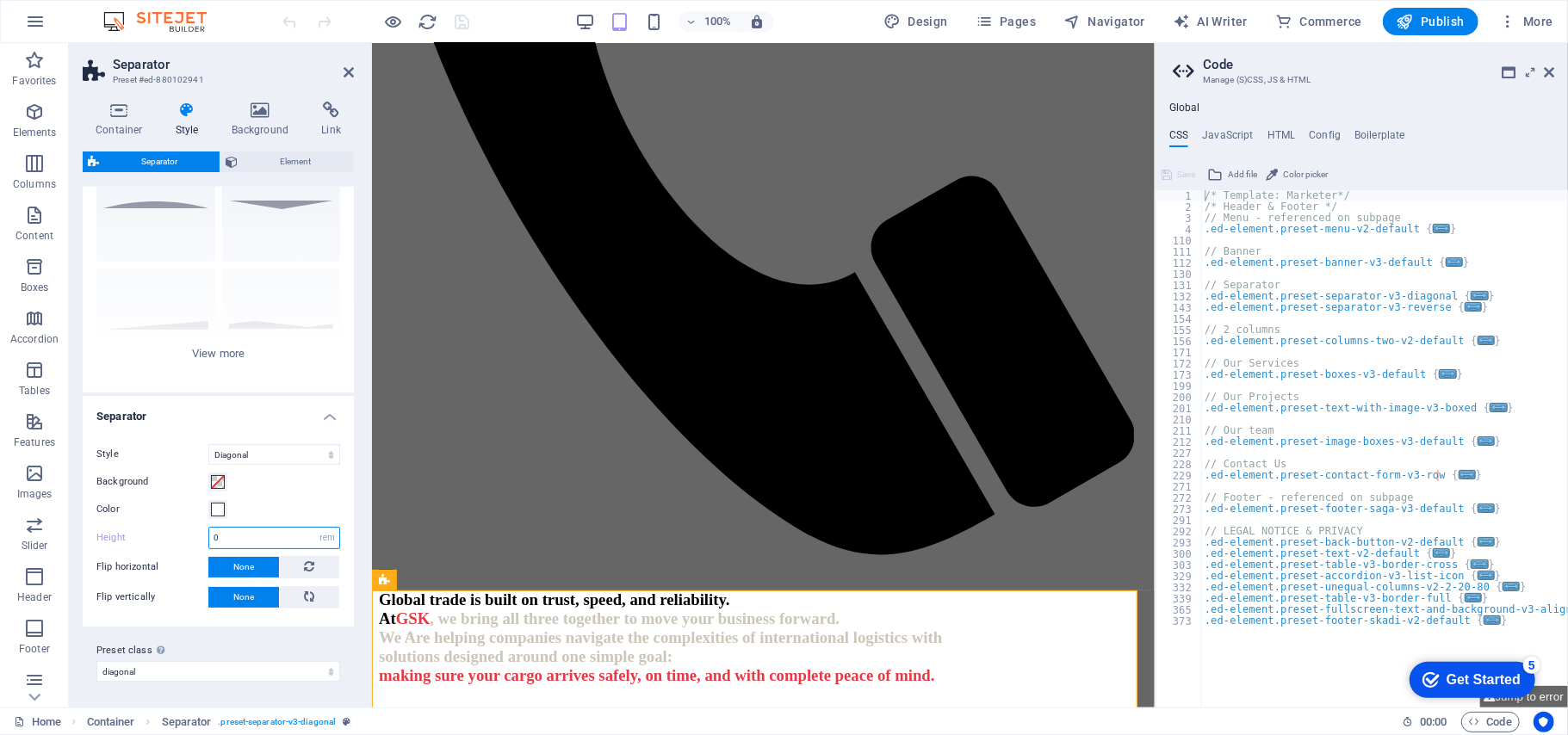
drag, startPoint x: 259, startPoint y: 538, endPoint x: 150, endPoint y: 552, distance: 109.9
click at [153, 551] on div "Style Triangle Circle Diagonal Zigzag Polygon 1 Polygon 2 Square Background Col…" at bounding box center [218, 526] width 279 height 200
click at [238, 537] on input "11" at bounding box center [274, 538] width 130 height 21
drag, startPoint x: 258, startPoint y: 532, endPoint x: 90, endPoint y: 544, distance: 168.4
click at [90, 544] on div "Style Triangle Circle Diagonal Zigzag Polygon 1 Polygon 2 Square Background Col…" at bounding box center [218, 526] width 279 height 200
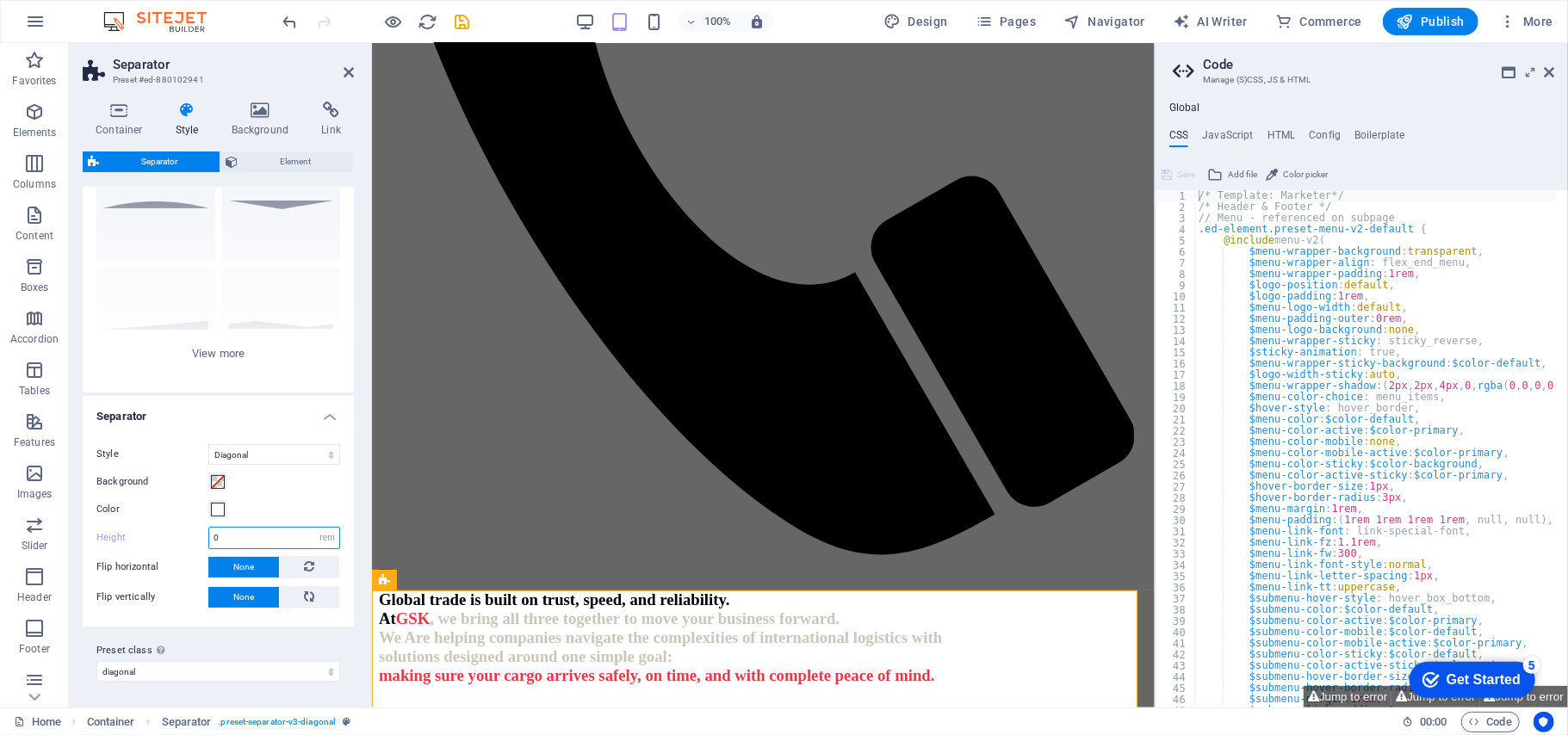
type input "0"
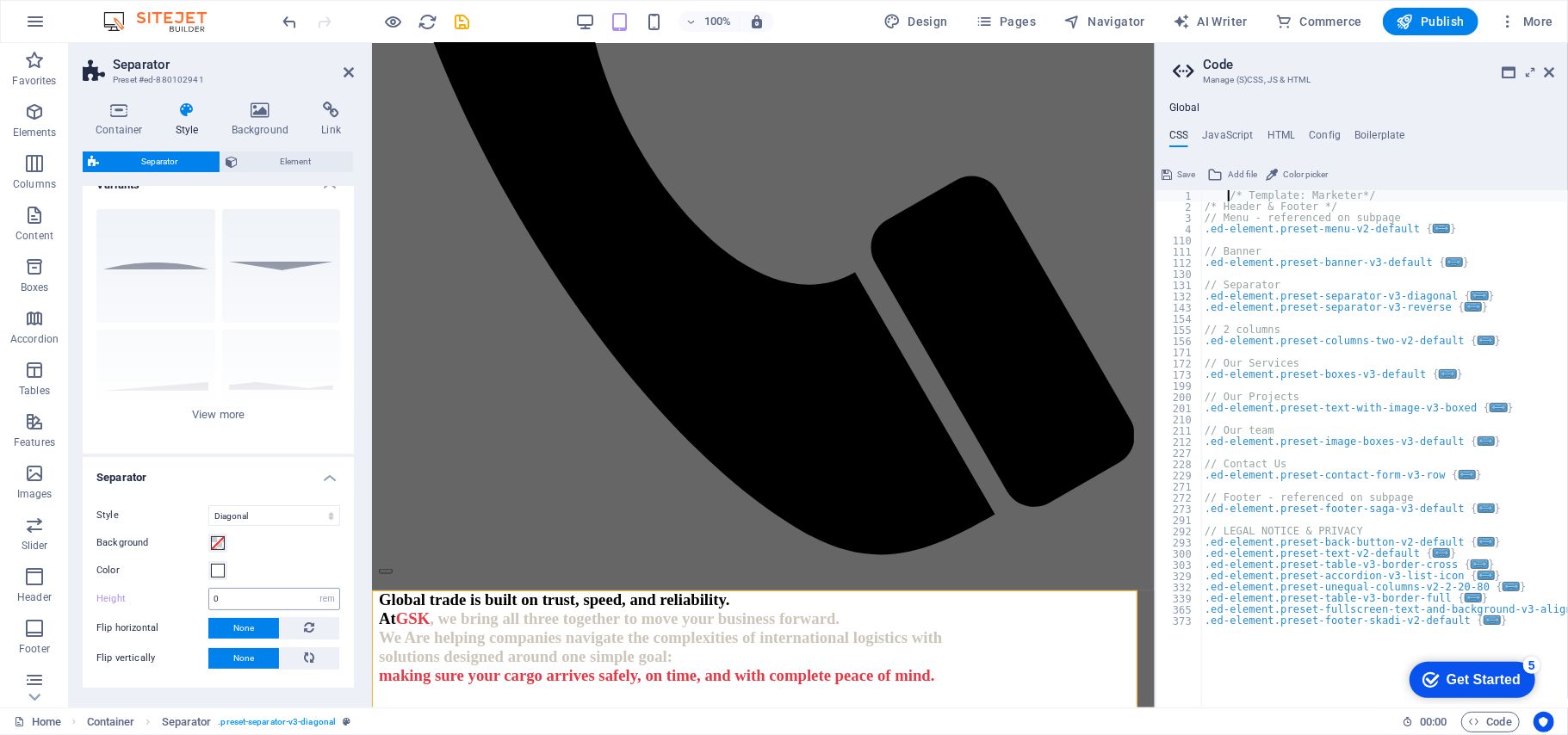
scroll to position [0, 0]
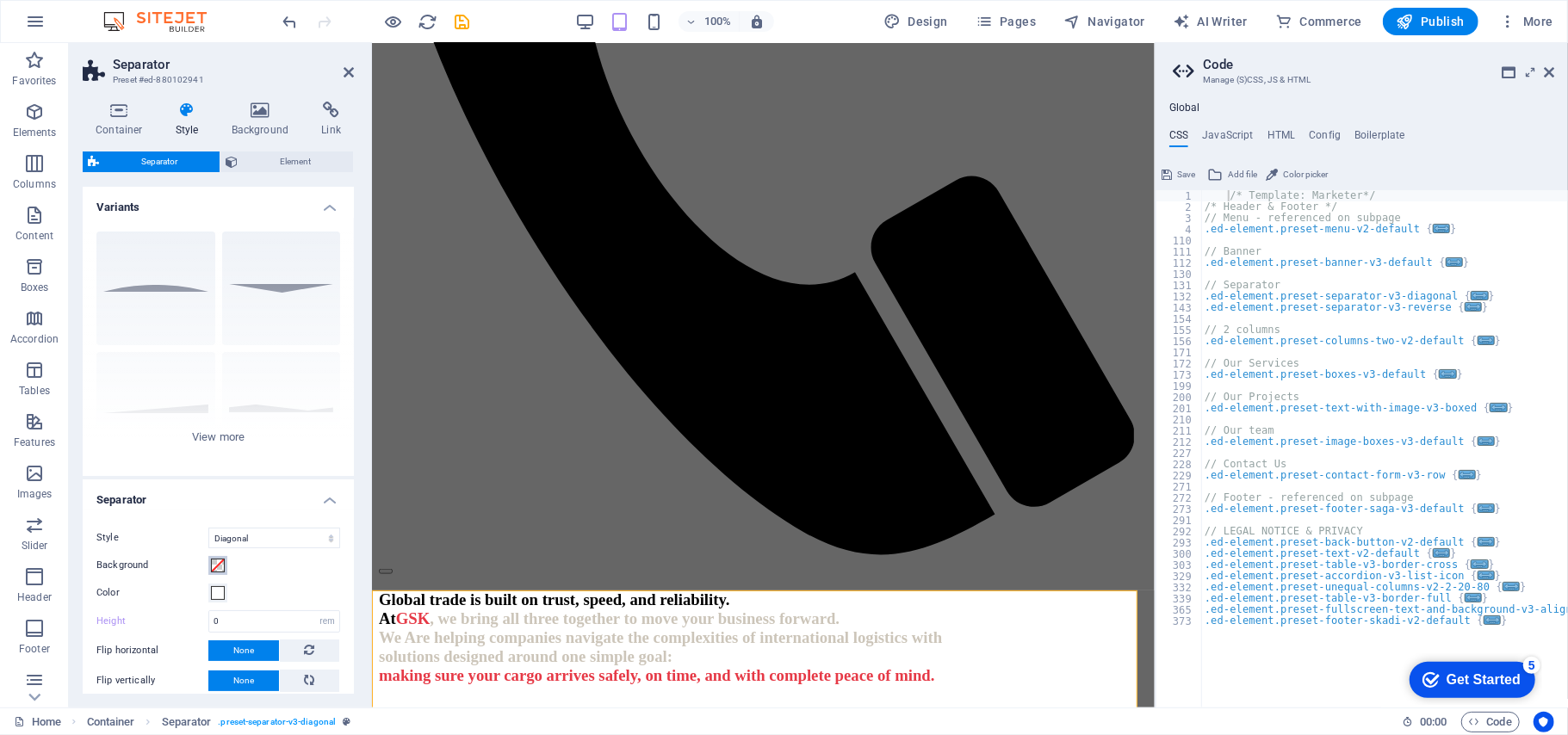
click at [212, 551] on span at bounding box center [218, 565] width 14 height 14
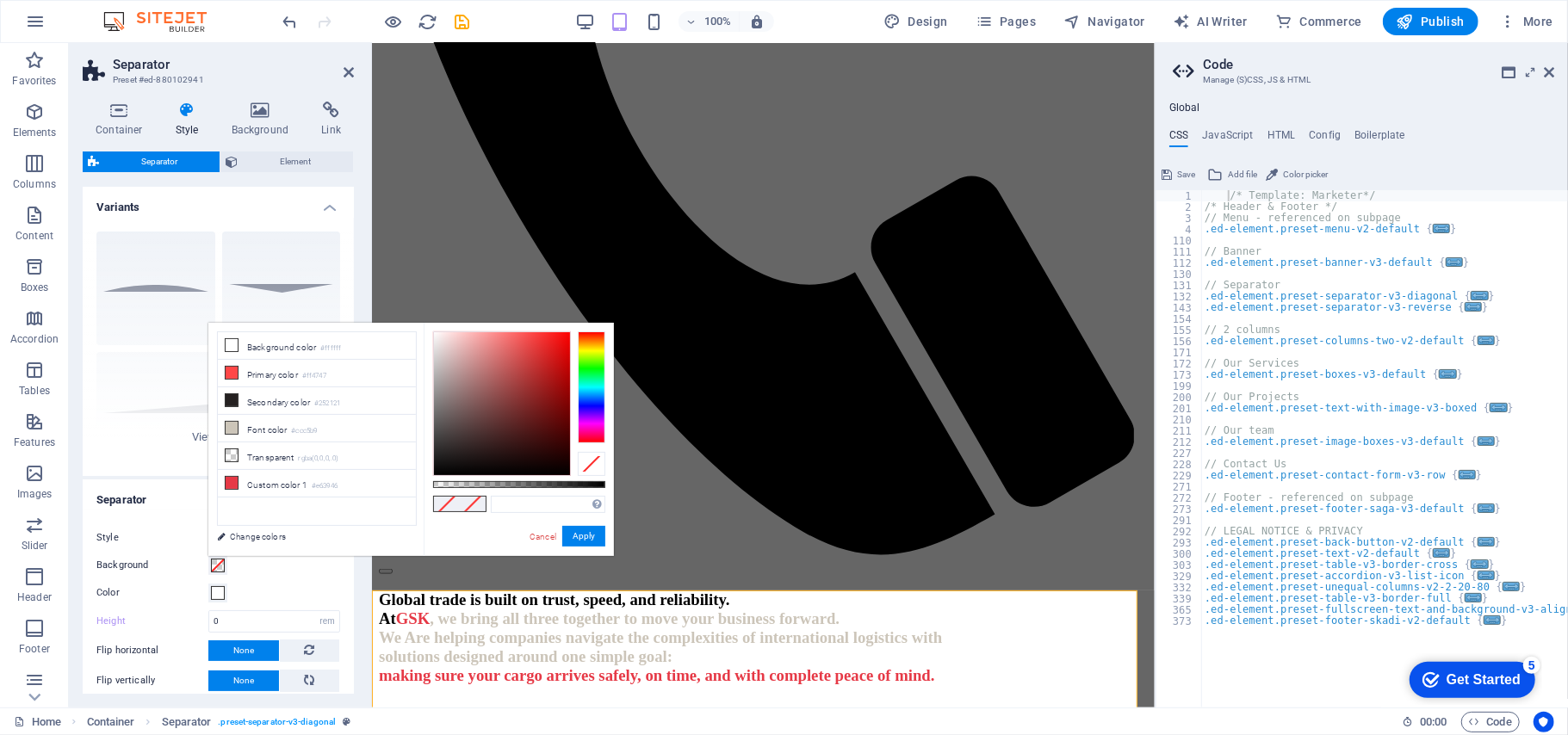
click at [148, 551] on label "Color" at bounding box center [152, 593] width 112 height 21
click at [208, 551] on button "Color" at bounding box center [218, 592] width 19 height 19
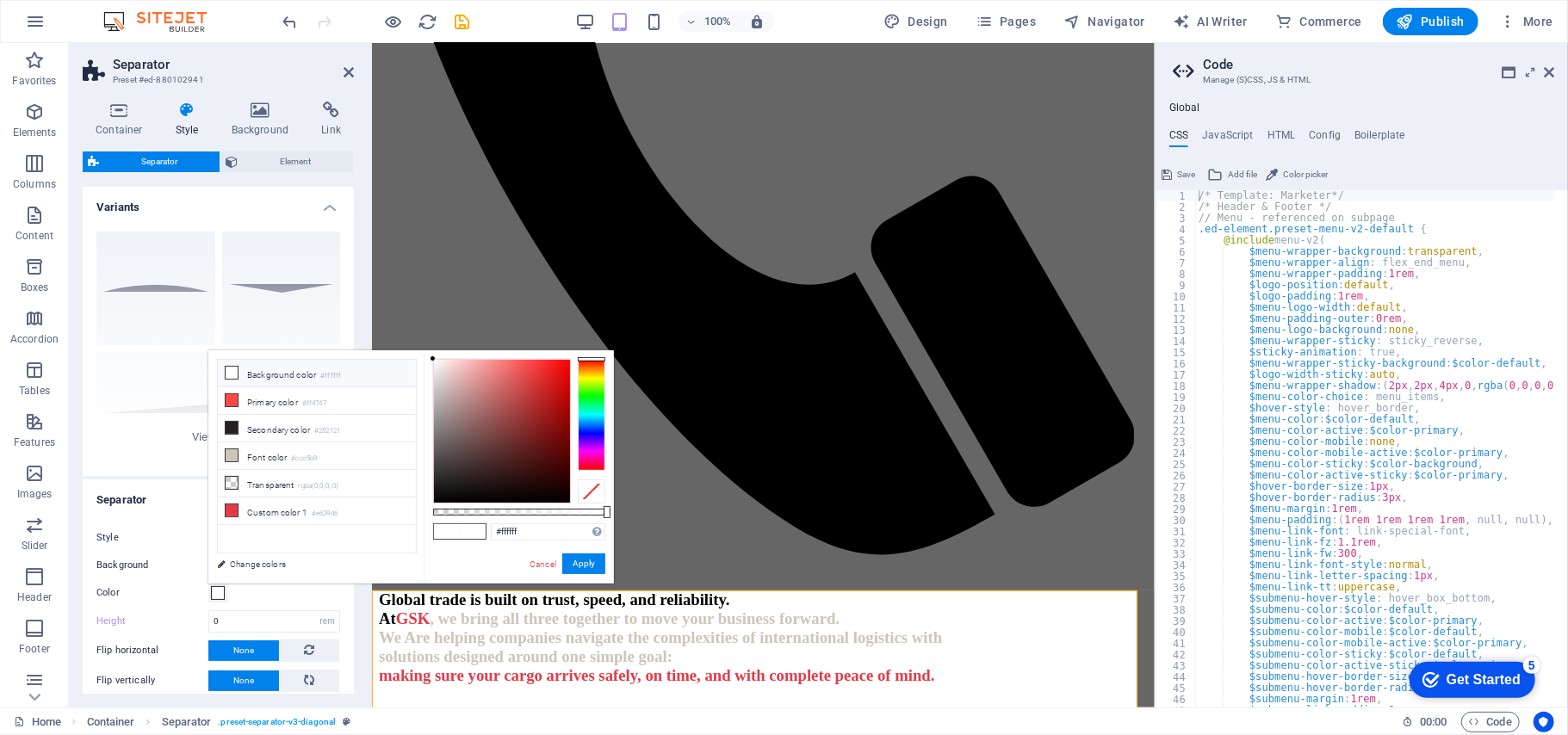
type textarea "/* Template: Marketer*/"
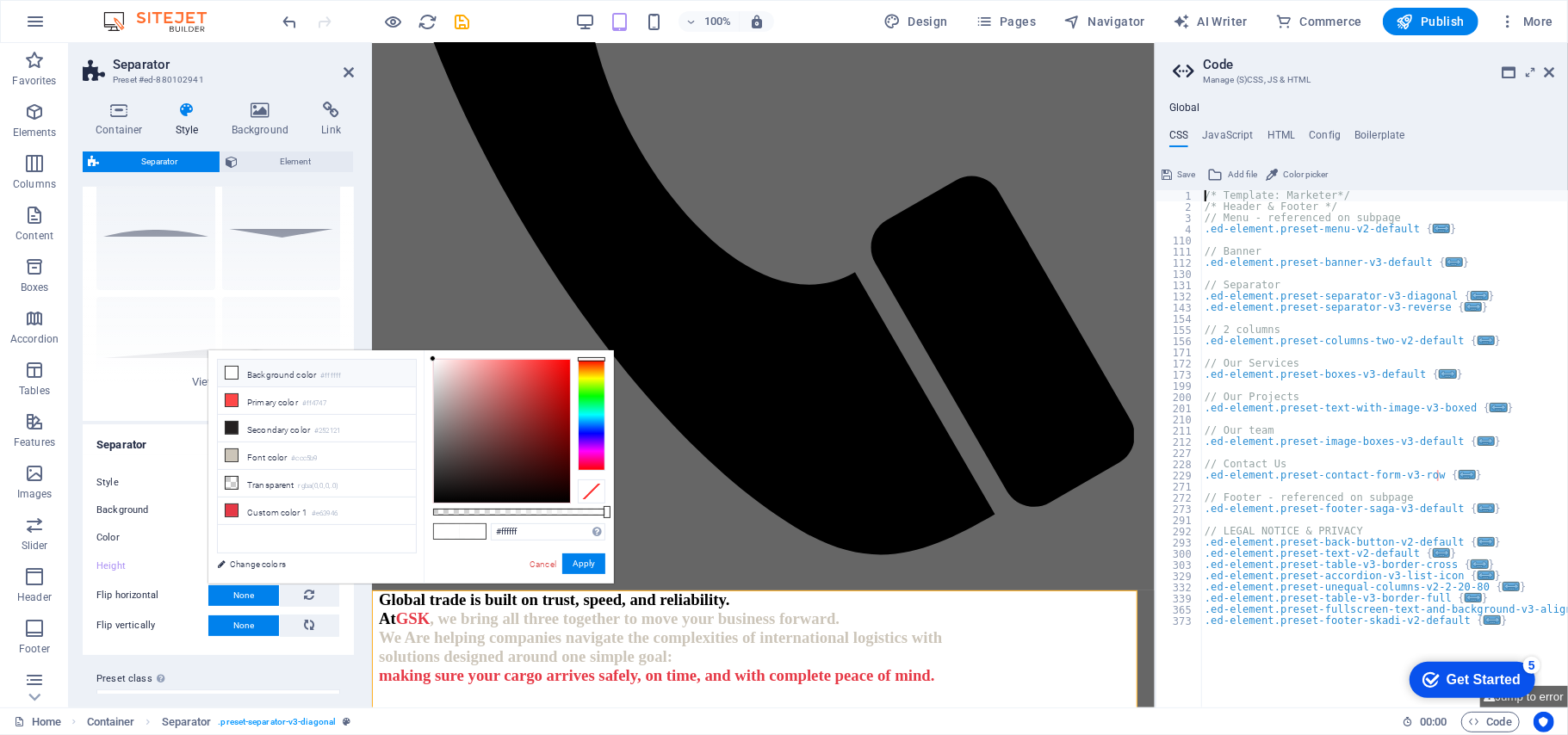
scroll to position [83, 0]
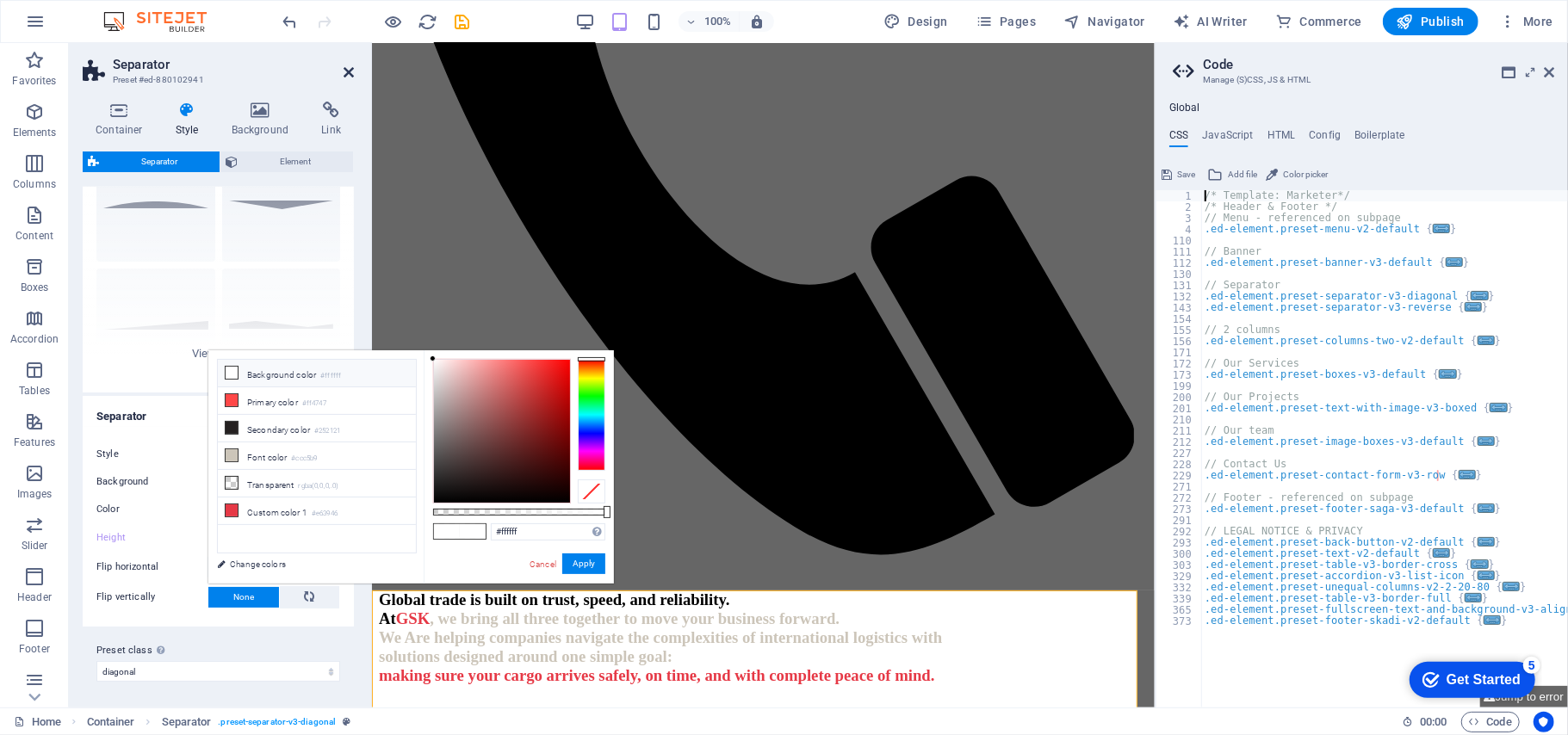
click at [346, 74] on icon at bounding box center [348, 72] width 10 height 14
